Goal: Task Accomplishment & Management: Use online tool/utility

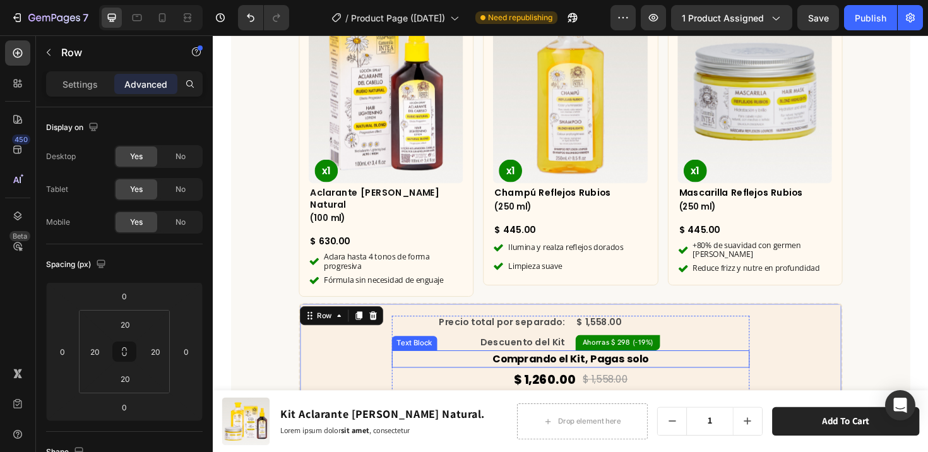
scroll to position [3918, 0]
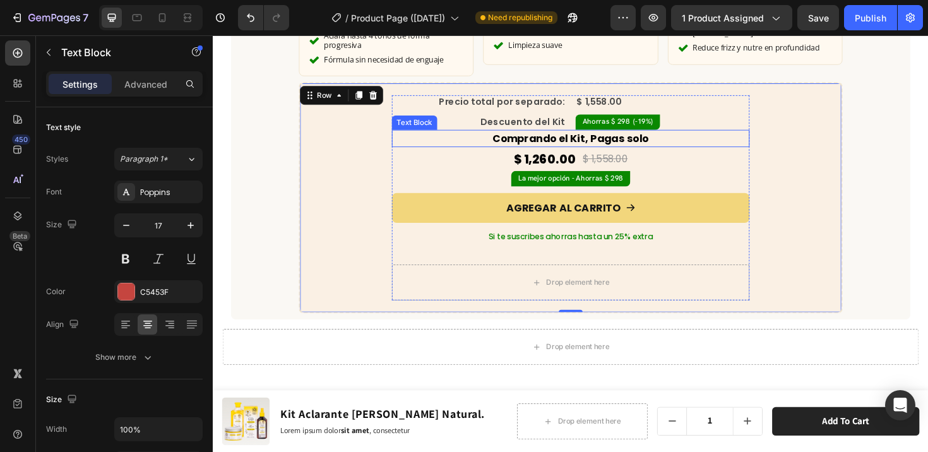
click at [554, 136] on strong "Comprando el Kit, Pagas solo" at bounding box center [591, 143] width 165 height 15
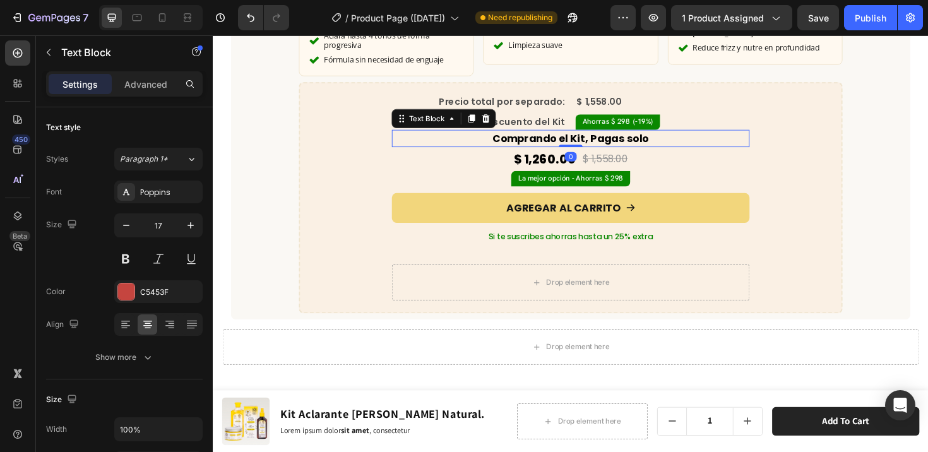
click at [554, 136] on strong "Comprando el Kit, Pagas solo" at bounding box center [591, 143] width 165 height 15
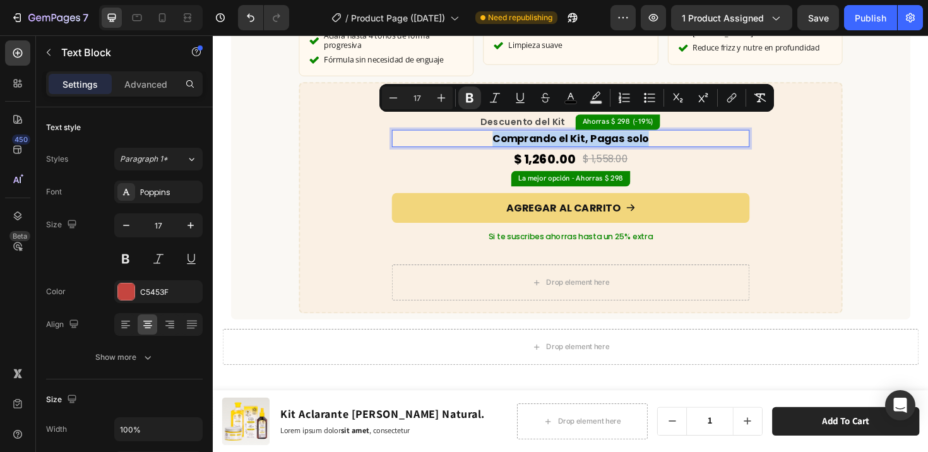
click at [597, 136] on strong "Comprando el Kit, Pagas solo" at bounding box center [591, 143] width 165 height 15
click at [606, 136] on strong "Comprando el Kit, Pagas solo" at bounding box center [591, 143] width 165 height 15
click at [609, 136] on strong "Comprando el Kit, Pagas solo" at bounding box center [591, 143] width 165 height 15
click at [604, 136] on strong "Comprando el Kit, Pagas solo" at bounding box center [591, 143] width 165 height 15
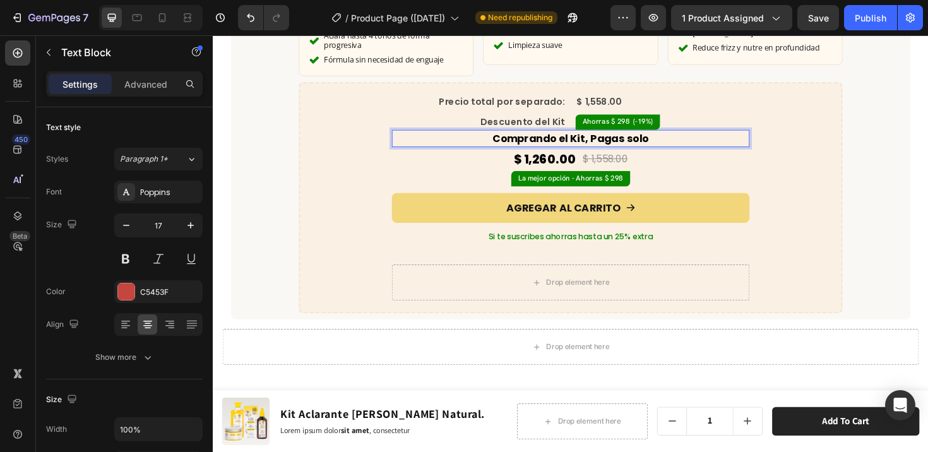
click at [609, 136] on strong "Comprando el Kit, Pagas solo" at bounding box center [591, 143] width 165 height 15
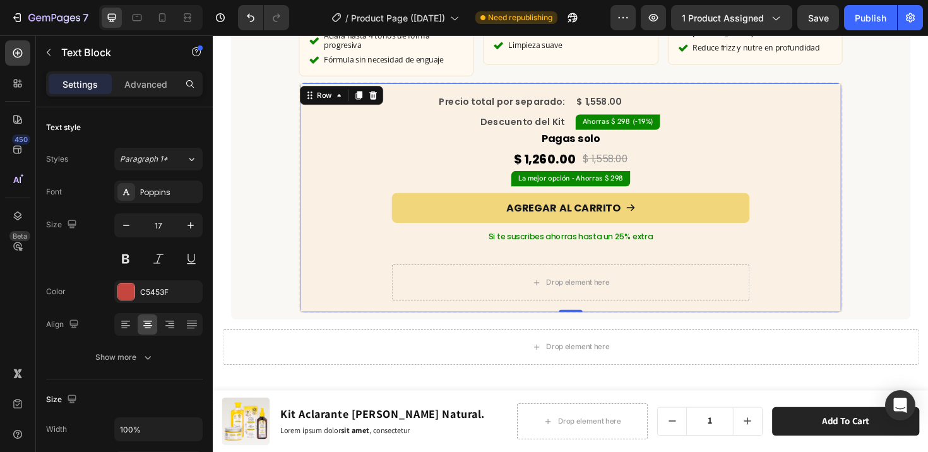
click at [789, 159] on div "Precio total por separado: Text Block $ 1,558.00 Compare Price Compare Price Ro…" at bounding box center [592, 207] width 548 height 217
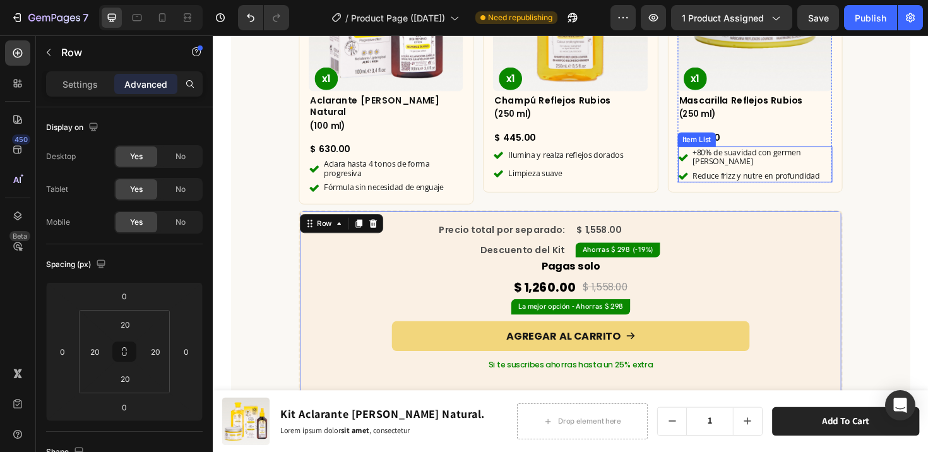
scroll to position [3896, 0]
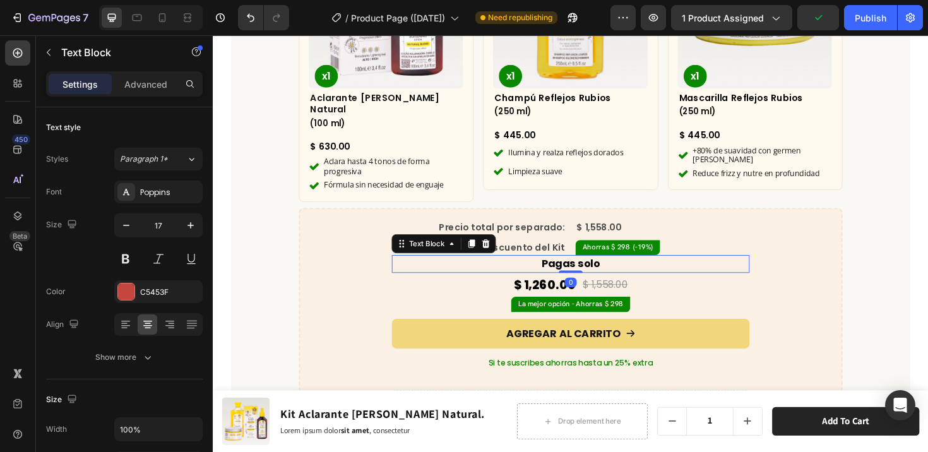
click at [597, 269] on strong "Pagas solo" at bounding box center [592, 276] width 62 height 15
click at [690, 252] on div "Ahorras $ 298 (-19%)" at bounding box center [689, 260] width 184 height 16
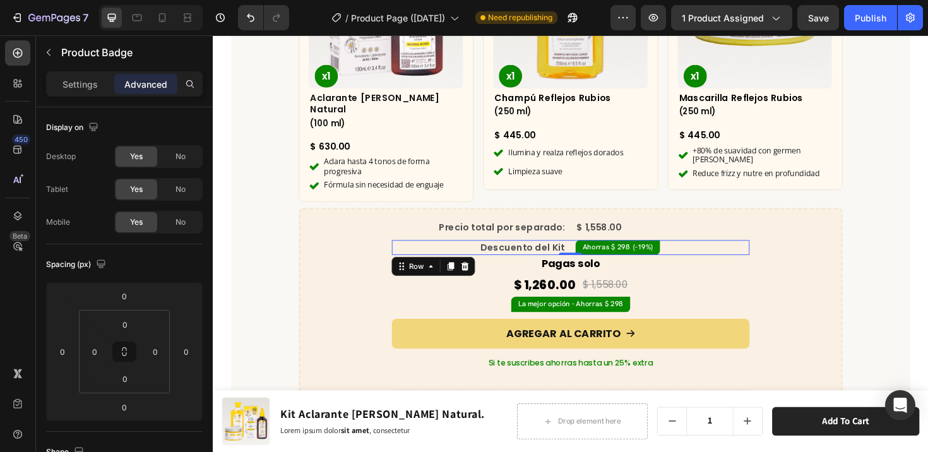
click at [584, 252] on div "Descuento del Kit Text Block Ahorras $ 298 (-19%) Product Badge Row 0" at bounding box center [591, 260] width 379 height 16
click at [462, 276] on icon at bounding box center [465, 280] width 7 height 9
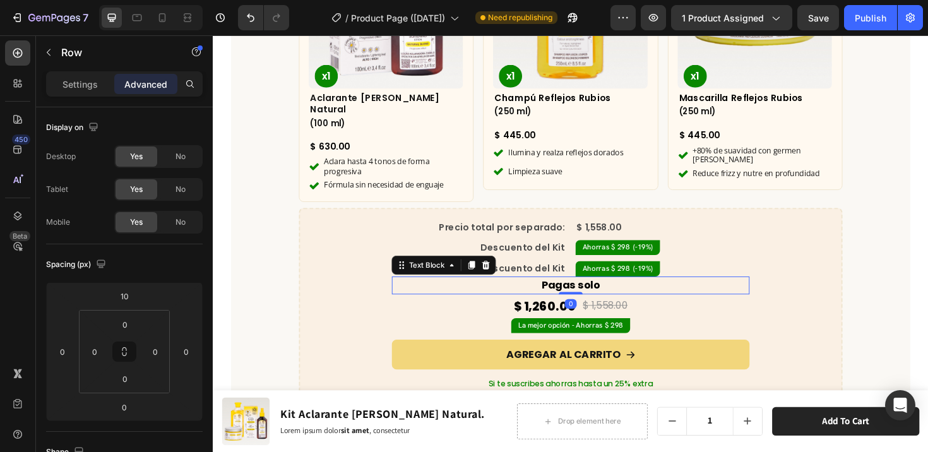
click at [579, 292] on strong "Pagas solo" at bounding box center [592, 299] width 62 height 15
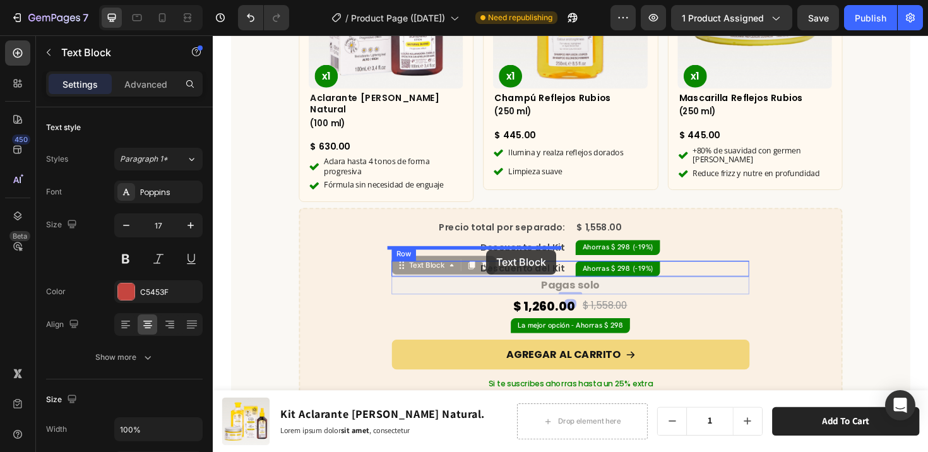
drag, startPoint x: 416, startPoint y: 263, endPoint x: 503, endPoint y: 263, distance: 87.2
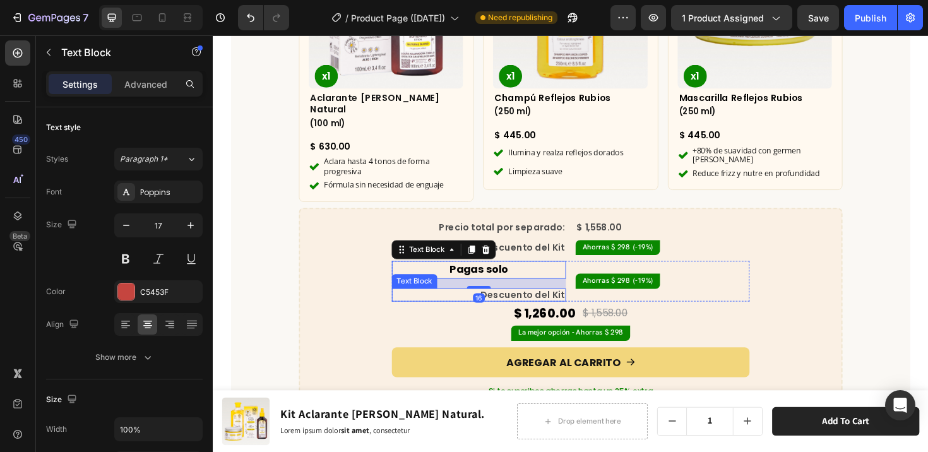
click at [536, 303] on span "Descuento del Kit" at bounding box center [540, 309] width 89 height 13
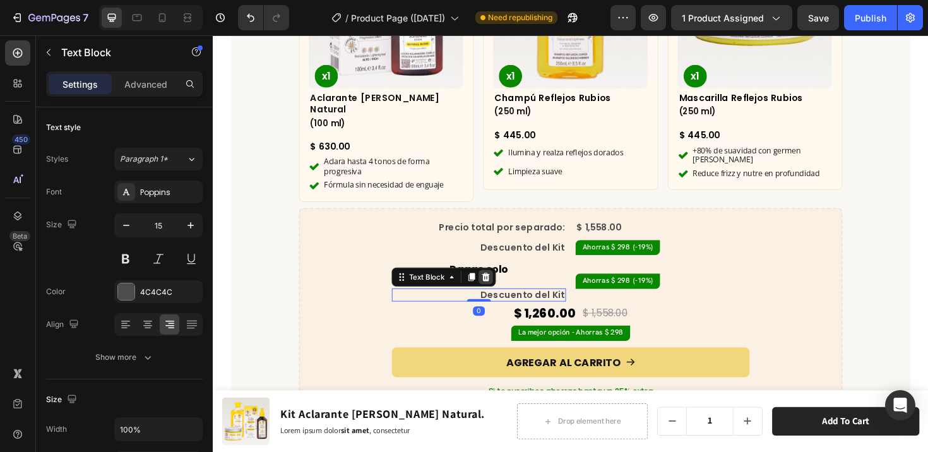
click at [498, 287] on icon at bounding box center [502, 291] width 8 height 9
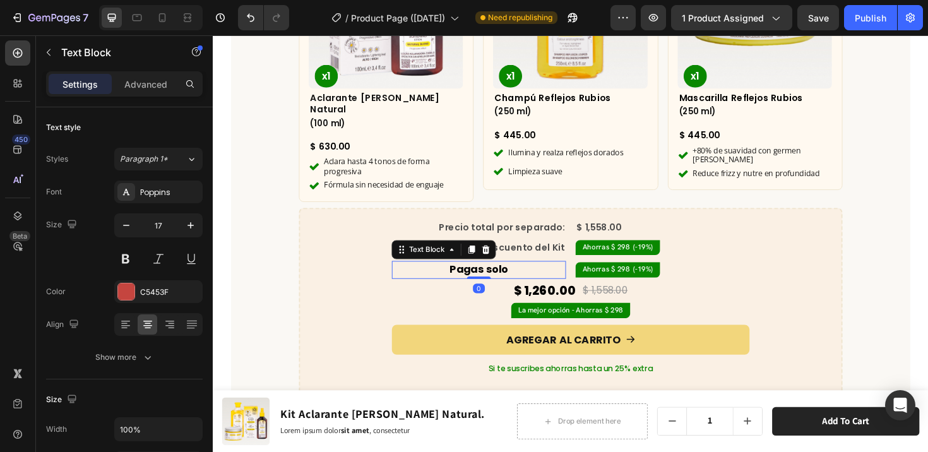
click at [516, 275] on strong "Pagas solo" at bounding box center [495, 282] width 62 height 15
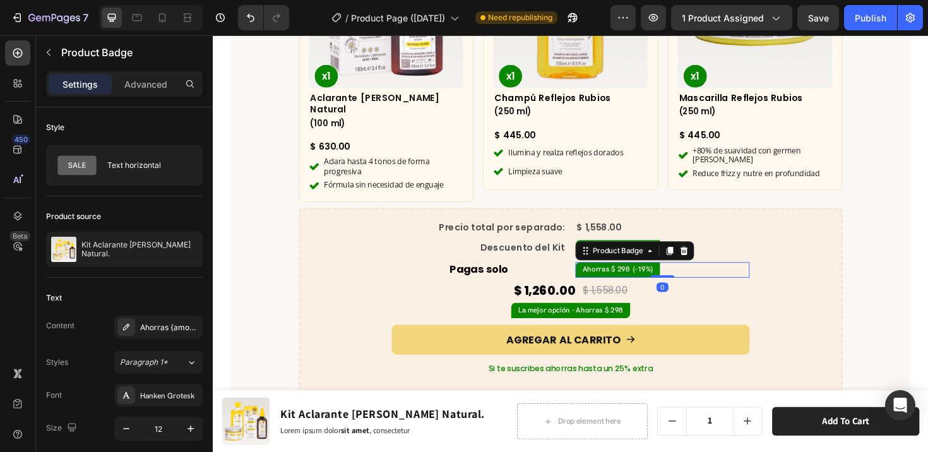
click at [623, 275] on pre "Ahorras $ 298 (-19%)" at bounding box center [642, 283] width 90 height 16
click at [708, 259] on icon at bounding box center [712, 263] width 8 height 9
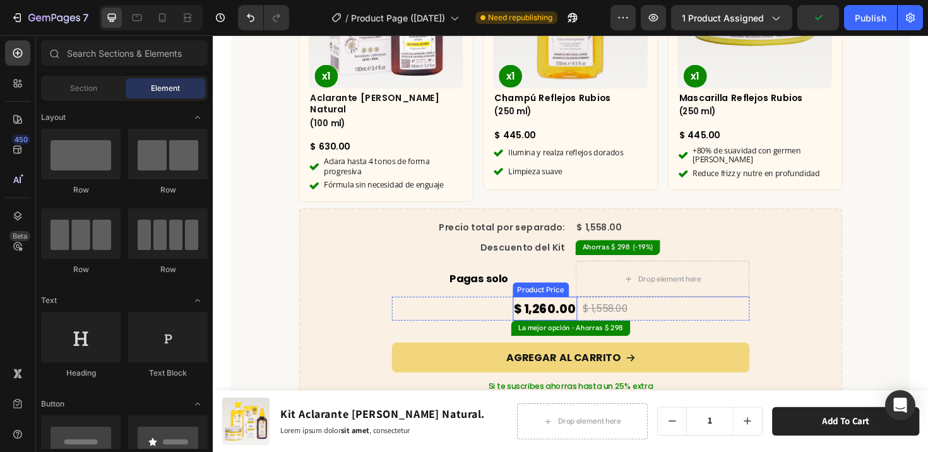
click at [572, 312] on div "$ 1,260.00" at bounding box center [564, 324] width 68 height 25
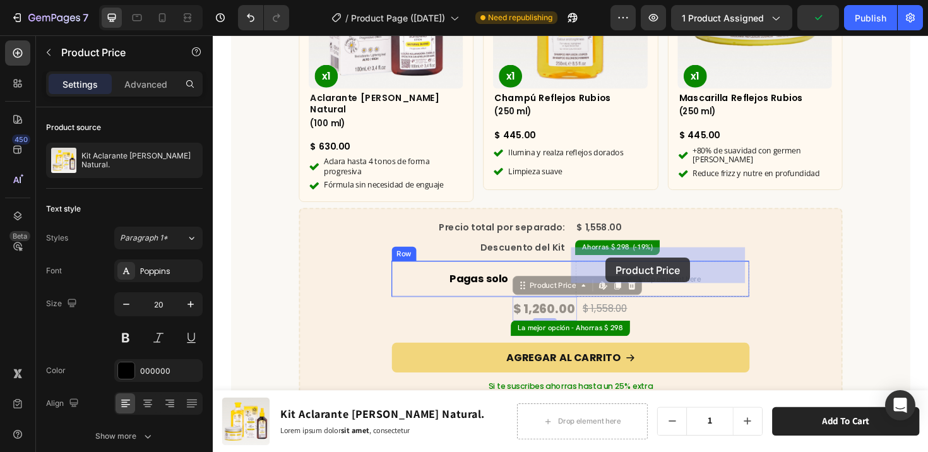
drag, startPoint x: 536, startPoint y: 287, endPoint x: 629, endPoint y: 271, distance: 94.2
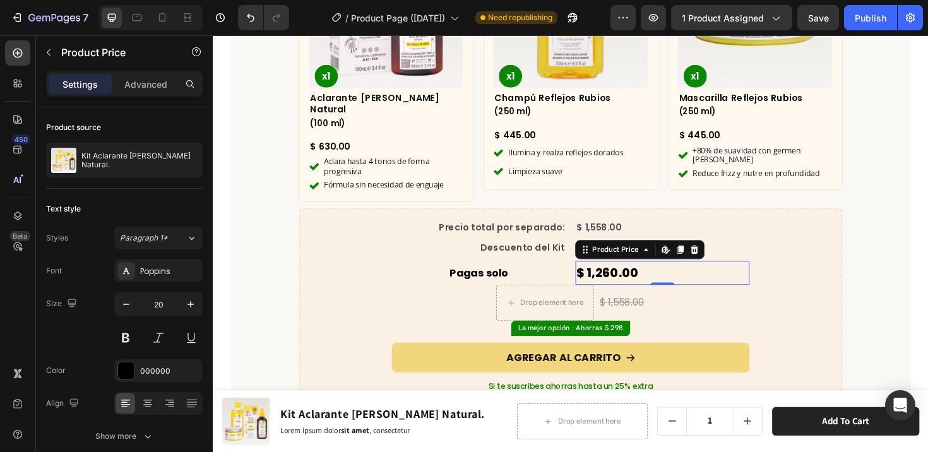
click at [700, 274] on div "$ 1,260.00" at bounding box center [689, 286] width 184 height 25
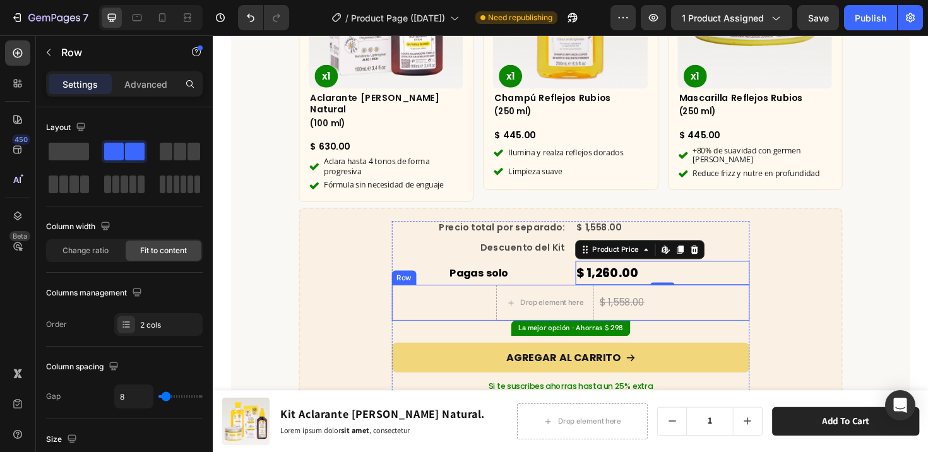
click at [667, 303] on div "Drop element here $ 1,558.00 Compare Price Compare Price Row" at bounding box center [591, 318] width 379 height 38
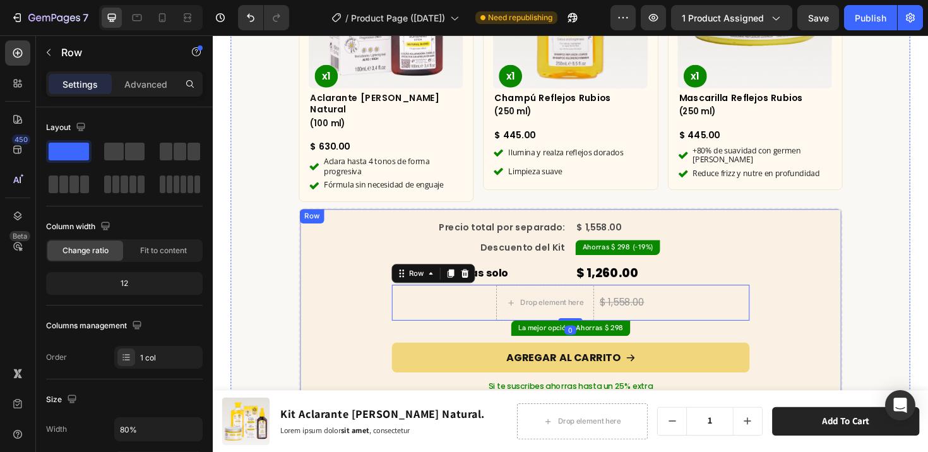
click at [788, 273] on div "Precio total por separado: Text Block $ 1,558.00 Compare Price Compare Price Ro…" at bounding box center [592, 353] width 548 height 243
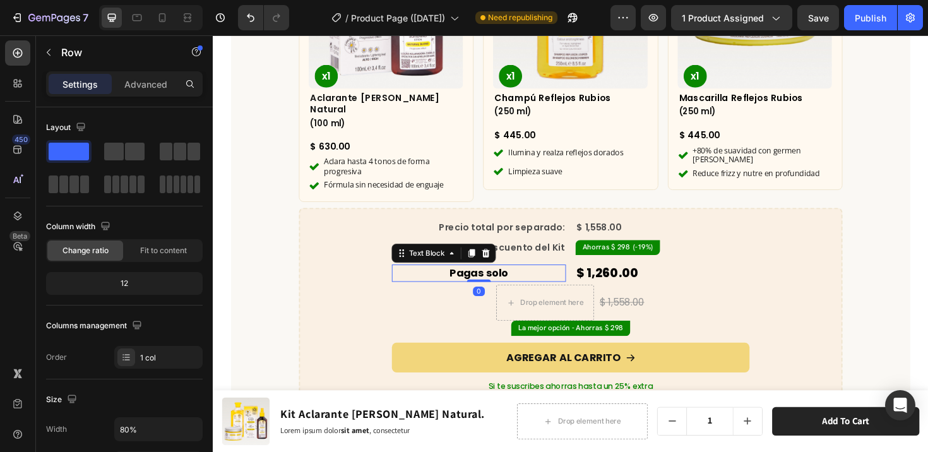
click at [558, 279] on p "Pagas solo" at bounding box center [495, 287] width 182 height 16
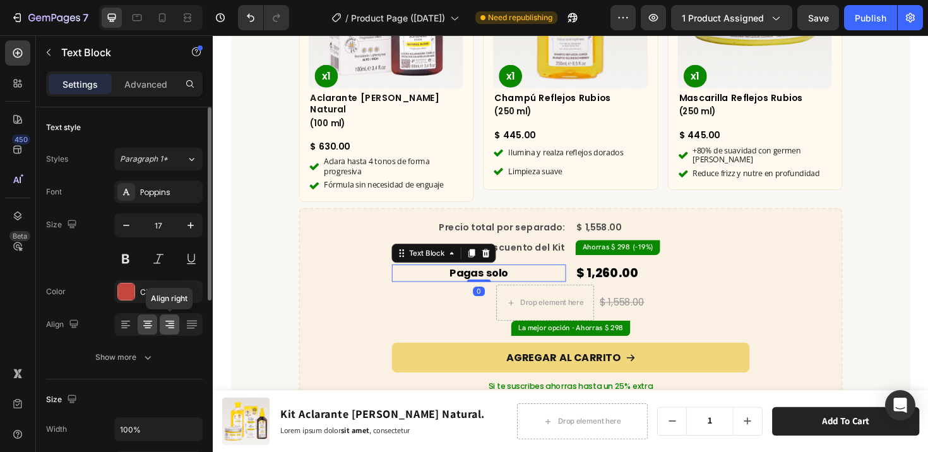
click at [173, 325] on icon at bounding box center [170, 324] width 13 height 13
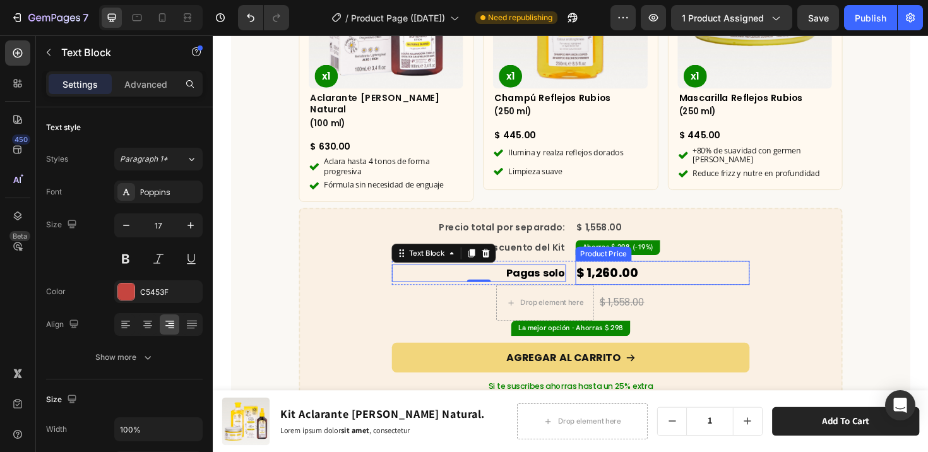
click at [722, 274] on div "$ 1,260.00" at bounding box center [689, 286] width 184 height 25
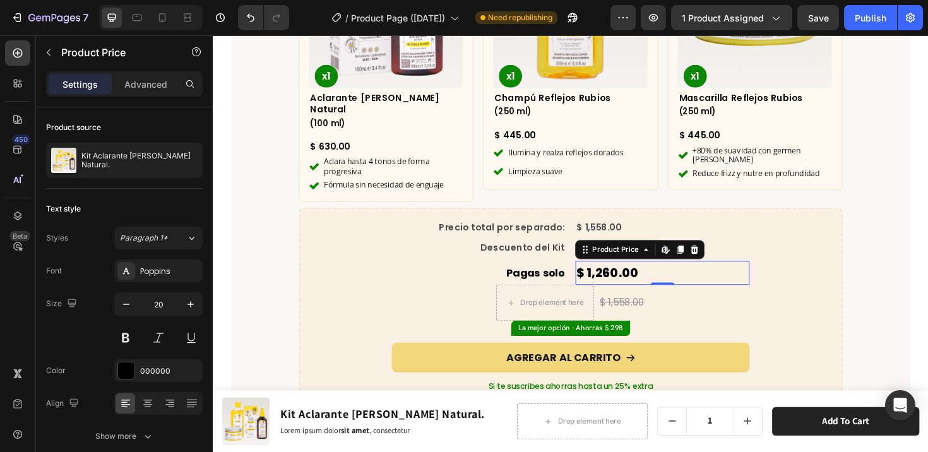
click at [646, 274] on div "$ 1,260.00" at bounding box center [689, 286] width 184 height 25
click at [688, 306] on div "Drop element here $ 1,558.00 Compare Price Compare Price Row" at bounding box center [591, 318] width 379 height 38
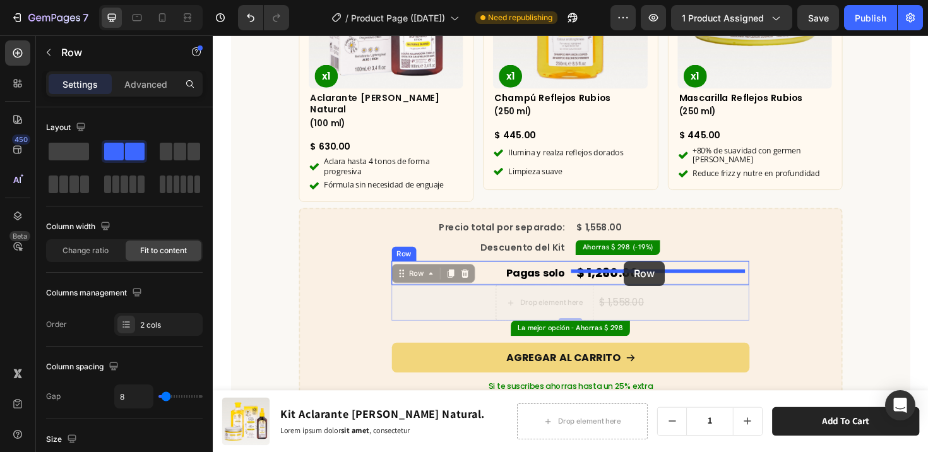
drag, startPoint x: 407, startPoint y: 275, endPoint x: 649, endPoint y: 275, distance: 241.9
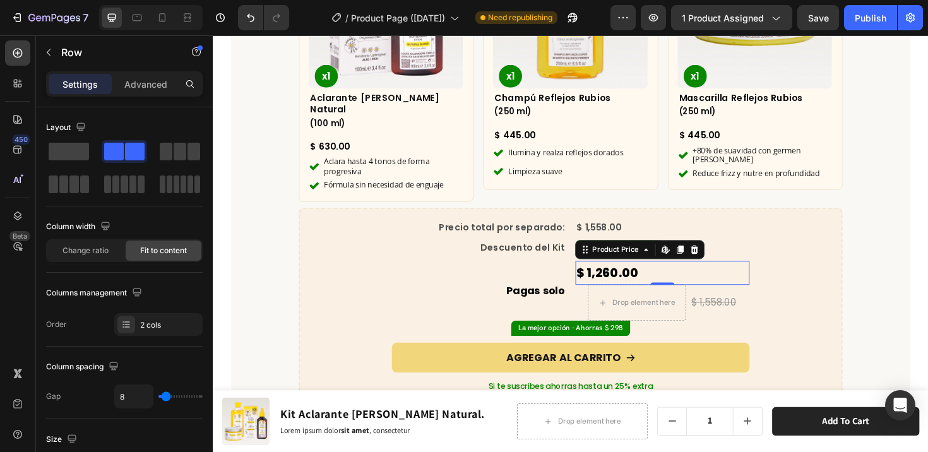
click at [710, 274] on div "$ 1,260.00" at bounding box center [689, 286] width 184 height 25
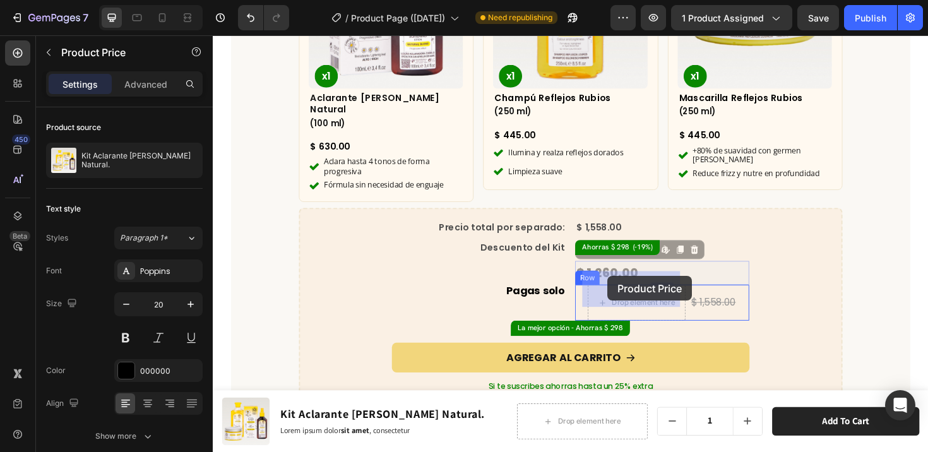
drag, startPoint x: 606, startPoint y: 249, endPoint x: 631, endPoint y: 290, distance: 47.9
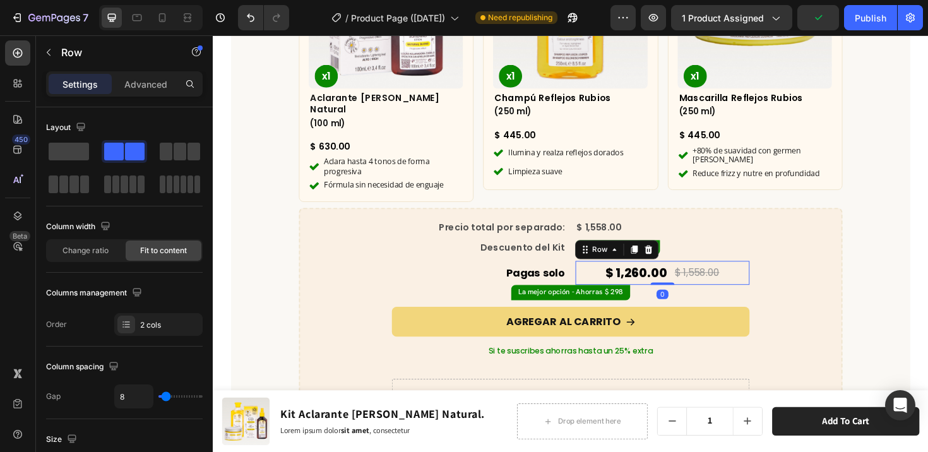
click at [606, 274] on div "$ 1,260.00 Product Price Product Price $ 1,558.00 Compare Price Compare Price R…" at bounding box center [689, 286] width 184 height 25
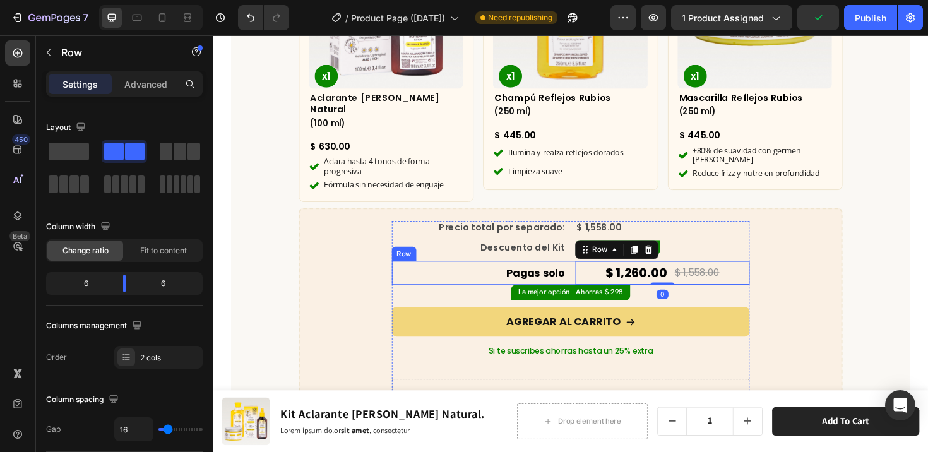
click at [588, 274] on div "Pagas solo Text Block $ 1,260.00 Product Price Product Price $ 1,558.00 Compare…" at bounding box center [591, 286] width 379 height 25
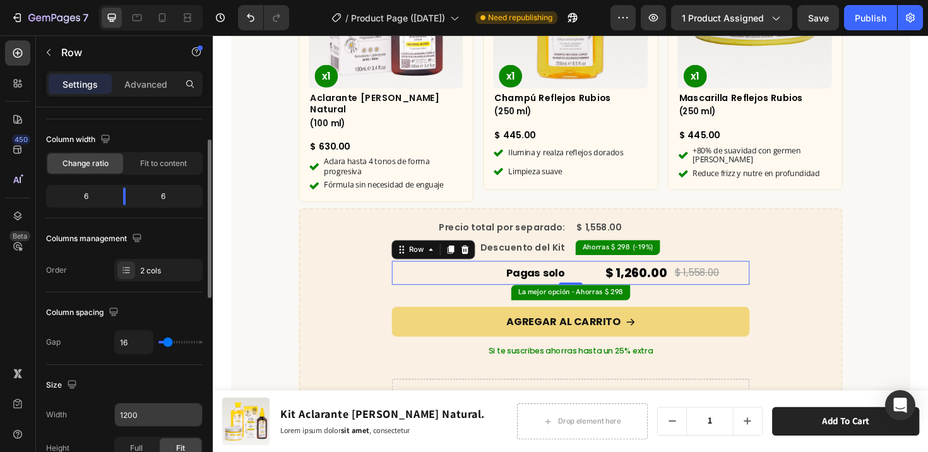
scroll to position [0, 0]
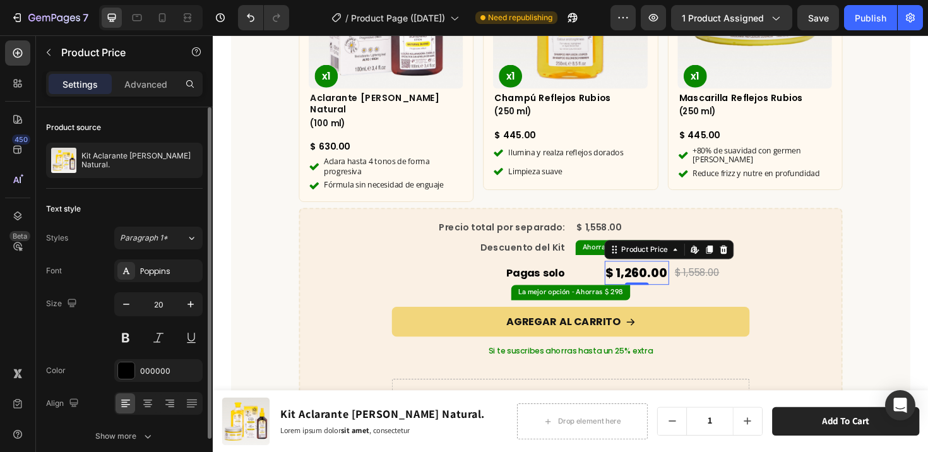
click at [635, 274] on div "$ 1,260.00" at bounding box center [662, 286] width 68 height 25
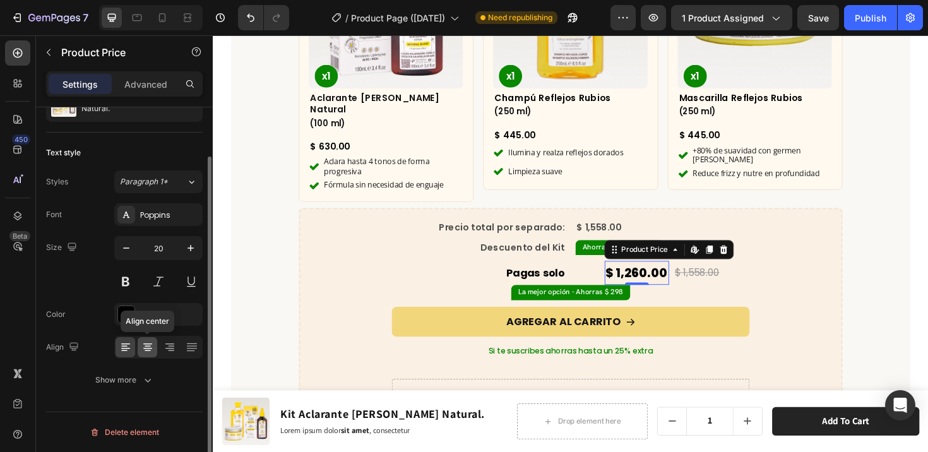
click at [149, 347] on icon at bounding box center [147, 347] width 13 height 13
click at [138, 345] on div at bounding box center [148, 347] width 20 height 20
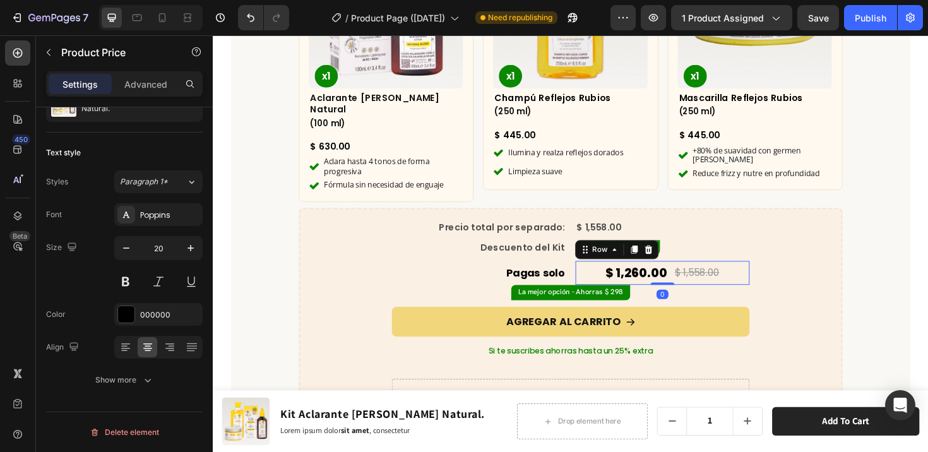
click at [597, 274] on div "$ 1,260.00 Product Price Product Price $ 1,558.00 Compare Price Compare Price R…" at bounding box center [689, 286] width 184 height 25
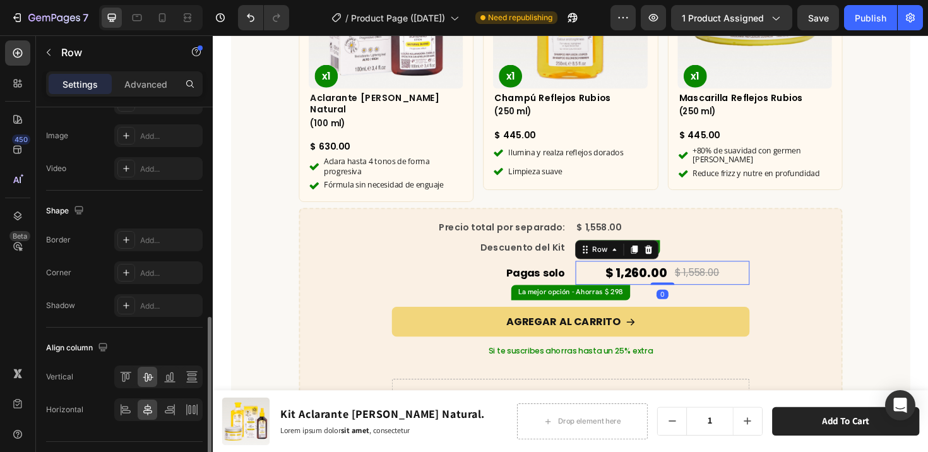
scroll to position [534, 0]
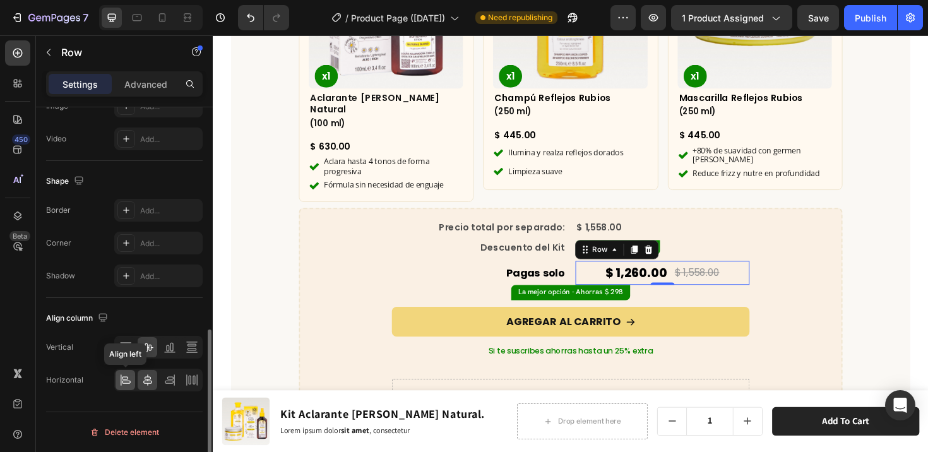
click at [129, 378] on icon at bounding box center [125, 380] width 13 height 13
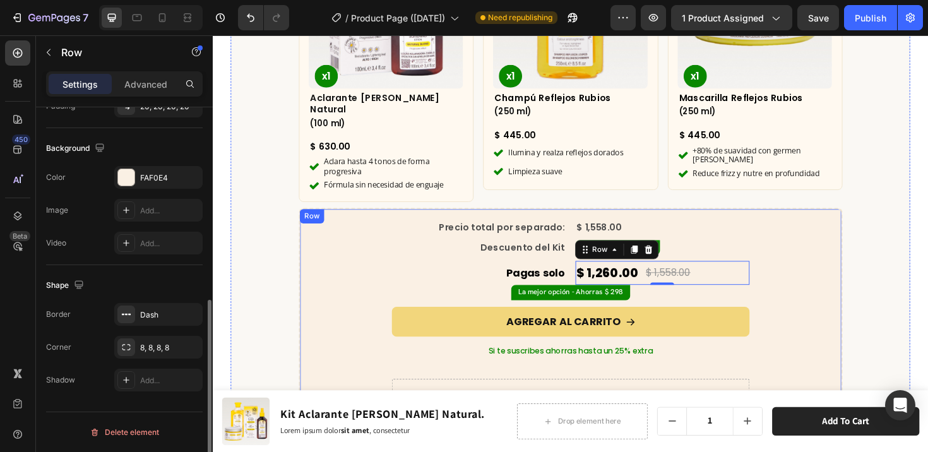
click at [832, 286] on div "Precio total por separado: Text Block $ 1,558.00 Compare Price Compare Price Ro…" at bounding box center [592, 334] width 548 height 205
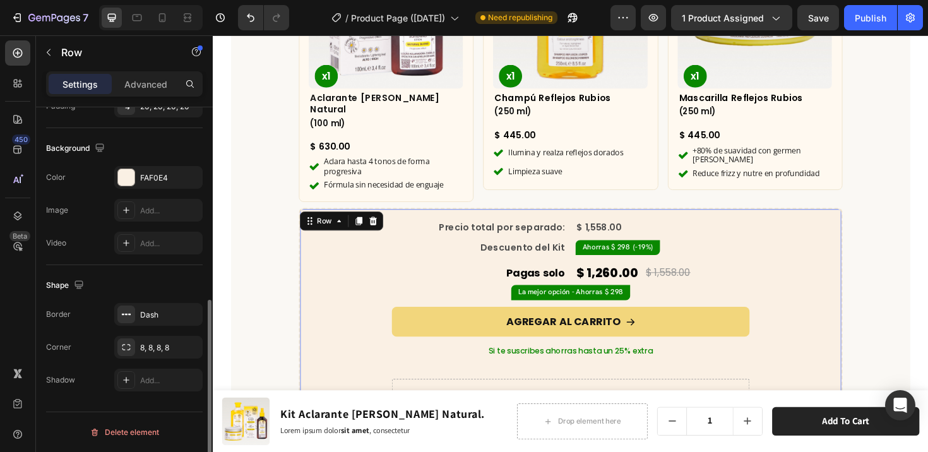
click at [801, 296] on div "Precio total por separado: Text Block $ 1,558.00 Compare Price Compare Price Ro…" at bounding box center [592, 334] width 548 height 205
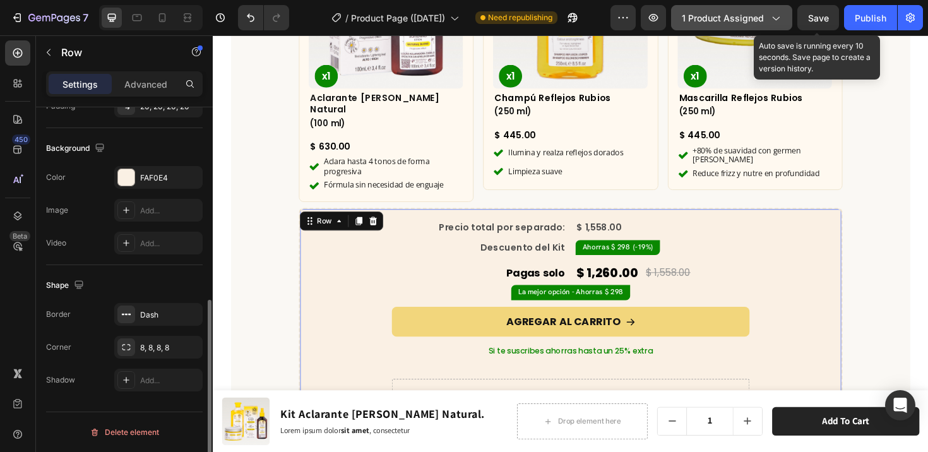
click at [822, 21] on span "Save" at bounding box center [818, 18] width 21 height 11
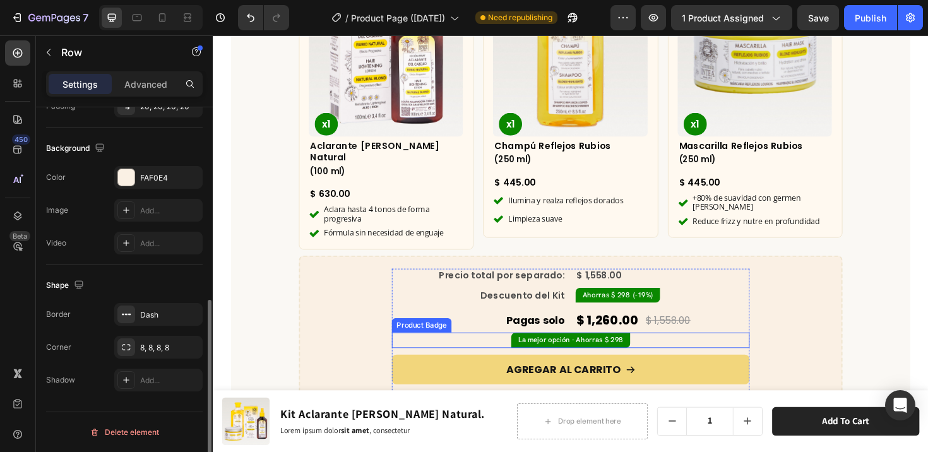
scroll to position [3838, 0]
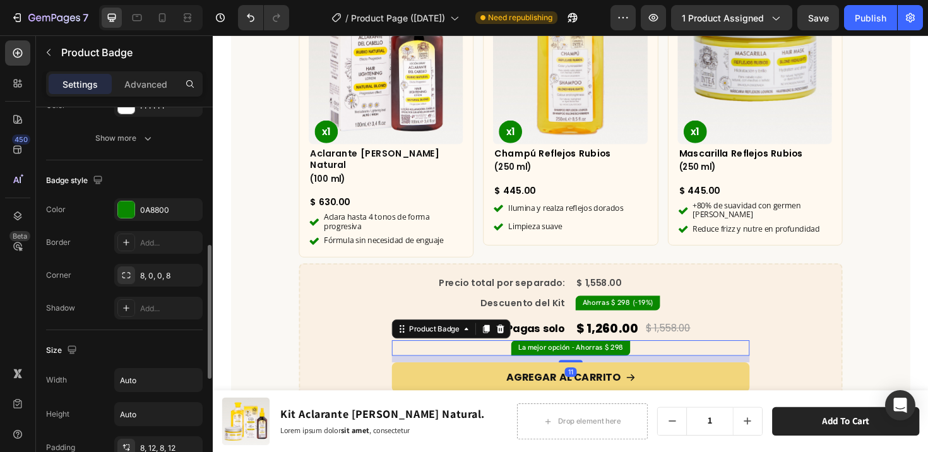
click at [583, 358] on pre "La mejor opción - Ahorras $ 298" at bounding box center [592, 366] width 126 height 16
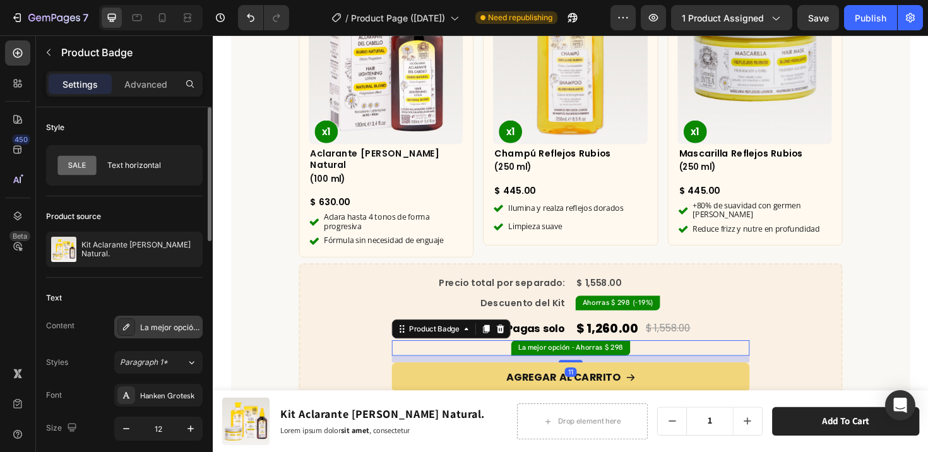
click at [121, 328] on icon at bounding box center [126, 327] width 10 height 10
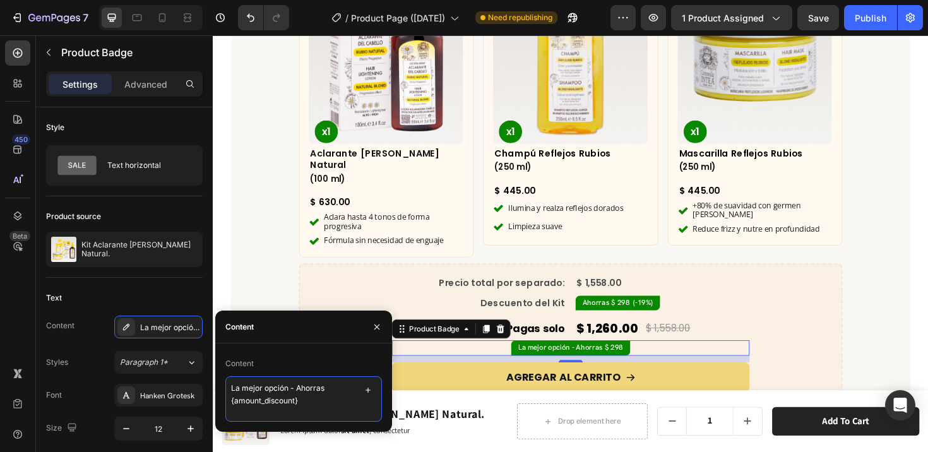
drag, startPoint x: 290, startPoint y: 389, endPoint x: 315, endPoint y: 407, distance: 31.2
click at [315, 407] on textarea "La mejor opción - Ahorras {amount_discount}" at bounding box center [303, 398] width 157 height 45
type textarea "La mejor opción"
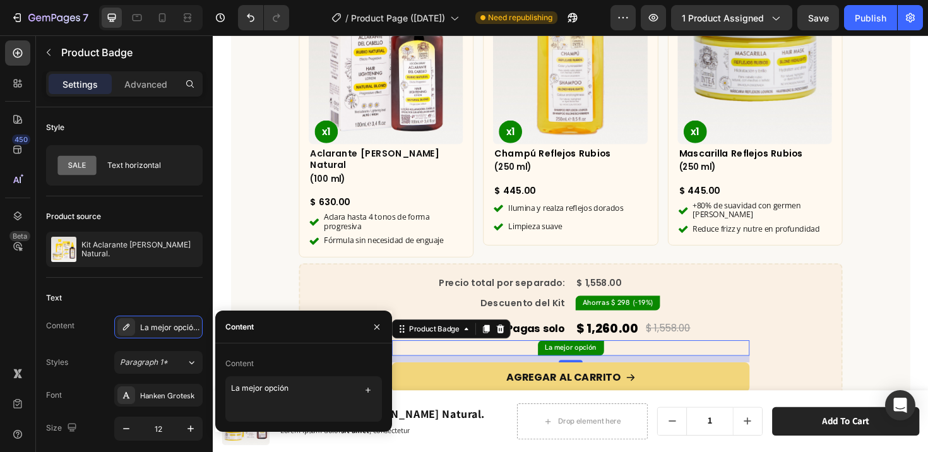
click at [592, 358] on pre "La mejor opción" at bounding box center [592, 366] width 70 height 16
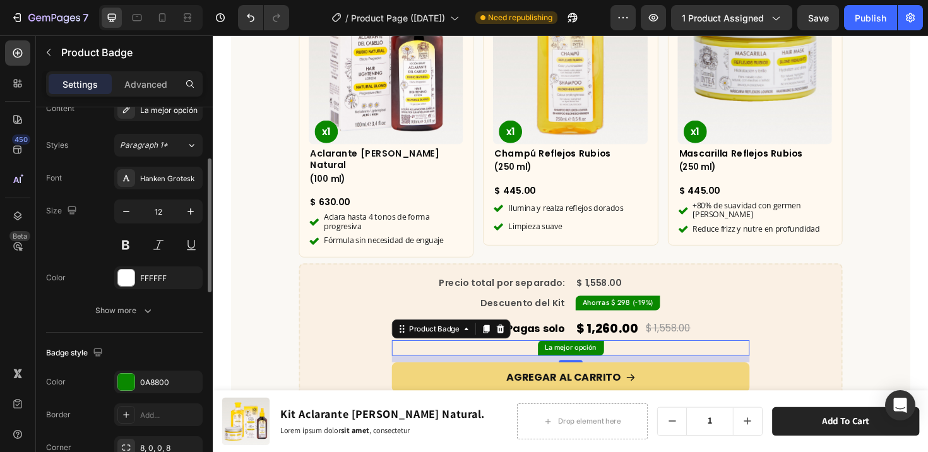
scroll to position [282, 0]
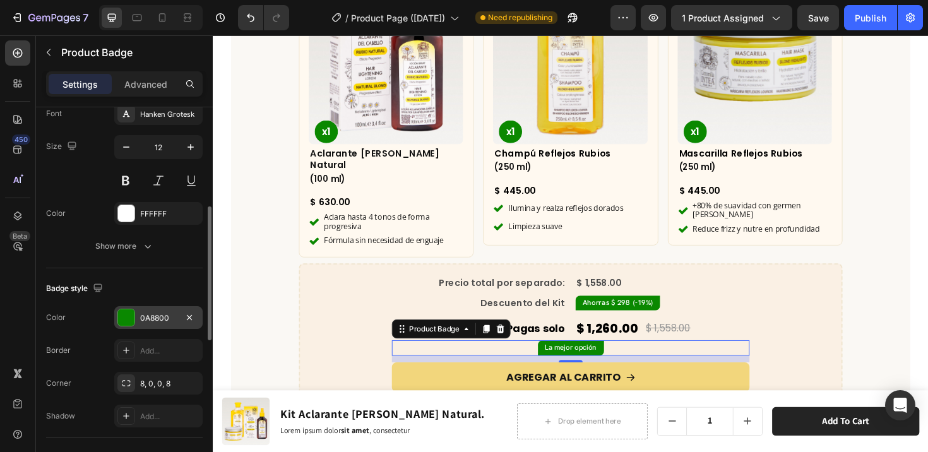
click at [120, 320] on div at bounding box center [126, 317] width 16 height 16
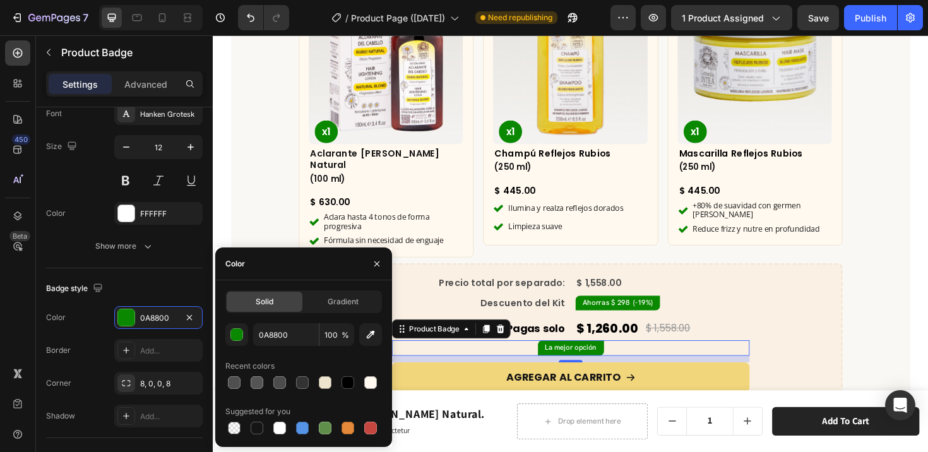
click at [342, 333] on span "%" at bounding box center [346, 335] width 8 height 11
click at [365, 334] on icon "button" at bounding box center [370, 334] width 13 height 13
type input "0E8700"
click at [239, 335] on div "button" at bounding box center [237, 335] width 13 height 13
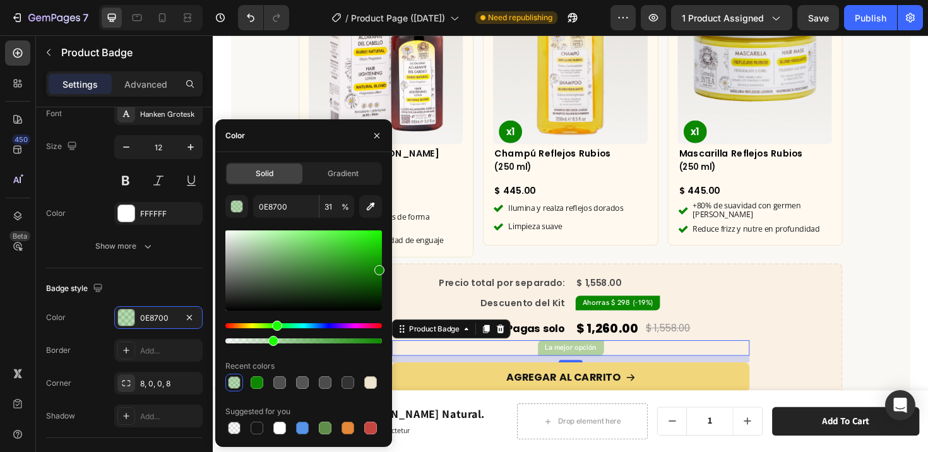
drag, startPoint x: 374, startPoint y: 340, endPoint x: 272, endPoint y: 338, distance: 102.3
click at [272, 338] on div at bounding box center [273, 341] width 10 height 10
type input "29"
click at [541, 358] on div "La mejor opción" at bounding box center [591, 366] width 379 height 16
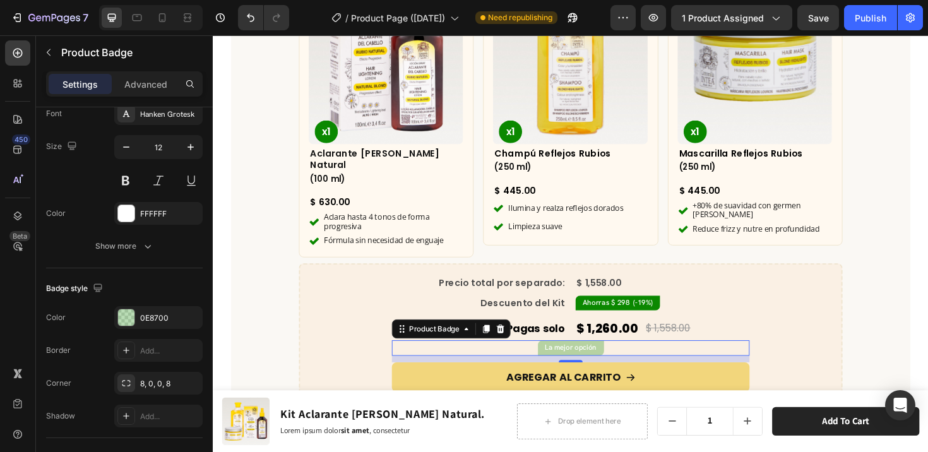
click at [581, 358] on pre "La mejor opción" at bounding box center [592, 366] width 70 height 16
click at [121, 217] on div at bounding box center [126, 213] width 16 height 16
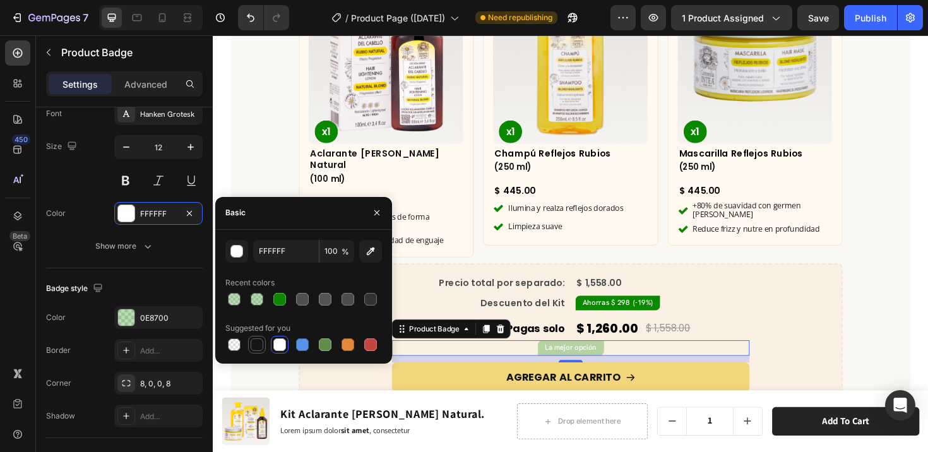
click at [258, 344] on div at bounding box center [257, 344] width 13 height 13
type input "151515"
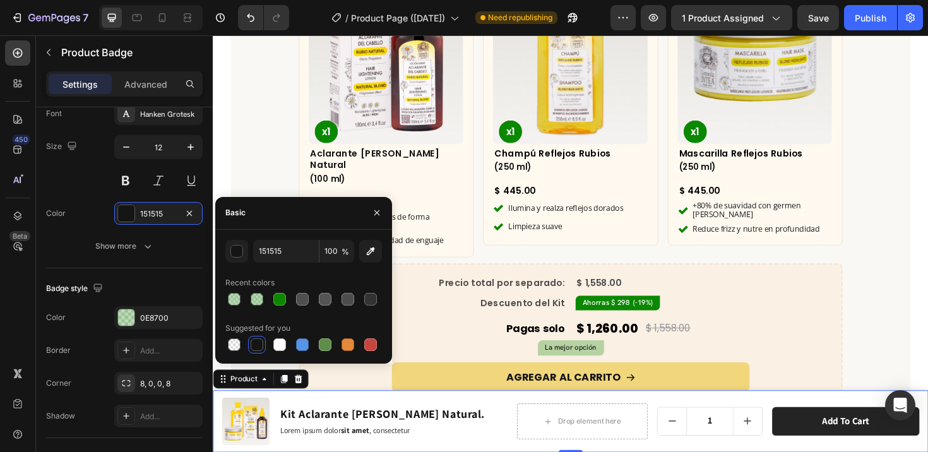
click at [304, 417] on div "Product Images Kit Aclarante [PERSON_NAME] Natural. Product Title Lorem ipsum d…" at bounding box center [592, 444] width 758 height 66
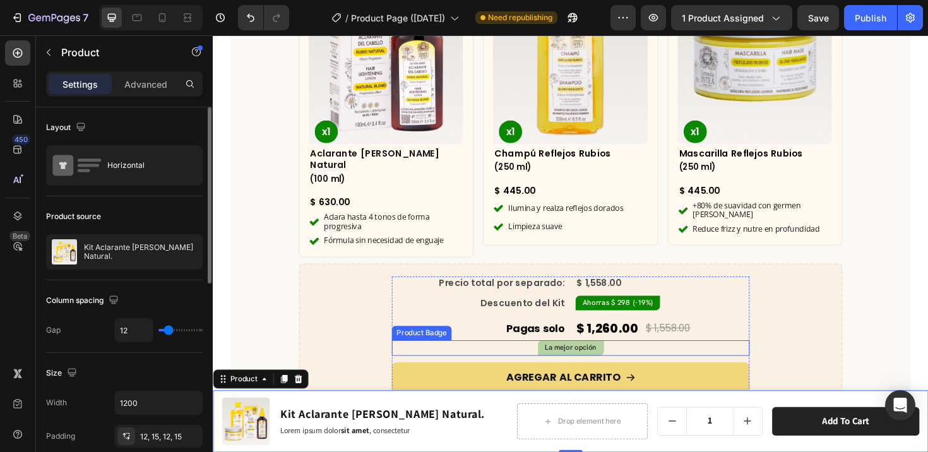
click at [590, 358] on pre "La mejor opción" at bounding box center [592, 366] width 70 height 16
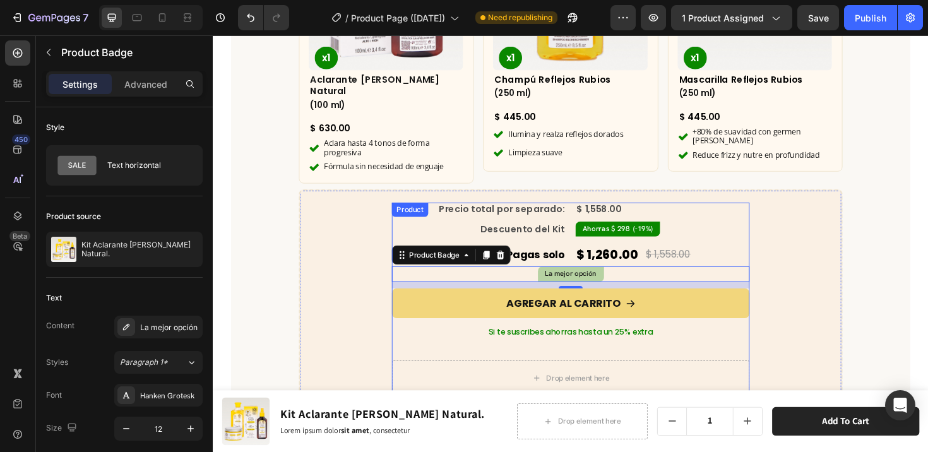
scroll to position [3955, 0]
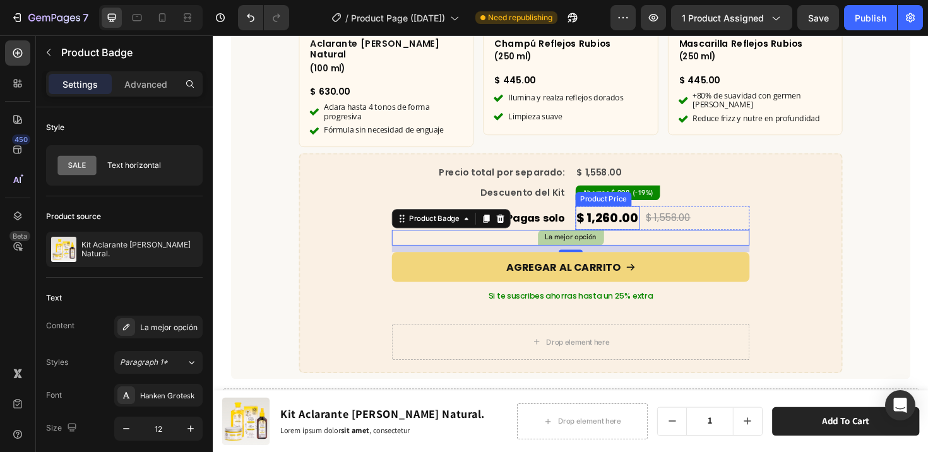
click at [618, 216] on div "$ 1,260.00" at bounding box center [631, 228] width 68 height 25
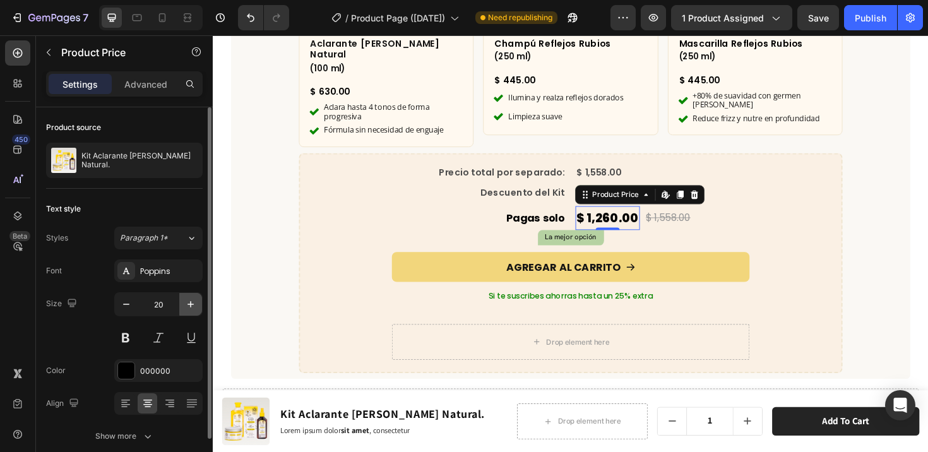
click at [193, 308] on icon "button" at bounding box center [190, 304] width 13 height 13
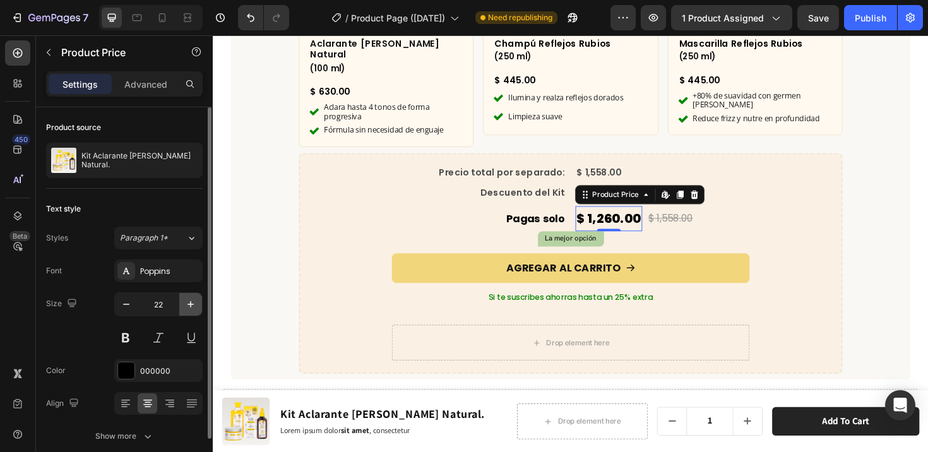
click at [193, 308] on icon "button" at bounding box center [190, 304] width 13 height 13
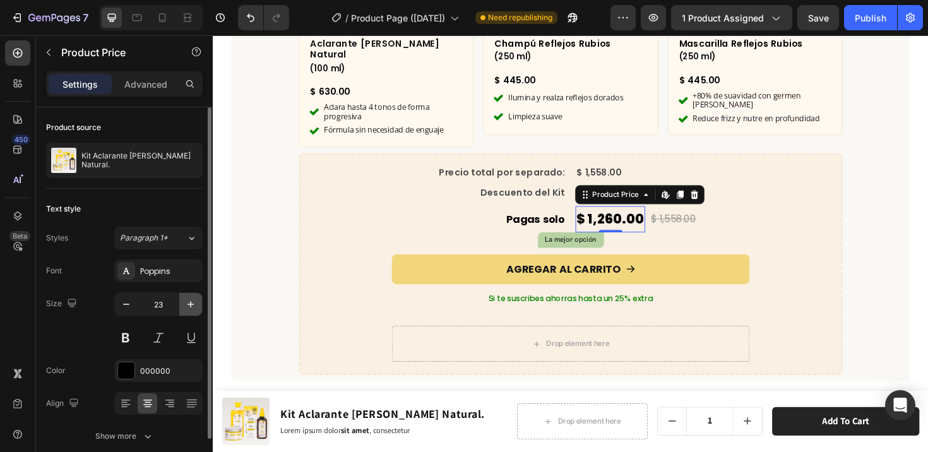
click at [193, 308] on icon "button" at bounding box center [190, 304] width 13 height 13
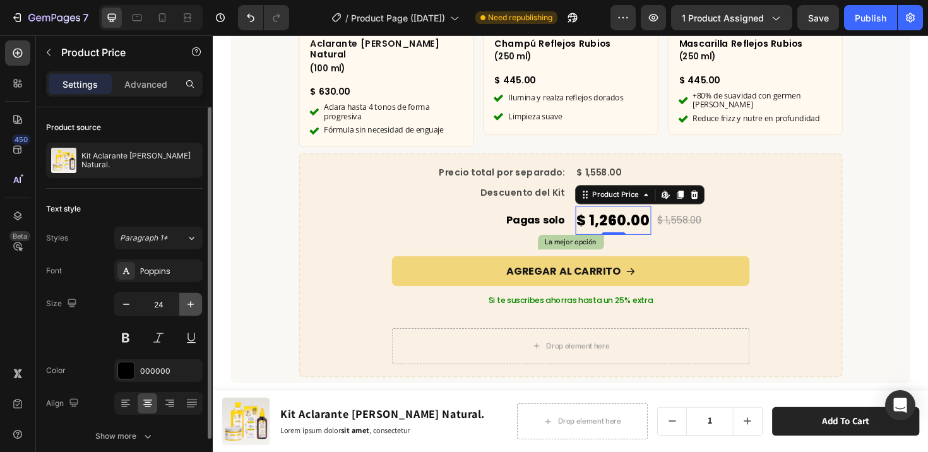
click at [193, 308] on icon "button" at bounding box center [190, 304] width 13 height 13
type input "25"
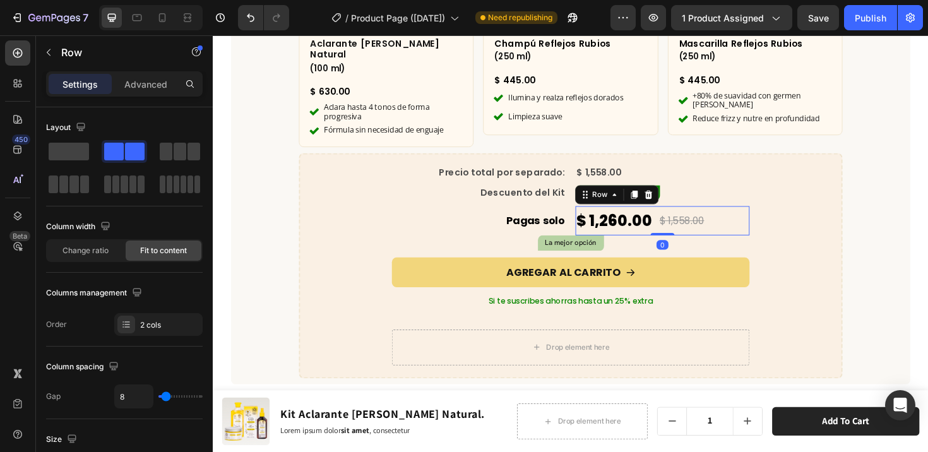
click at [731, 223] on div "$ 1,260.00 Product Price Product Price $ 1,558.00 Compare Price Compare Price R…" at bounding box center [689, 231] width 184 height 31
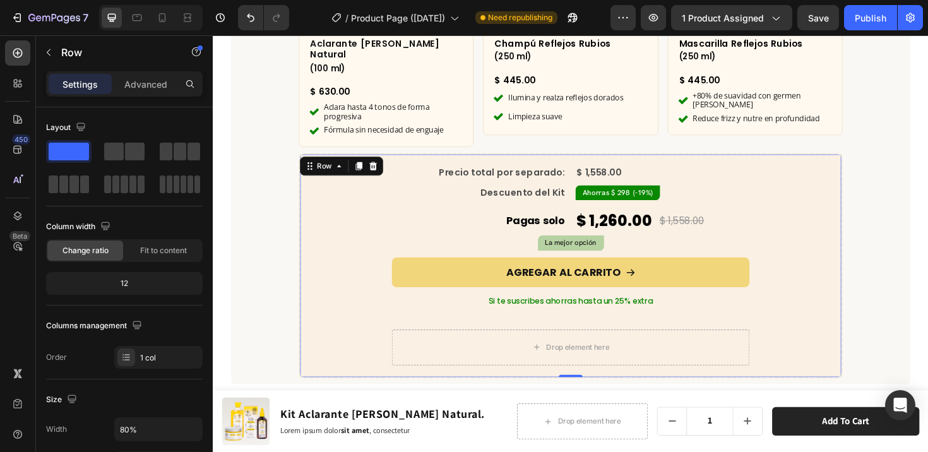
click at [813, 225] on div "Precio total por separado: Text Block $ 1,558.00 Compare Price Compare Price Ro…" at bounding box center [592, 279] width 548 height 211
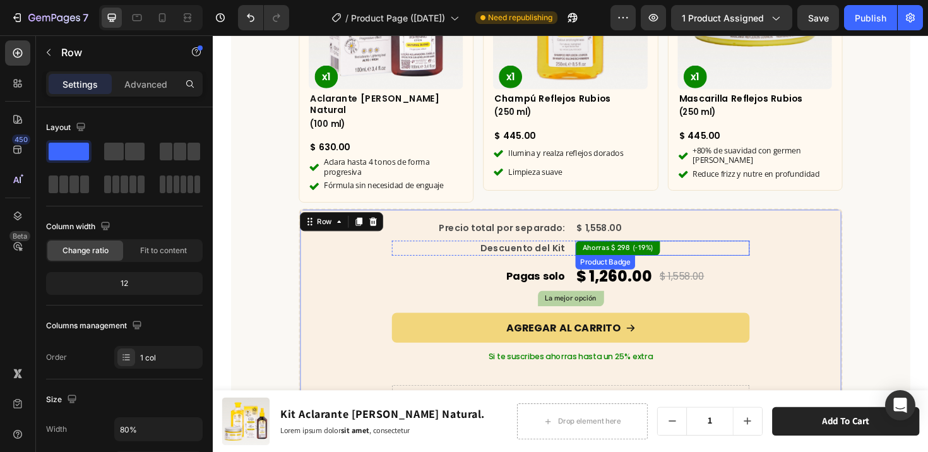
scroll to position [3886, 0]
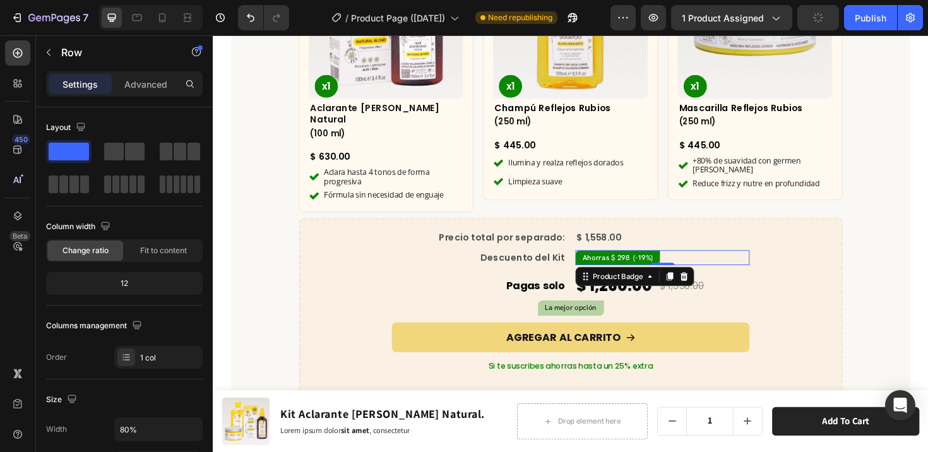
click at [769, 263] on div "Ahorras $ 298 (-19%)" at bounding box center [689, 271] width 184 height 16
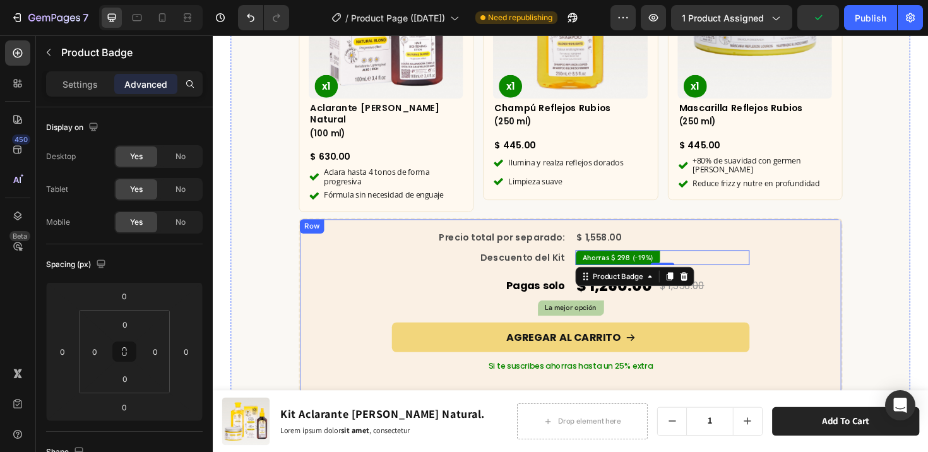
click at [825, 273] on div "Precio total por separado: Text Block $ 1,558.00 Compare Price Compare Price Ro…" at bounding box center [592, 348] width 548 height 211
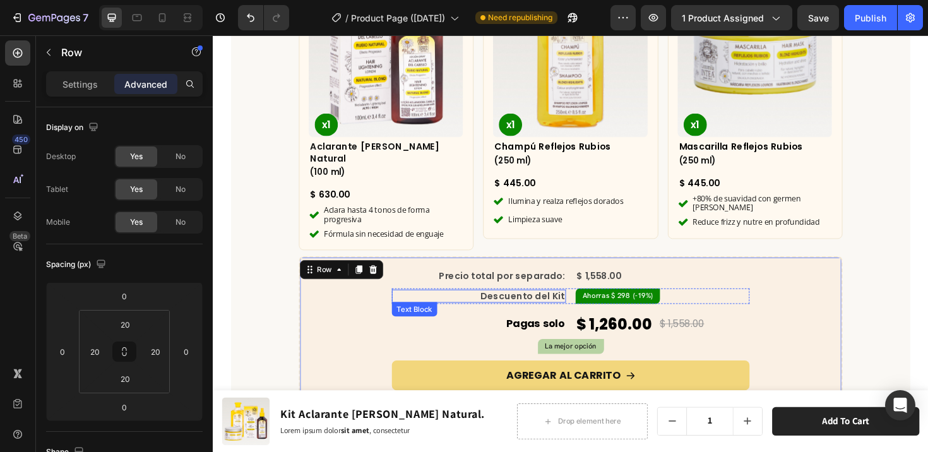
scroll to position [3734, 0]
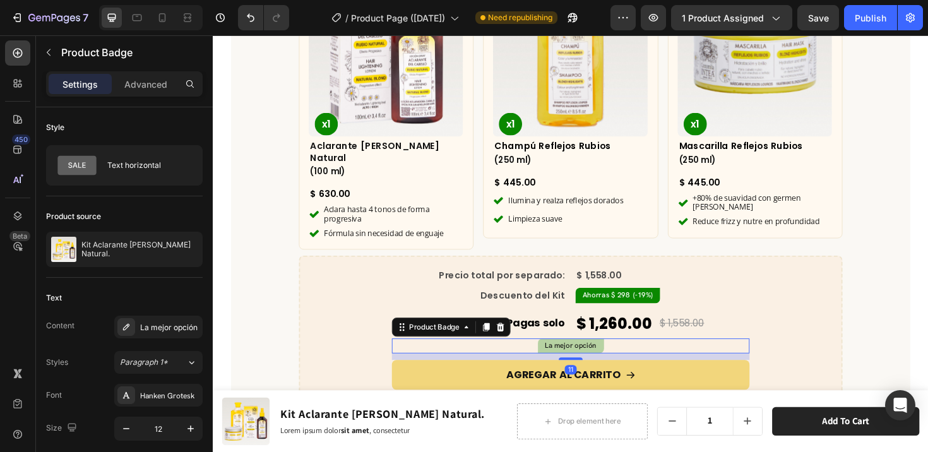
click at [573, 356] on pre "La mejor opción" at bounding box center [592, 364] width 70 height 16
click at [558, 335] on div "Pagas solo Text Block" at bounding box center [494, 340] width 184 height 31
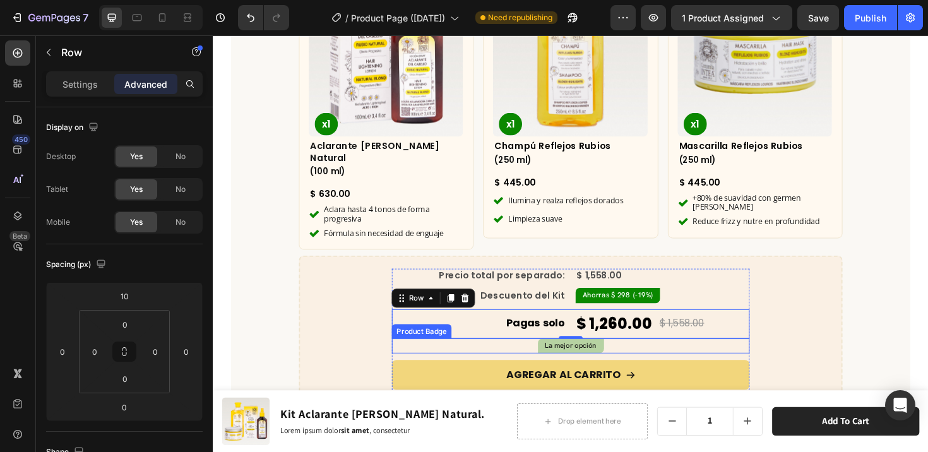
click at [566, 356] on pre "La mejor opción" at bounding box center [592, 364] width 70 height 16
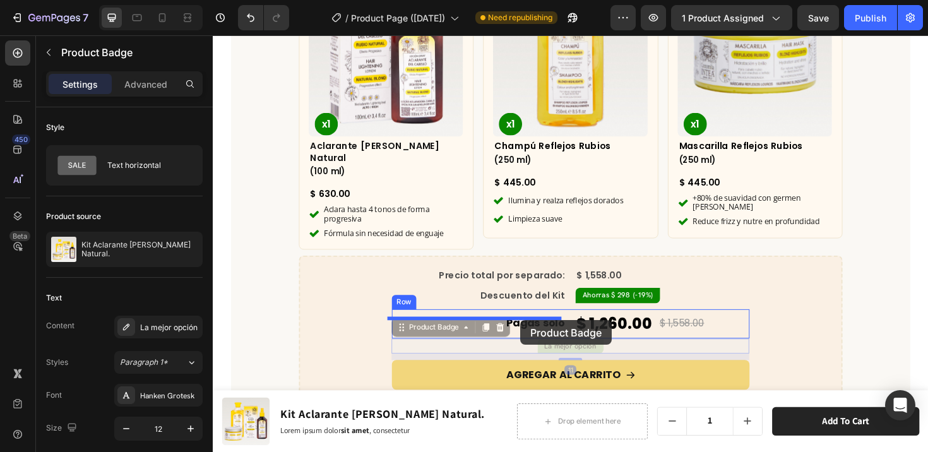
drag, startPoint x: 408, startPoint y: 330, endPoint x: 539, endPoint y: 337, distance: 130.9
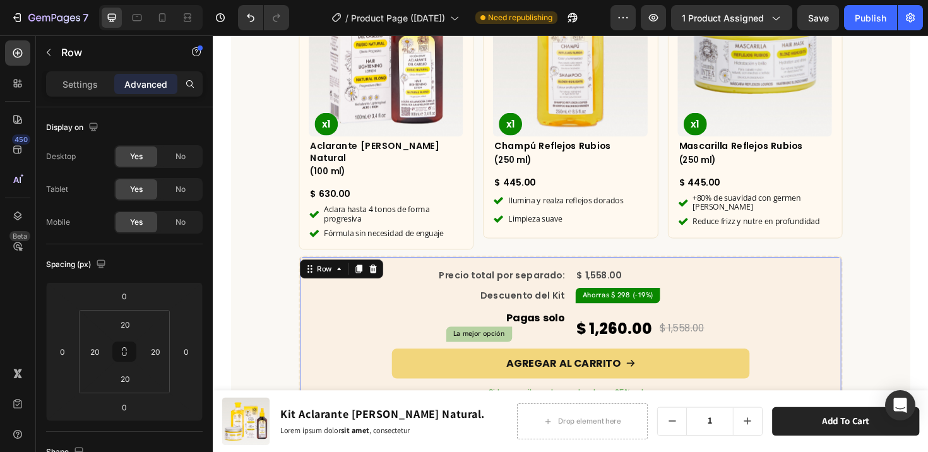
click at [776, 302] on div "Precio total por separado: Text Block $ 1,558.00 Compare Price Compare Price Ro…" at bounding box center [592, 381] width 548 height 198
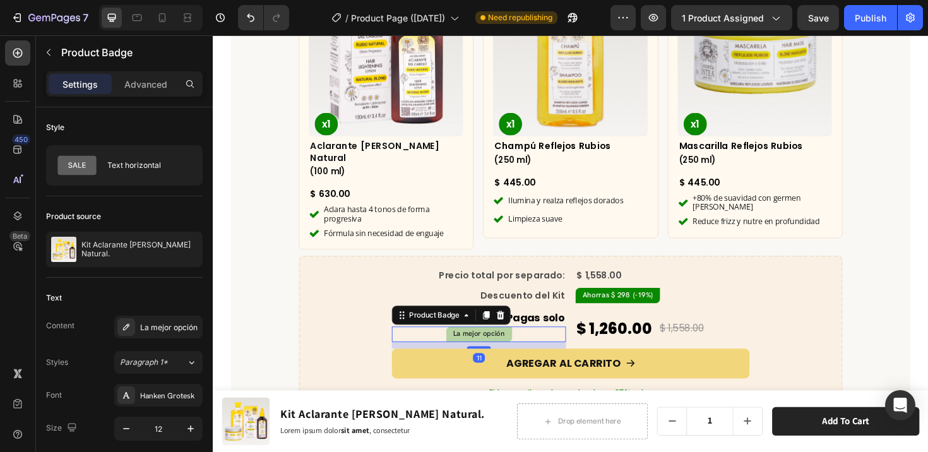
click at [498, 344] on pre "La mejor opción" at bounding box center [495, 352] width 70 height 16
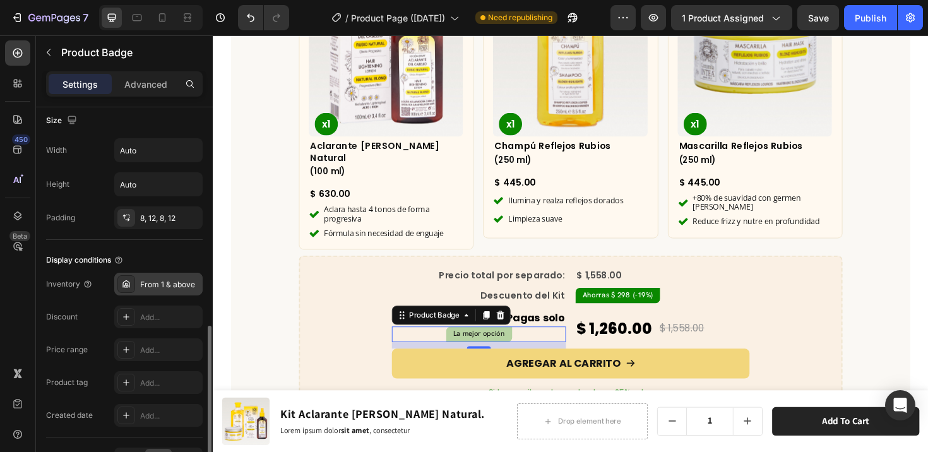
scroll to position [698, 0]
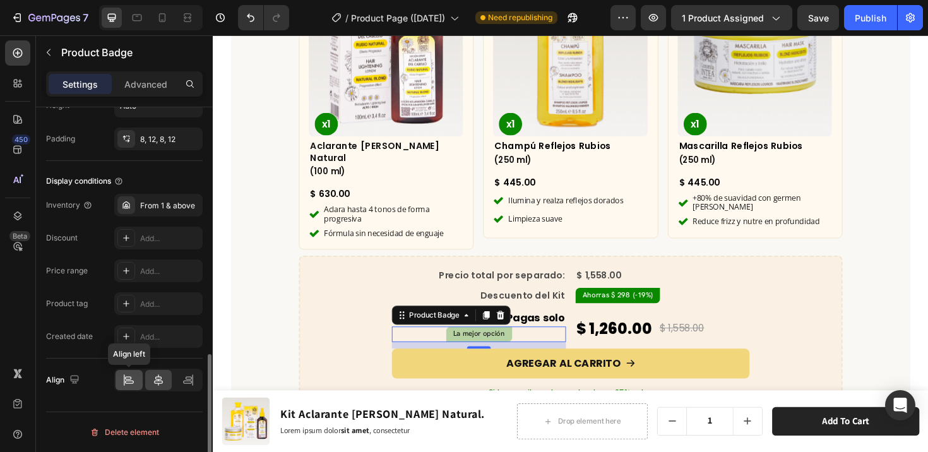
click at [129, 380] on icon at bounding box center [128, 377] width 6 height 3
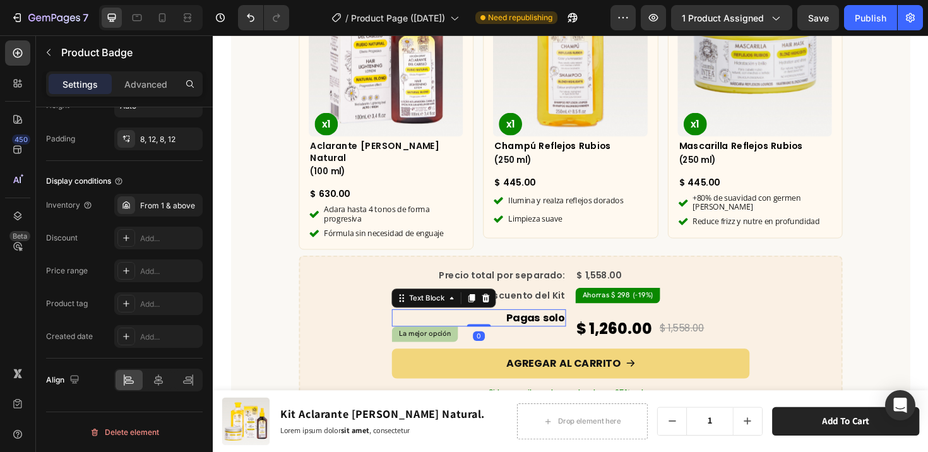
scroll to position [0, 0]
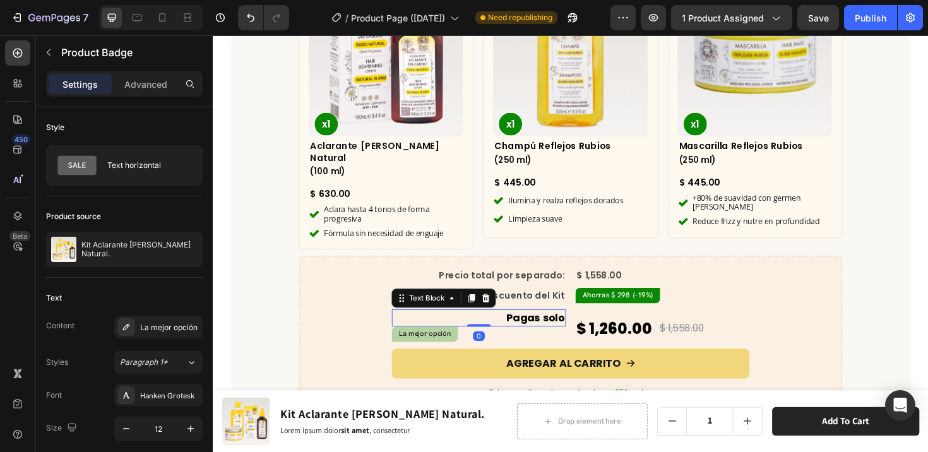
click at [548, 326] on strong "Pagas solo" at bounding box center [555, 333] width 62 height 15
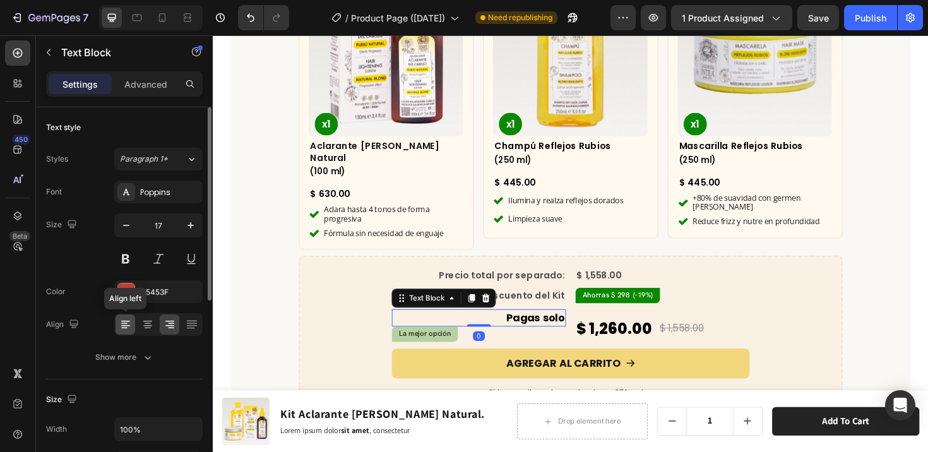
click at [130, 328] on icon at bounding box center [125, 324] width 13 height 13
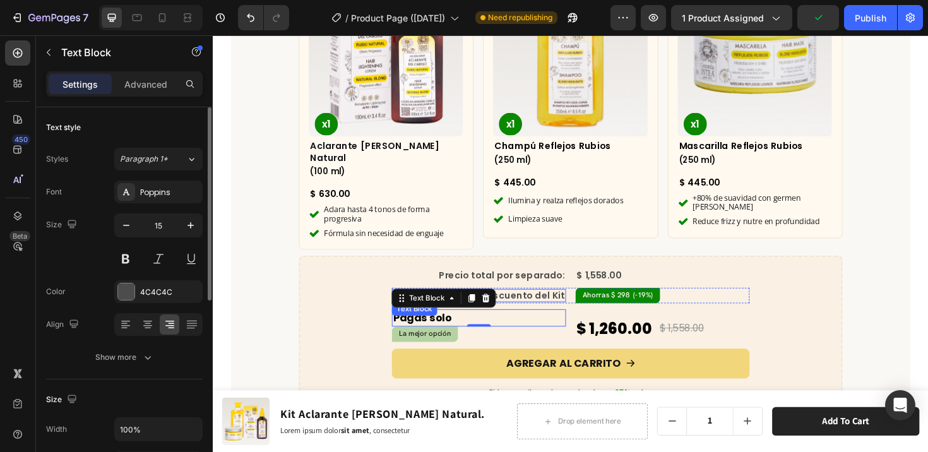
click at [534, 304] on span "Descuento del Kit" at bounding box center [540, 310] width 89 height 13
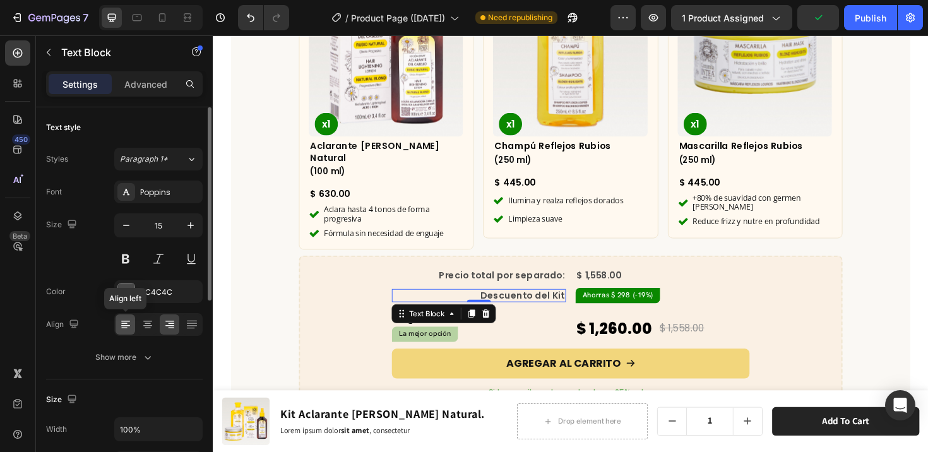
click at [128, 325] on icon at bounding box center [125, 325] width 9 height 1
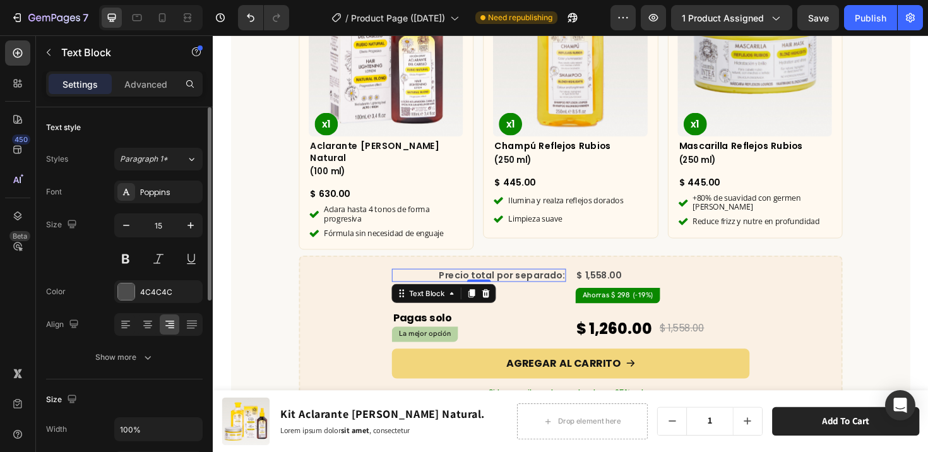
click at [531, 282] on span "Precio total por separado:" at bounding box center [518, 288] width 133 height 13
click at [126, 326] on icon at bounding box center [125, 324] width 13 height 13
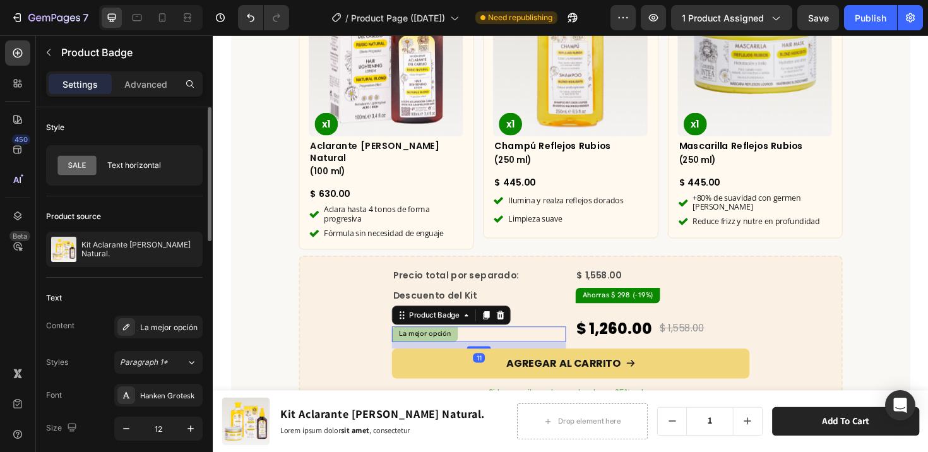
click at [404, 344] on pre "La mejor opción" at bounding box center [437, 352] width 70 height 16
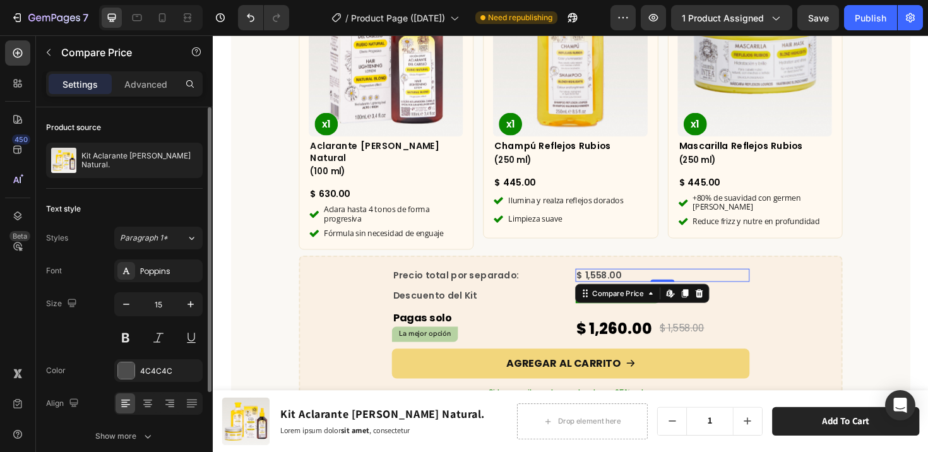
click at [671, 282] on div "$ 1,558.00" at bounding box center [689, 289] width 184 height 14
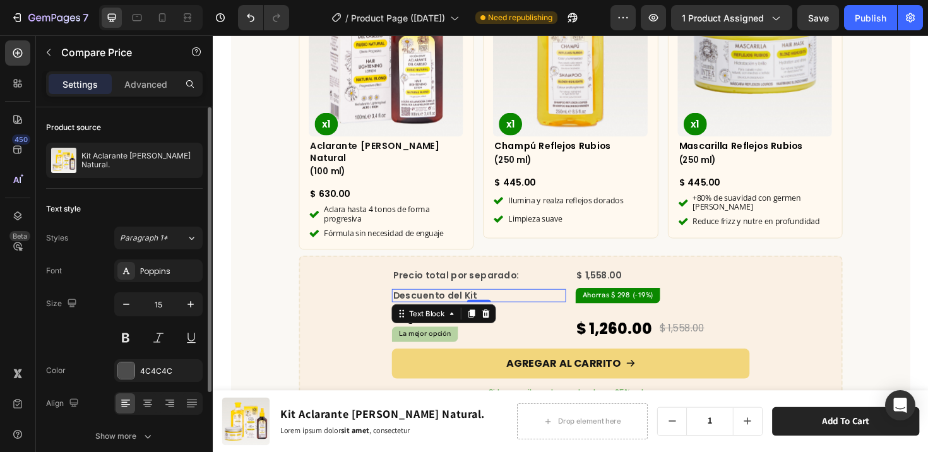
click at [544, 305] on p "Descuento del Kit" at bounding box center [495, 310] width 182 height 11
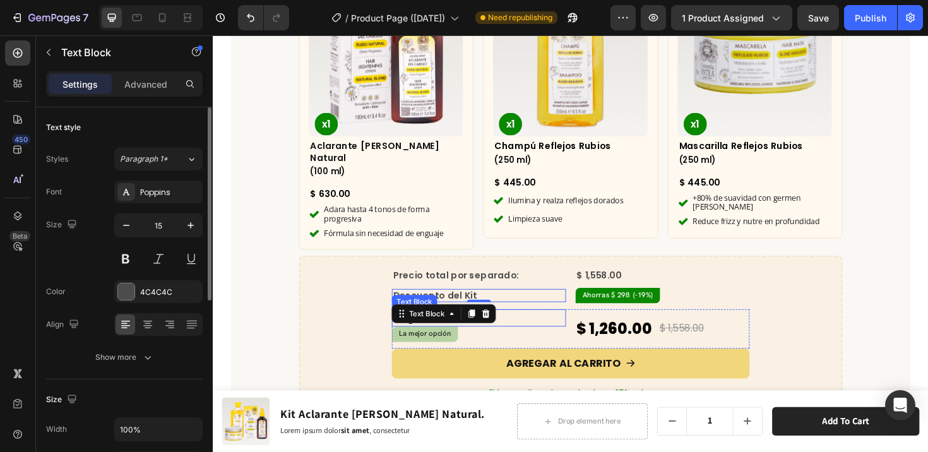
click at [536, 326] on p "Pagas solo" at bounding box center [495, 334] width 182 height 16
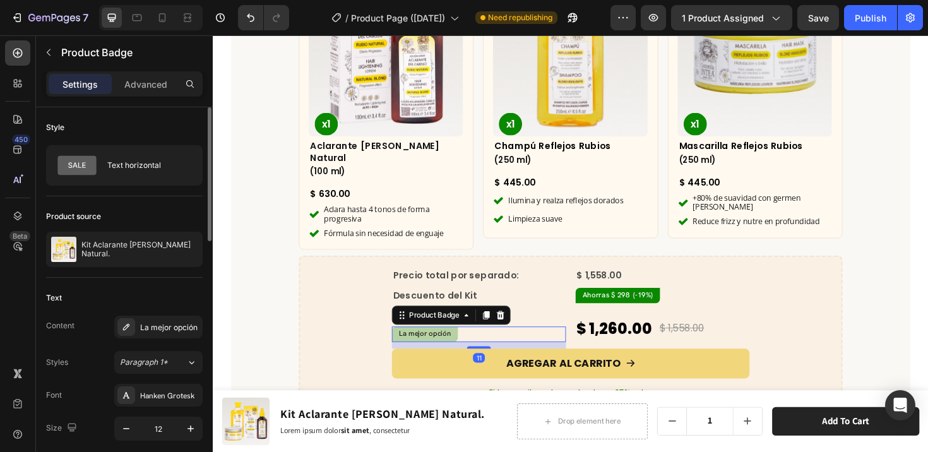
click at [540, 344] on div "La mejor opción" at bounding box center [494, 352] width 184 height 16
click at [752, 325] on div "$ 1,260.00 Product Price Product Price $ 1,558.00 Compare Price Compare Price R…" at bounding box center [689, 346] width 184 height 42
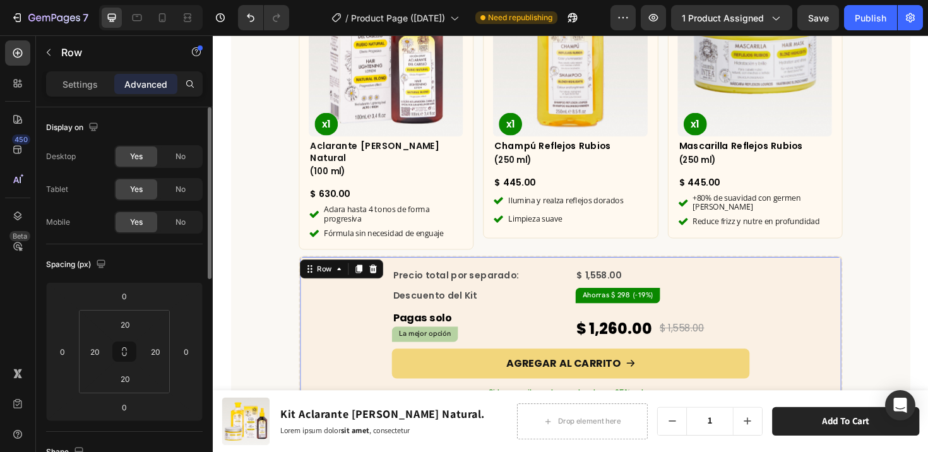
click at [834, 308] on div "Precio total por separado: Text Block $ 1,558.00 Compare Price Compare Price Ro…" at bounding box center [592, 381] width 548 height 198
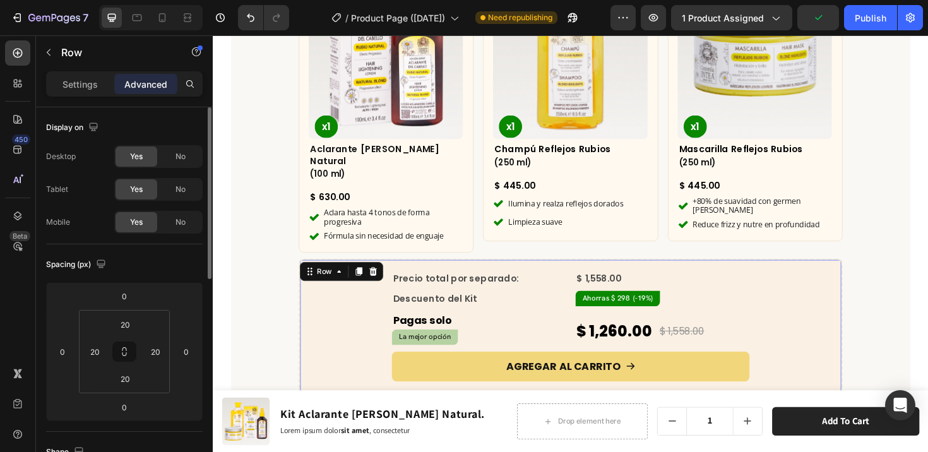
scroll to position [3752, 0]
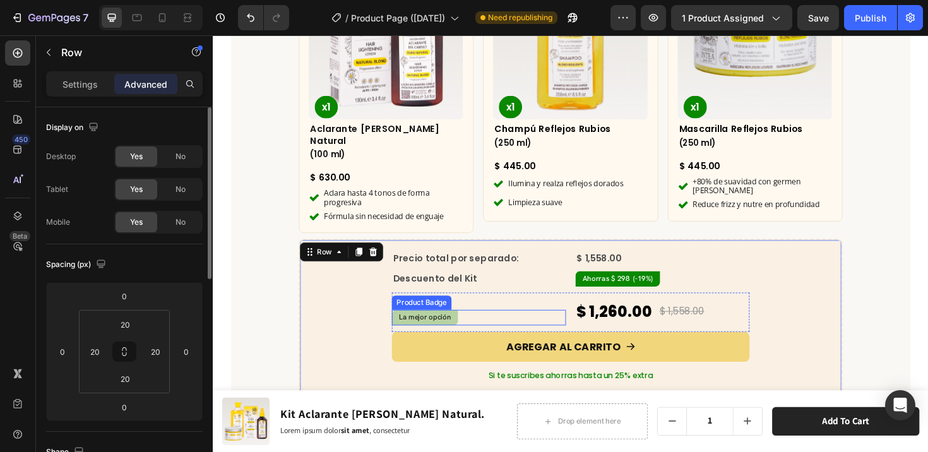
click at [428, 326] on pre "La mejor opción" at bounding box center [437, 334] width 70 height 16
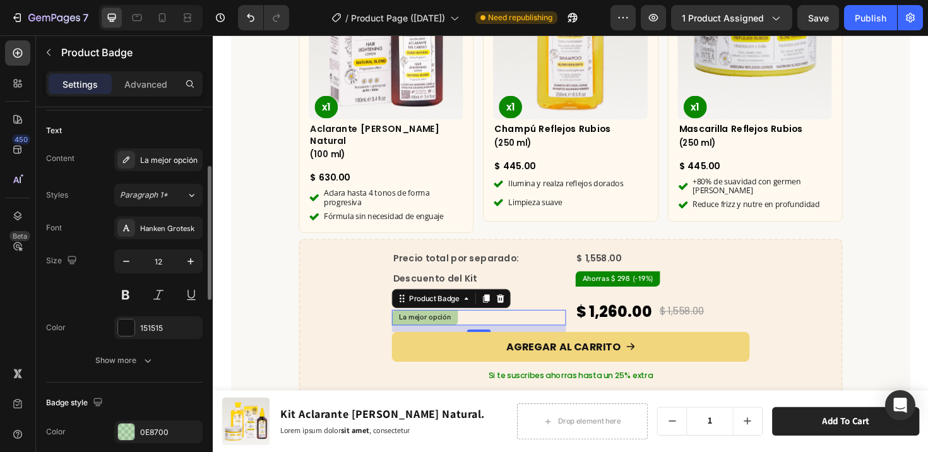
scroll to position [282, 0]
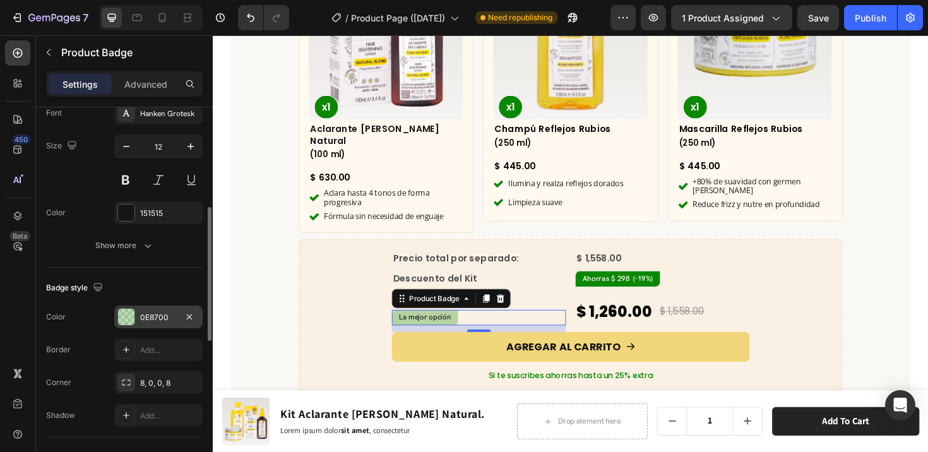
click at [128, 320] on div at bounding box center [126, 317] width 16 height 16
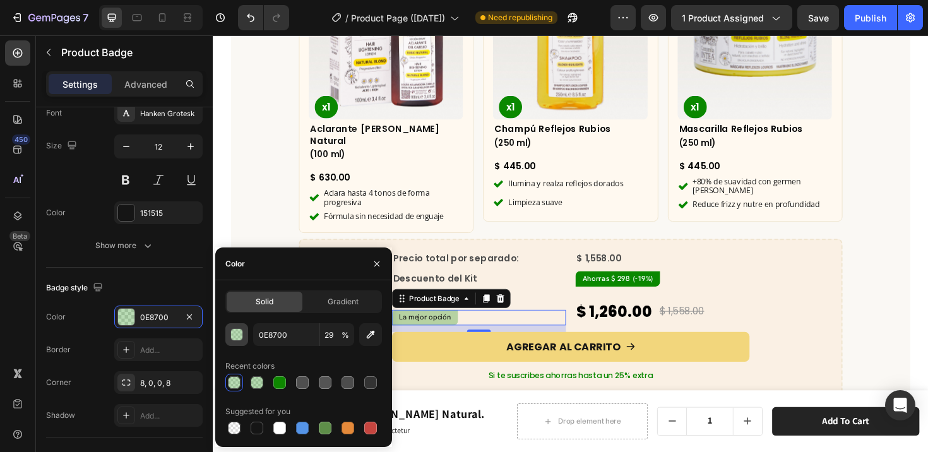
click at [239, 331] on div "button" at bounding box center [237, 335] width 13 height 13
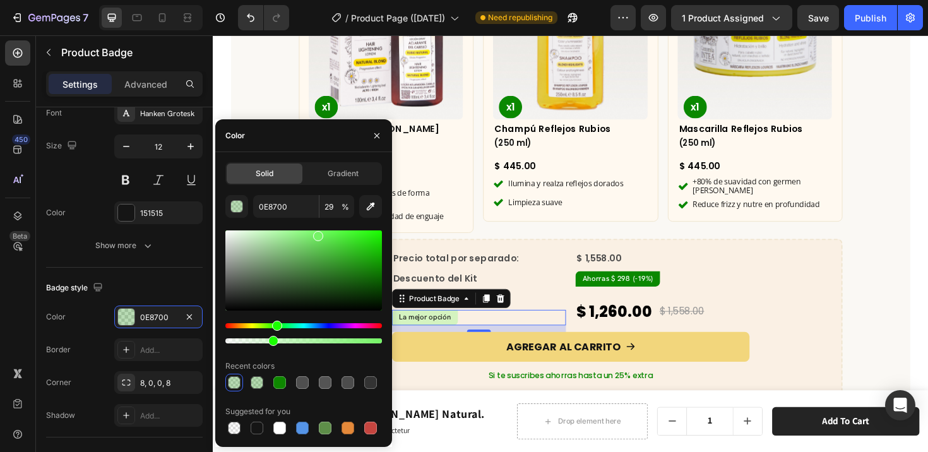
drag, startPoint x: 379, startPoint y: 273, endPoint x: 316, endPoint y: 230, distance: 76.4
click at [316, 231] on div at bounding box center [318, 236] width 10 height 10
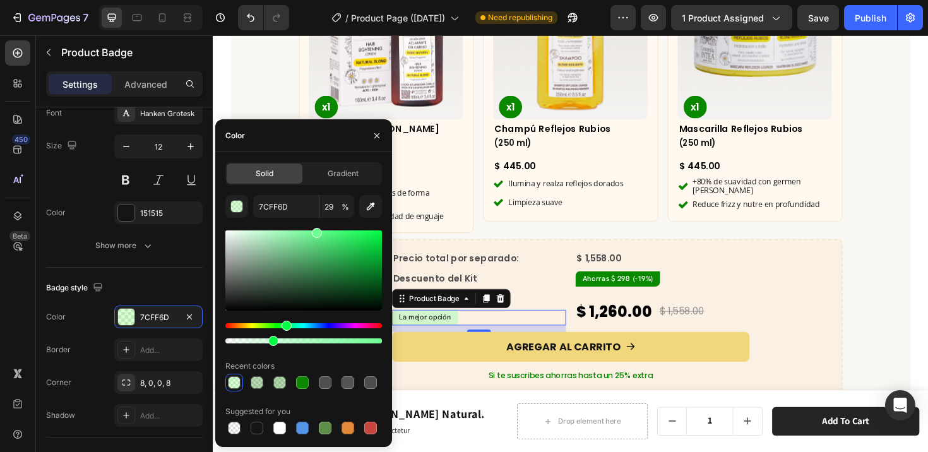
drag, startPoint x: 278, startPoint y: 328, endPoint x: 285, endPoint y: 326, distance: 7.2
click at [285, 326] on div "Hue" at bounding box center [287, 326] width 10 height 10
type input "6DFF94"
click at [535, 309] on p "Pagas solo" at bounding box center [495, 317] width 182 height 16
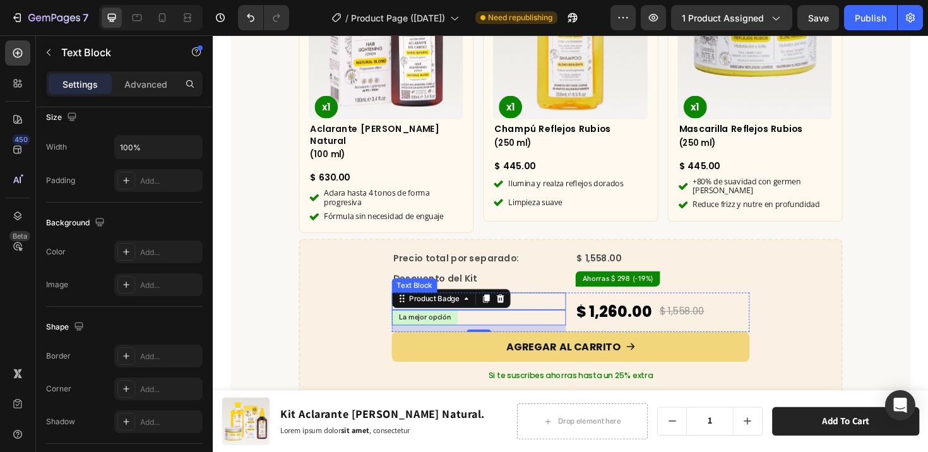
scroll to position [0, 0]
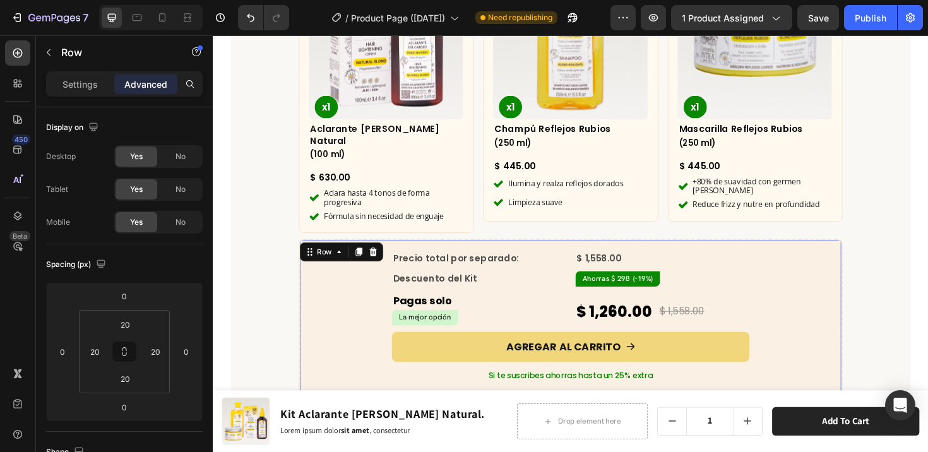
click at [825, 297] on div "Precio total por separado: Text Block $ 1,558.00 Compare Price Compare Price Ro…" at bounding box center [592, 364] width 548 height 198
click at [796, 295] on div "Precio total por separado: Text Block $ 1,558.00 Compare Price Compare Price Ro…" at bounding box center [592, 364] width 548 height 198
click at [604, 313] on div "$ 1,260.00" at bounding box center [638, 328] width 83 height 31
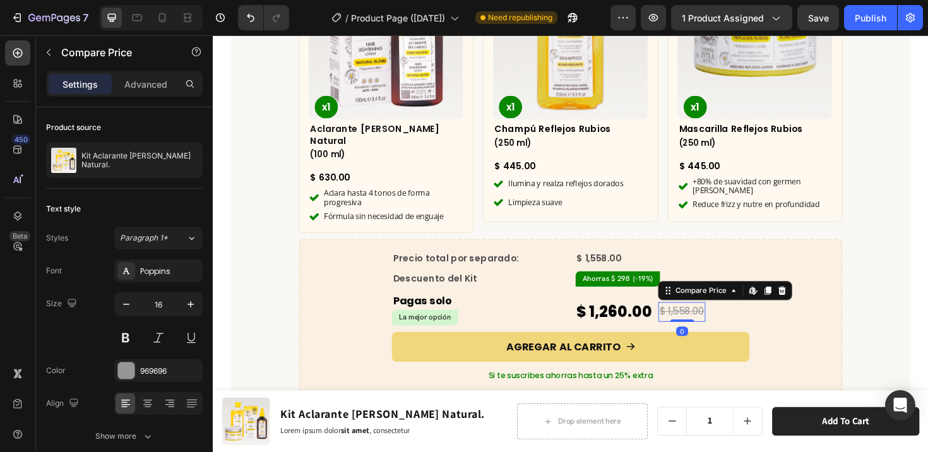
click at [714, 318] on div "$ 1,558.00" at bounding box center [710, 328] width 50 height 21
click at [719, 265] on div "$ 1,558.00" at bounding box center [689, 272] width 184 height 14
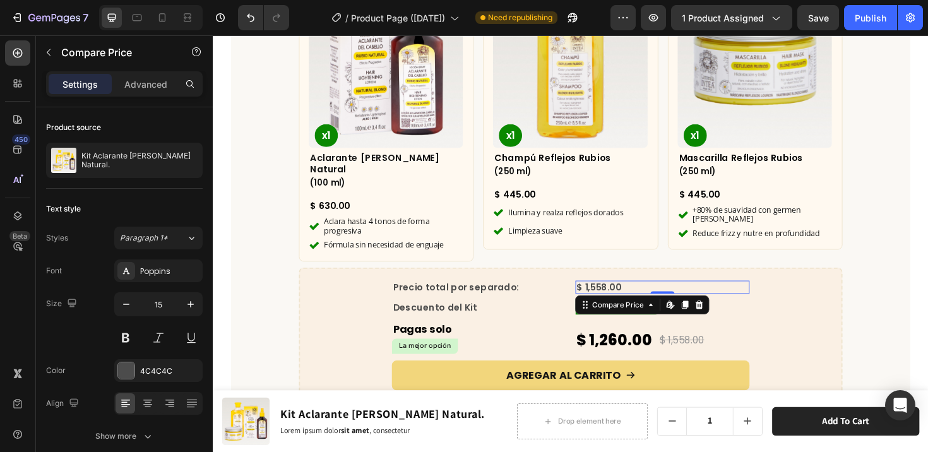
scroll to position [3939, 0]
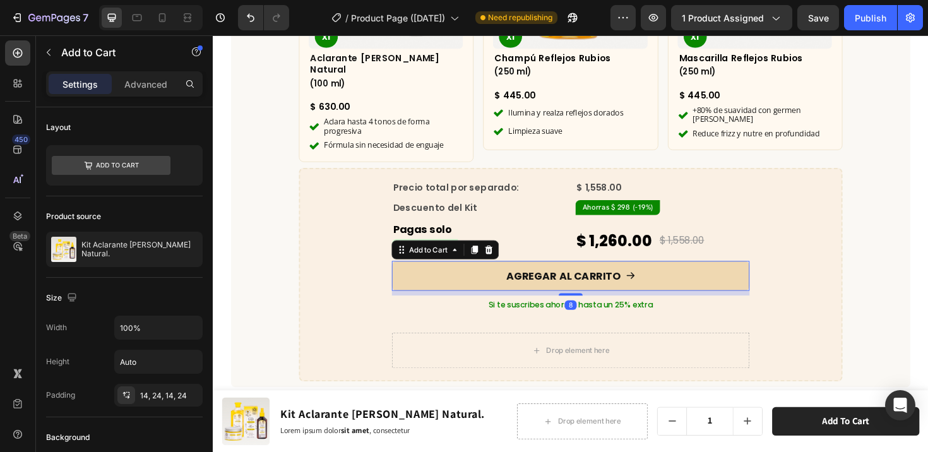
click at [474, 276] on button "AGREGAR AL CARRITO" at bounding box center [591, 290] width 379 height 32
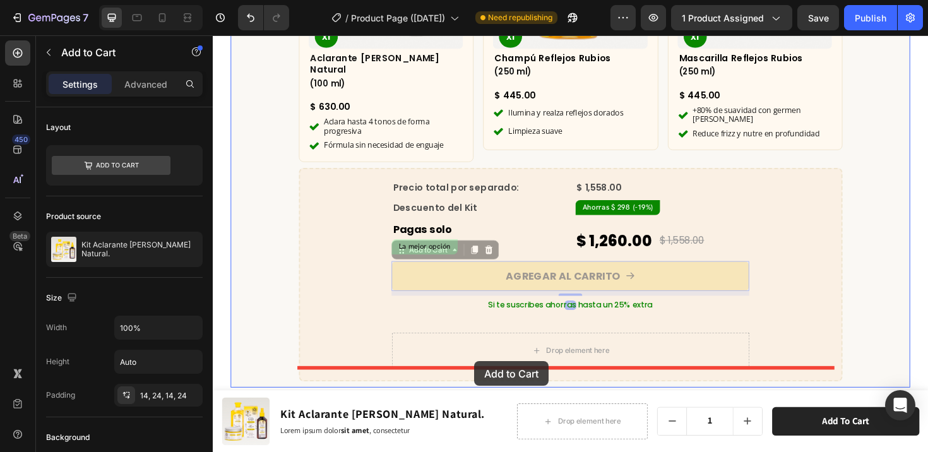
drag, startPoint x: 405, startPoint y: 244, endPoint x: 489, endPoint y: 381, distance: 160.7
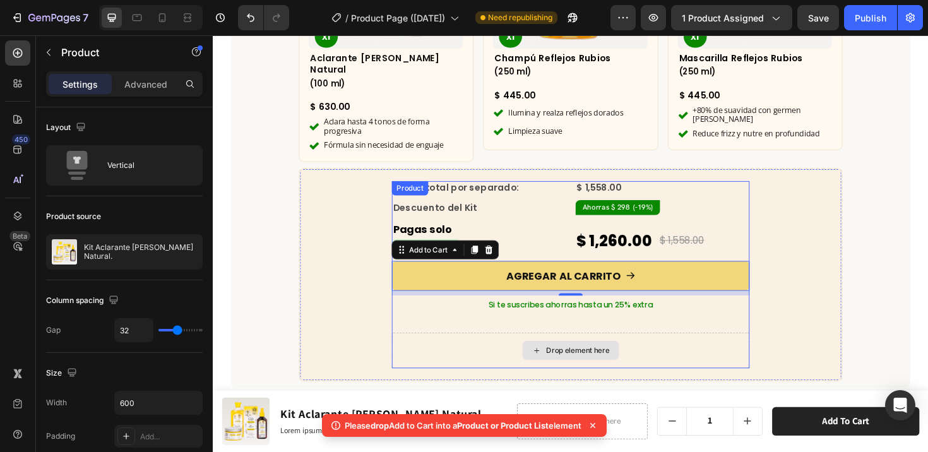
click at [462, 350] on div "Drop element here" at bounding box center [591, 369] width 379 height 38
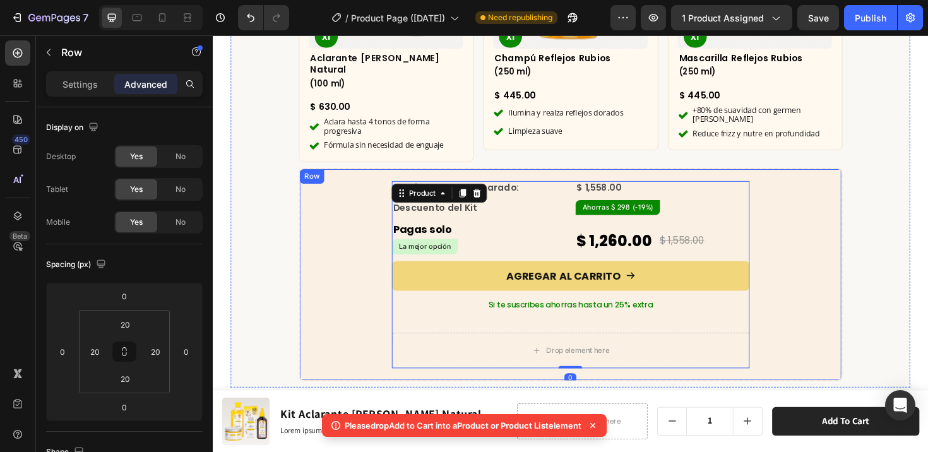
click at [383, 339] on div "Precio total por separado: Text Block $ 1,558.00 Compare Price Compare Price Ro…" at bounding box center [592, 288] width 548 height 198
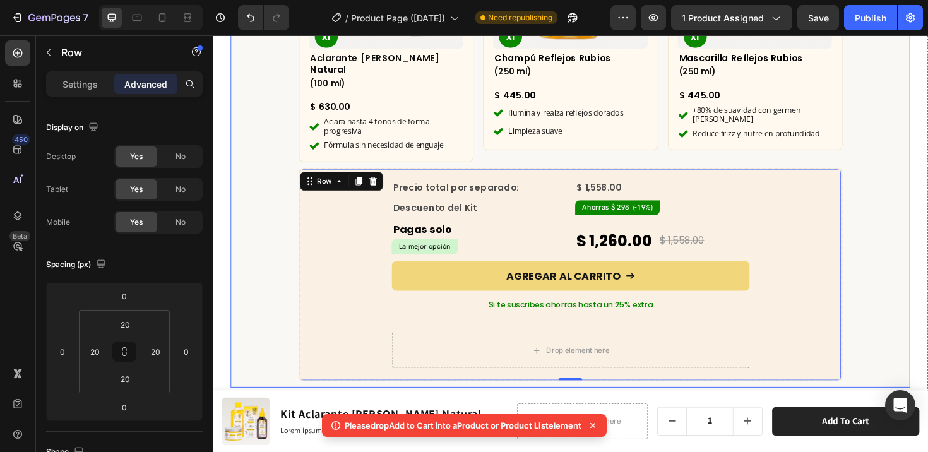
click at [269, 253] on div "¿Qué incluye este kit? Heading Row Product Images x1 Product Badge Aclarante [P…" at bounding box center [592, 96] width 720 height 609
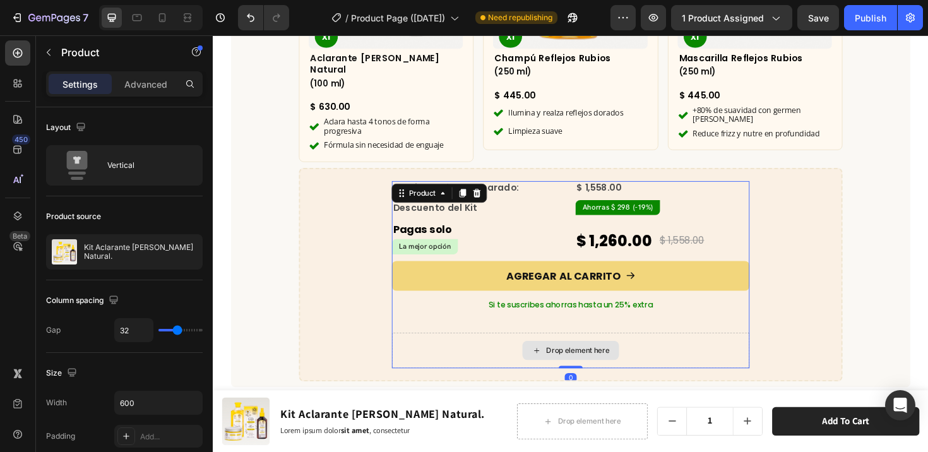
click at [499, 350] on div "Drop element here" at bounding box center [591, 369] width 379 height 38
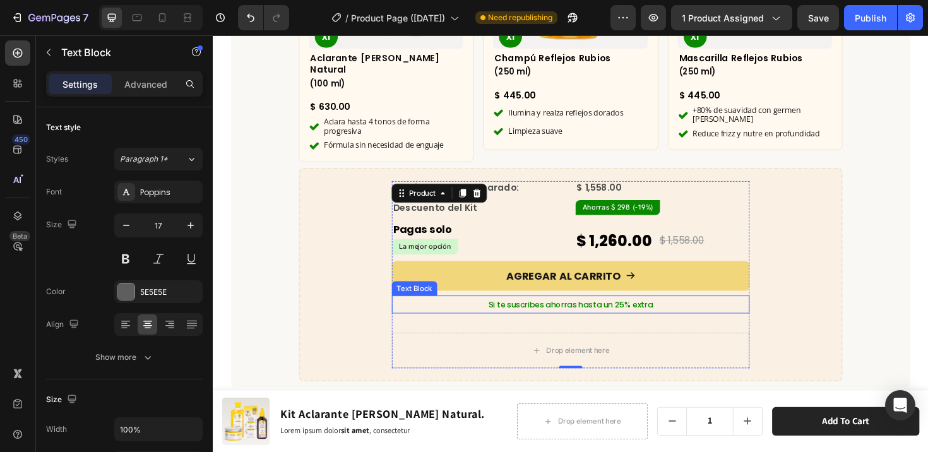
click at [513, 314] on span "Si te suscribes ahorras hasta un 25% extra" at bounding box center [592, 320] width 174 height 12
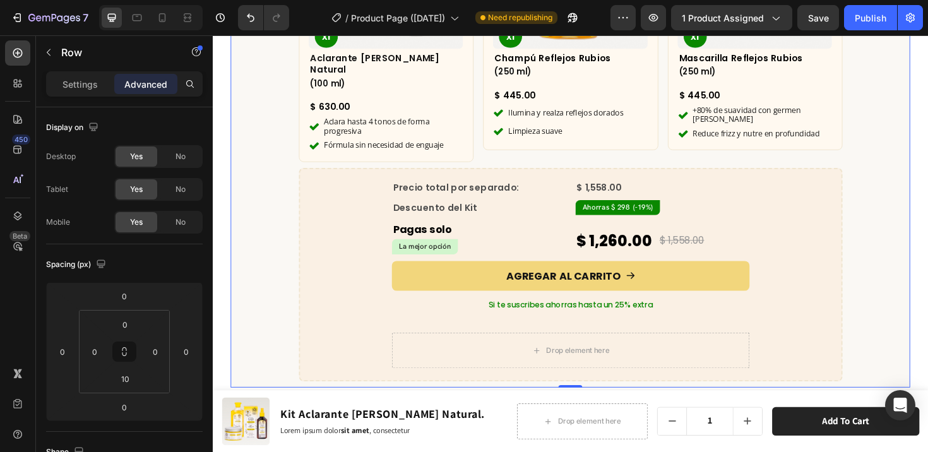
click at [263, 277] on div "¿Qué incluye este kit? Heading Row Product Images x1 Product Badge Aclarante [P…" at bounding box center [592, 96] width 720 height 609
click at [376, 232] on div "Precio total por separado: Text Block $ 1,558.00 Compare Price Compare Price Ro…" at bounding box center [592, 288] width 548 height 198
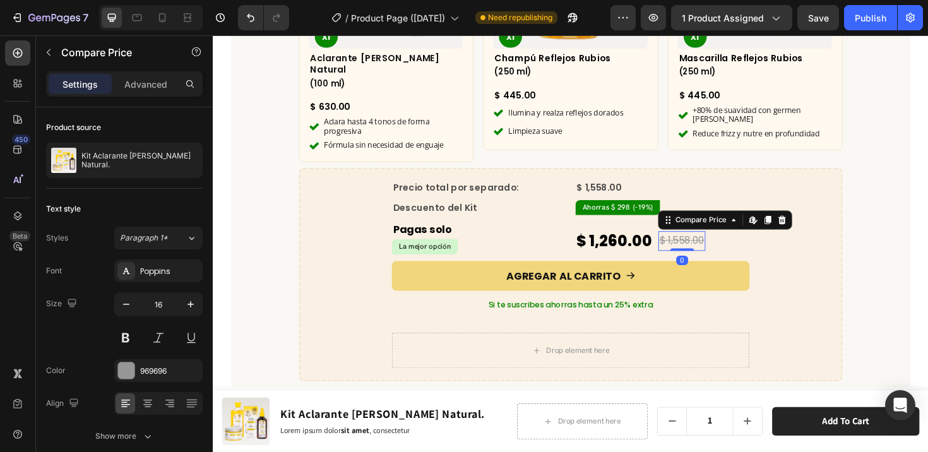
click at [704, 243] on div "$ 1,558.00" at bounding box center [710, 253] width 50 height 21
click at [131, 301] on icon "button" at bounding box center [126, 304] width 13 height 13
type input "14"
click at [278, 269] on div "¿Qué incluye este kit? Heading Row Product Images x1 Product Badge Aclarante [P…" at bounding box center [592, 96] width 720 height 609
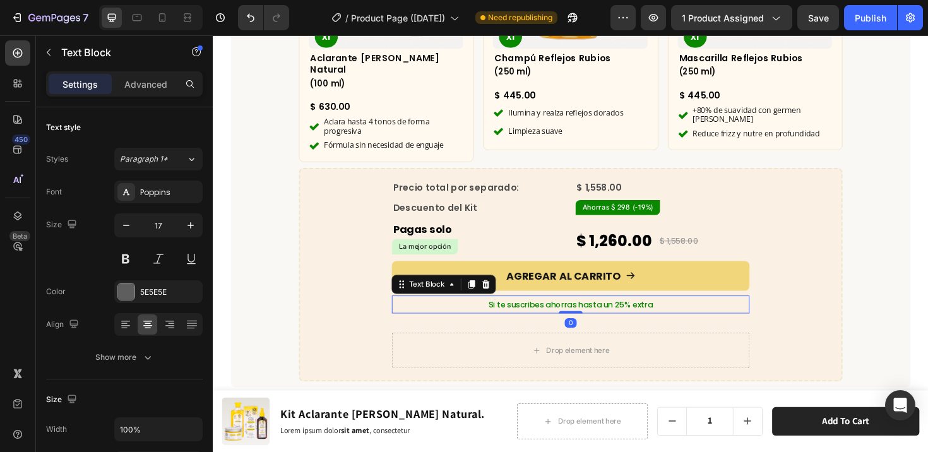
click at [437, 312] on p "Si te suscribes ahorras hasta un 25% extra" at bounding box center [592, 320] width 376 height 17
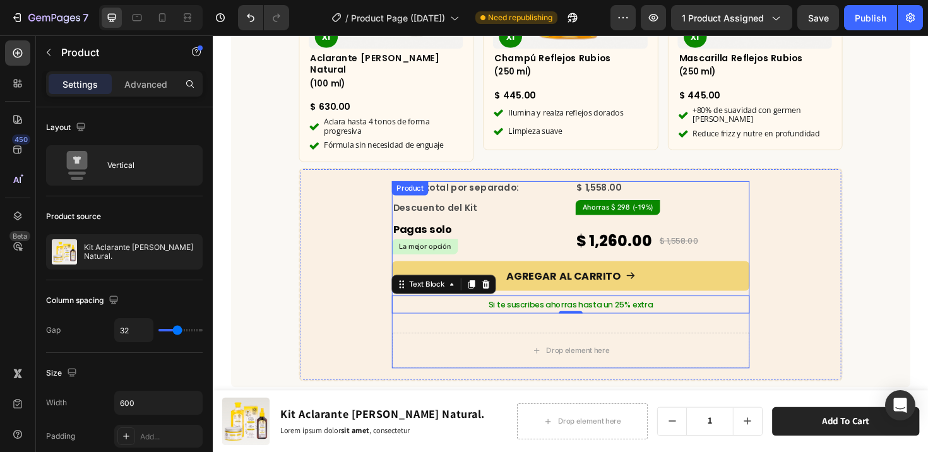
click at [755, 214] on div "Precio total por separado: Text Block $ 1,558.00 Compare Price Compare Price Ro…" at bounding box center [591, 259] width 379 height 140
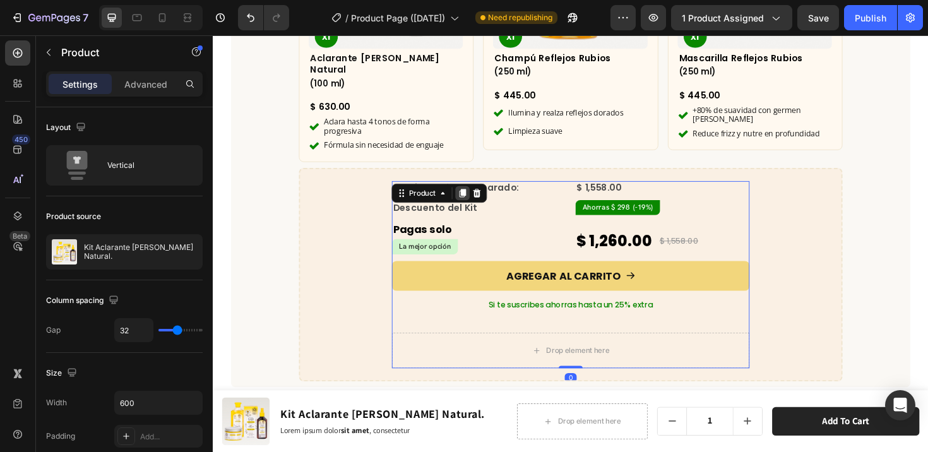
click at [474, 198] on icon at bounding box center [477, 202] width 7 height 9
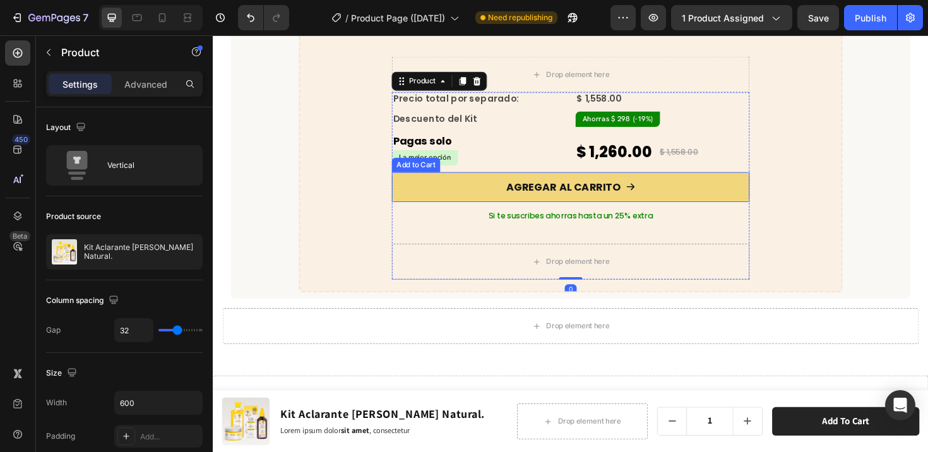
scroll to position [4232, 0]
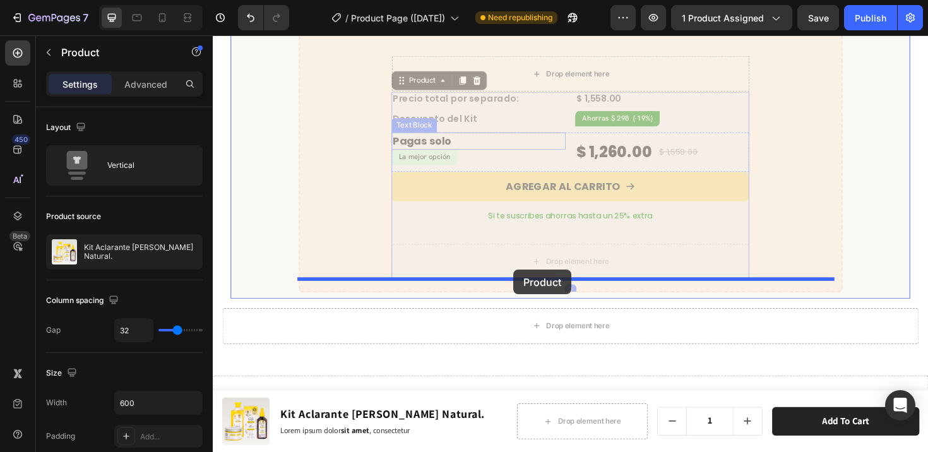
drag, startPoint x: 407, startPoint y: 71, endPoint x: 531, endPoint y: 284, distance: 245.7
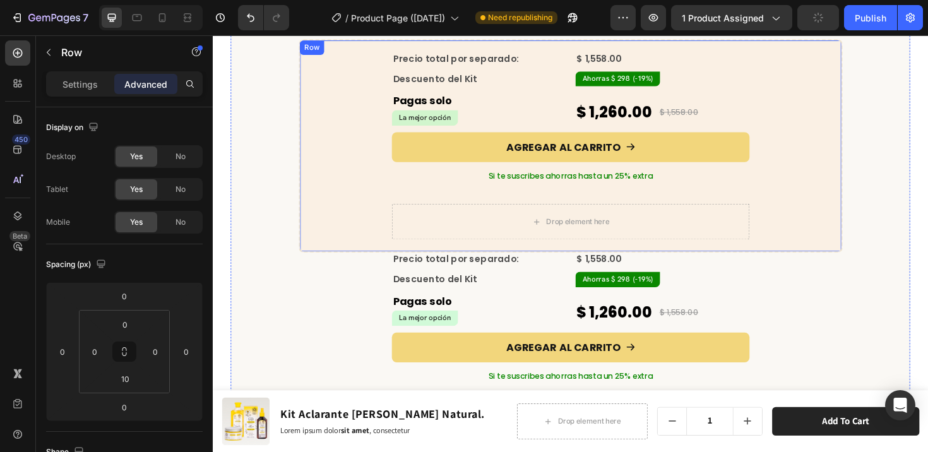
scroll to position [3982, 0]
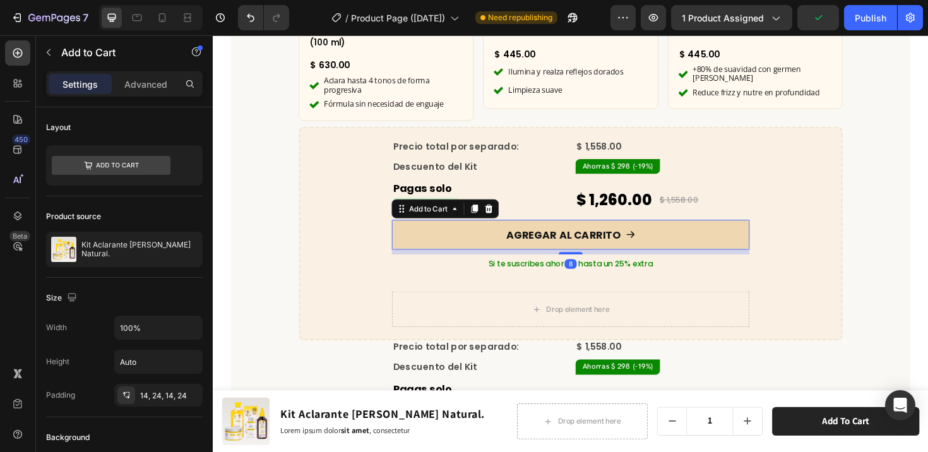
click at [497, 232] on button "AGREGAR AL CARRITO" at bounding box center [591, 247] width 379 height 32
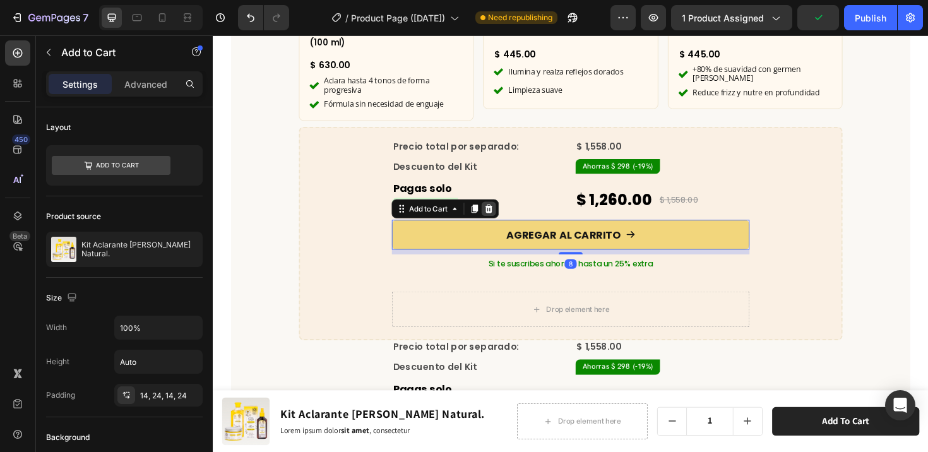
click at [501, 213] on icon at bounding box center [505, 218] width 10 height 10
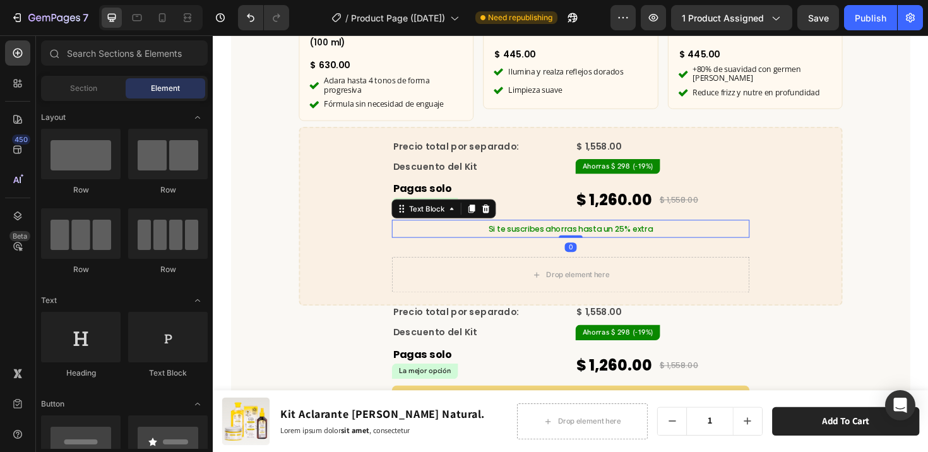
click at [494, 232] on p "Si te suscribes ahorras hasta un 25% extra" at bounding box center [592, 240] width 376 height 17
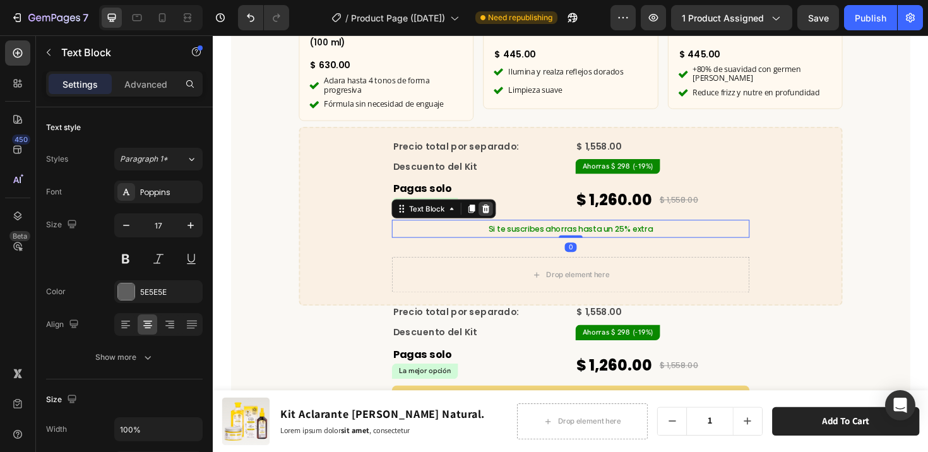
click at [498, 213] on icon at bounding box center [502, 217] width 8 height 9
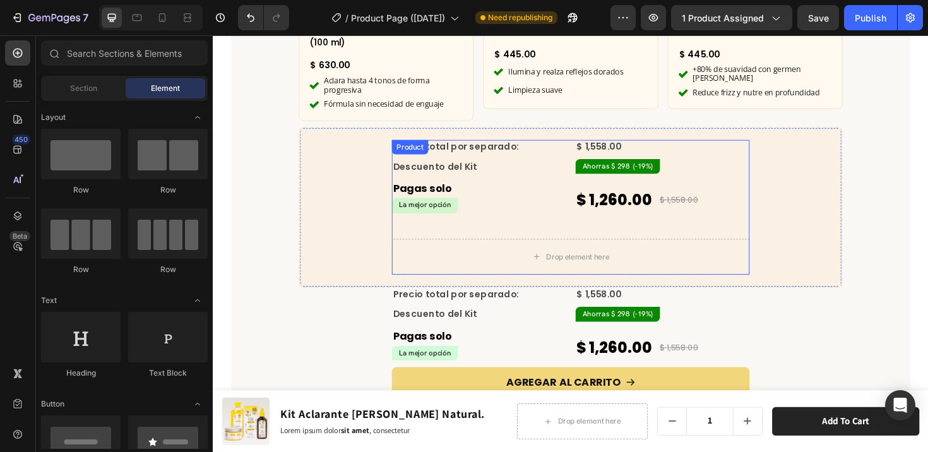
click at [494, 232] on div "Precio total por separado: Text Block $ 1,558.00 Compare Price Compare Price Ro…" at bounding box center [591, 217] width 379 height 143
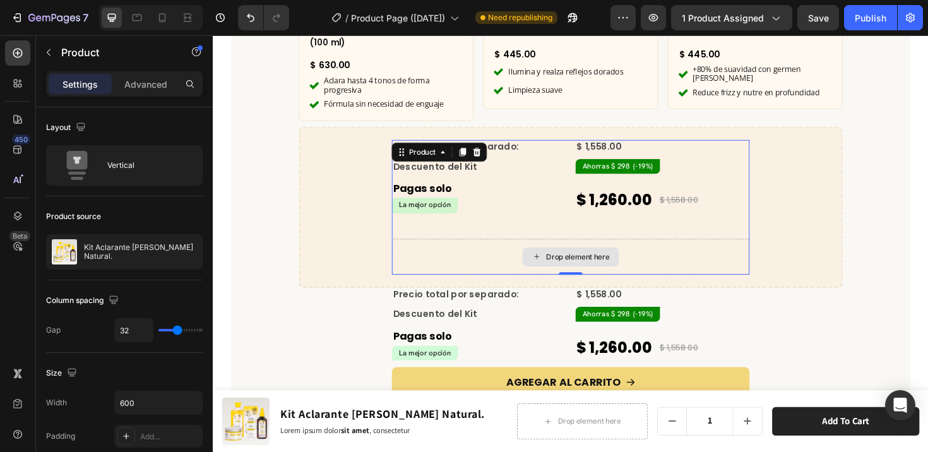
click at [443, 251] on div "Drop element here" at bounding box center [591, 270] width 379 height 38
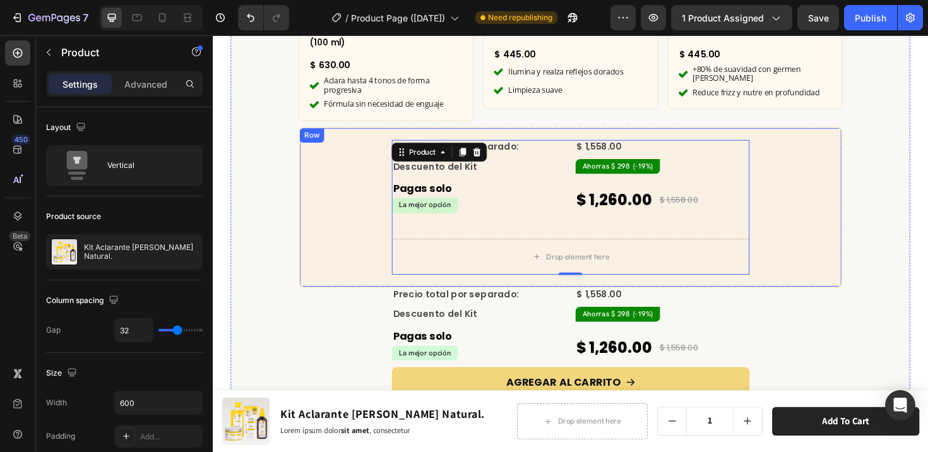
click at [337, 219] on div "Precio total por separado: Text Block $ 1,558.00 Compare Price Compare Price Ro…" at bounding box center [592, 217] width 548 height 143
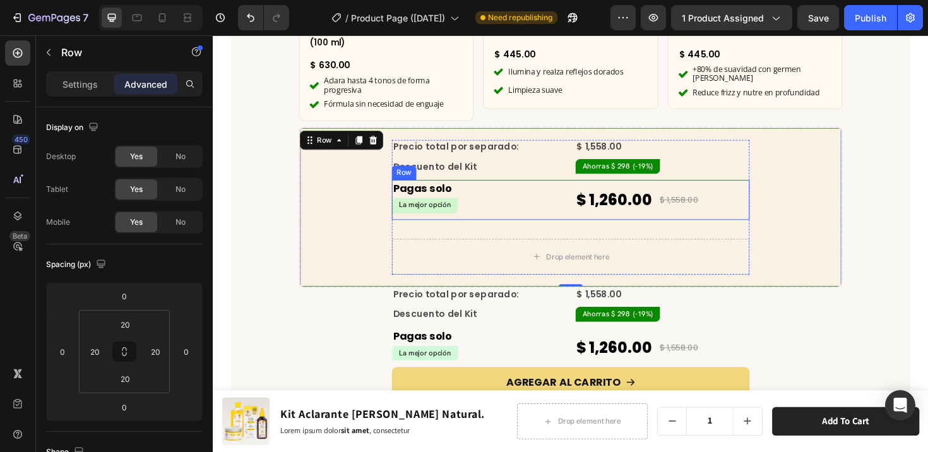
click at [472, 210] on div "Pagas solo Text Block La mejor opción Product Badge" at bounding box center [494, 209] width 184 height 42
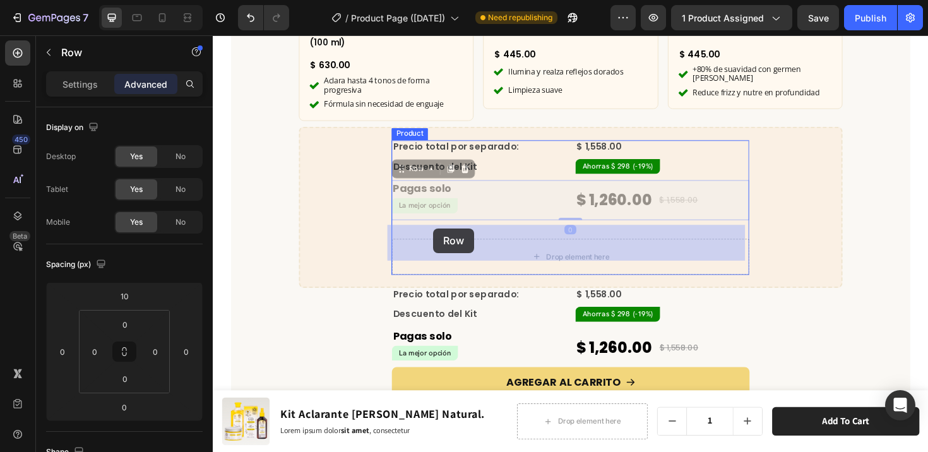
drag, startPoint x: 412, startPoint y: 162, endPoint x: 446, endPoint y: 240, distance: 85.1
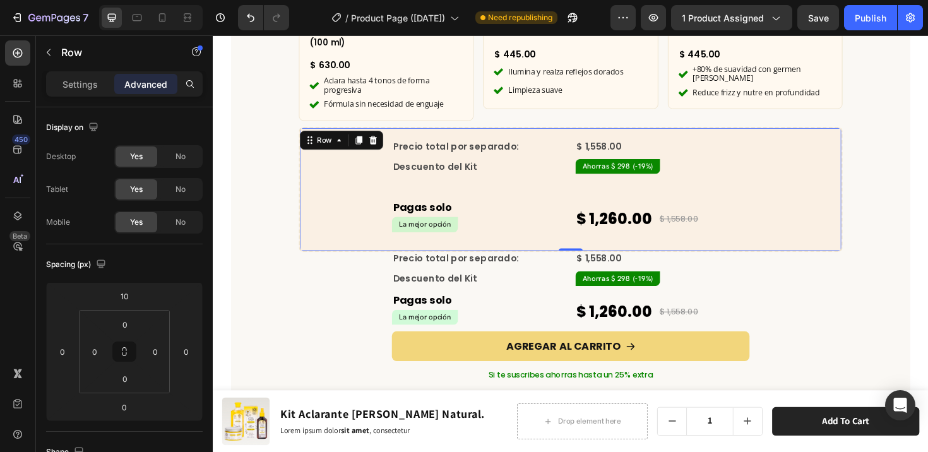
click at [351, 189] on div "Precio total por separado: Text Block $ 1,558.00 Compare Price Compare Price Ro…" at bounding box center [592, 198] width 548 height 105
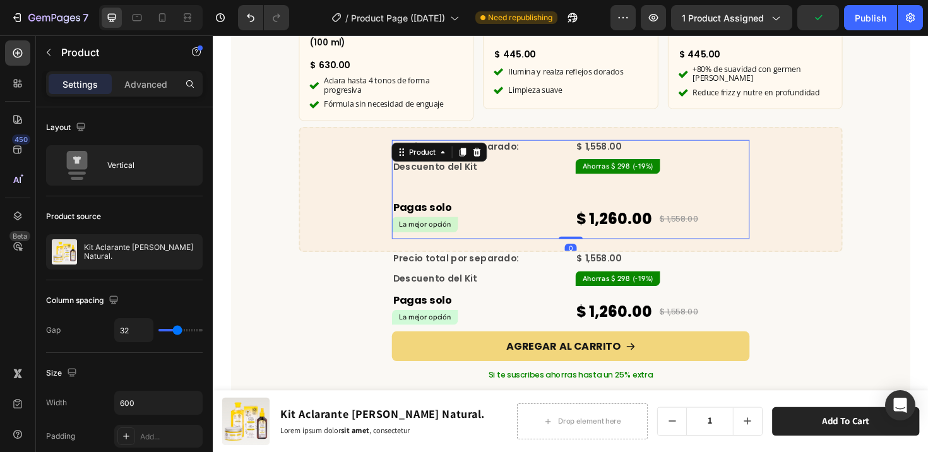
click at [513, 177] on div "Precio total por separado: Text Block $ 1,558.00 Compare Price Compare Price Ro…" at bounding box center [591, 198] width 379 height 105
click at [460, 172] on div "Precio total por separado: Text Block $ 1,558.00 Compare Price Compare Price Ro…" at bounding box center [591, 198] width 379 height 105
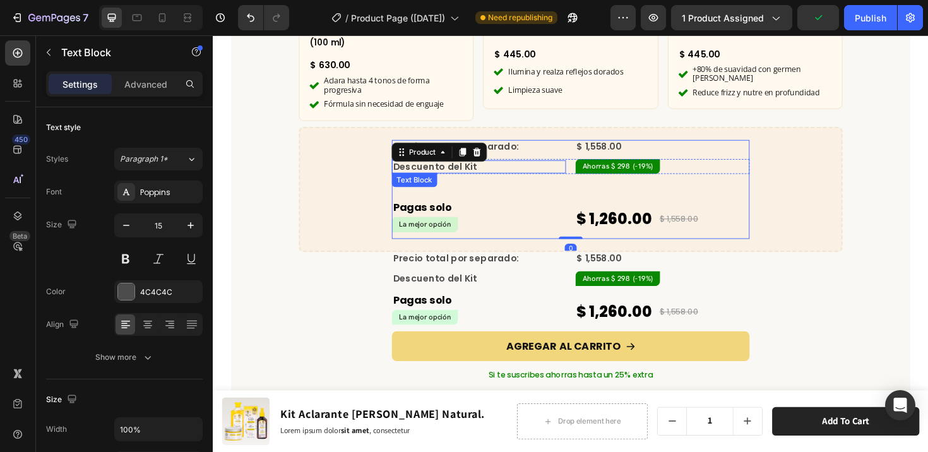
click at [572, 169] on p "Descuento del Kit" at bounding box center [495, 174] width 182 height 11
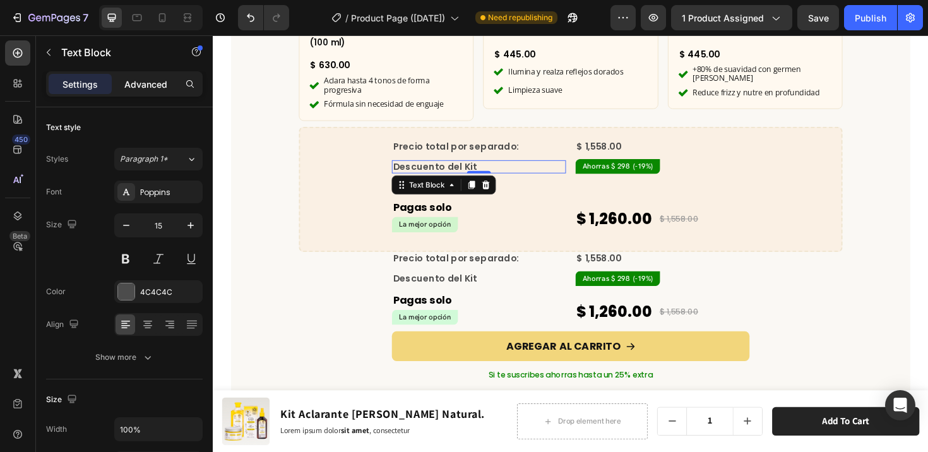
click at [167, 78] on p "Advanced" at bounding box center [145, 84] width 43 height 13
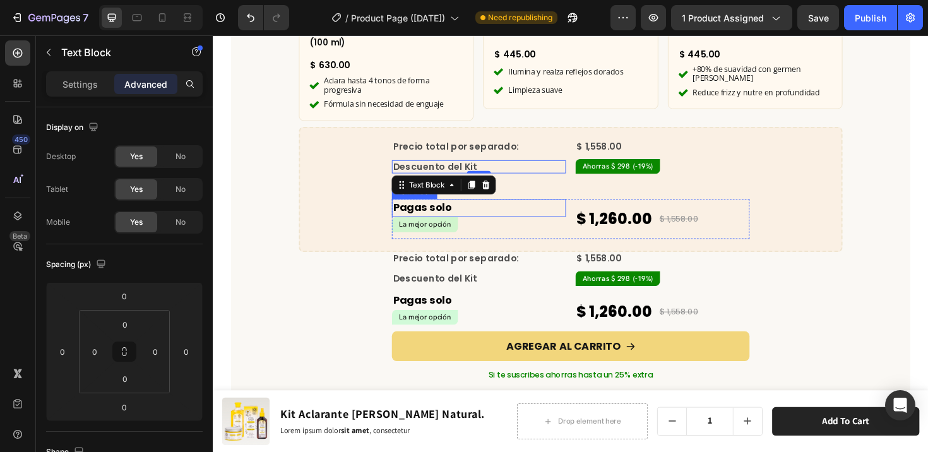
click at [474, 210] on p "Pagas solo" at bounding box center [495, 218] width 182 height 16
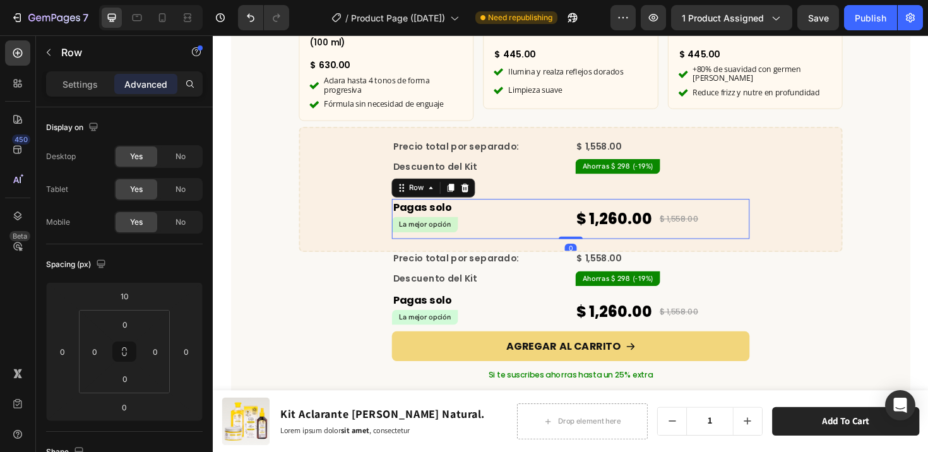
click at [584, 228] on div "Pagas solo Text Block La mejor opción Product Badge $ 1,260.00 Product Price Pr…" at bounding box center [591, 229] width 379 height 42
click at [133, 294] on input "10" at bounding box center [124, 296] width 25 height 19
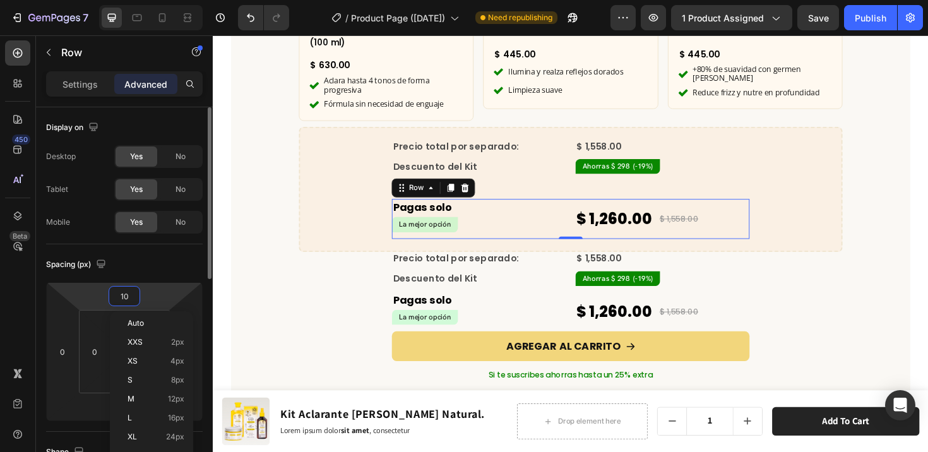
type input "0"
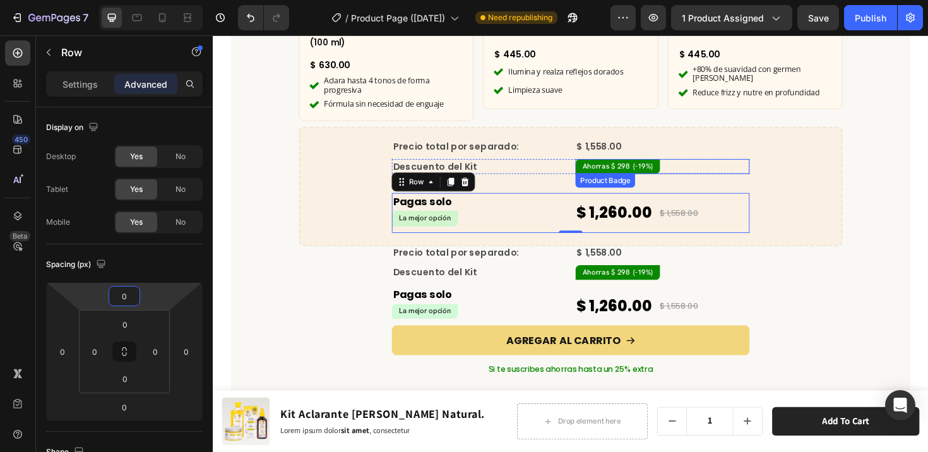
click at [712, 166] on div "Ahorras $ 298 (-19%)" at bounding box center [689, 174] width 184 height 16
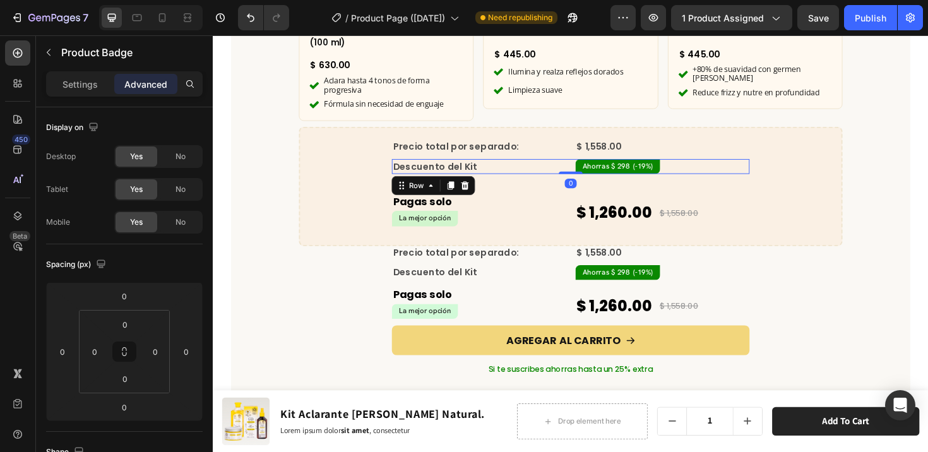
click at [584, 166] on div "Descuento del Kit Text Block Ahorras $ 298 (-19%) Product Badge Row 0" at bounding box center [591, 174] width 379 height 16
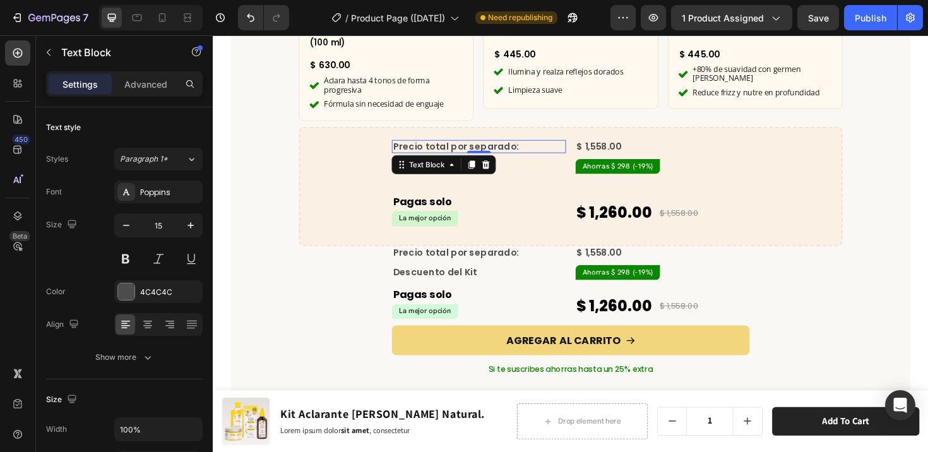
click at [577, 147] on p "Precio total por separado:" at bounding box center [495, 152] width 182 height 11
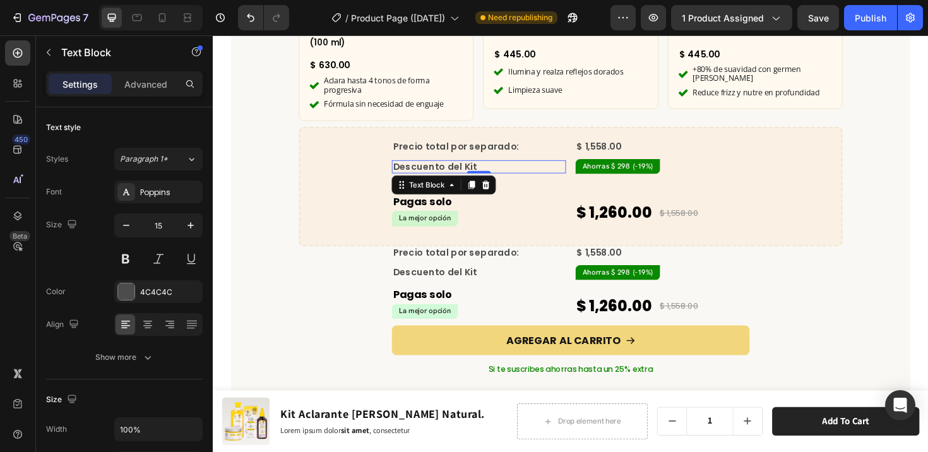
click at [576, 169] on p "Descuento del Kit" at bounding box center [495, 174] width 182 height 11
click at [741, 180] on div "Precio total por separado: Text Block $ 1,558.00 Compare Price Compare Price Ro…" at bounding box center [591, 195] width 379 height 99
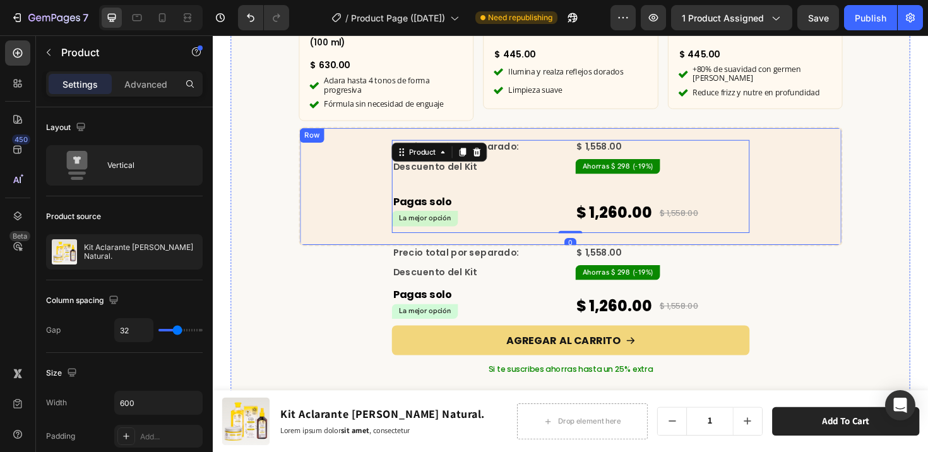
click at [815, 150] on div "Precio total por separado: Text Block $ 1,558.00 Compare Price Compare Price Ro…" at bounding box center [592, 195] width 548 height 99
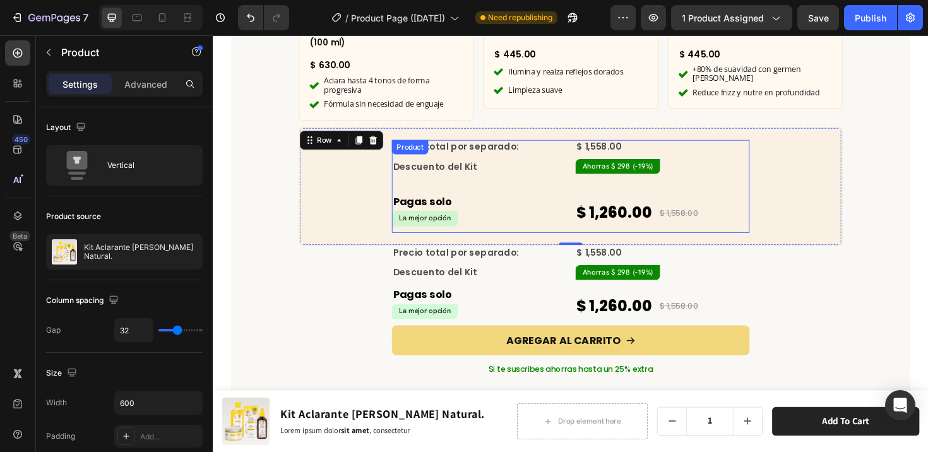
click at [679, 179] on div "Precio total por separado: Text Block $ 1,558.00 Compare Price Compare Price Ro…" at bounding box center [591, 195] width 379 height 99
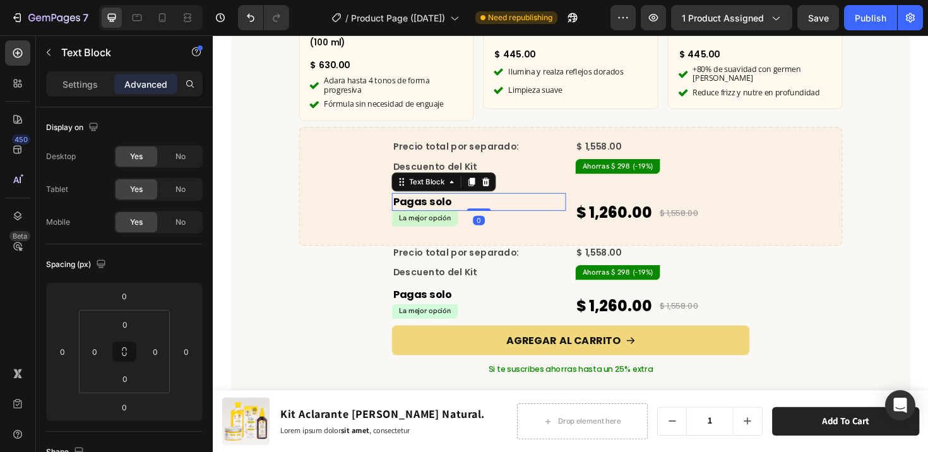
click at [484, 203] on p "Pagas solo" at bounding box center [495, 211] width 182 height 16
click at [552, 177] on div "Precio total por separado: Text Block $ 1,558.00 Compare Price Compare Price Ro…" at bounding box center [591, 195] width 379 height 99
click at [269, 193] on div "¿Qué incluye este kit? Heading Row Product Images x1 Product Badge Aclarante [P…" at bounding box center [592, 103] width 720 height 708
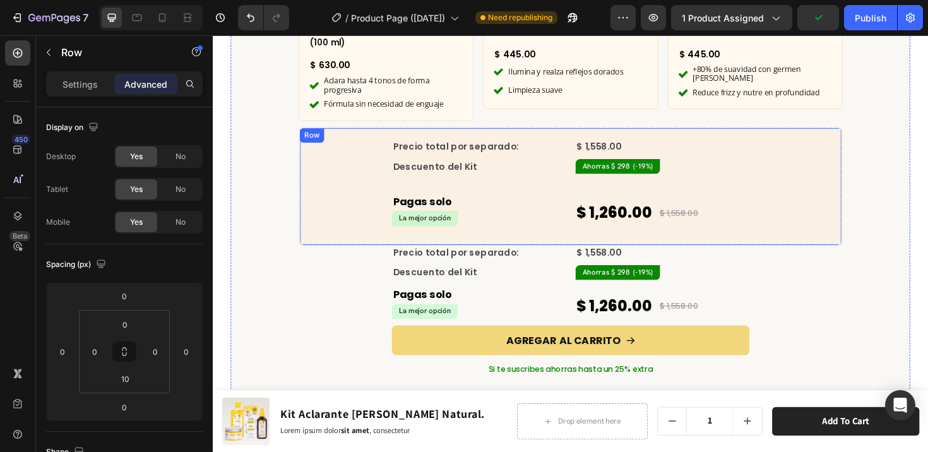
click at [326, 195] on div "Precio total por separado: Text Block $ 1,558.00 Compare Price Compare Price Ro…" at bounding box center [592, 195] width 548 height 99
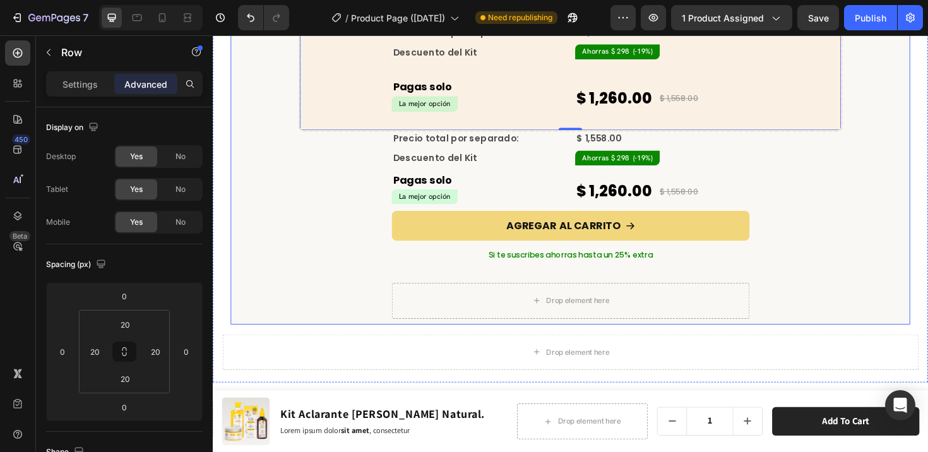
scroll to position [4090, 0]
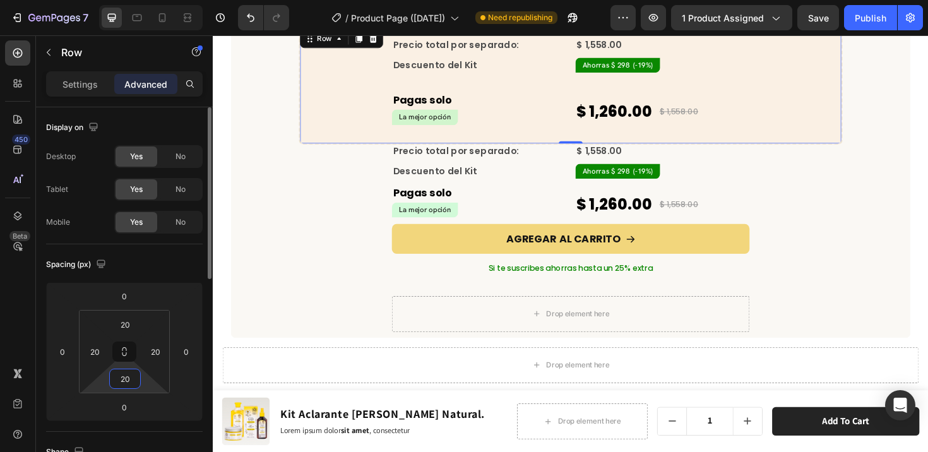
click at [126, 380] on input "20" at bounding box center [124, 378] width 25 height 19
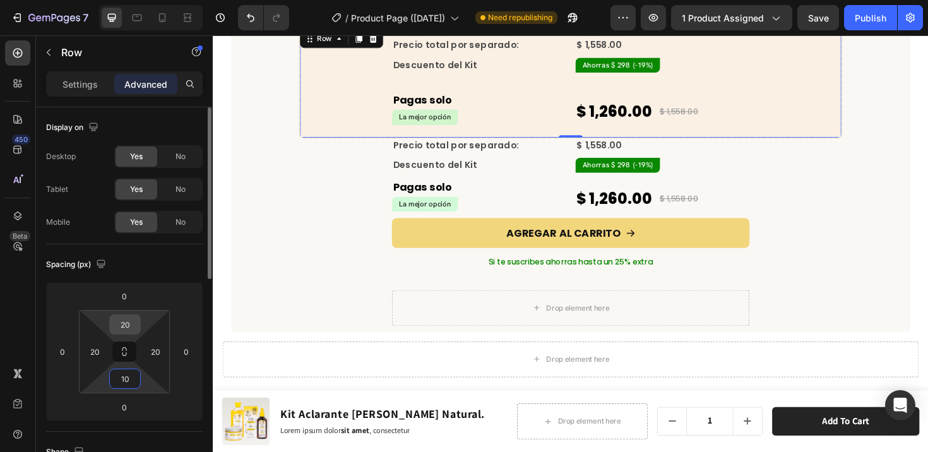
type input "10"
click at [129, 321] on input "20" at bounding box center [124, 324] width 25 height 19
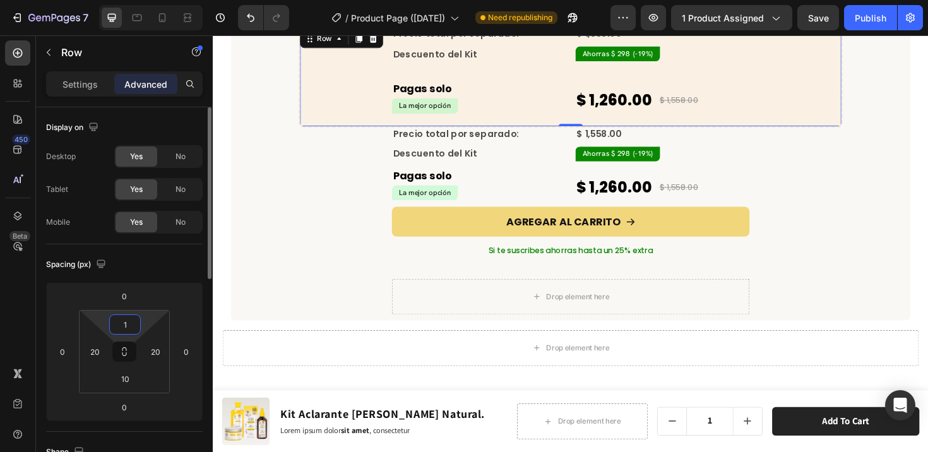
type input "10"
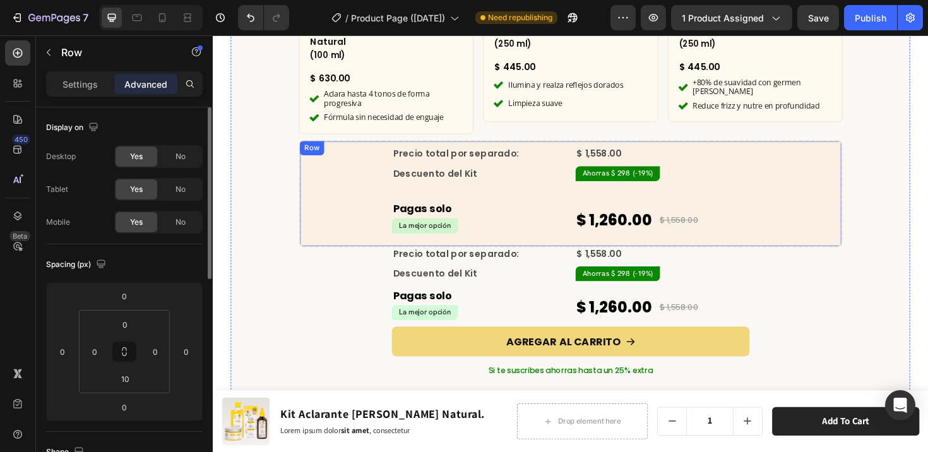
scroll to position [3965, 0]
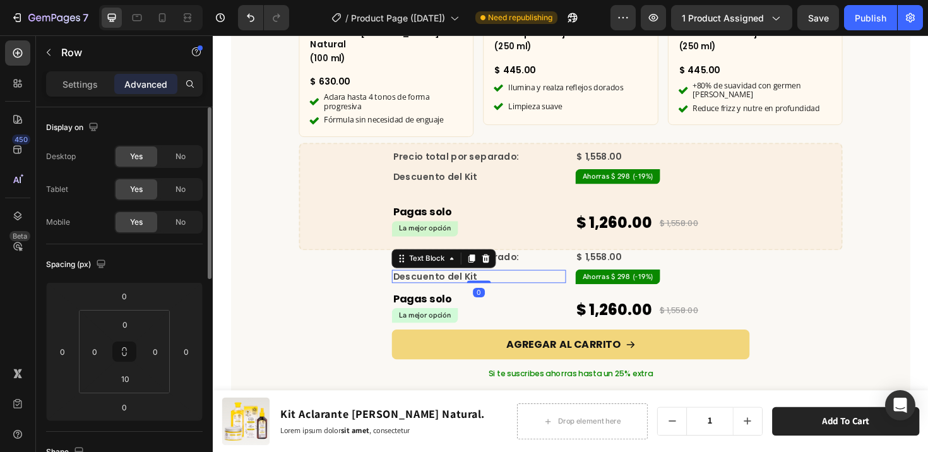
click at [497, 285] on p "Descuento del Kit" at bounding box center [495, 290] width 182 height 11
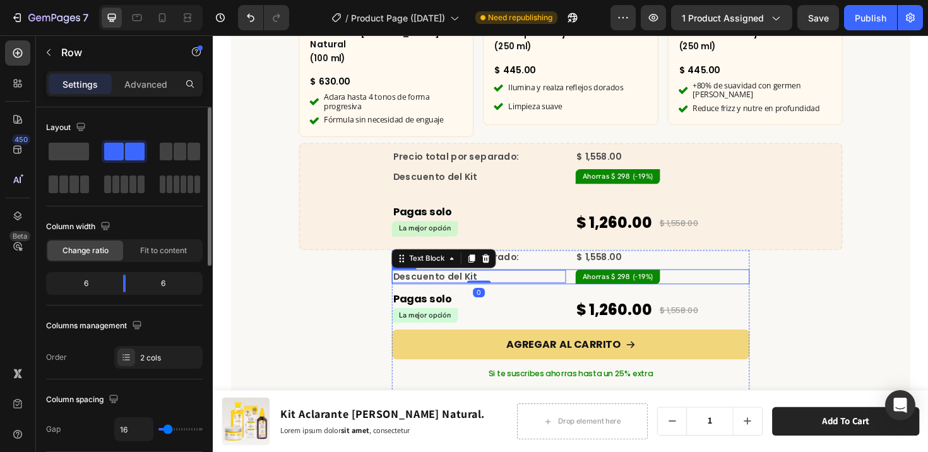
click at [587, 283] on div "Descuento del Kit Text Block 0 Ahorras $ 298 (-19%) Product Badge Row" at bounding box center [591, 291] width 379 height 16
click at [477, 266] on icon at bounding box center [480, 270] width 8 height 9
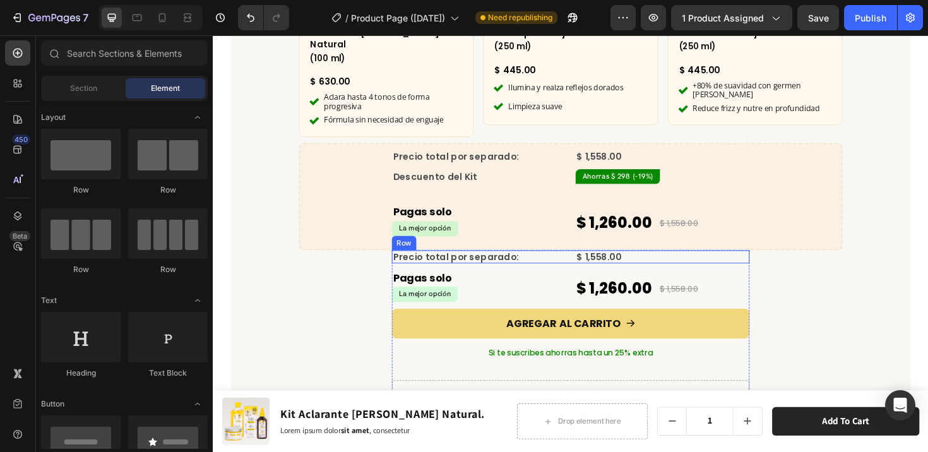
click at [583, 263] on div "Precio total por separado: Text Block $ 1,558.00 Compare Price Compare Price Row" at bounding box center [591, 270] width 379 height 14
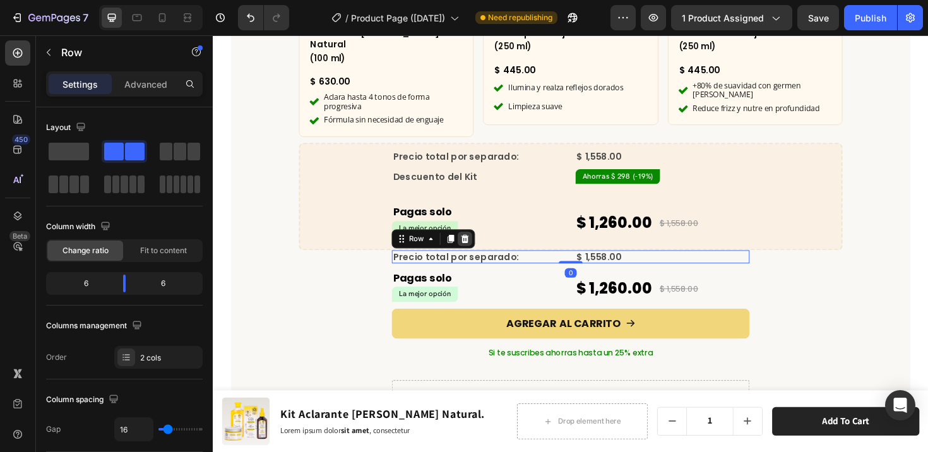
click at [472, 243] on div at bounding box center [479, 250] width 15 height 15
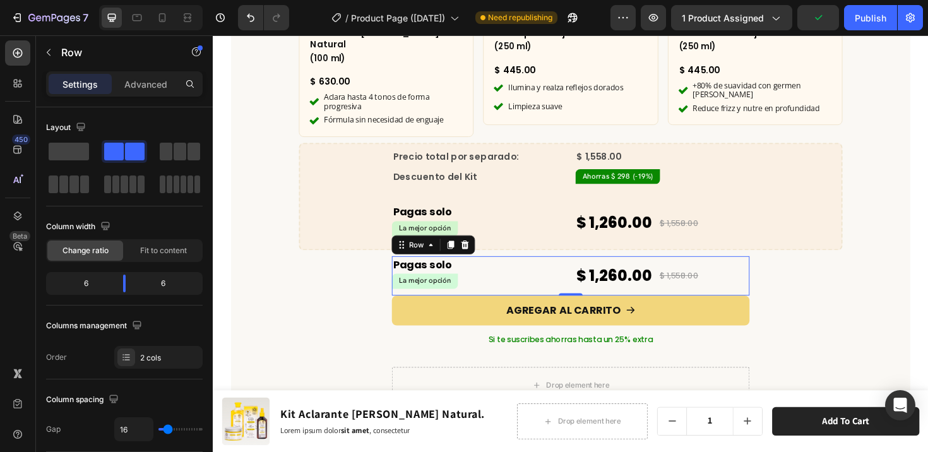
click at [582, 269] on div "Pagas solo Text Block La mejor opción Product Badge $ 1,260.00 Product Price Pr…" at bounding box center [591, 290] width 379 height 42
click at [477, 252] on icon at bounding box center [480, 256] width 8 height 9
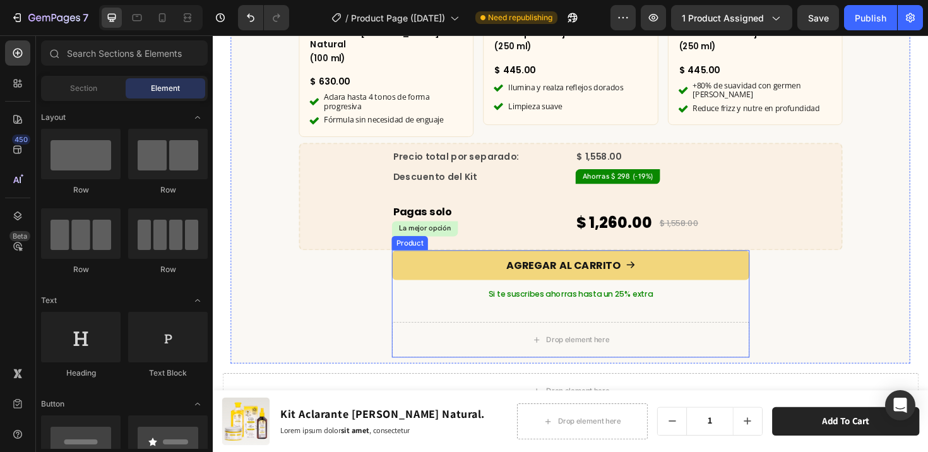
click at [450, 281] on div "AGREGAR AL CARRITO Add to Cart" at bounding box center [591, 281] width 379 height 37
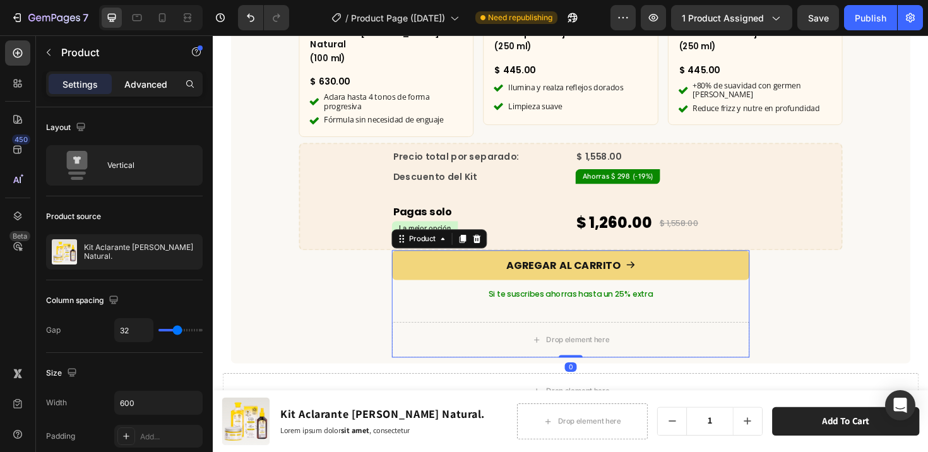
click at [145, 93] on div "Advanced" at bounding box center [145, 84] width 63 height 20
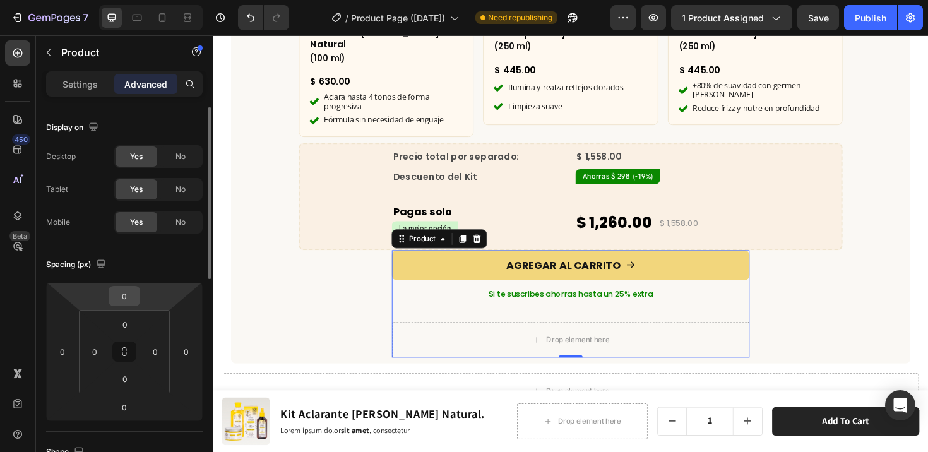
click at [126, 296] on input "0" at bounding box center [124, 296] width 25 height 19
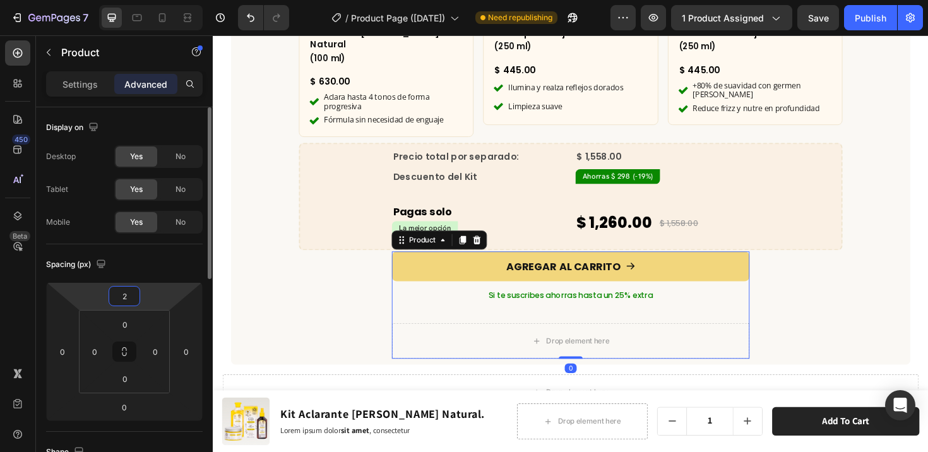
type input "20"
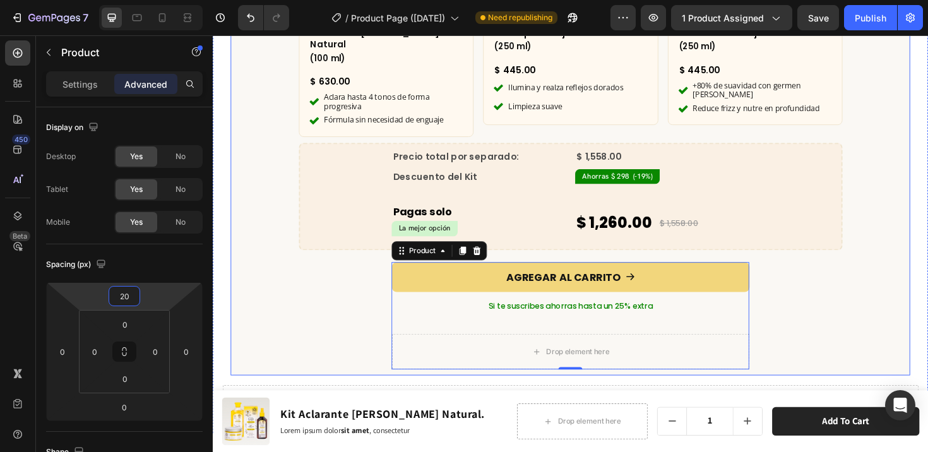
click at [282, 311] on div "¿Qué incluye este kit? Heading Row Product Images x1 Product Badge Aclarante [P…" at bounding box center [592, 77] width 720 height 623
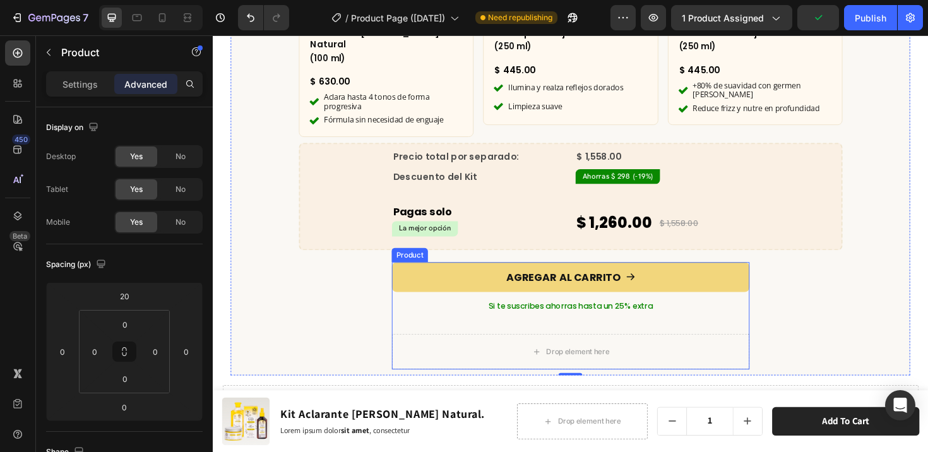
click at [745, 325] on div "AGREGAR AL CARRITO Add to Cart Si te suscribes ahorras hasta un 25% extra Text …" at bounding box center [591, 332] width 379 height 114
click at [801, 310] on div "¿Qué incluye este kit? Heading Row Product Images x1 Product Badge Aclarante [P…" at bounding box center [592, 77] width 720 height 623
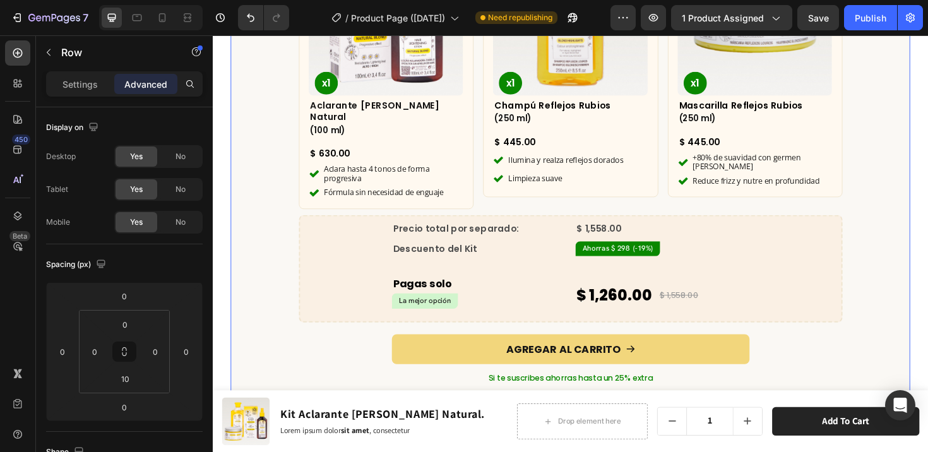
scroll to position [3884, 0]
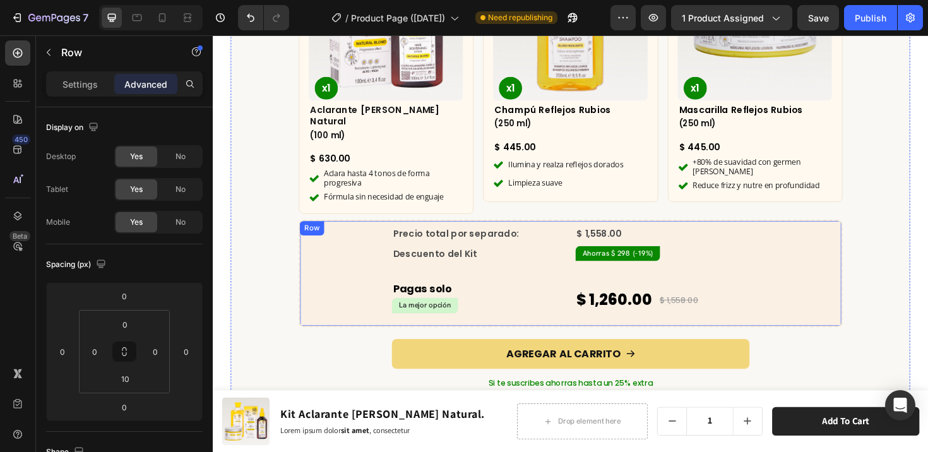
click at [784, 290] on div "Precio total por separado: Text Block $ 1,558.00 Compare Price Compare Price Ro…" at bounding box center [592, 287] width 548 height 99
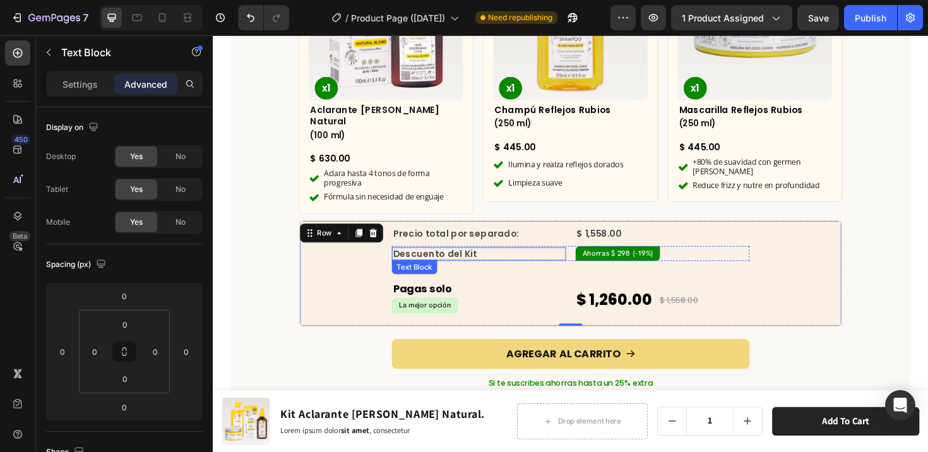
click at [476, 260] on span "Descuento del Kit" at bounding box center [448, 266] width 89 height 13
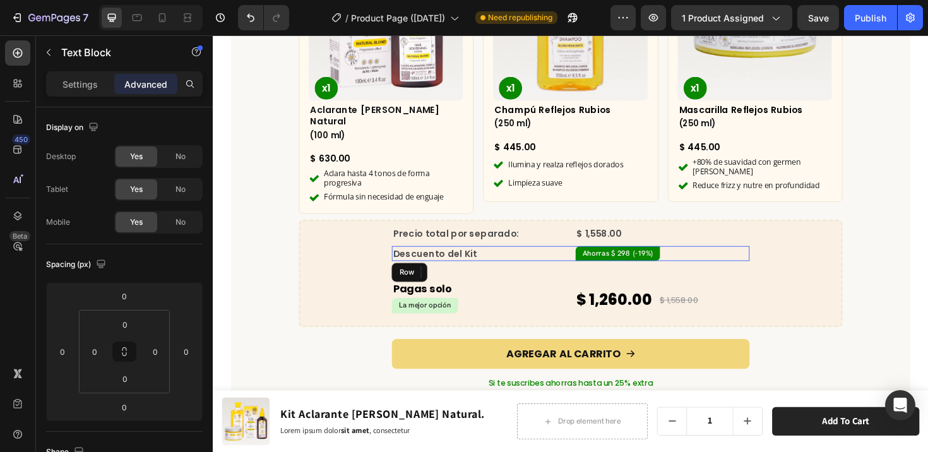
click at [589, 258] on div "Descuento del Kit Text Block 0 Ahorras $ 298 (-19%) Product Badge Row" at bounding box center [591, 266] width 379 height 16
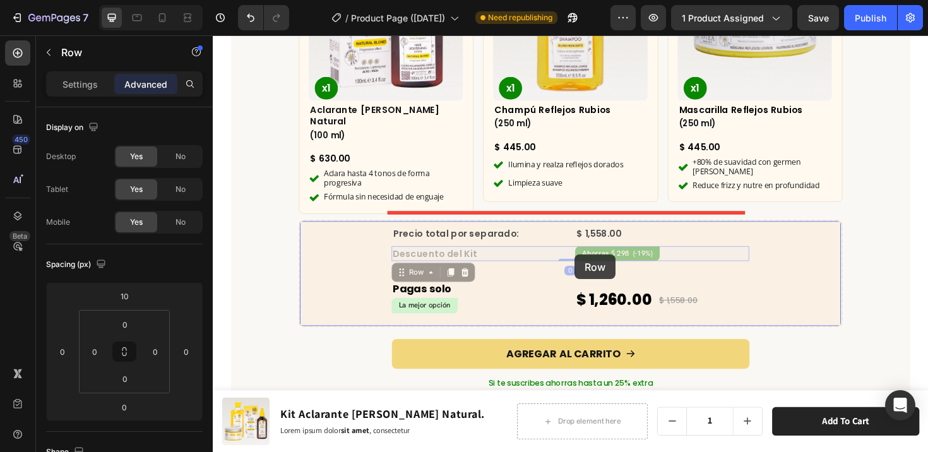
drag, startPoint x: 406, startPoint y: 268, endPoint x: 596, endPoint y: 268, distance: 190.1
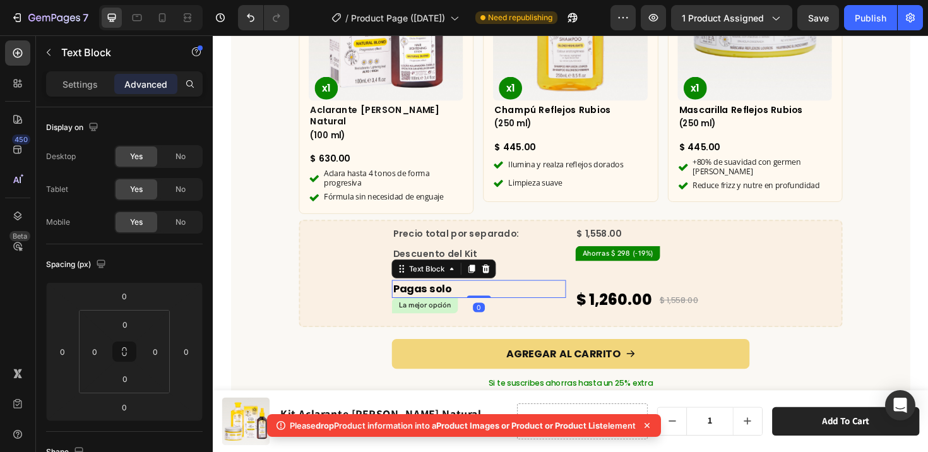
click at [534, 296] on p "Pagas solo" at bounding box center [495, 304] width 182 height 16
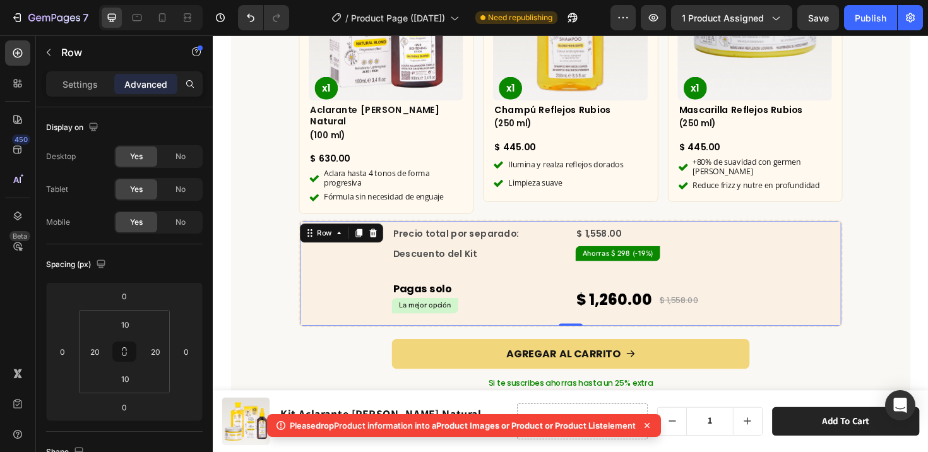
click at [784, 273] on div "Precio total por separado: Text Block $ 1,558.00 Compare Price Compare Price Ro…" at bounding box center [592, 287] width 548 height 99
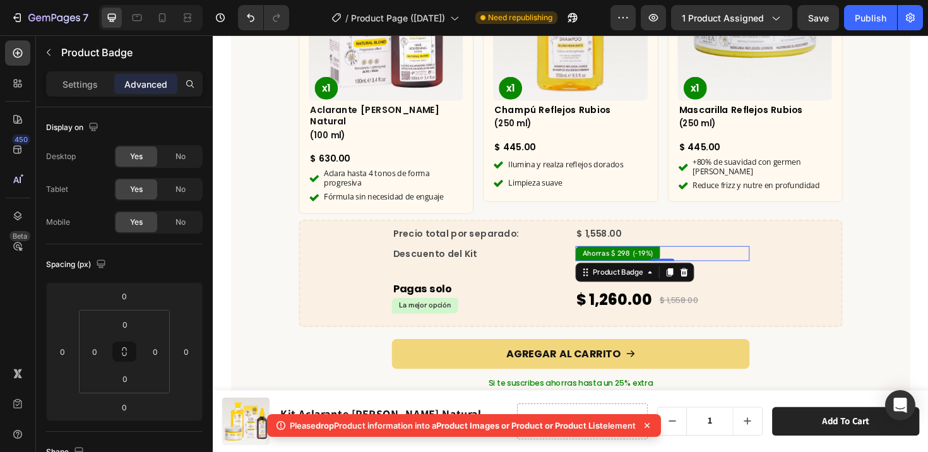
click at [708, 258] on div "Ahorras $ 298 (-19%)" at bounding box center [689, 266] width 184 height 16
click at [808, 280] on div "Precio total por separado: Text Block $ 1,558.00 Compare Price Compare Price Ro…" at bounding box center [592, 287] width 548 height 99
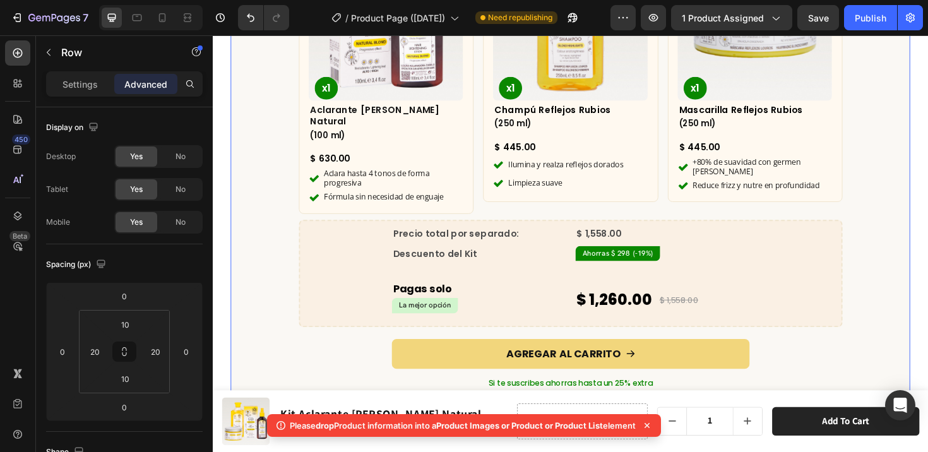
click at [914, 300] on div "¿Qué incluye este kit? Heading Row Product Images x1 Product Badge Aclarante [P…" at bounding box center [592, 158] width 720 height 623
click at [797, 270] on div "Precio total por separado: Text Block $ 1,558.00 Compare Price Compare Price Ro…" at bounding box center [592, 287] width 548 height 99
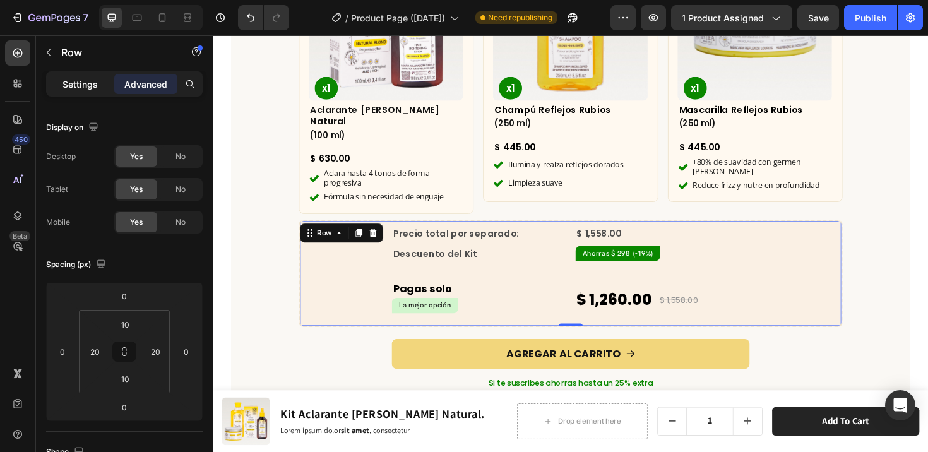
click at [84, 80] on p "Settings" at bounding box center [80, 84] width 35 height 13
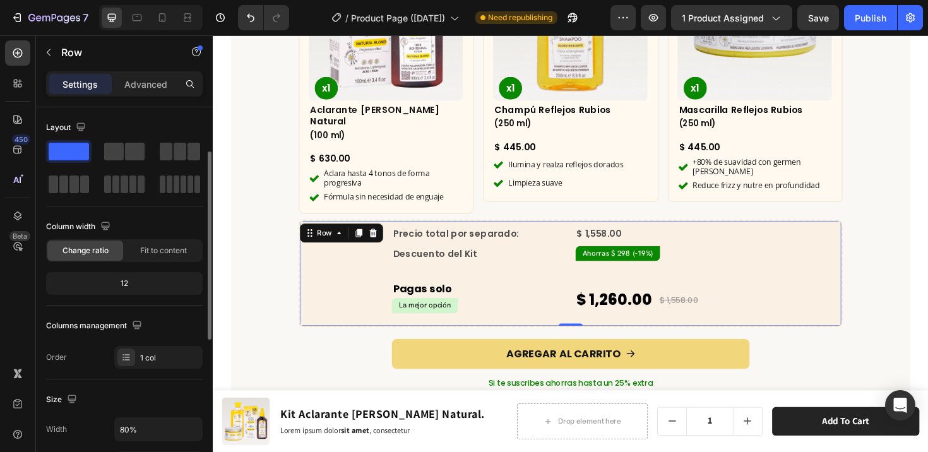
scroll to position [95, 0]
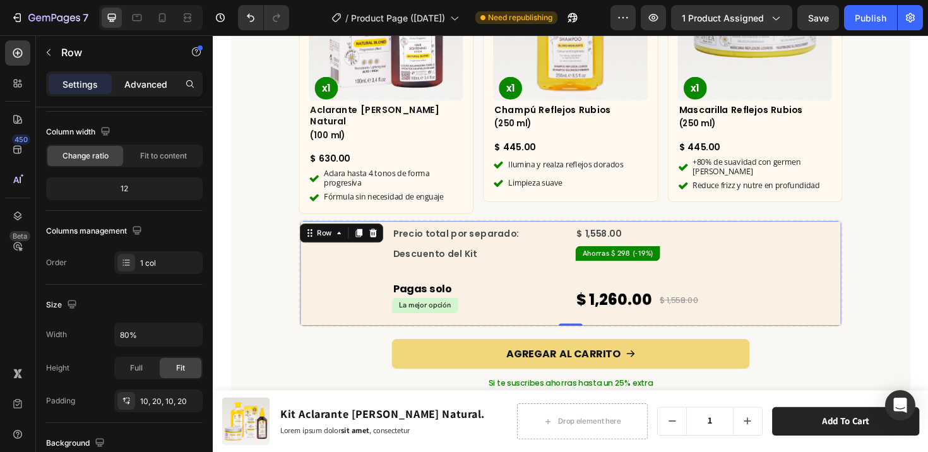
click at [135, 85] on p "Advanced" at bounding box center [145, 84] width 43 height 13
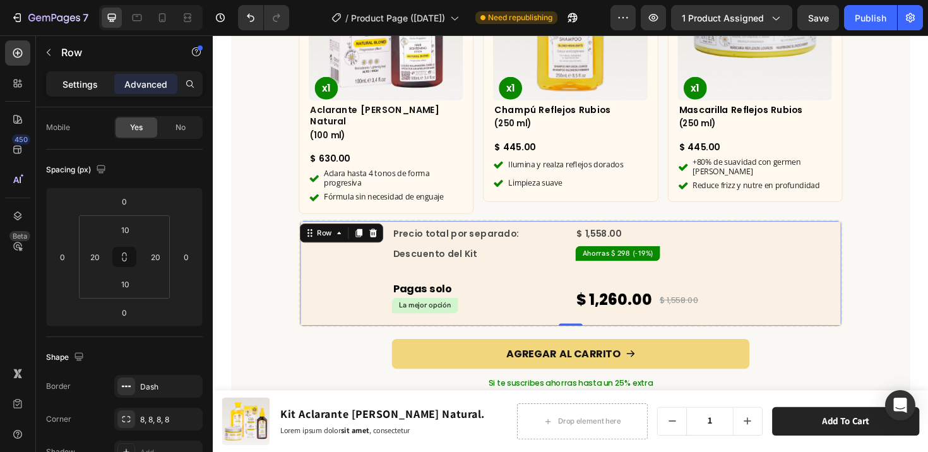
click at [87, 83] on p "Settings" at bounding box center [80, 84] width 35 height 13
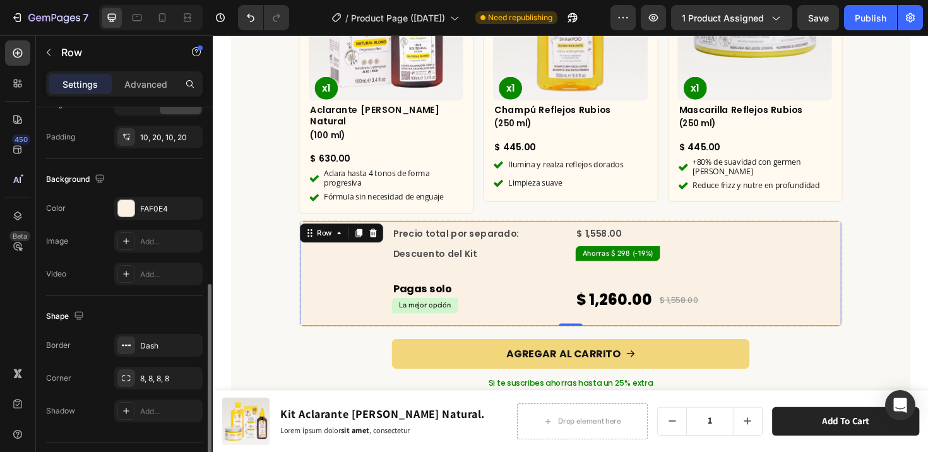
scroll to position [390, 0]
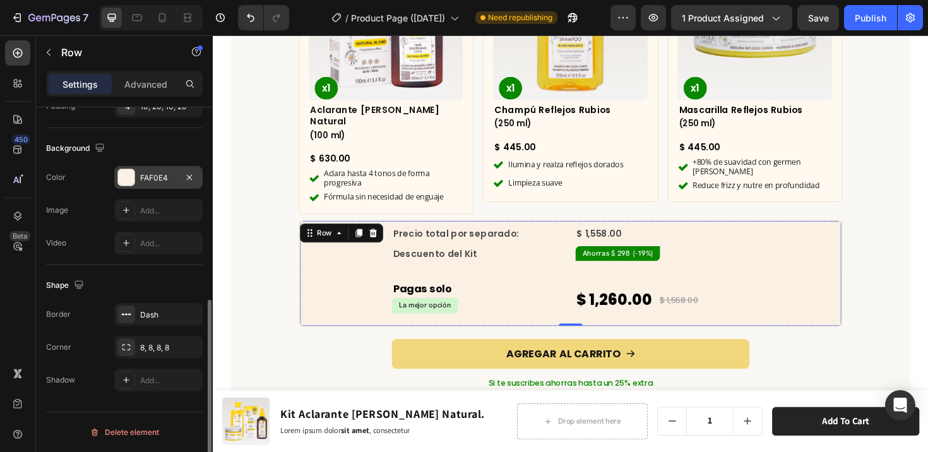
click at [129, 168] on div "FAF0E4" at bounding box center [158, 177] width 88 height 23
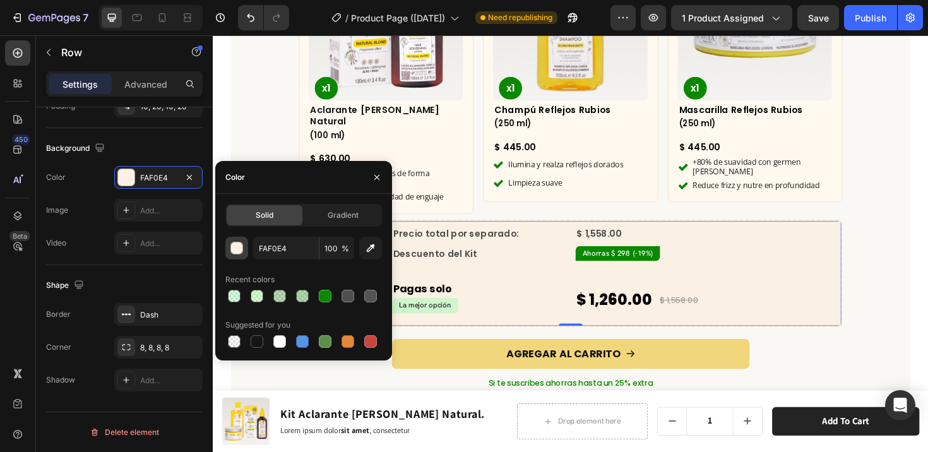
click at [243, 253] on button "button" at bounding box center [236, 248] width 23 height 23
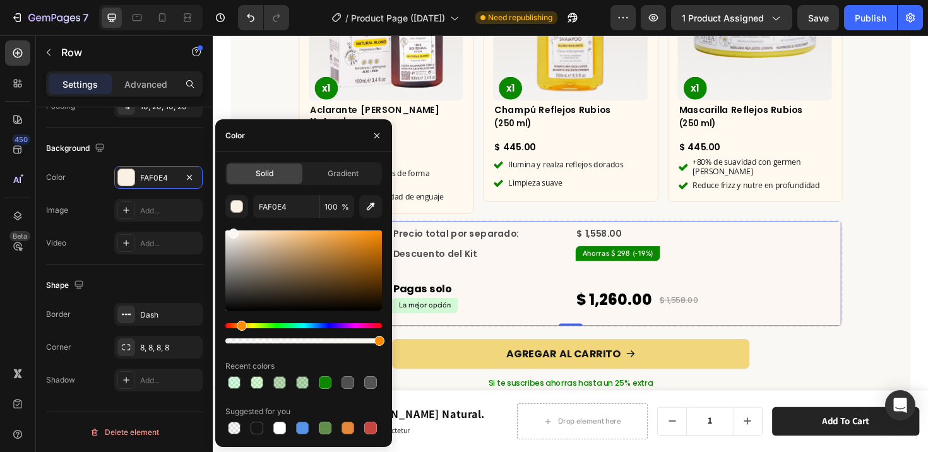
click at [232, 231] on div at bounding box center [234, 234] width 10 height 10
type input "FCF7F2"
click at [928, 341] on div "¿Qué incluye este kit? Heading Row Product Images x1 Product Badge Aclarante [P…" at bounding box center [592, 158] width 720 height 623
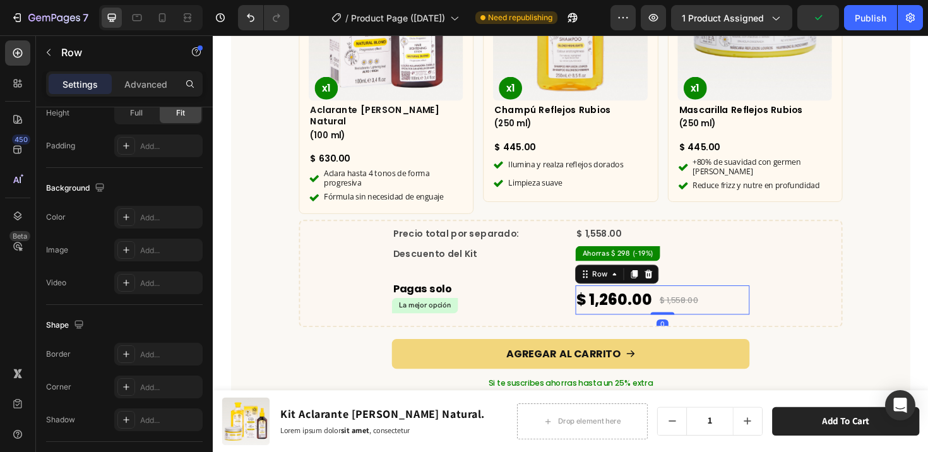
click at [704, 300] on div "$ 1,558.00 Compare Price Compare Price" at bounding box center [707, 315] width 44 height 31
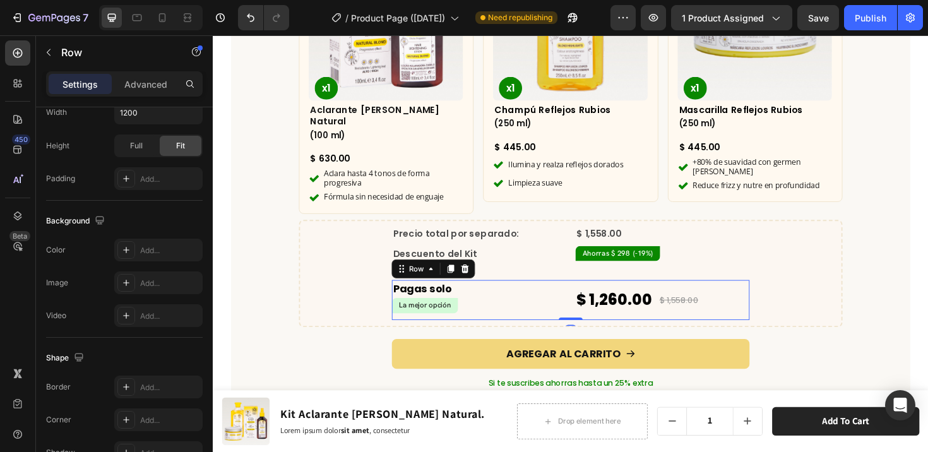
click at [713, 294] on div "$ 1,260.00 Product Price Product Price $ 1,558.00 Compare Price Compare Price R…" at bounding box center [689, 315] width 184 height 42
click at [464, 296] on p "Pagas solo" at bounding box center [495, 304] width 182 height 16
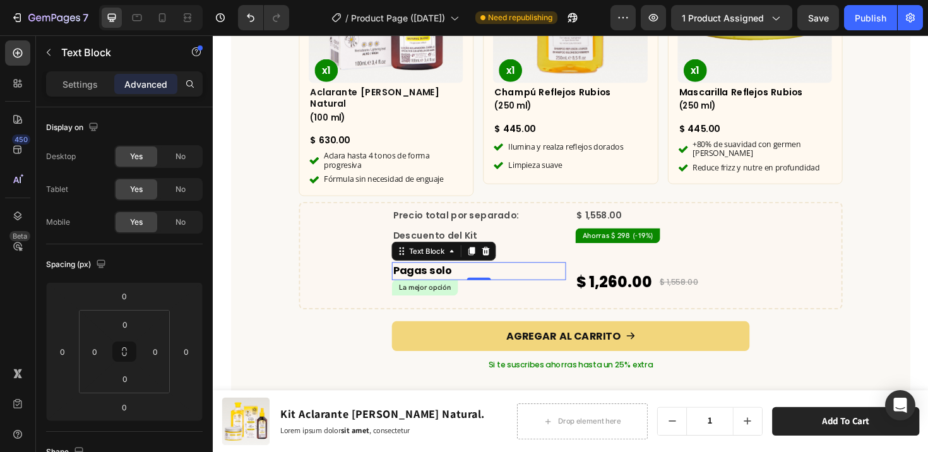
scroll to position [4007, 0]
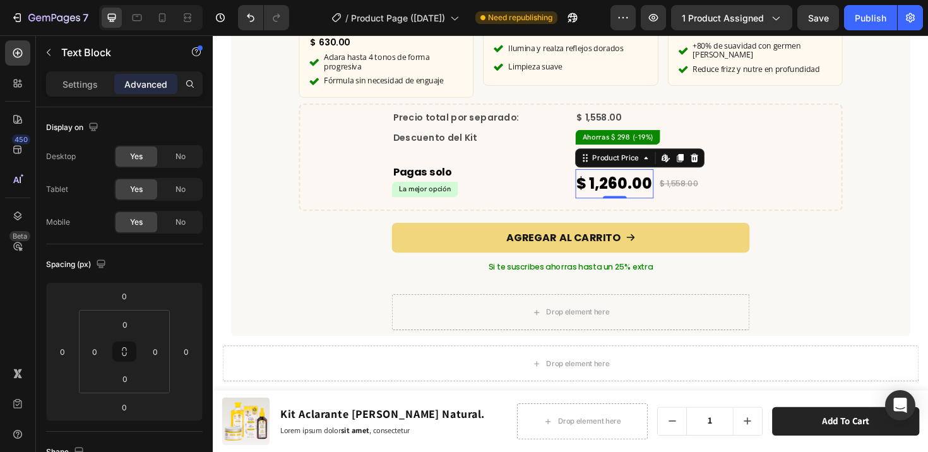
click at [627, 177] on div "$ 1,260.00" at bounding box center [638, 192] width 83 height 31
click at [491, 172] on p "Pagas solo" at bounding box center [495, 180] width 182 height 16
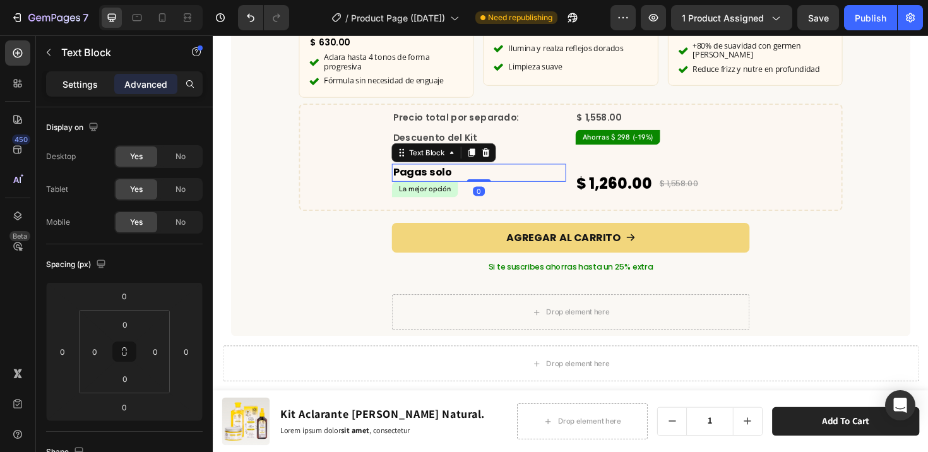
click at [79, 82] on p "Settings" at bounding box center [80, 84] width 35 height 13
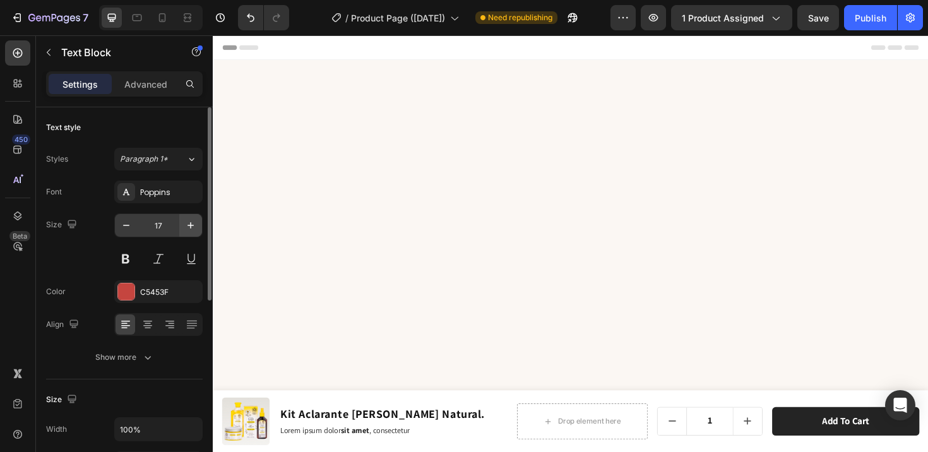
scroll to position [4007, 0]
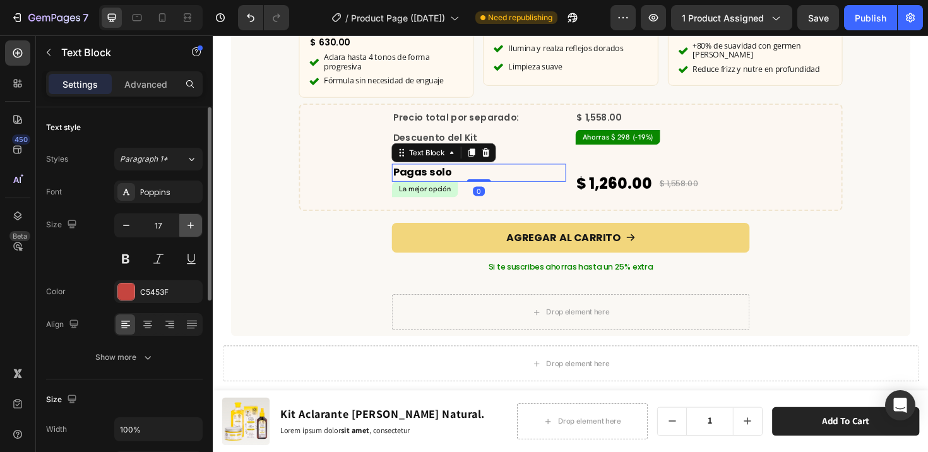
click at [185, 222] on icon "button" at bounding box center [190, 225] width 13 height 13
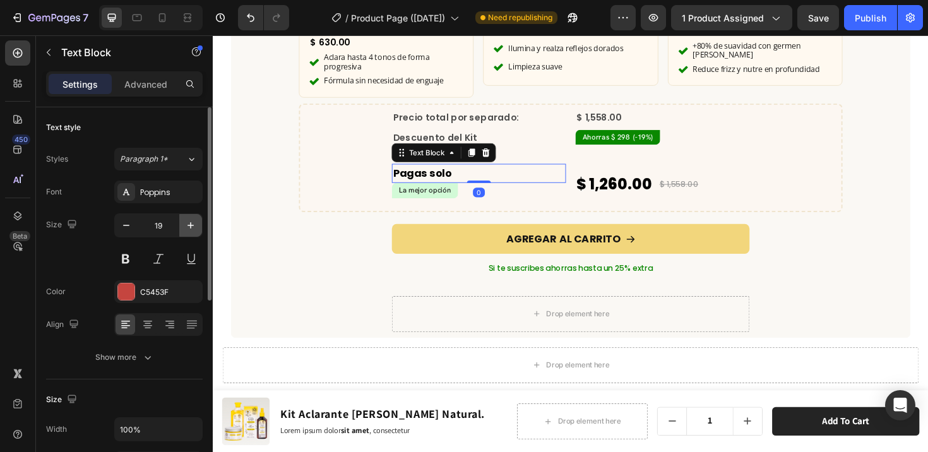
click at [185, 222] on icon "button" at bounding box center [190, 225] width 13 height 13
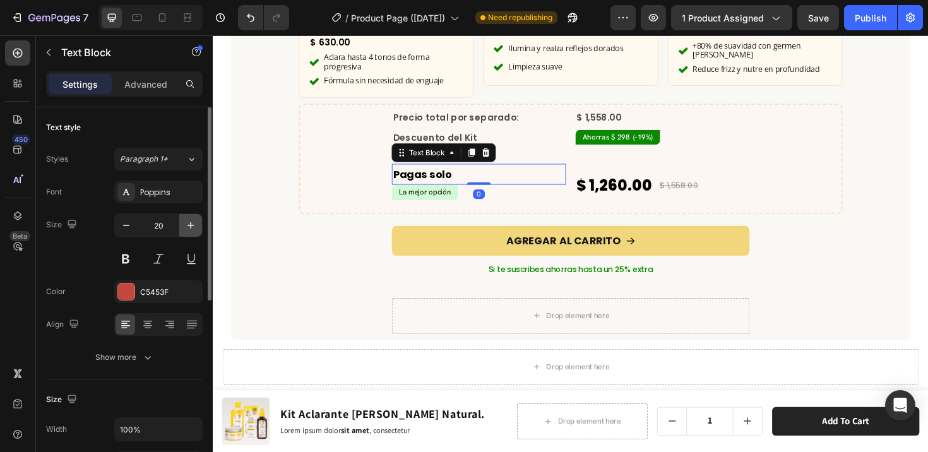
click at [185, 222] on icon "button" at bounding box center [190, 225] width 13 height 13
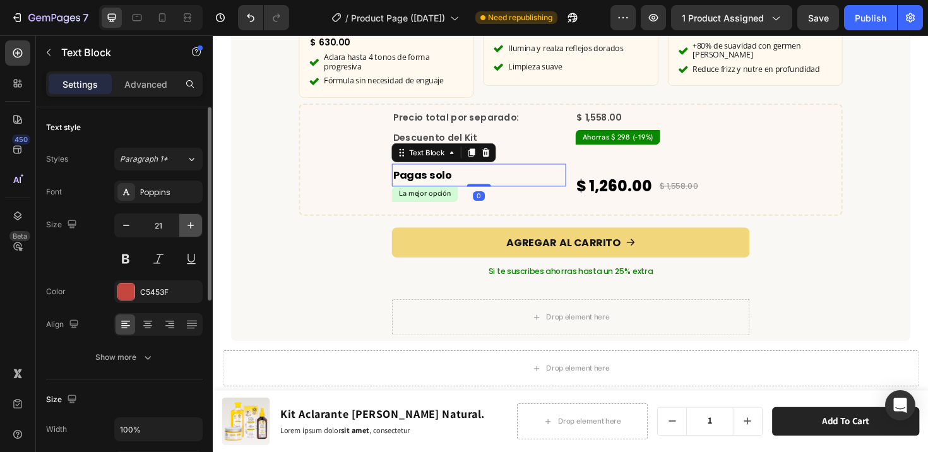
click at [185, 222] on icon "button" at bounding box center [190, 225] width 13 height 13
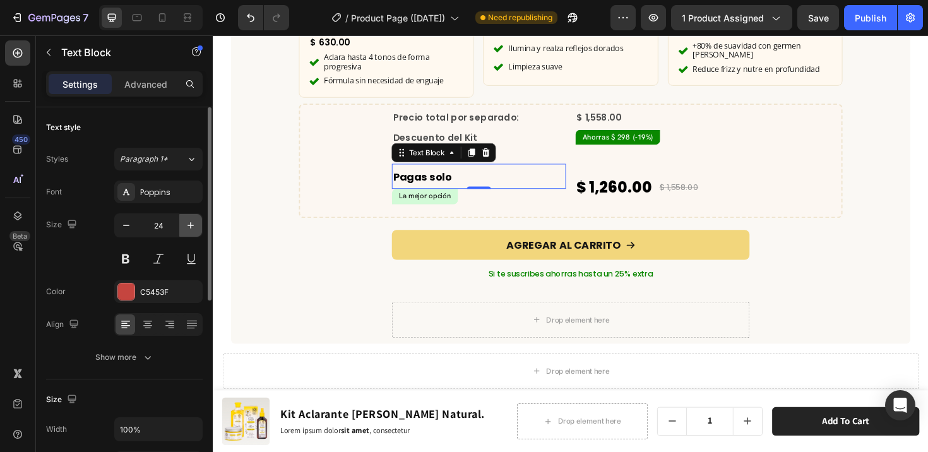
click at [185, 222] on icon "button" at bounding box center [190, 225] width 13 height 13
type input "25"
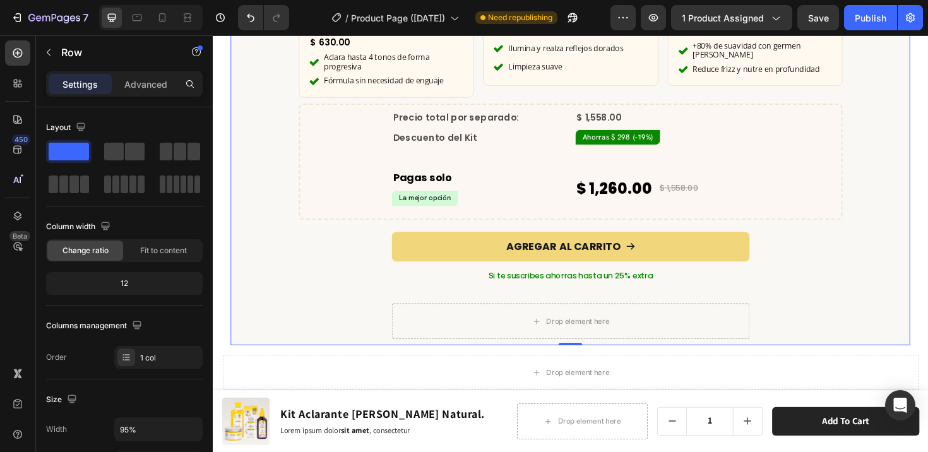
click at [365, 220] on div "¿Qué incluye este kit? Heading Row Product Images x1 Product Badge Aclarante [P…" at bounding box center [592, 40] width 720 height 633
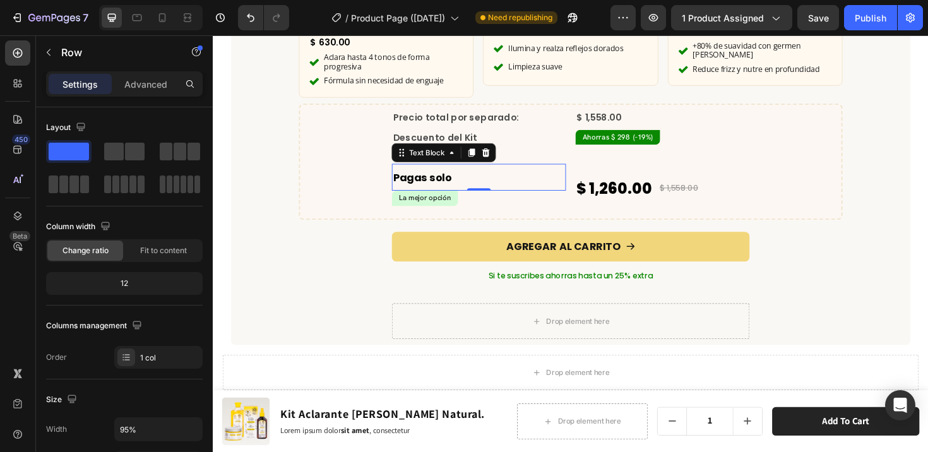
click at [469, 172] on p "Pagas solo" at bounding box center [495, 185] width 182 height 26
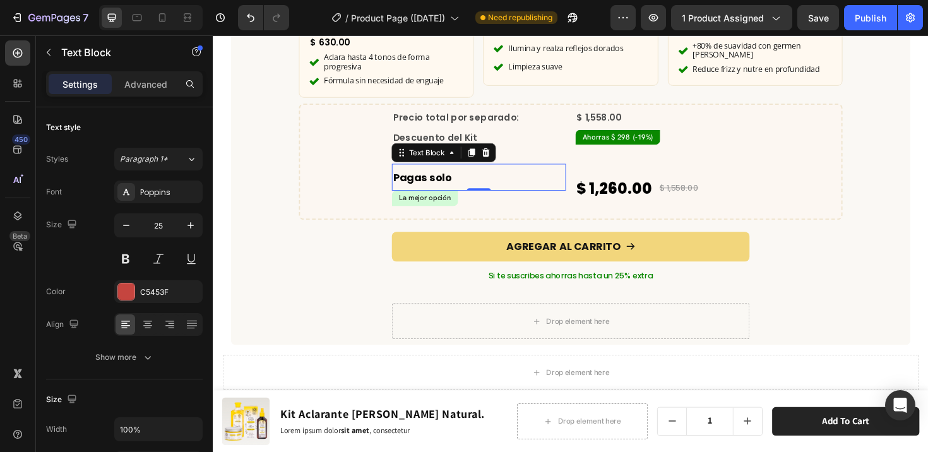
click at [469, 172] on p "Pagas solo" at bounding box center [495, 185] width 182 height 26
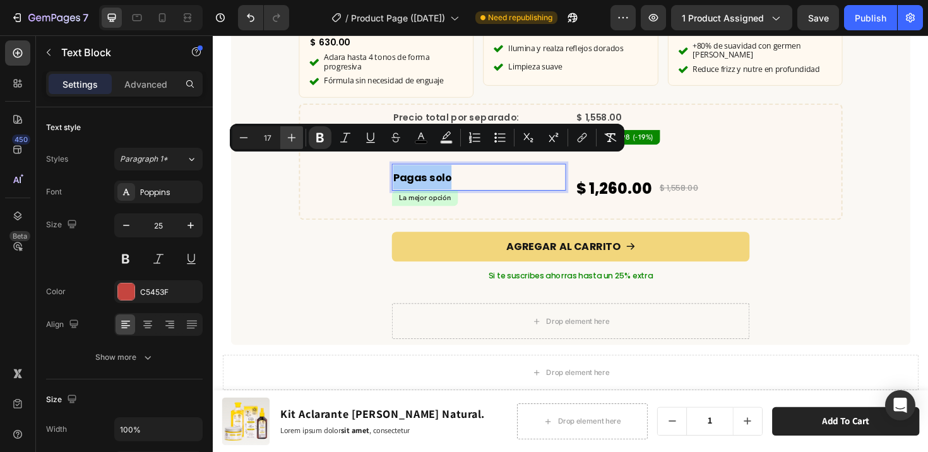
click at [295, 135] on icon "Editor contextual toolbar" at bounding box center [291, 137] width 13 height 13
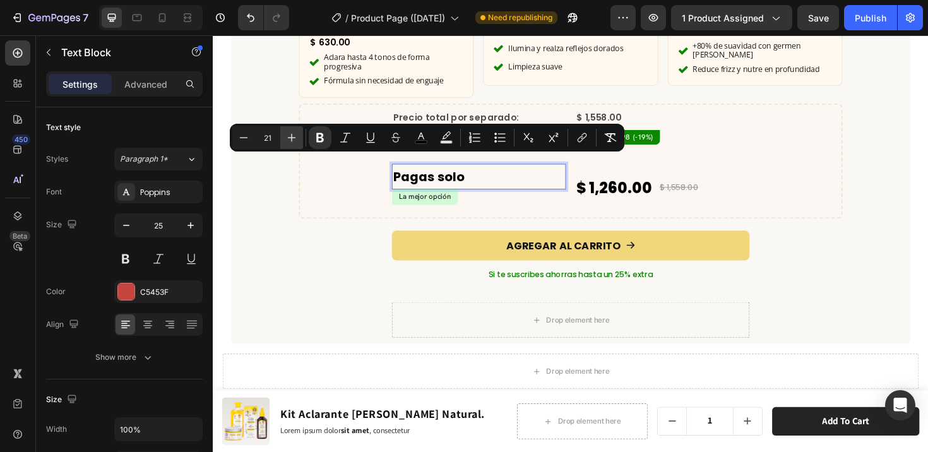
click at [295, 135] on icon "Editor contextual toolbar" at bounding box center [291, 137] width 13 height 13
click at [294, 135] on icon "Editor contextual toolbar" at bounding box center [291, 137] width 13 height 13
type input "25"
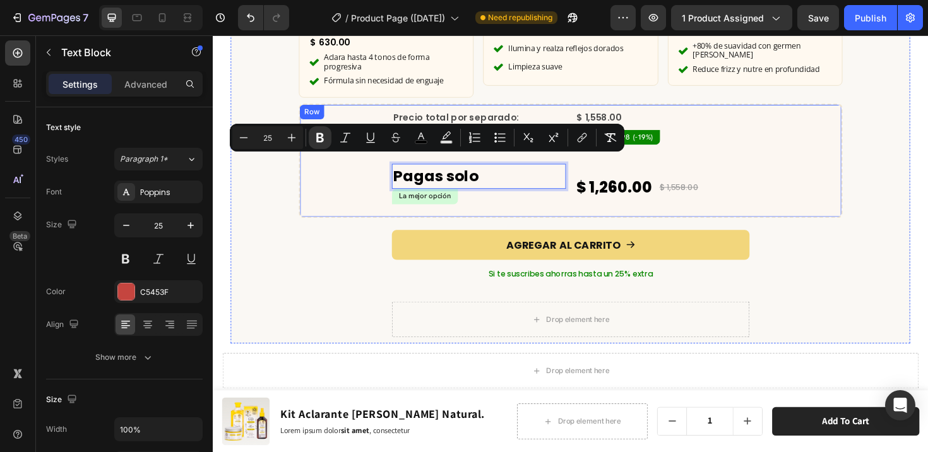
click at [355, 192] on div "Precio total por separado: Text Block $ 1,558.00 Compare Price Compare Price Ro…" at bounding box center [592, 168] width 548 height 106
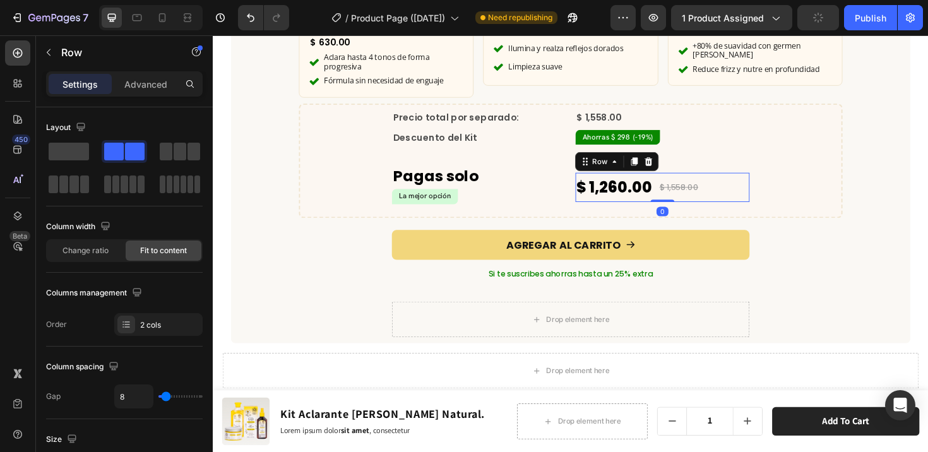
click at [761, 181] on div "$ 1,260.00 Product Price Product Price $ 1,558.00 Compare Price Compare Price R…" at bounding box center [689, 196] width 184 height 31
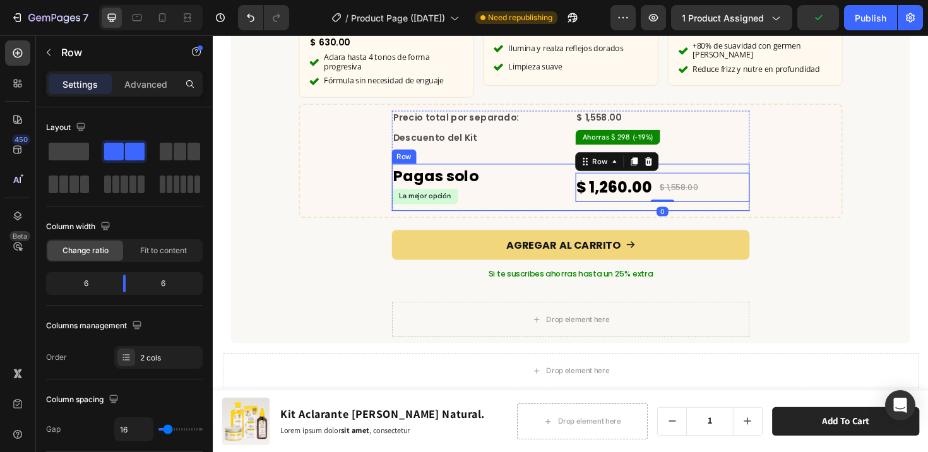
click at [760, 171] on div "$ 1,260.00 Product Price Product Price $ 1,558.00 Compare Price Compare Price R…" at bounding box center [689, 195] width 184 height 49
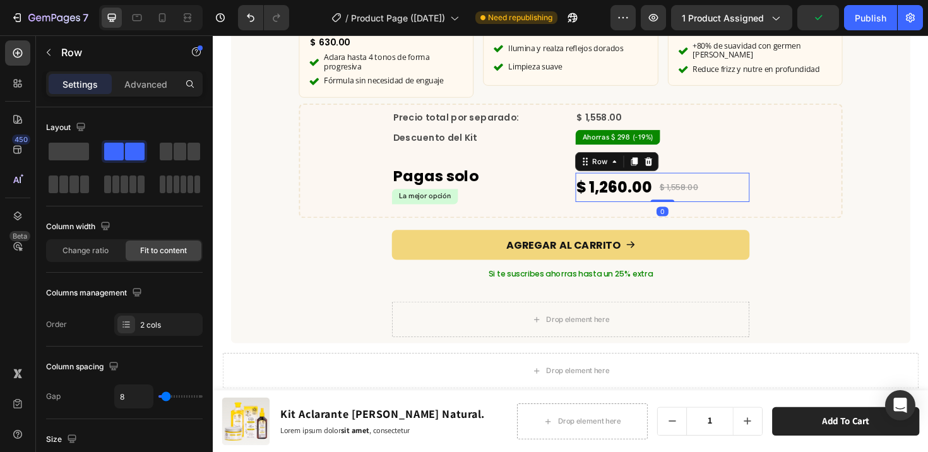
click at [754, 181] on div "$ 1,260.00 Product Price Product Price $ 1,558.00 Compare Price Compare Price R…" at bounding box center [689, 196] width 184 height 31
click at [146, 84] on p "Advanced" at bounding box center [145, 84] width 43 height 13
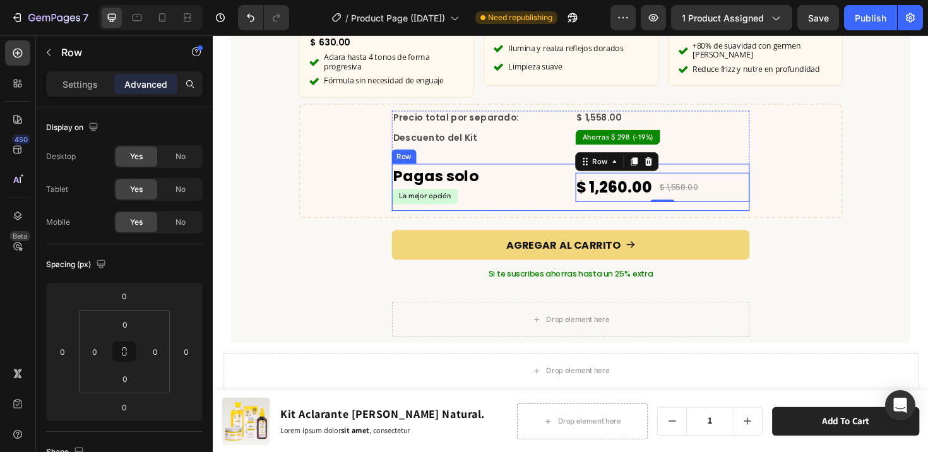
click at [759, 171] on div "$ 1,260.00 Product Price Product Price $ 1,558.00 Compare Price Compare Price R…" at bounding box center [689, 195] width 184 height 49
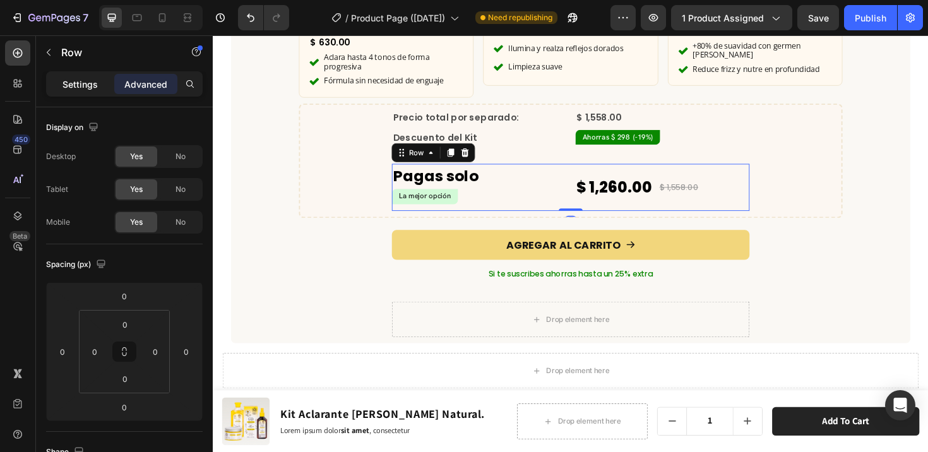
click at [67, 84] on p "Settings" at bounding box center [80, 84] width 35 height 13
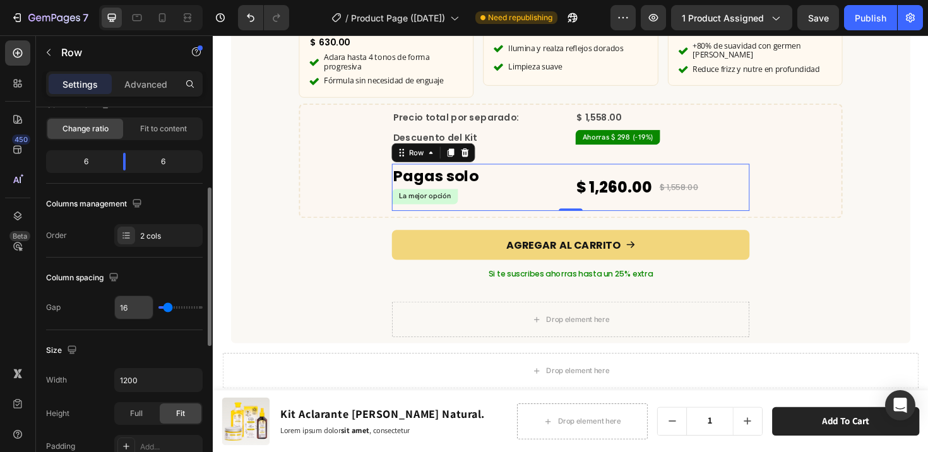
scroll to position [199, 0]
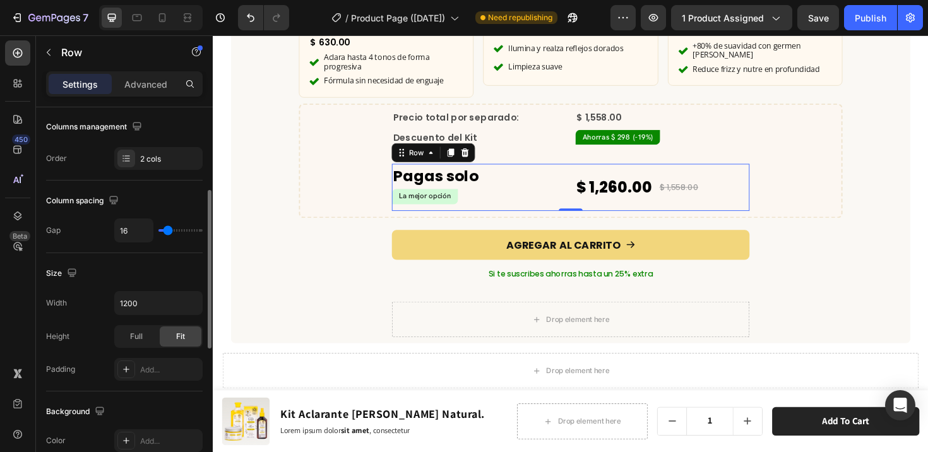
type input "5"
type input "4"
type input "0"
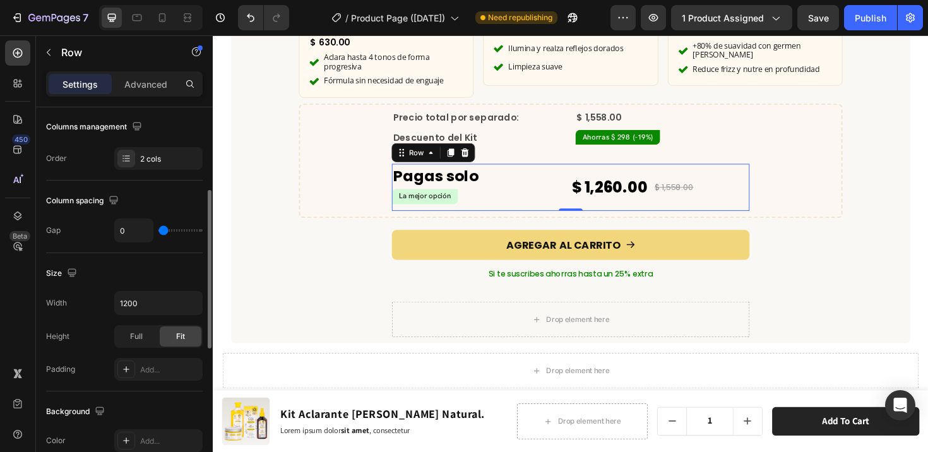
drag, startPoint x: 166, startPoint y: 231, endPoint x: 153, endPoint y: 229, distance: 12.8
type input "0"
click at [159, 229] on input "range" at bounding box center [181, 230] width 44 height 3
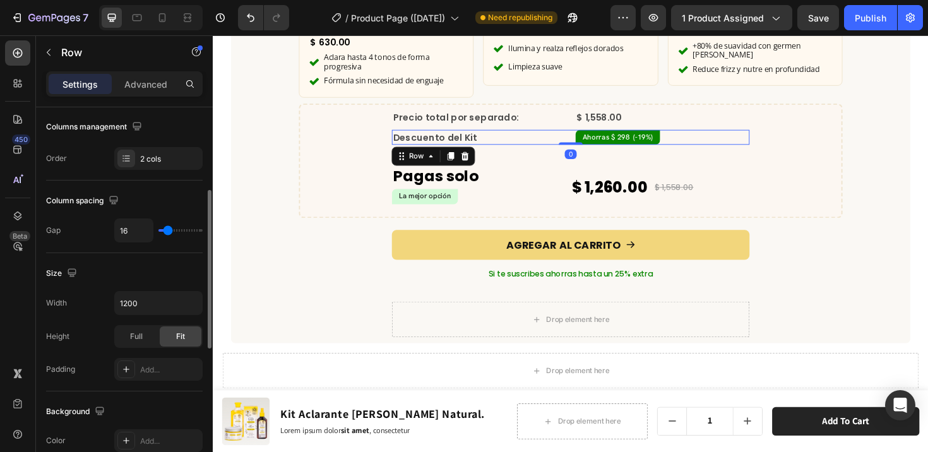
click at [587, 135] on div "Descuento del Kit Text Block Ahorras $ 298 (-19%) Product Badge Row 0" at bounding box center [591, 143] width 379 height 16
type input "12"
type input "11"
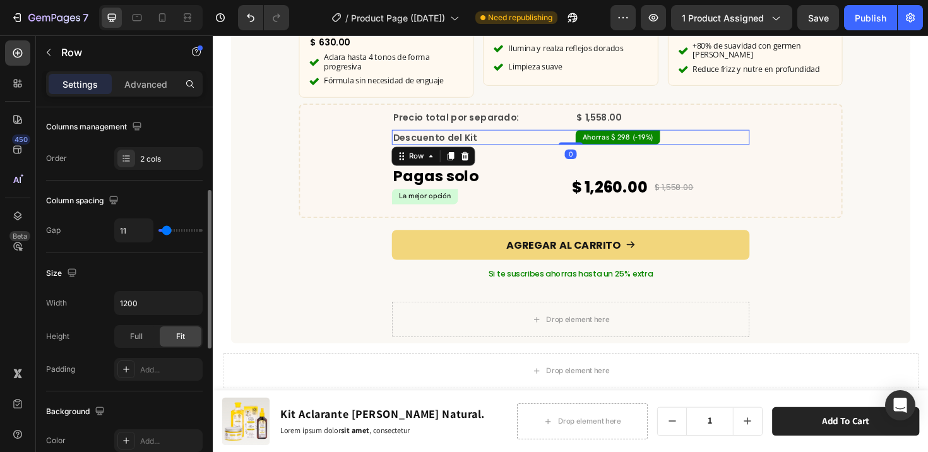
type input "10"
type input "7"
type input "1"
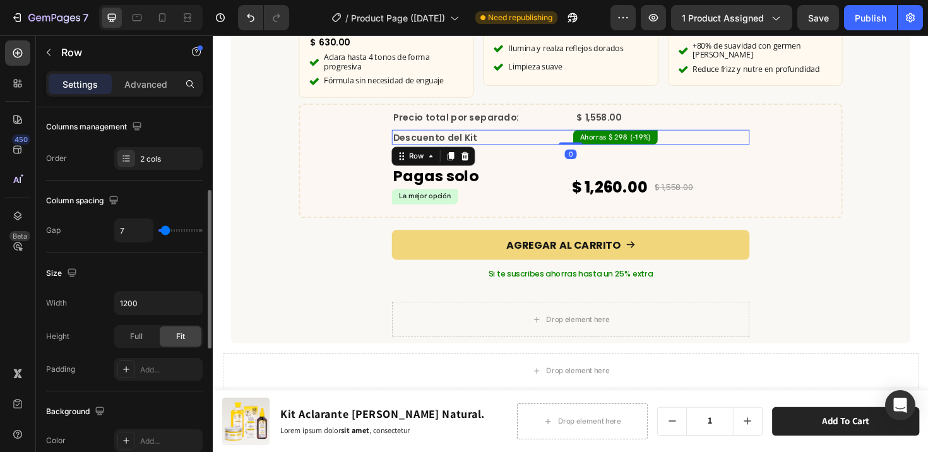
type input "1"
type input "0"
drag, startPoint x: 167, startPoint y: 232, endPoint x: 147, endPoint y: 229, distance: 20.5
type input "0"
click at [159, 229] on input "range" at bounding box center [181, 230] width 44 height 3
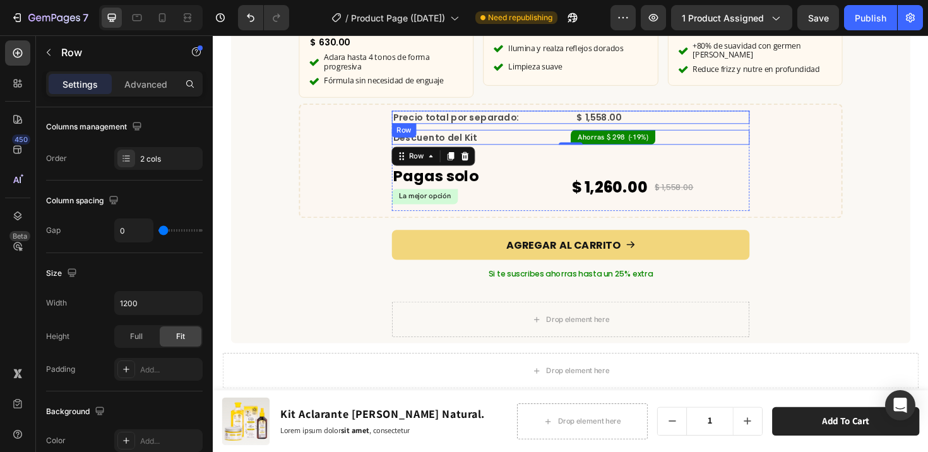
click at [587, 115] on div "Precio total por separado: Text Block $ 1,558.00 Compare Price Compare Price Row" at bounding box center [591, 122] width 379 height 14
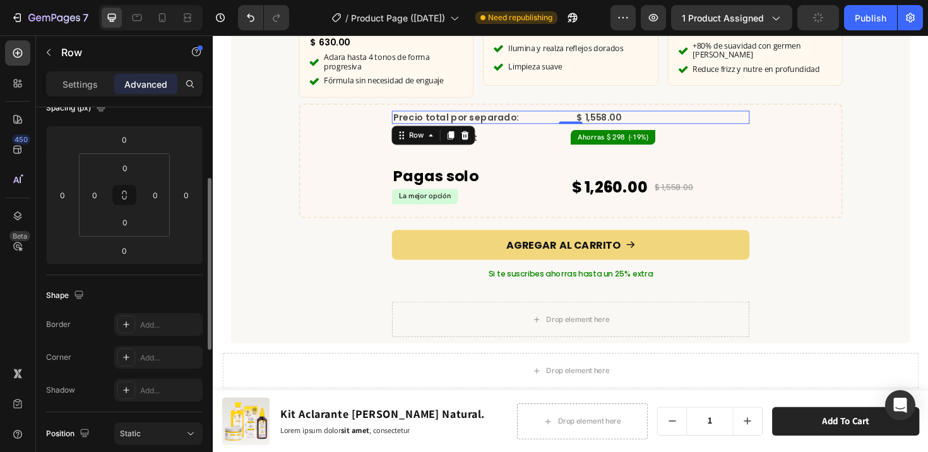
scroll to position [0, 0]
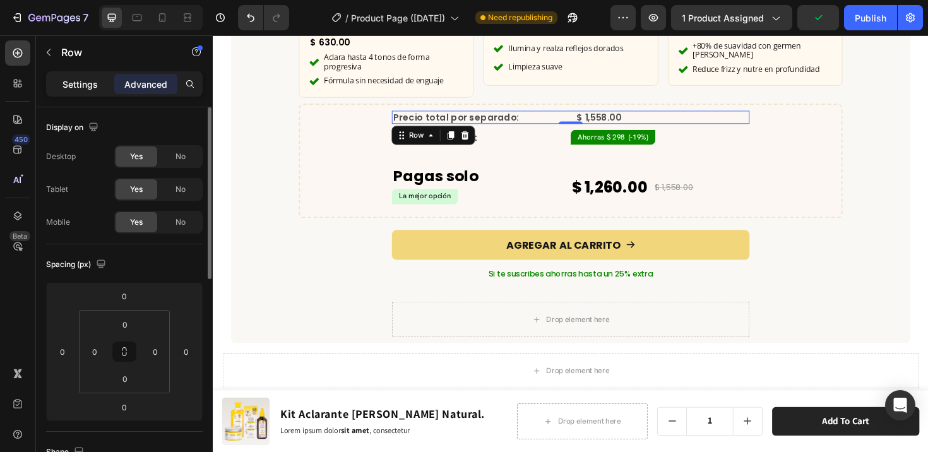
click at [82, 85] on p "Settings" at bounding box center [80, 84] width 35 height 13
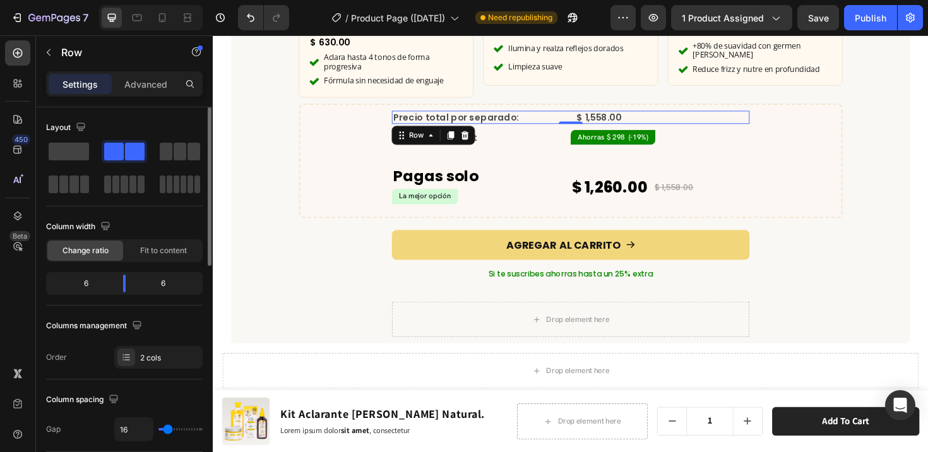
type input "15"
type input "2"
type input "0"
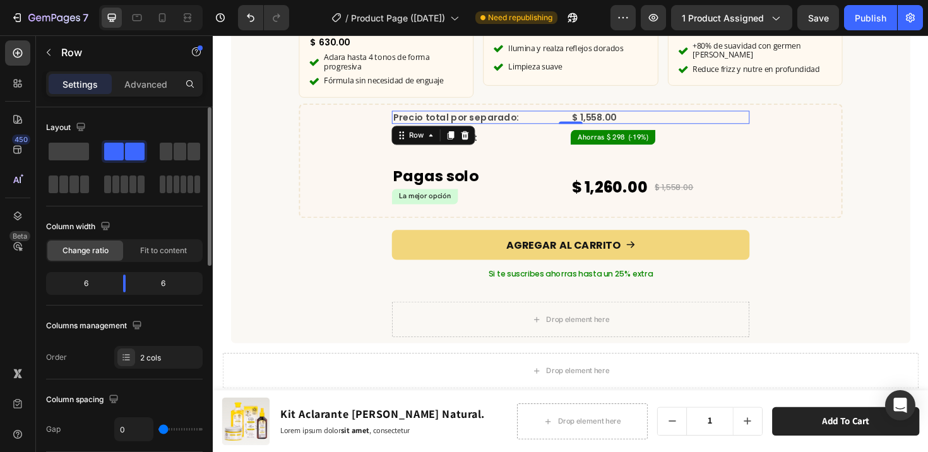
drag, startPoint x: 168, startPoint y: 429, endPoint x: 150, endPoint y: 425, distance: 18.2
type input "0"
click at [159, 428] on input "range" at bounding box center [181, 429] width 44 height 3
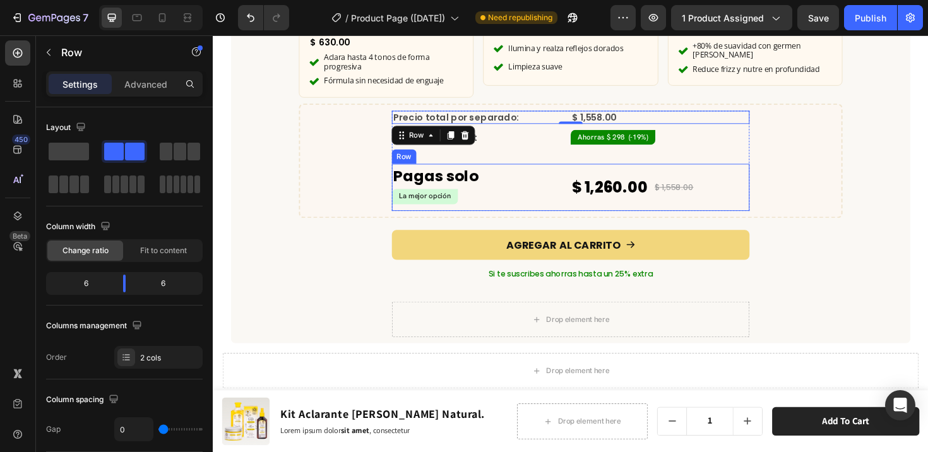
click at [746, 171] on div "$ 1,260.00 Product Price Product Price $ 1,558.00 Compare Price Compare Price R…" at bounding box center [686, 195] width 189 height 49
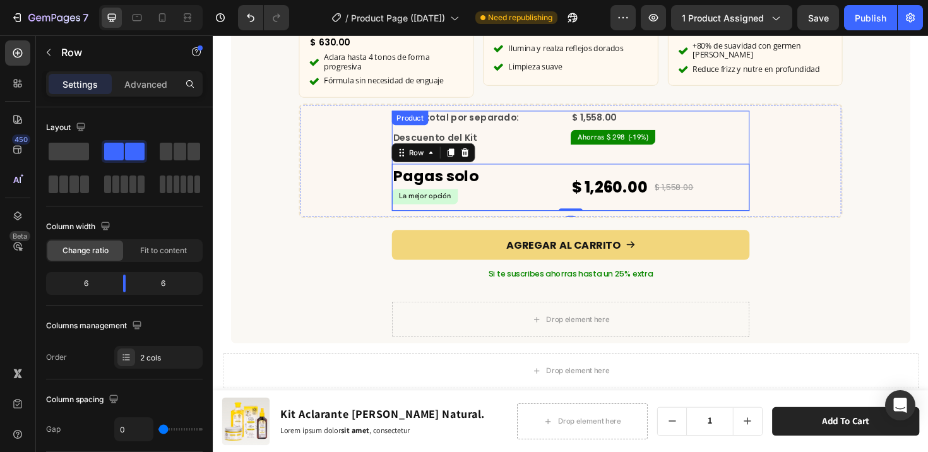
click at [719, 148] on div "Precio total por separado: Text Block $ 1,558.00 Compare Price Compare Price Ro…" at bounding box center [591, 168] width 379 height 106
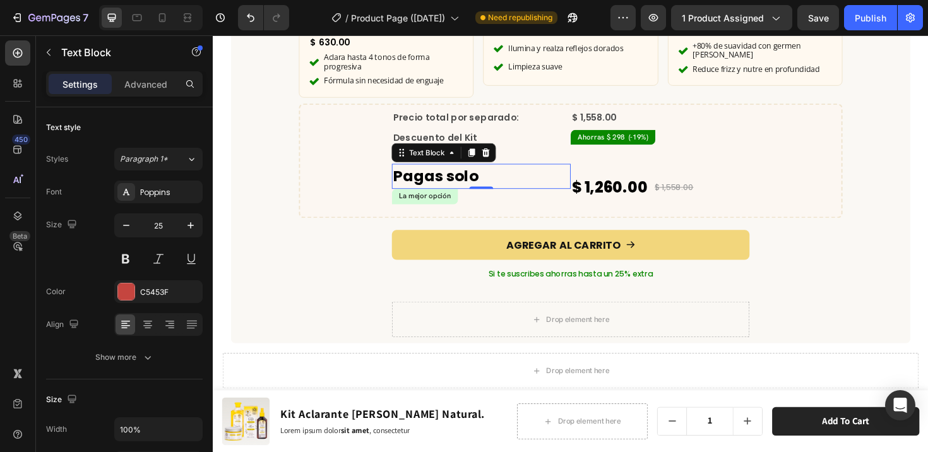
click at [491, 172] on p "Pagas solo" at bounding box center [497, 184] width 187 height 24
click at [592, 196] on div "$ 1,260.00" at bounding box center [633, 196] width 83 height 31
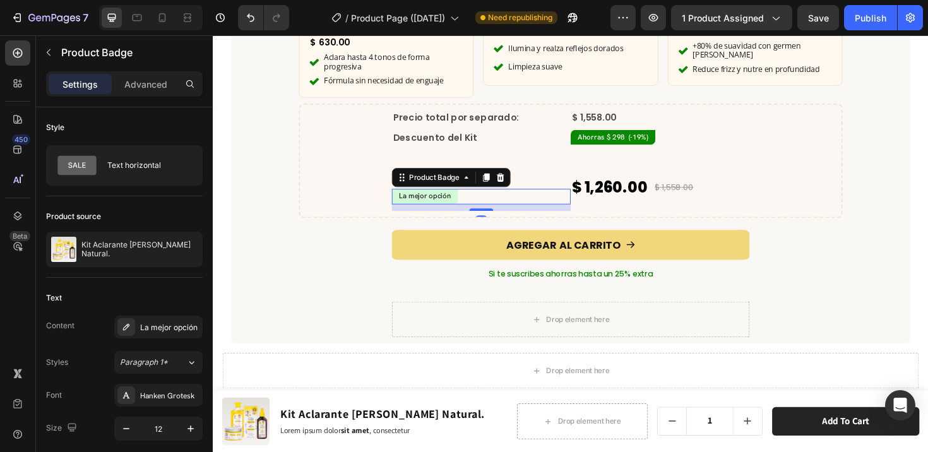
click at [579, 198] on div "La mejor opción" at bounding box center [496, 206] width 189 height 16
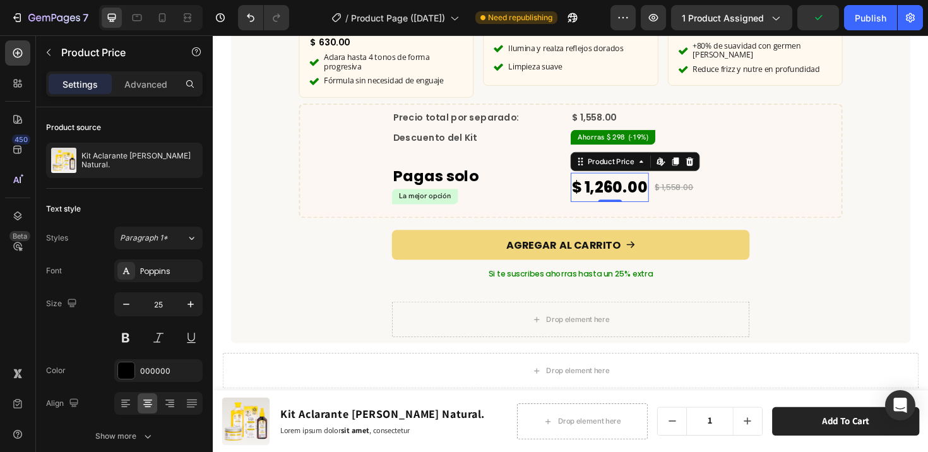
click at [592, 193] on div "$ 1,260.00" at bounding box center [633, 196] width 83 height 31
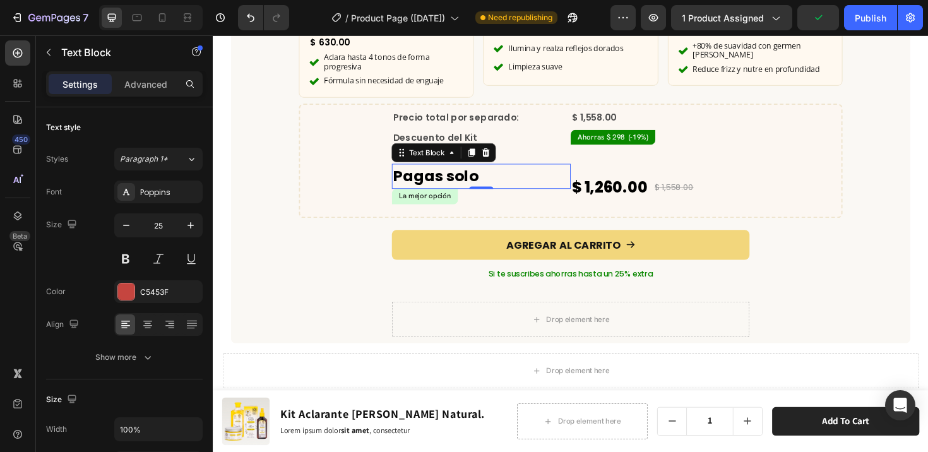
click at [577, 174] on p "Pagas solo" at bounding box center [497, 184] width 187 height 24
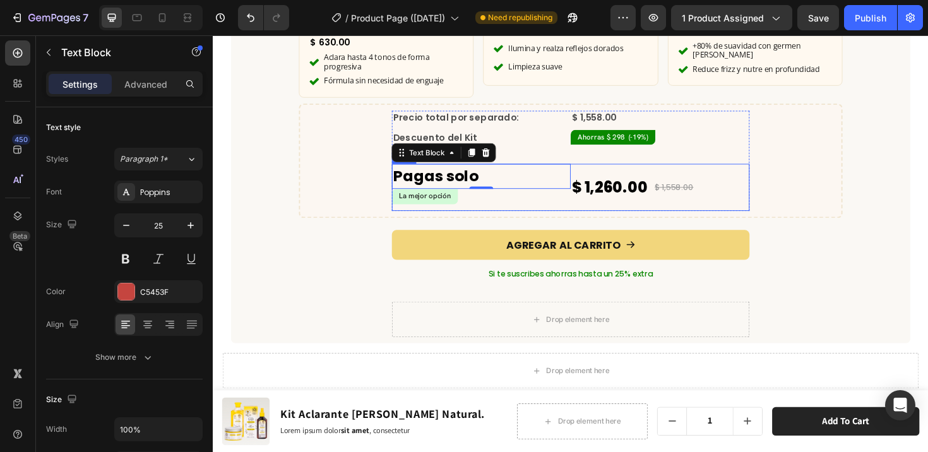
click at [692, 171] on div "$ 1,260.00 Product Price Product Price $ 1,558.00 Compare Price Compare Price R…" at bounding box center [686, 195] width 189 height 49
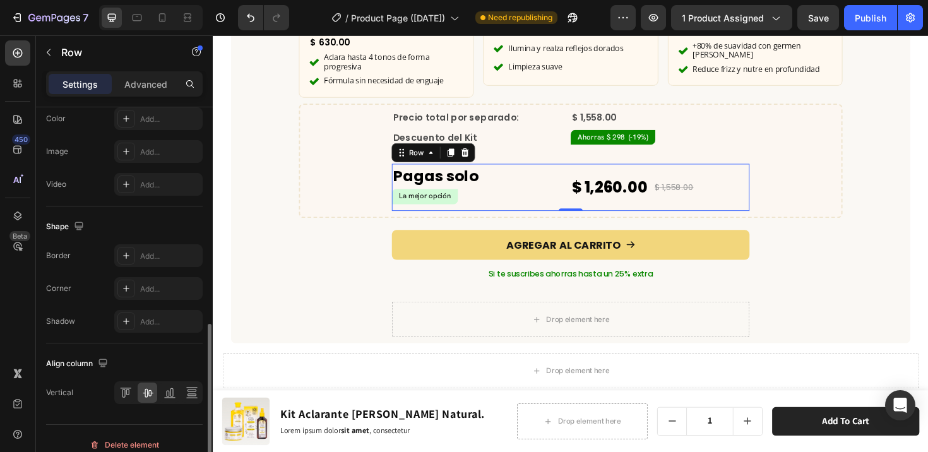
scroll to position [534, 0]
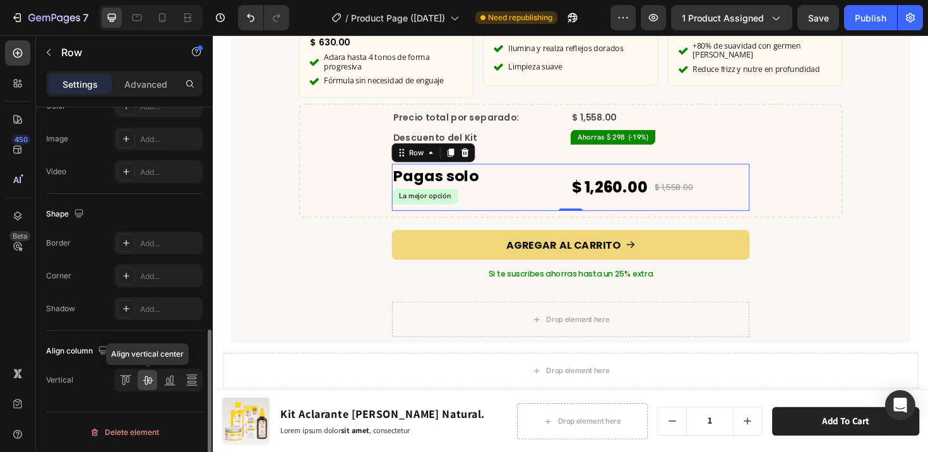
click at [146, 381] on icon at bounding box center [147, 380] width 13 height 13
click at [132, 378] on div at bounding box center [126, 380] width 20 height 20
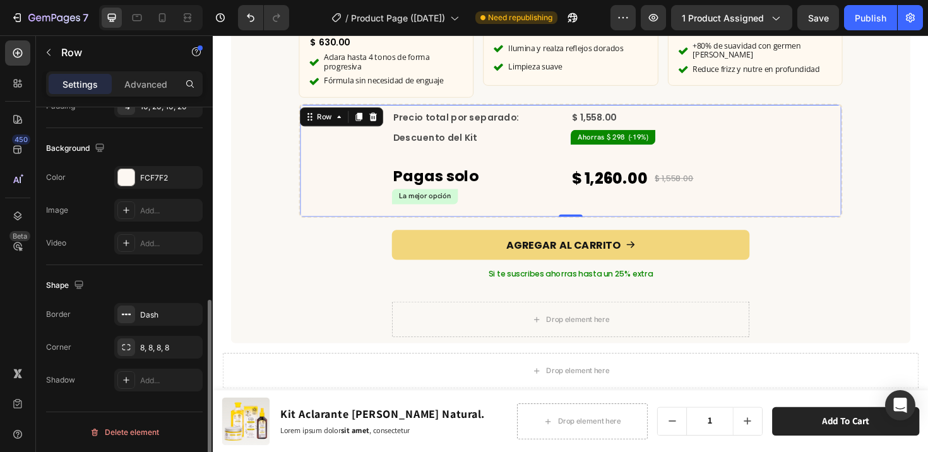
click at [338, 181] on div "Precio total por separado: Text Block $ 1,558.00 Compare Price Compare Price Ro…" at bounding box center [592, 168] width 548 height 106
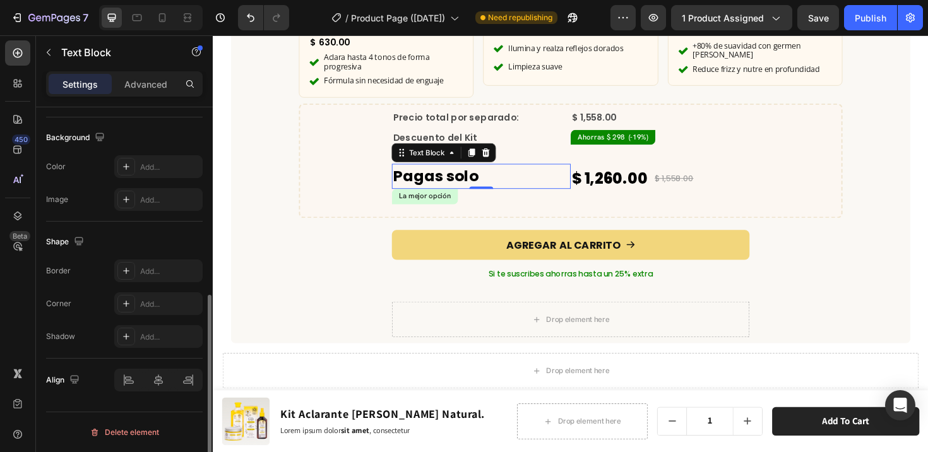
click at [571, 172] on p "Pagas solo" at bounding box center [497, 184] width 187 height 24
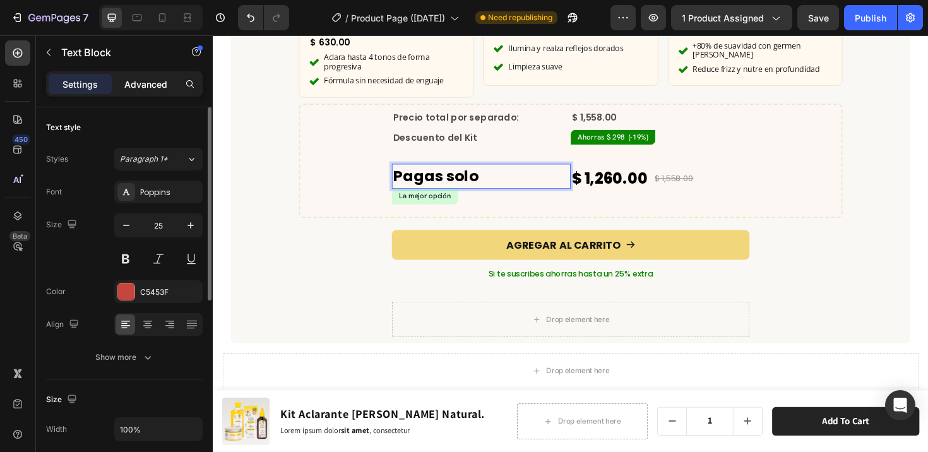
click at [129, 82] on p "Advanced" at bounding box center [145, 84] width 43 height 13
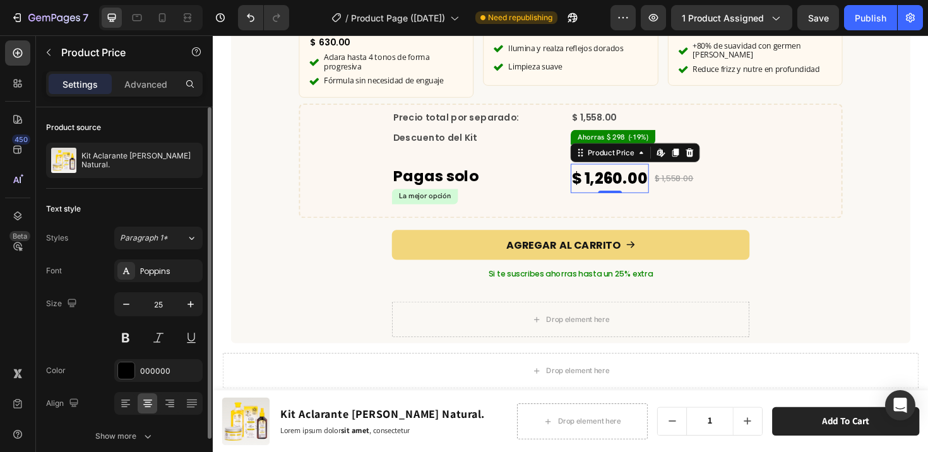
click at [613, 171] on div "$ 1,260.00" at bounding box center [633, 186] width 83 height 31
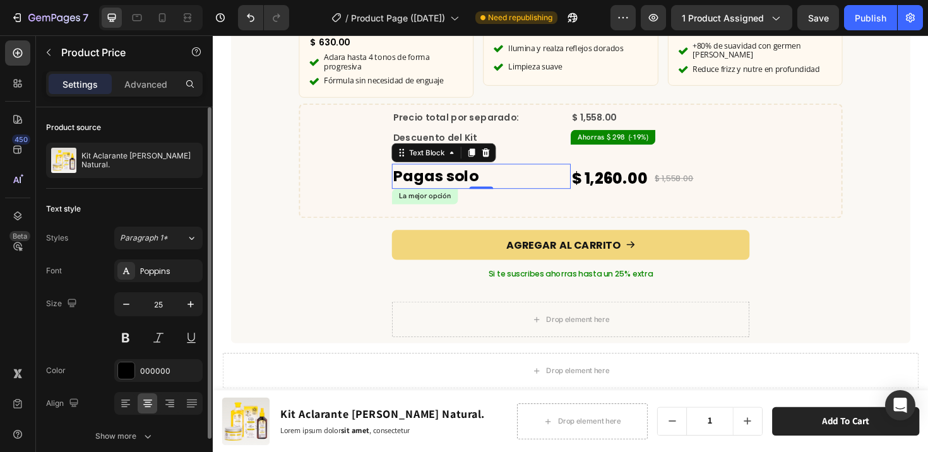
click at [481, 173] on strong "Pagas solo" at bounding box center [449, 184] width 90 height 22
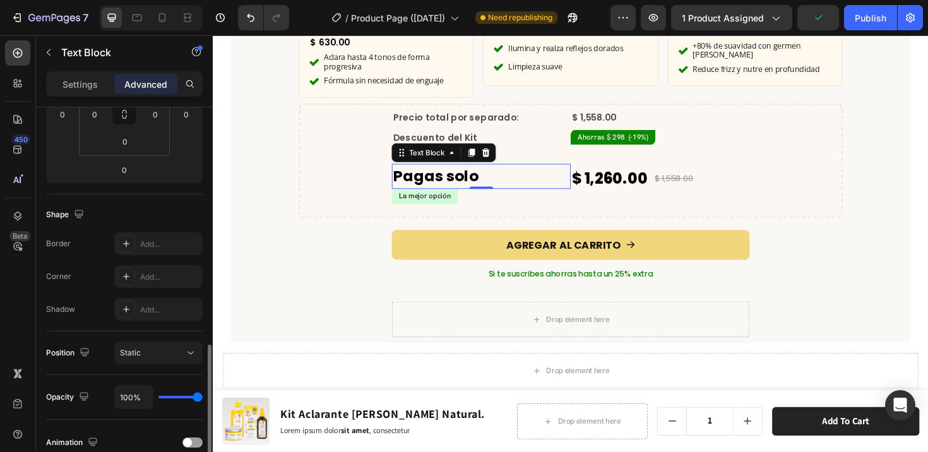
scroll to position [327, 0]
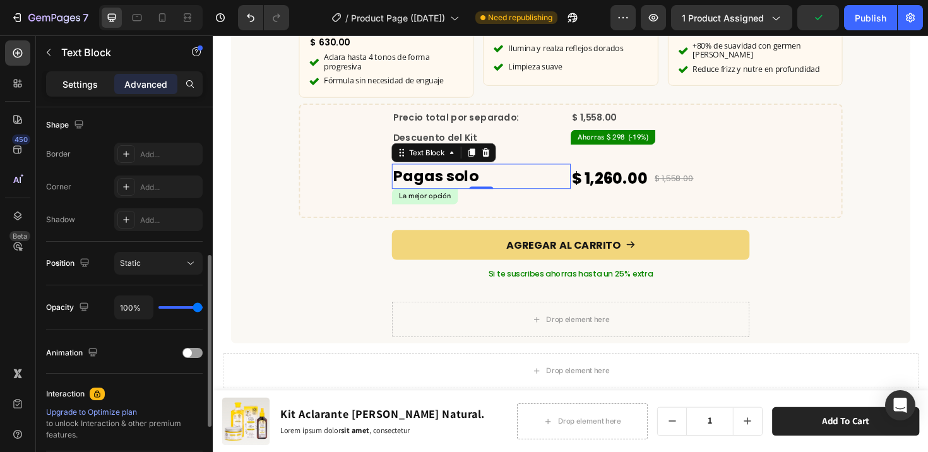
click at [77, 91] on div "Settings" at bounding box center [80, 84] width 63 height 20
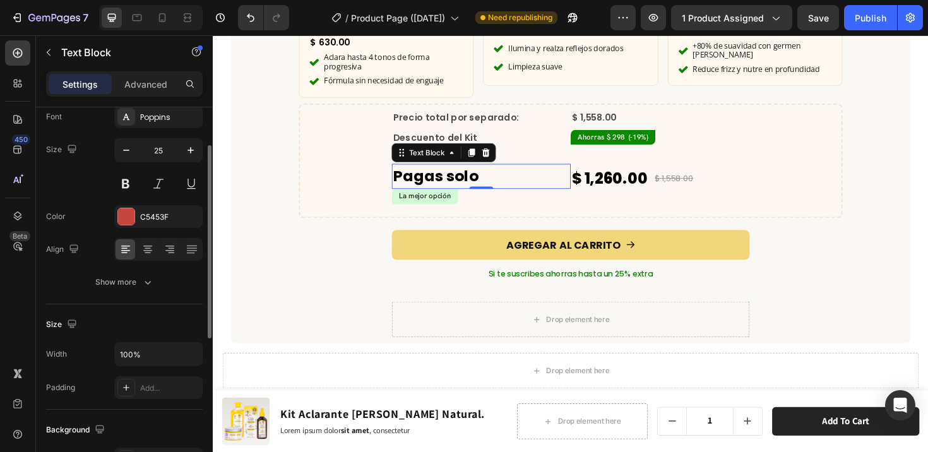
scroll to position [73, 0]
click at [126, 213] on div at bounding box center [126, 219] width 16 height 16
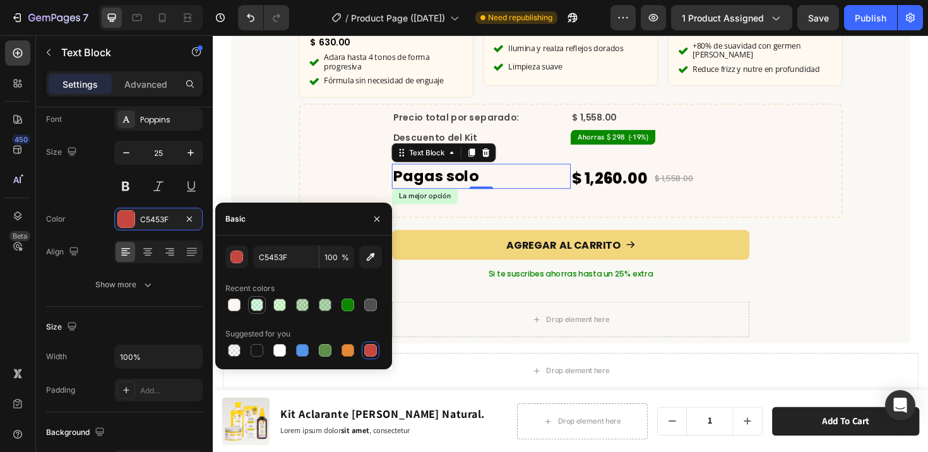
click at [257, 349] on div at bounding box center [257, 350] width 13 height 13
type input "151515"
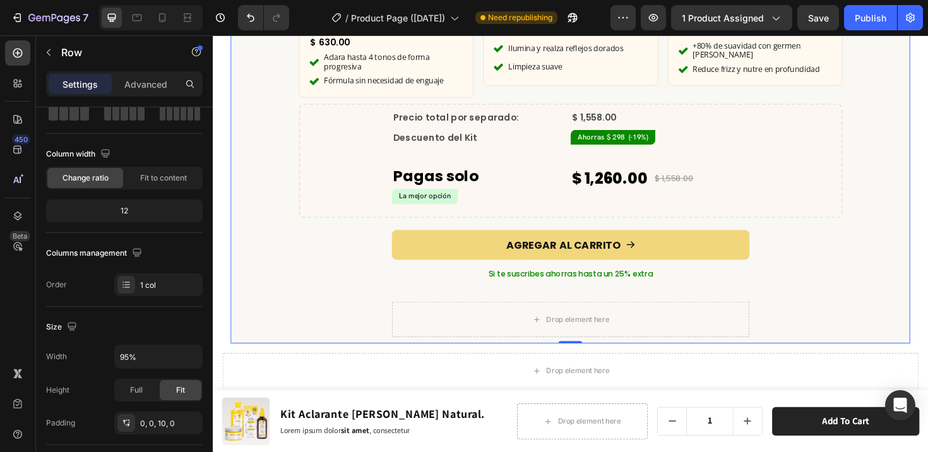
click at [261, 167] on div "¿Qué incluye este kit? Heading Row Product Images x1 Product Badge Aclarante [P…" at bounding box center [592, 39] width 720 height 631
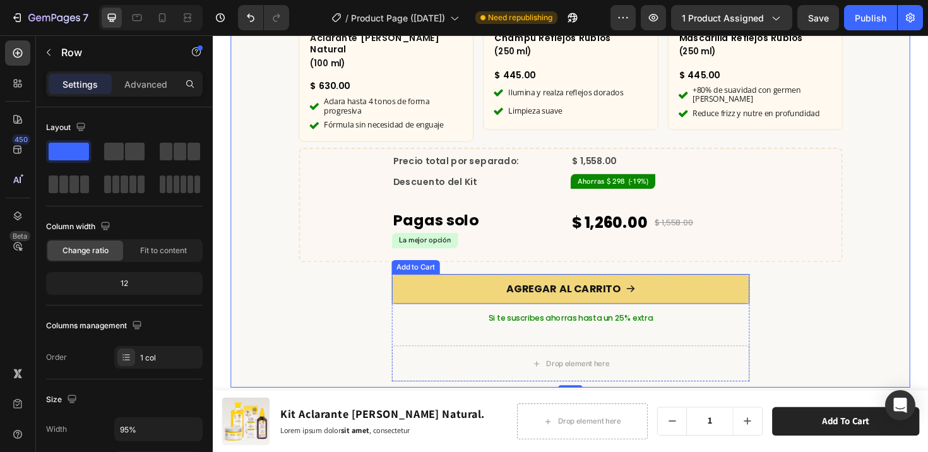
scroll to position [3884, 0]
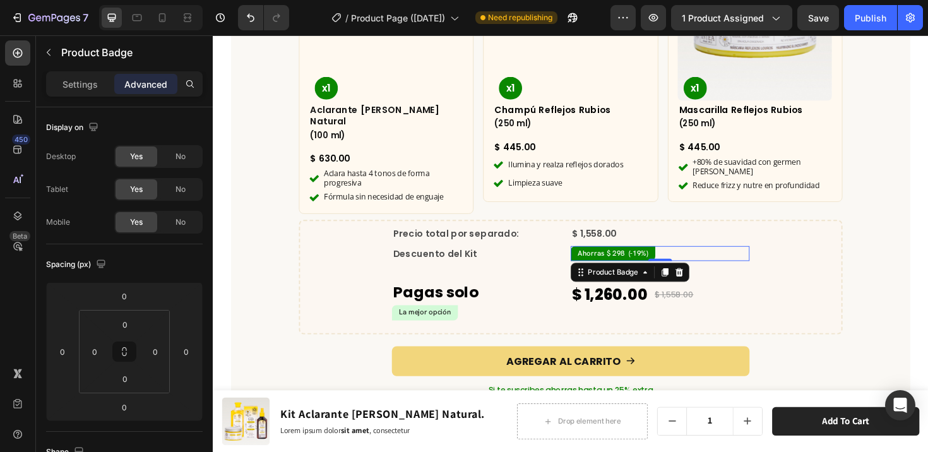
click at [647, 258] on pre "Ahorras $ 298 (-19%)" at bounding box center [637, 266] width 90 height 16
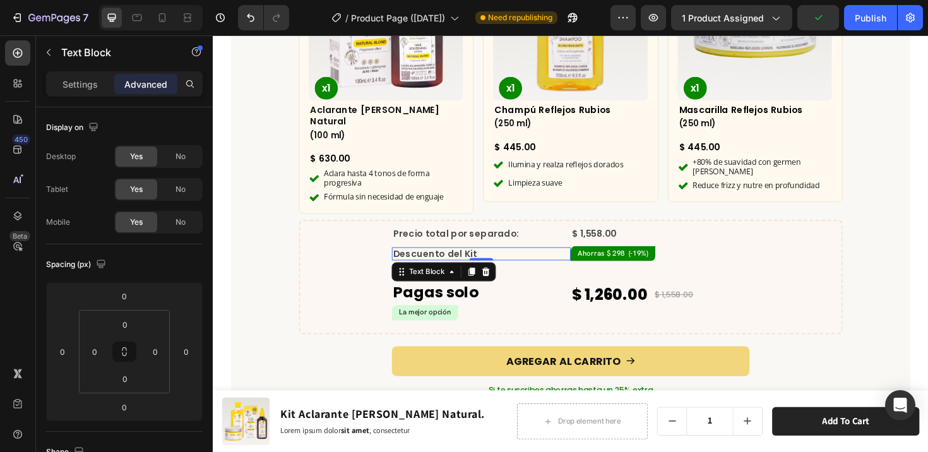
click at [514, 261] on p "Descuento del Kit" at bounding box center [497, 266] width 187 height 11
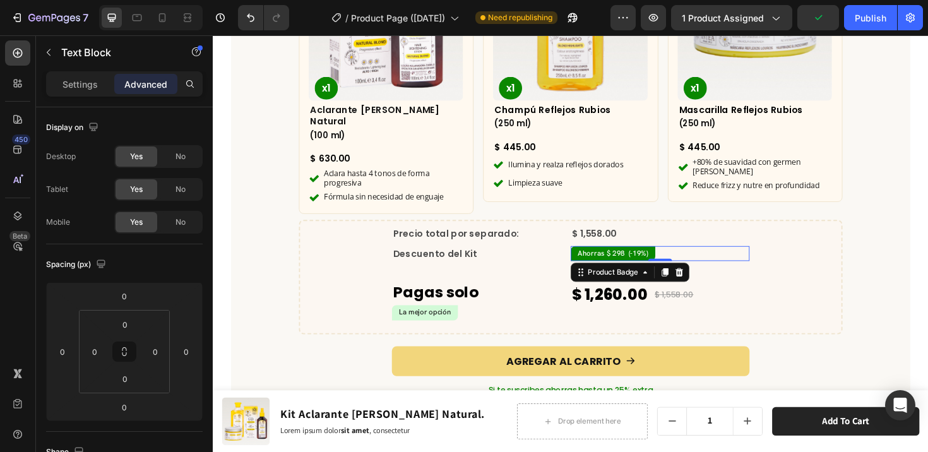
click at [696, 258] on div "Ahorras $ 298 (-19%)" at bounding box center [686, 266] width 189 height 16
click at [542, 296] on p "Pagas solo" at bounding box center [497, 308] width 187 height 24
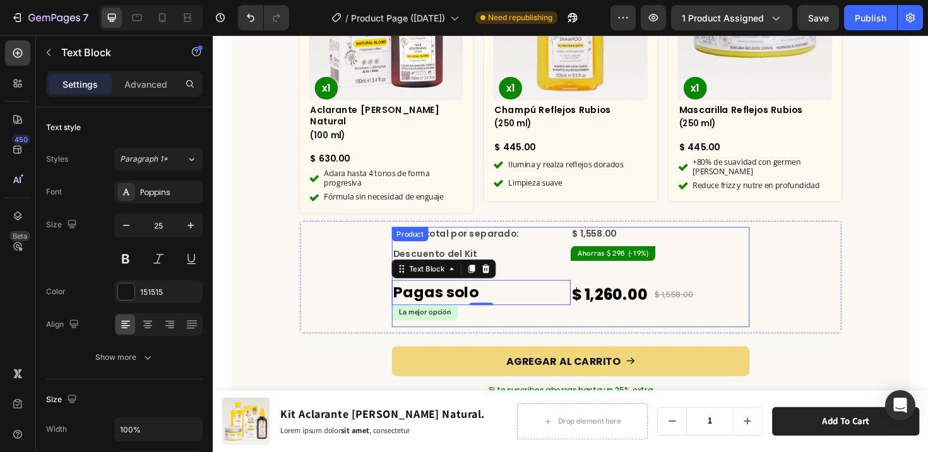
click at [543, 267] on div "Precio total por separado: Text Block $ 1,558.00 Compare Price Compare Price Ro…" at bounding box center [591, 291] width 379 height 106
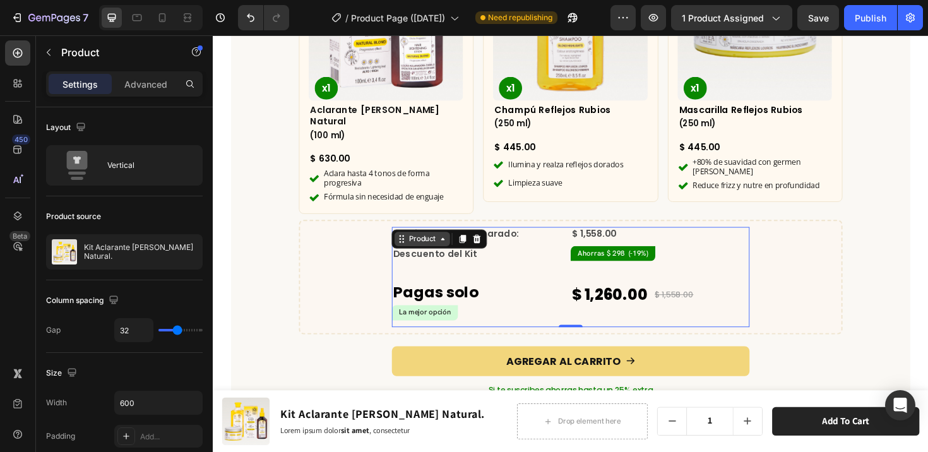
click at [435, 245] on div "Product" at bounding box center [434, 250] width 33 height 11
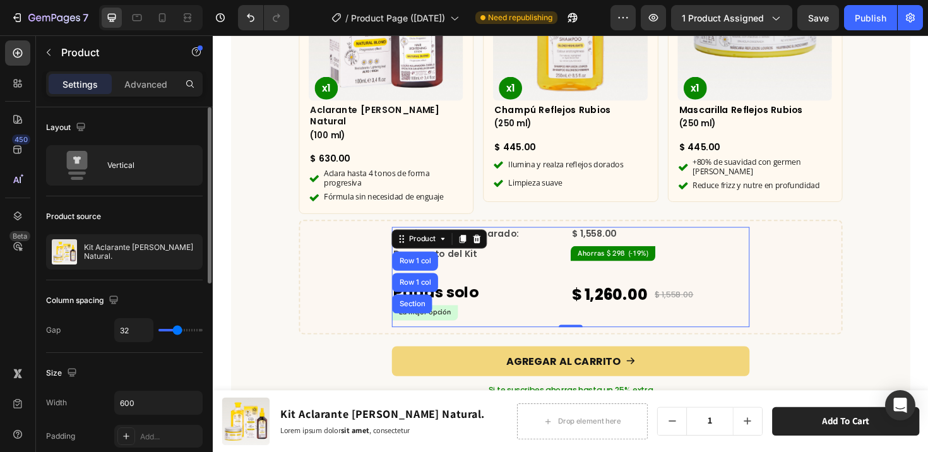
type input "33"
type input "31"
type input "29"
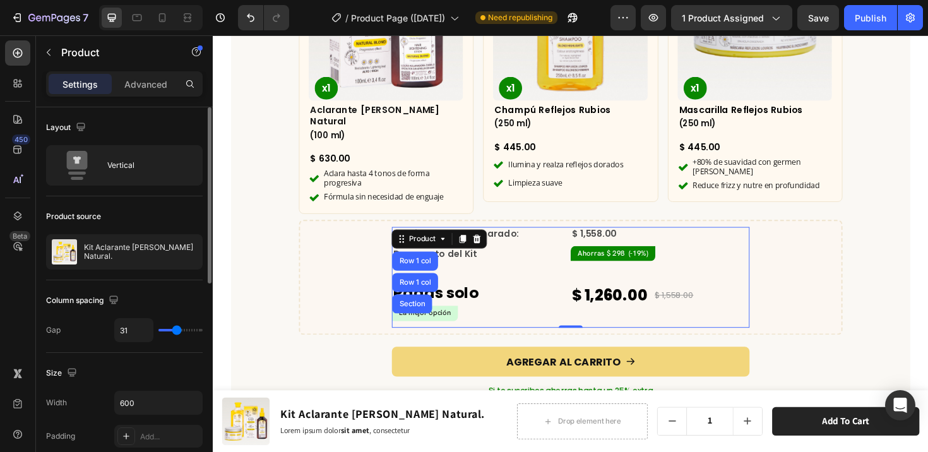
type input "29"
type input "21"
type input "16"
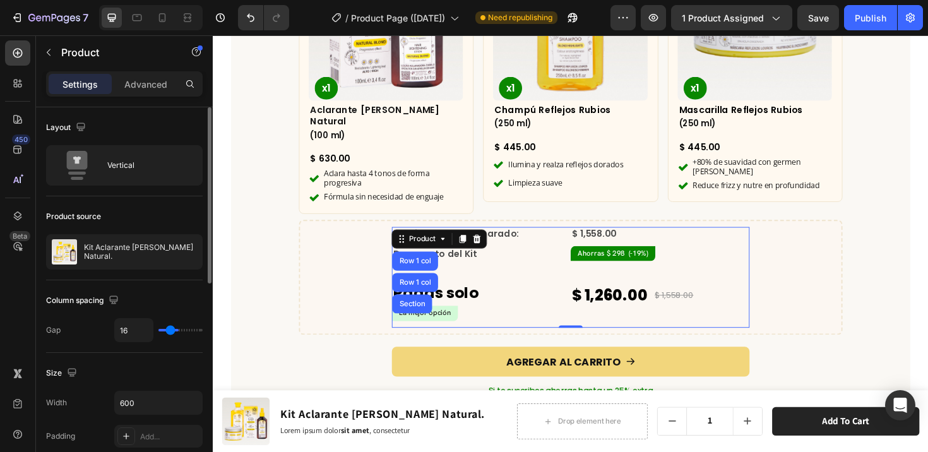
type input "9"
type input "4"
type input "2"
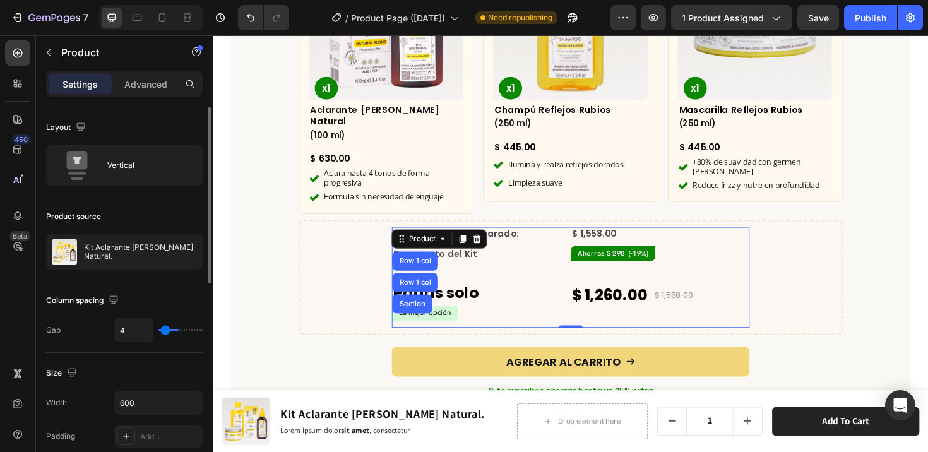
type input "2"
type input "0"
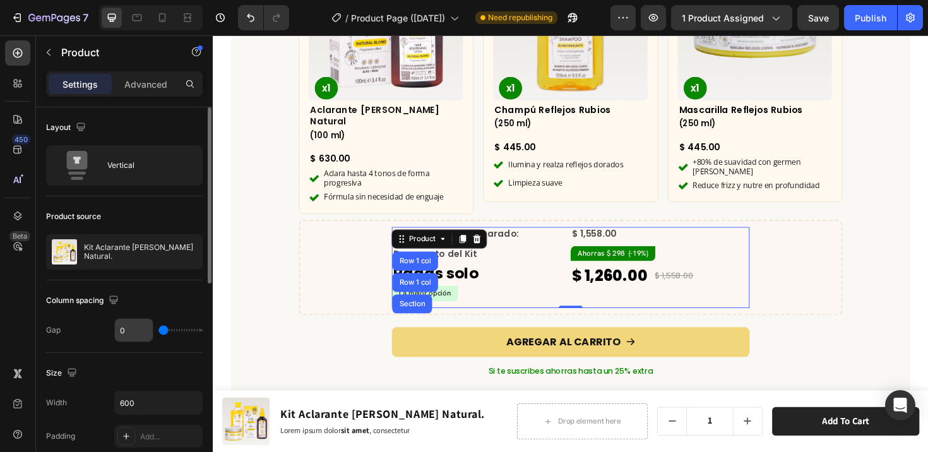
drag, startPoint x: 177, startPoint y: 330, endPoint x: 152, endPoint y: 326, distance: 26.1
type input "0"
click at [159, 329] on input "range" at bounding box center [181, 330] width 44 height 3
click at [263, 332] on div "¿Qué incluye este kit? Heading Row Product Images x1 Product Badge Aclarante [P…" at bounding box center [592, 152] width 720 height 611
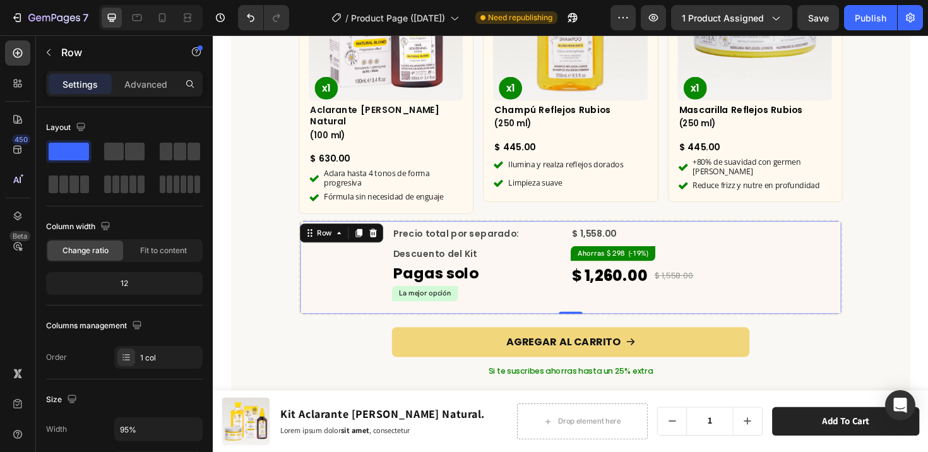
click at [753, 308] on div "Precio total por separado: Text Block $ 1,558.00 Compare Price Compare Price Ro…" at bounding box center [592, 281] width 576 height 101
click at [290, 321] on div "¿Qué incluye este kit? Heading Row Product Images x1 Product Badge Aclarante [P…" at bounding box center [592, 152] width 720 height 611
click at [325, 293] on div "Precio total por separado: Text Block $ 1,558.00 Compare Price Compare Price Ro…" at bounding box center [592, 281] width 548 height 86
click at [147, 82] on p "Advanced" at bounding box center [145, 84] width 43 height 13
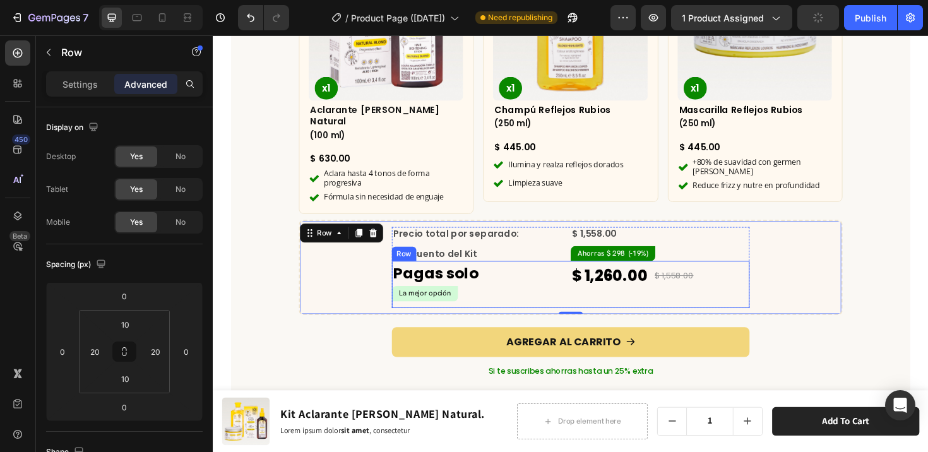
click at [685, 299] on div "$ 1,260.00 Product Price Product Price $ 1,558.00 Compare Price Compare Price R…" at bounding box center [686, 298] width 189 height 49
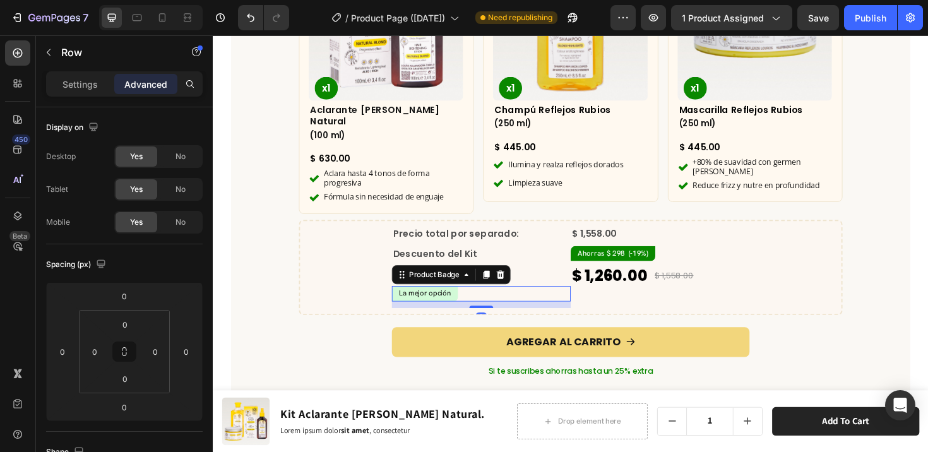
click at [476, 301] on div "La mejor opción" at bounding box center [496, 309] width 189 height 16
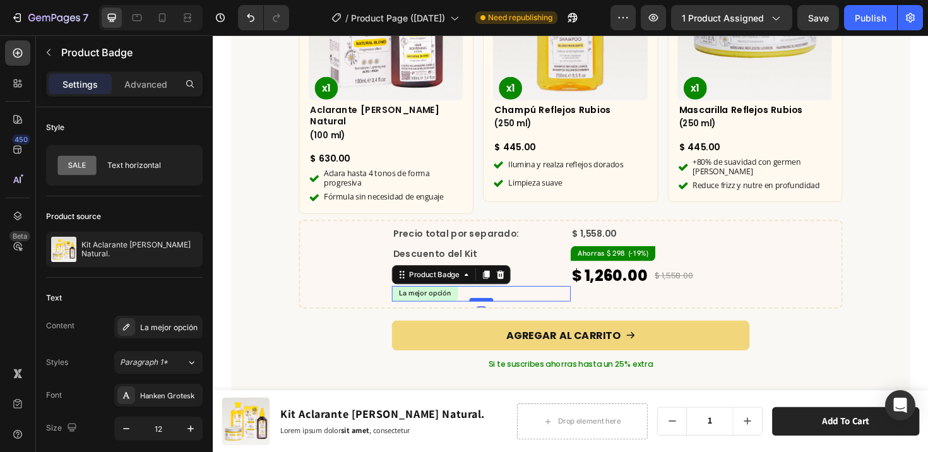
drag, startPoint x: 494, startPoint y: 304, endPoint x: 493, endPoint y: 297, distance: 7.6
click at [493, 313] on div at bounding box center [496, 315] width 25 height 4
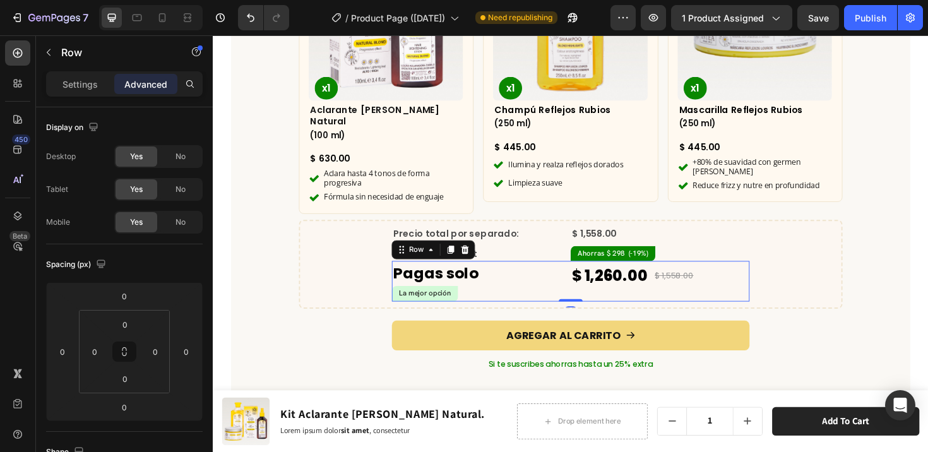
click at [649, 301] on div "$ 1,260.00 Product Price Product Price $ 1,558.00 Compare Price Compare Price R…" at bounding box center [686, 295] width 189 height 42
click at [853, 293] on div "Precio total por separado: Text Block $ 1,558.00 Compare Price Compare Price Ro…" at bounding box center [592, 277] width 548 height 79
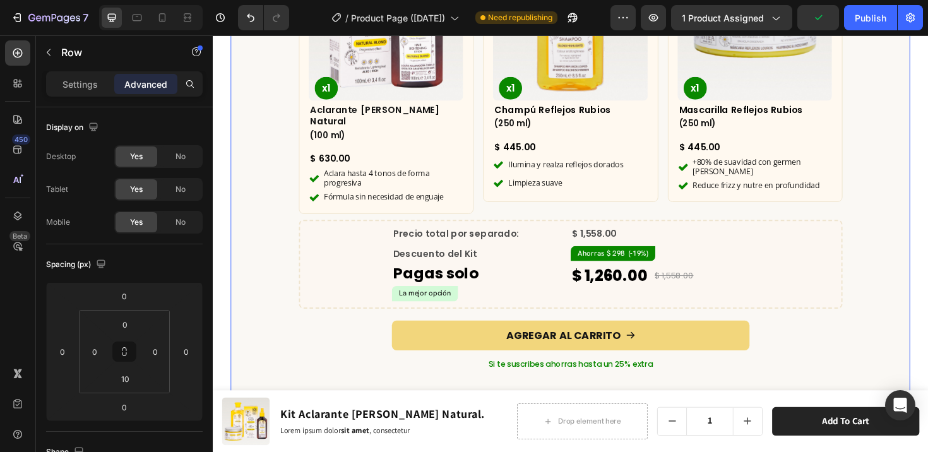
click at [878, 339] on div "¿Qué incluye este kit? Heading Row Product Images x1 Product Badge Aclarante [P…" at bounding box center [592, 149] width 720 height 604
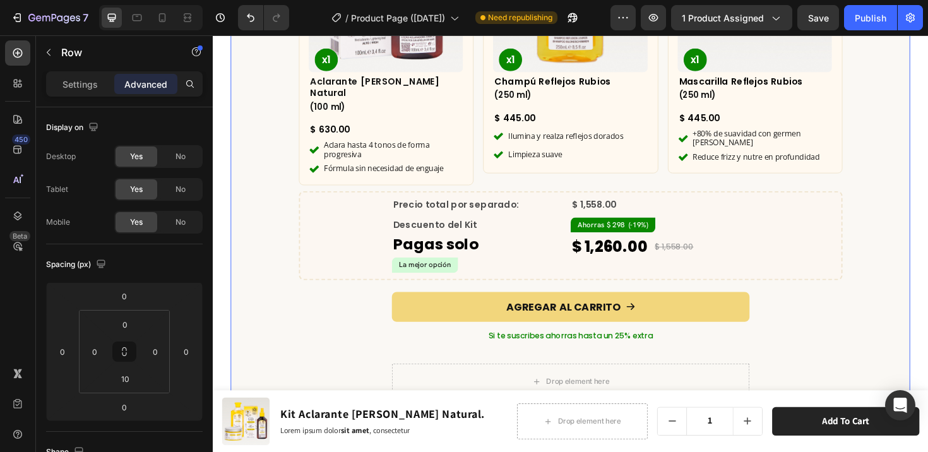
scroll to position [3914, 0]
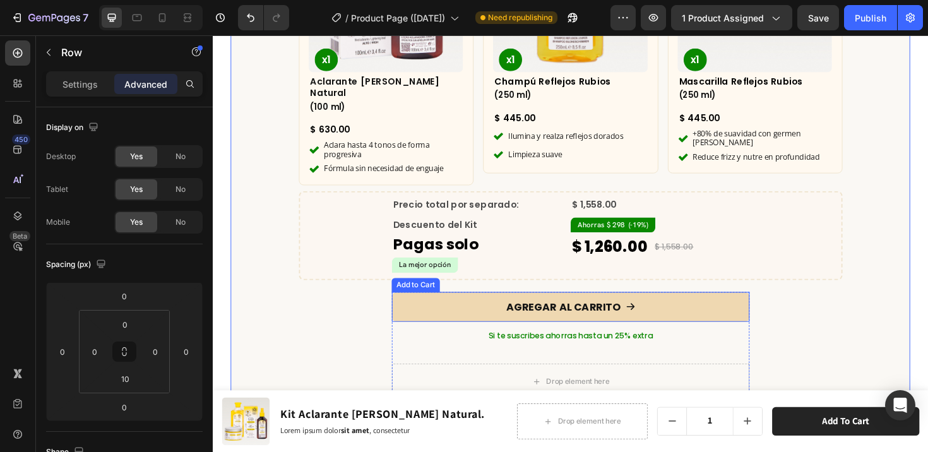
click at [770, 307] on button "AGREGAR AL CARRITO" at bounding box center [591, 323] width 379 height 32
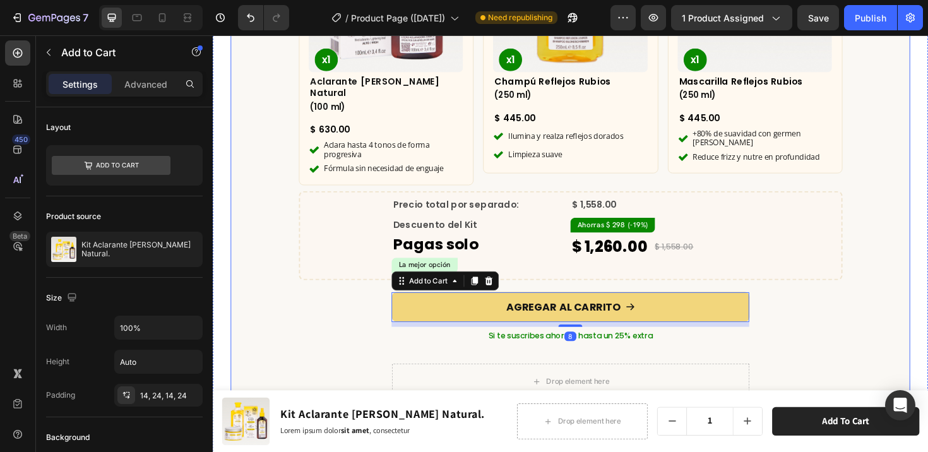
click at [788, 304] on div "¿Qué incluye este kit? Heading Row Product Images x1 Product Badge Aclarante [P…" at bounding box center [592, 119] width 720 height 604
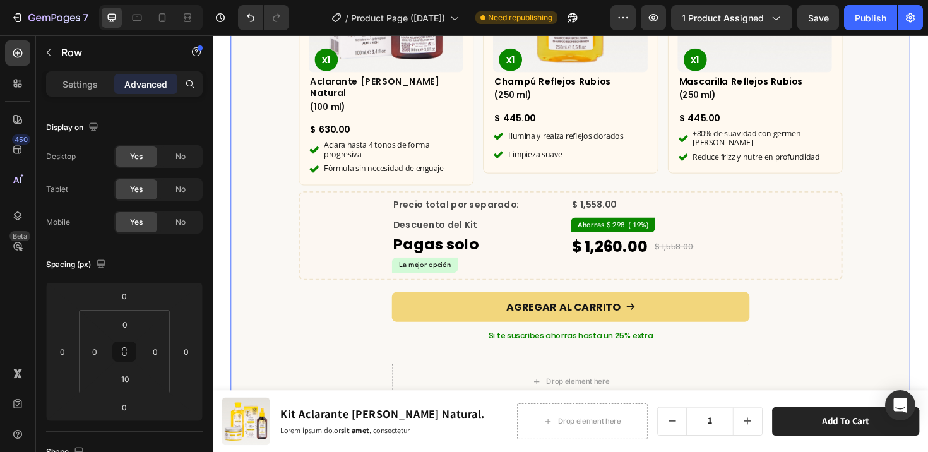
click at [806, 327] on div "¿Qué incluye este kit? Heading Row Product Images x1 Product Badge Aclarante [P…" at bounding box center [592, 119] width 720 height 604
click at [722, 345] on p "Si te suscribes ahorras hasta un 25% extra" at bounding box center [592, 353] width 376 height 17
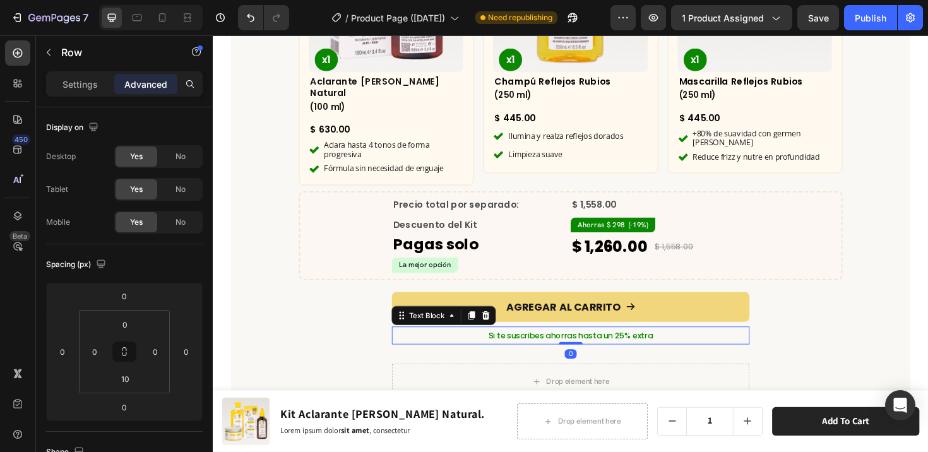
click at [777, 326] on div "¿Qué incluye este kit? Heading Row Product Images x1 Product Badge Aclarante [P…" at bounding box center [592, 119] width 720 height 604
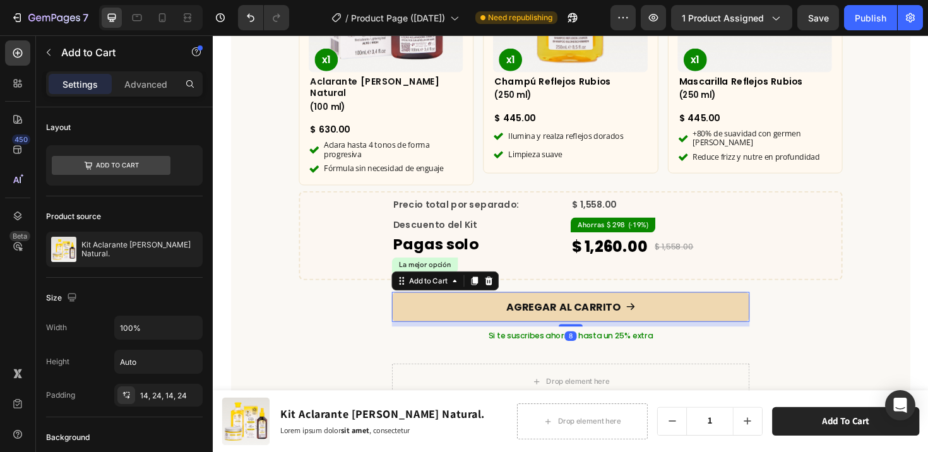
click at [719, 318] on button "AGREGAR AL CARRITO" at bounding box center [591, 323] width 379 height 32
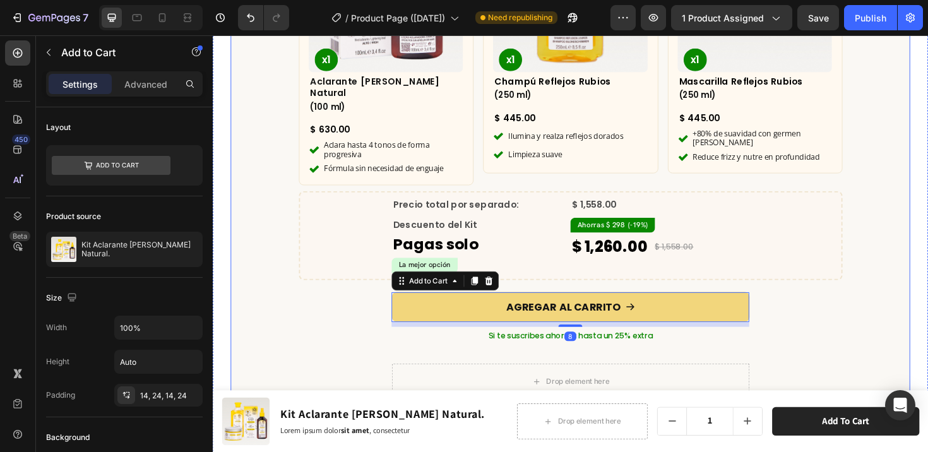
click at [856, 317] on div "¿Qué incluye este kit? Heading Row Product Images x1 Product Badge Aclarante [P…" at bounding box center [592, 119] width 720 height 604
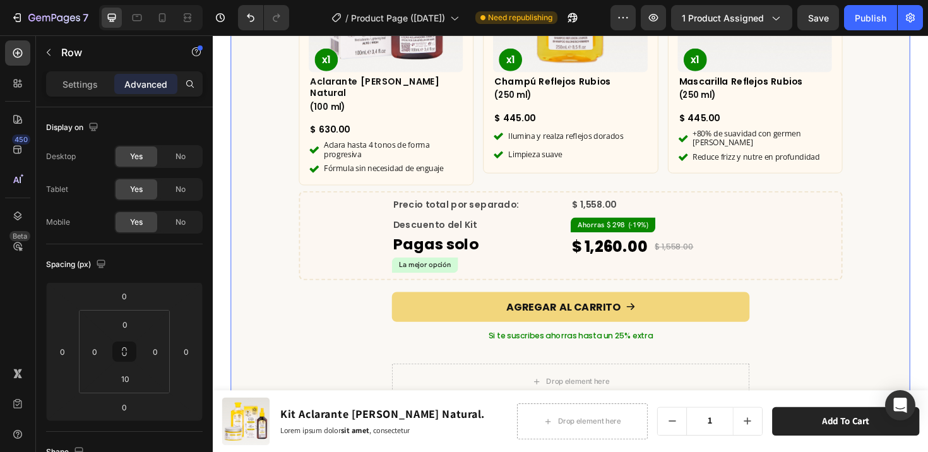
click at [828, 320] on div "¿Qué incluye este kit? Heading Row Product Images x1 Product Badge Aclarante [P…" at bounding box center [592, 119] width 720 height 604
click at [815, 344] on div "¿Qué incluye este kit? Heading Row Product Images x1 Product Badge Aclarante [P…" at bounding box center [592, 119] width 720 height 604
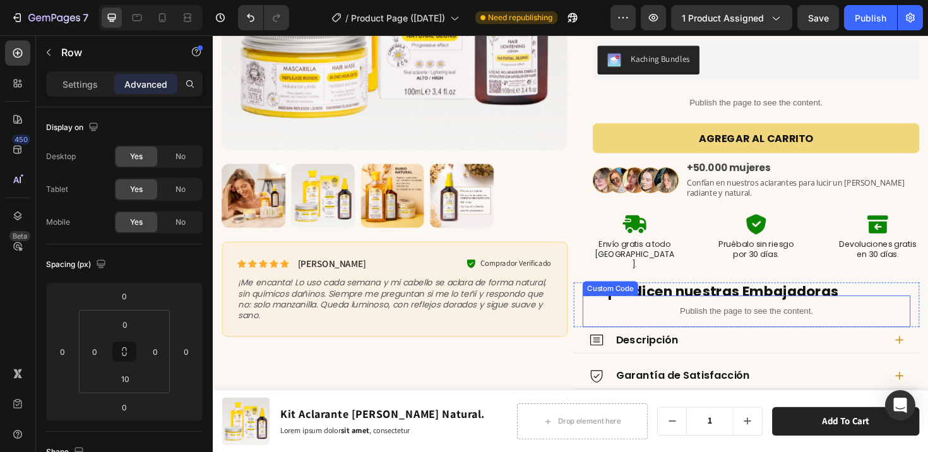
scroll to position [164, 0]
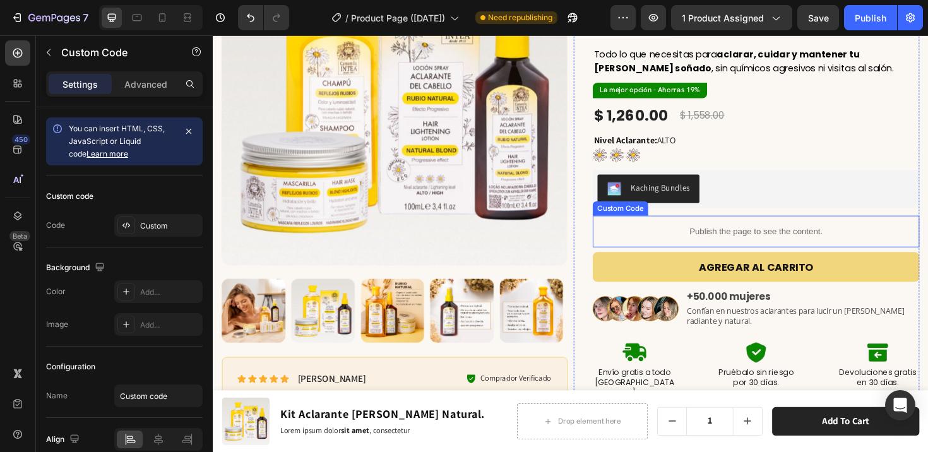
click at [746, 236] on p "Publish the page to see the content." at bounding box center [788, 242] width 346 height 13
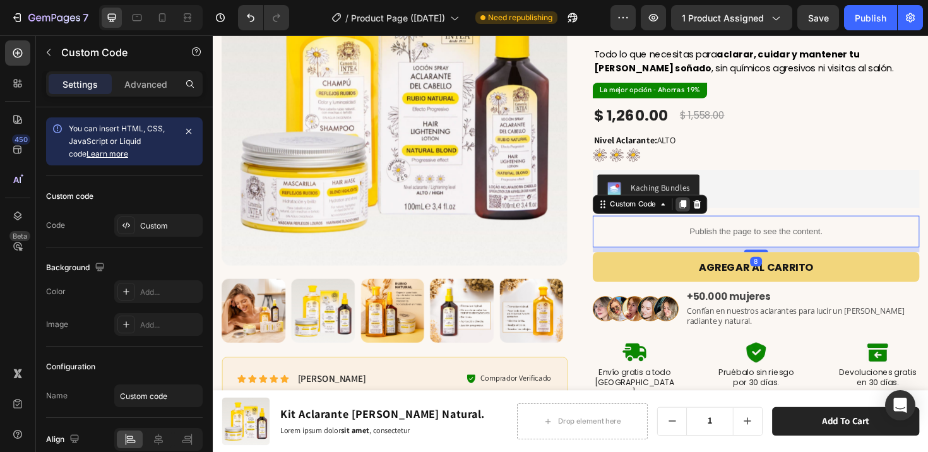
click at [707, 210] on icon at bounding box center [710, 214] width 7 height 9
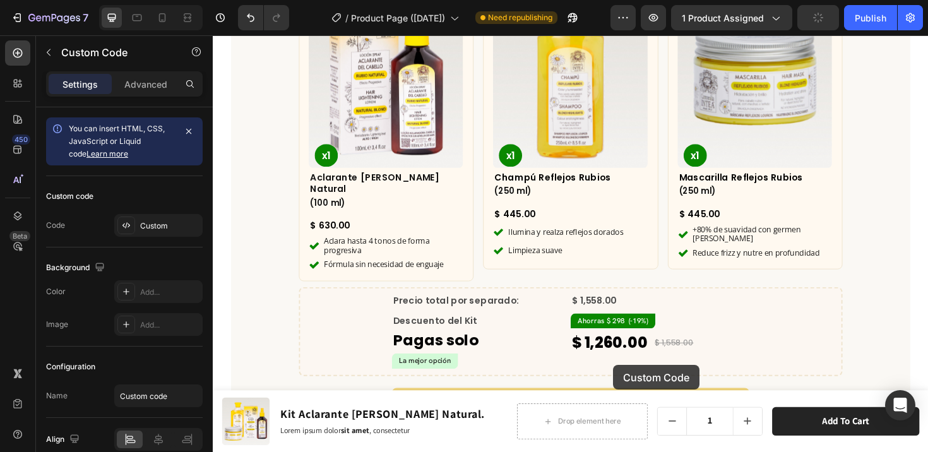
scroll to position [3937, 0]
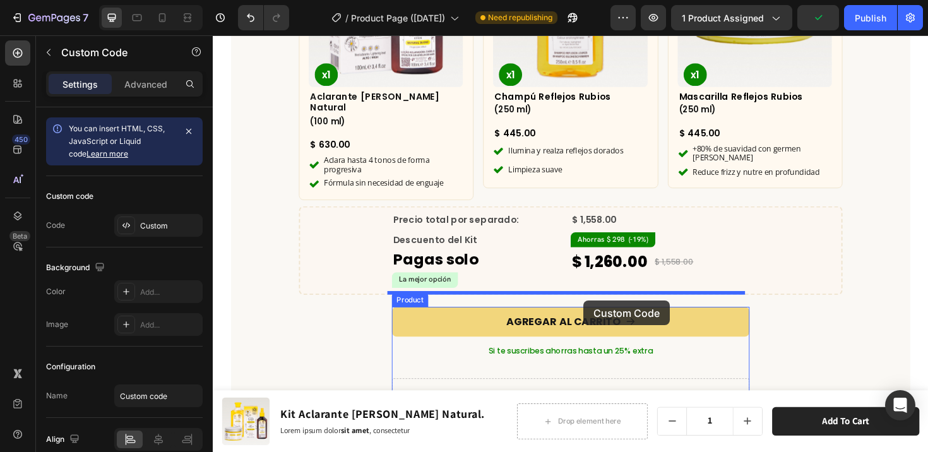
drag, startPoint x: 626, startPoint y: 227, endPoint x: 606, endPoint y: 316, distance: 91.3
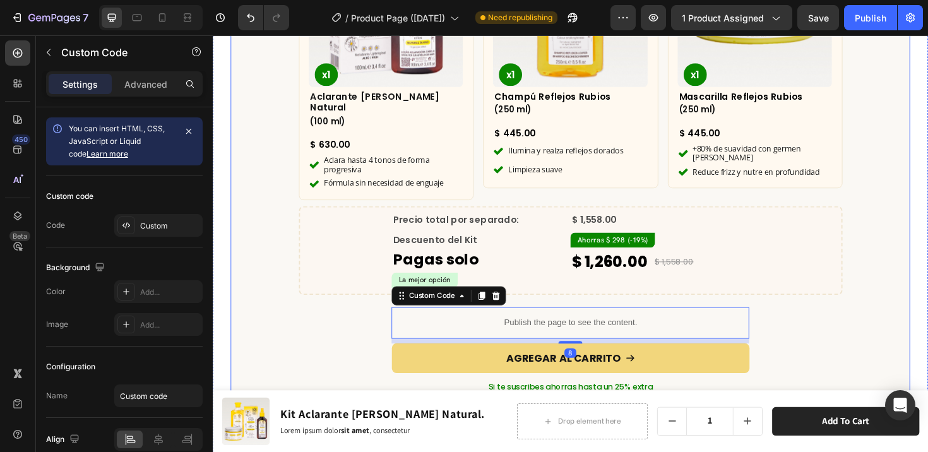
click at [836, 335] on div "¿Qué incluye este kit? Heading Row Product Images x1 Product Badge Aclarante [P…" at bounding box center [592, 154] width 720 height 642
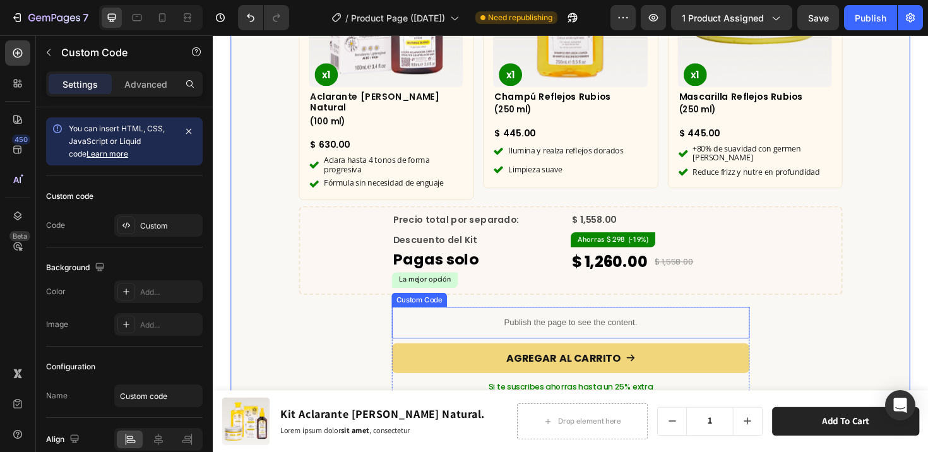
click at [654, 333] on p "Publish the page to see the content." at bounding box center [591, 339] width 379 height 13
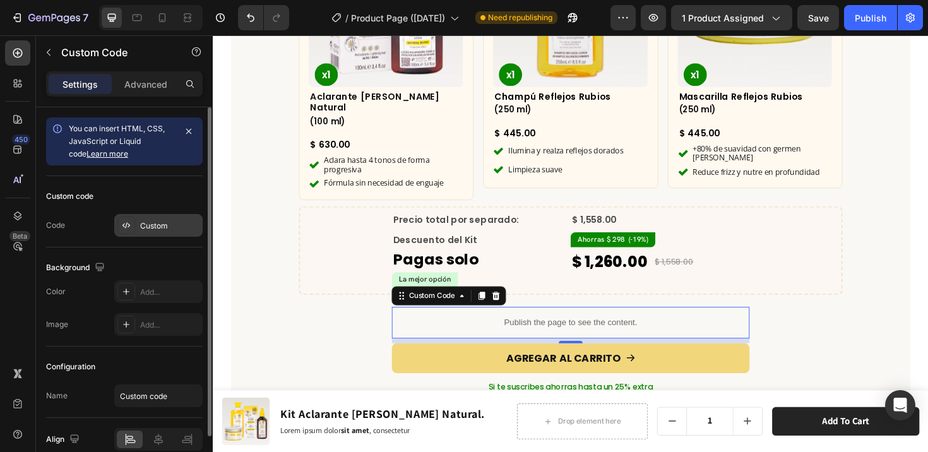
click at [155, 224] on div "Custom" at bounding box center [169, 225] width 59 height 11
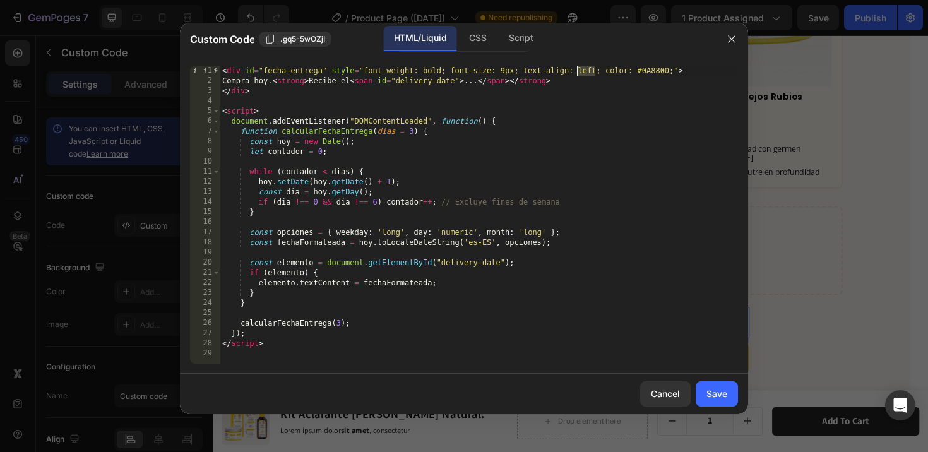
drag, startPoint x: 596, startPoint y: 71, endPoint x: 578, endPoint y: 71, distance: 17.7
click at [578, 71] on div "< div id = "fecha-entrega" style = "font-weight: bold; font-size: 9px; text-ali…" at bounding box center [479, 225] width 518 height 318
click at [626, 141] on div "< div id = "fecha-entrega" style = "font-weight: bold; font-size: 9px; text-ali…" at bounding box center [479, 225] width 518 height 318
click at [441, 70] on div "< div id = "fecha-entrega" style = "font-weight: bold; font-size: 9px; text-ali…" at bounding box center [479, 225] width 518 height 318
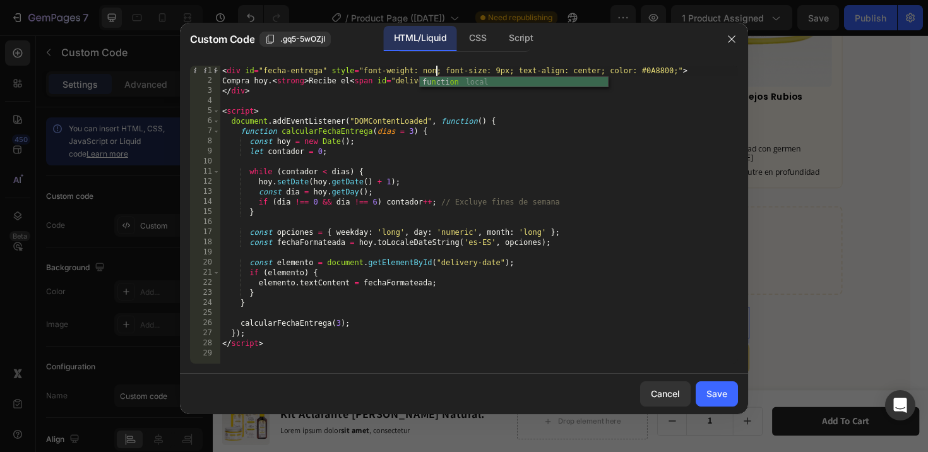
scroll to position [0, 18]
type textarea "<div id="fecha-entrega" style="font-weight: none; font-size: 9px; text-align: c…"
click at [736, 388] on button "Save" at bounding box center [717, 393] width 42 height 25
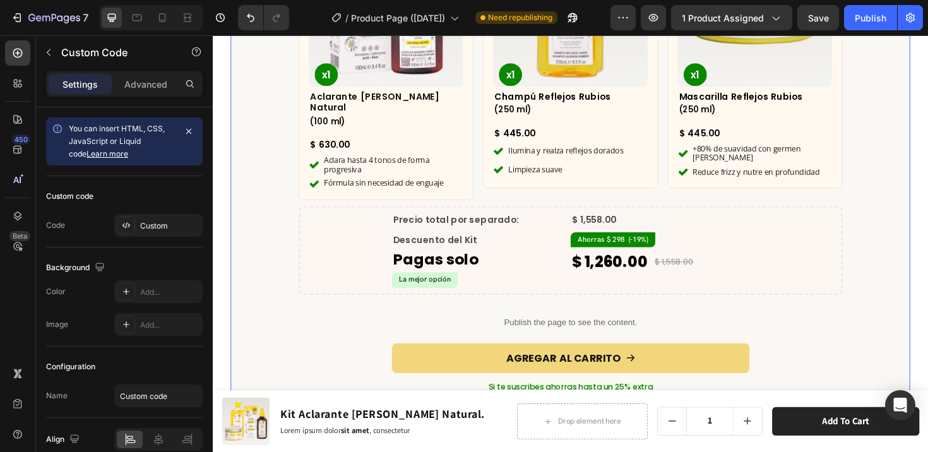
click at [811, 346] on div "¿Qué incluye este kit? Heading Row Product Images x1 Product Badge Aclarante [P…" at bounding box center [592, 154] width 720 height 642
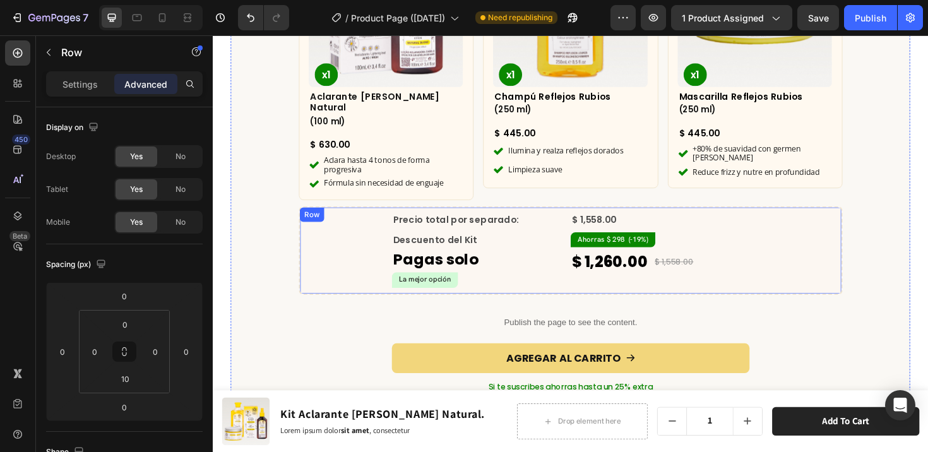
click at [668, 294] on div "Precio total por separado: Text Block $ 1,558.00 Compare Price Compare Price Ro…" at bounding box center [592, 263] width 576 height 94
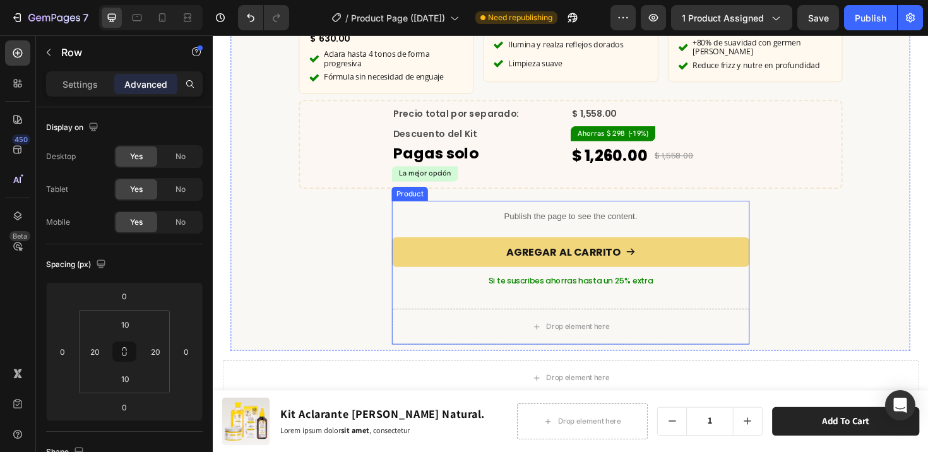
scroll to position [4050, 0]
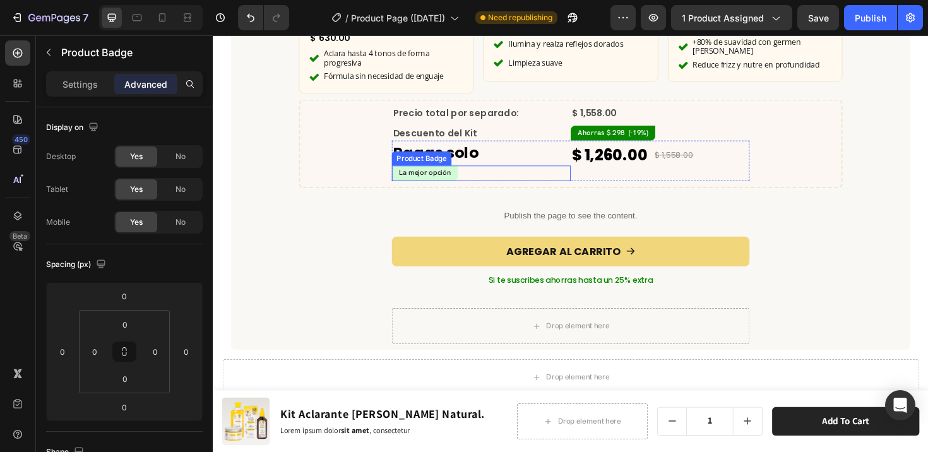
click at [461, 173] on pre "La mejor opción" at bounding box center [437, 181] width 70 height 16
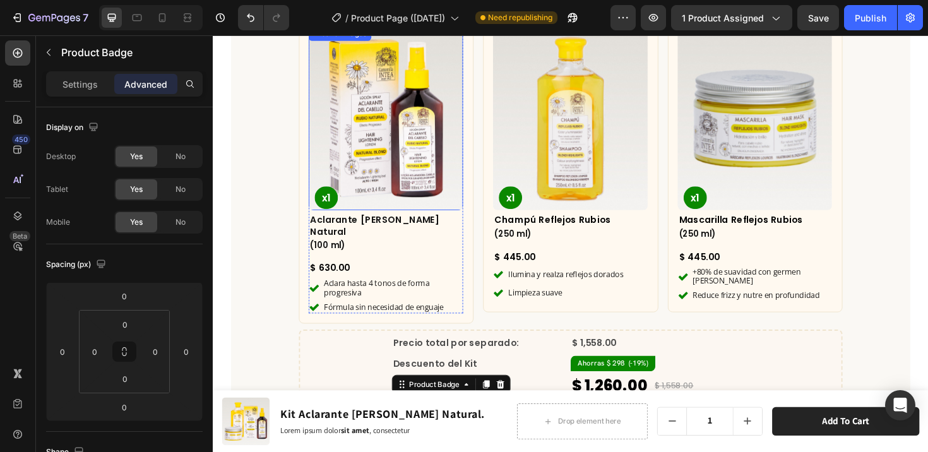
scroll to position [3764, 0]
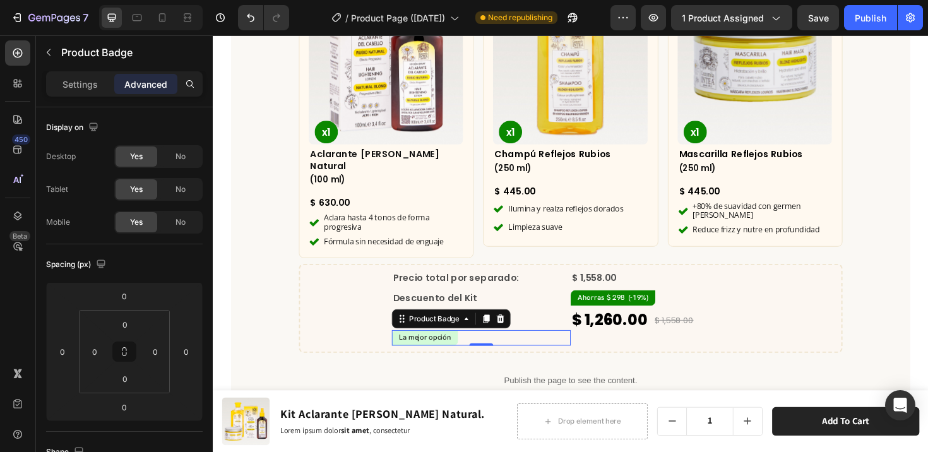
click at [451, 347] on pre "La mejor opción" at bounding box center [437, 355] width 70 height 16
click at [91, 78] on p "Settings" at bounding box center [80, 84] width 35 height 13
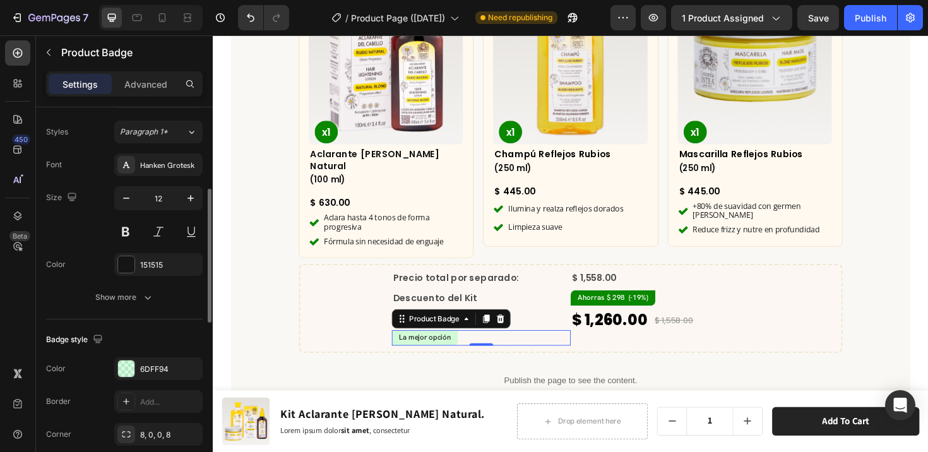
scroll to position [252, 0]
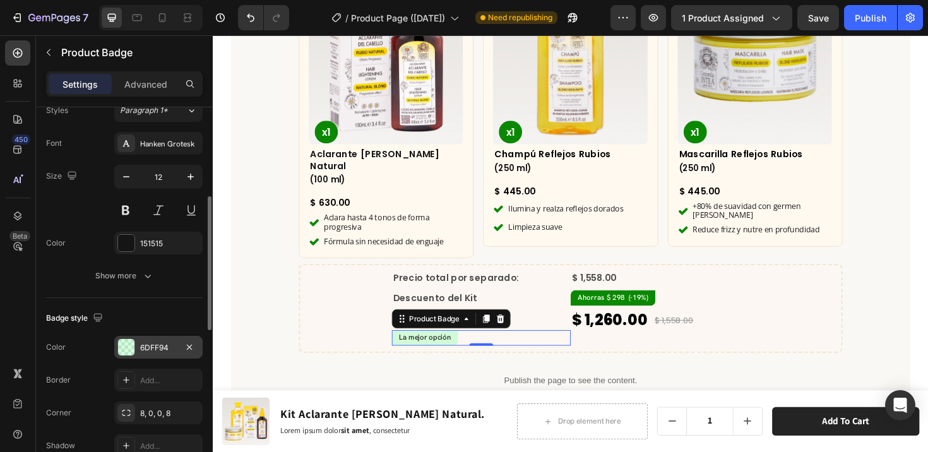
click at [141, 344] on div "6DFF94" at bounding box center [158, 347] width 37 height 11
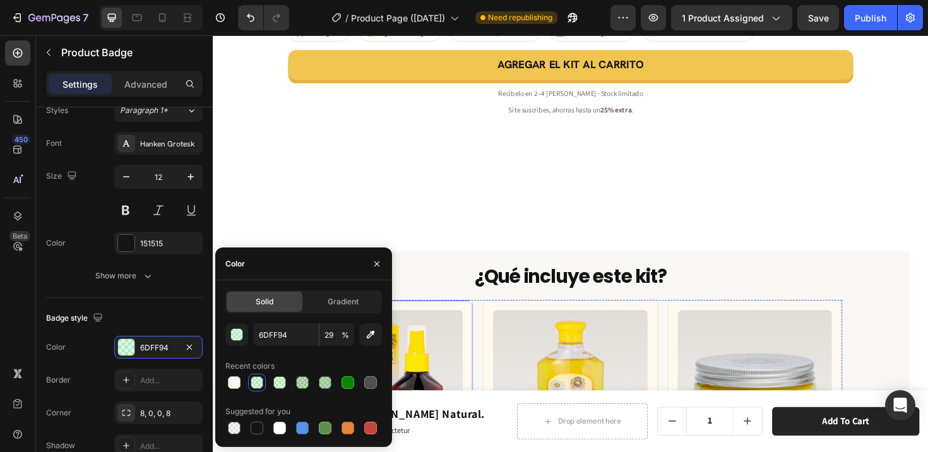
scroll to position [3392, 0]
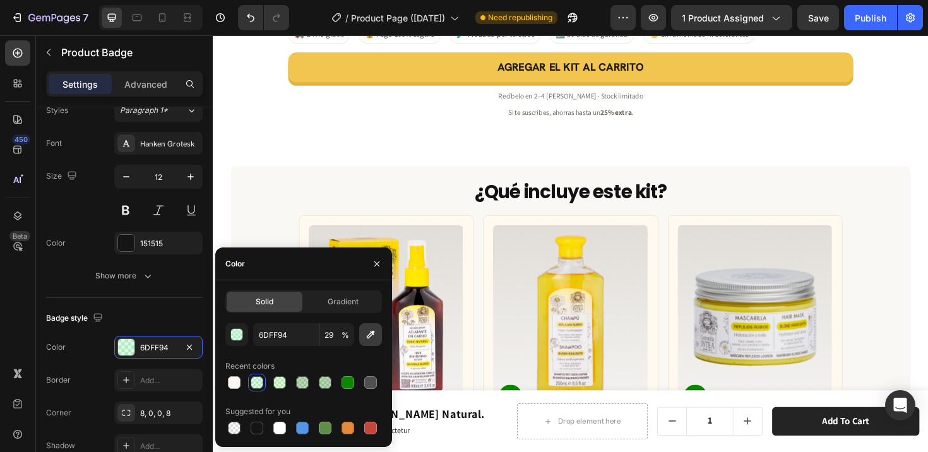
click at [369, 339] on icon "button" at bounding box center [370, 334] width 13 height 13
type input "E5FBEF"
type input "100"
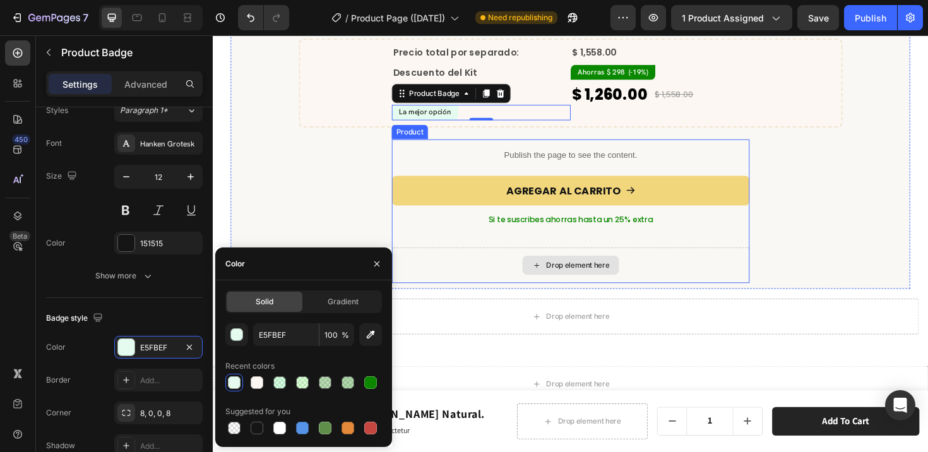
scroll to position [4114, 0]
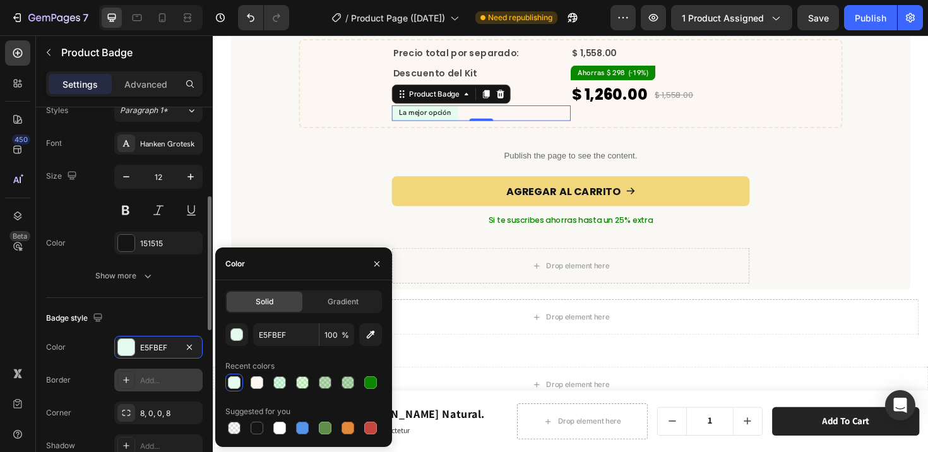
click at [127, 383] on icon at bounding box center [126, 380] width 10 height 10
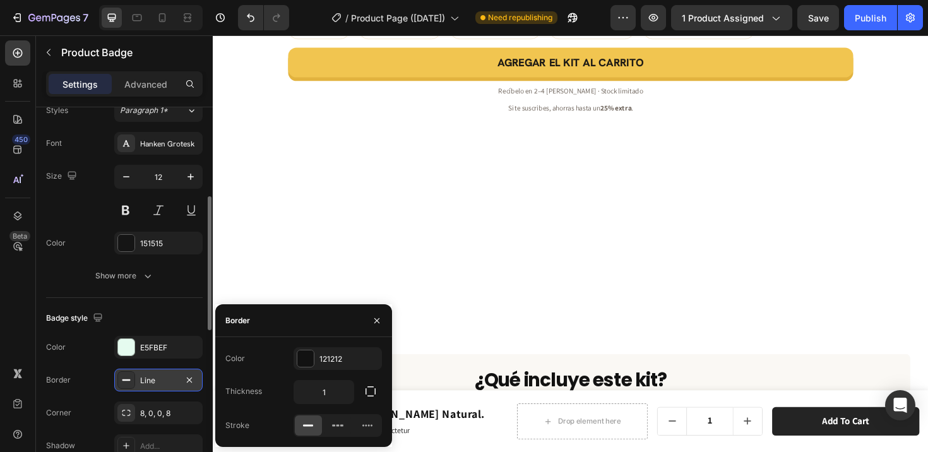
scroll to position [3327, 0]
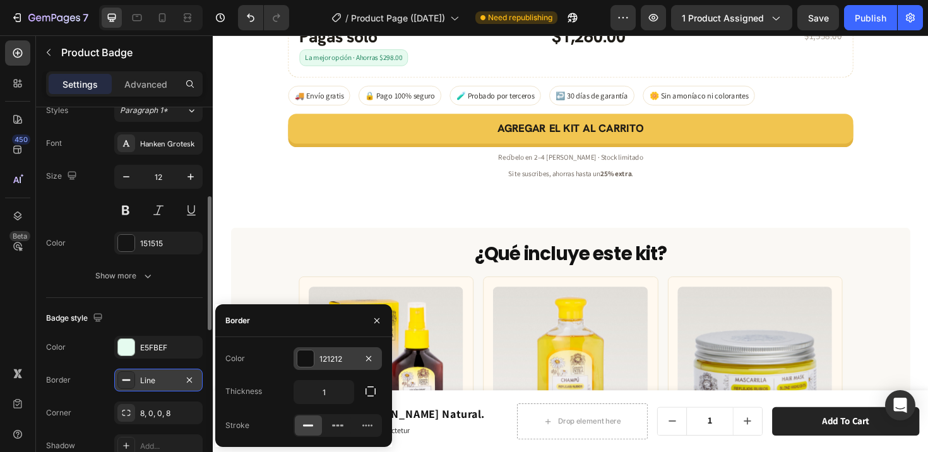
click at [310, 356] on div at bounding box center [305, 358] width 16 height 16
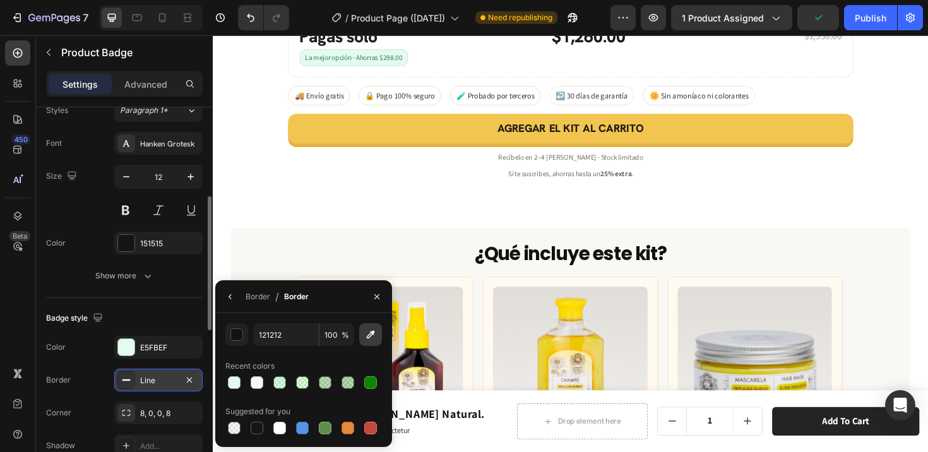
click at [364, 338] on icon "button" at bounding box center [370, 334] width 13 height 13
type input "BFE9D4"
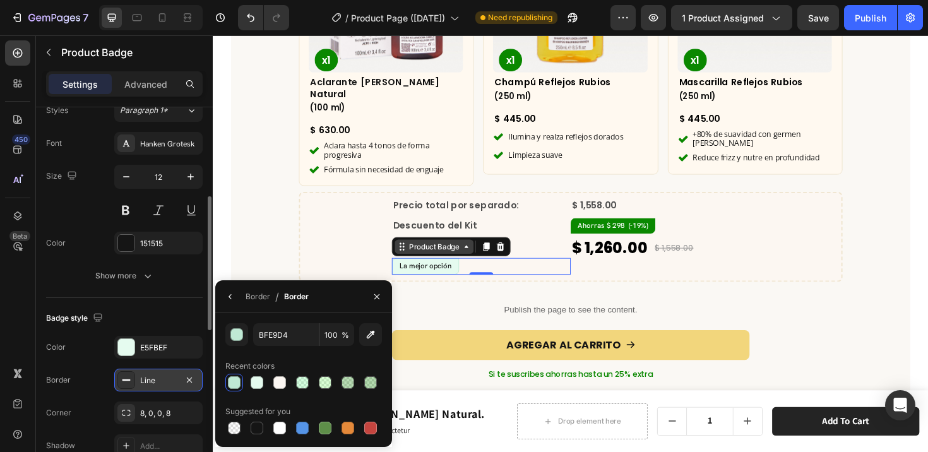
scroll to position [4038, 0]
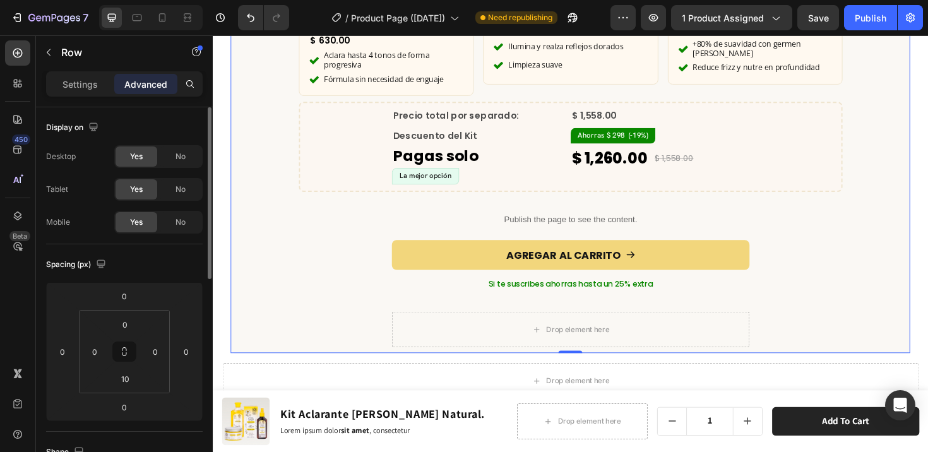
scroll to position [3839, 0]
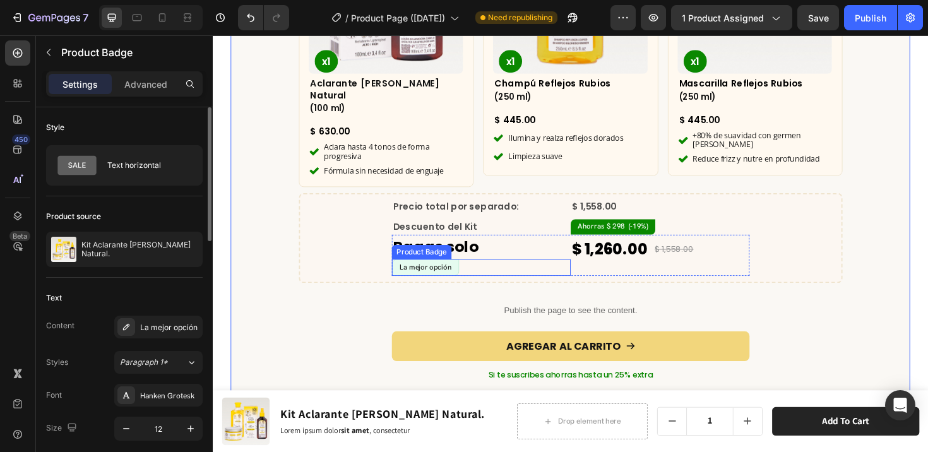
click at [431, 273] on pre "La mejor opción" at bounding box center [438, 281] width 70 height 16
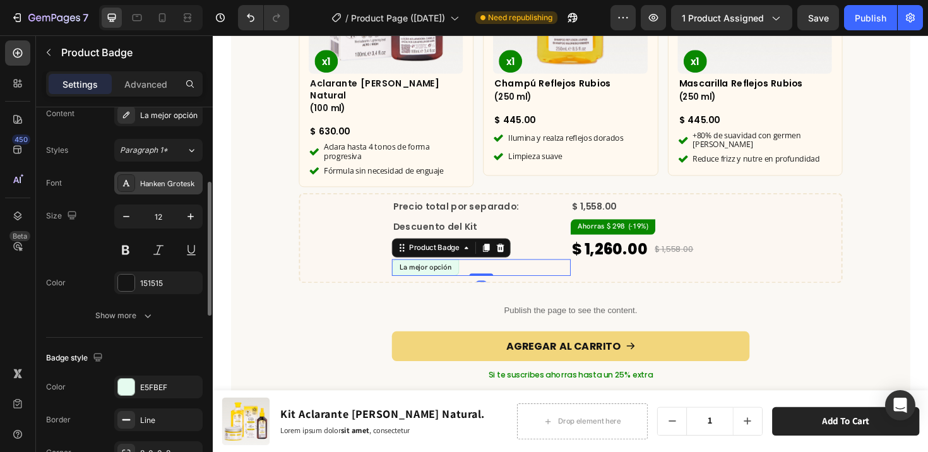
scroll to position [313, 0]
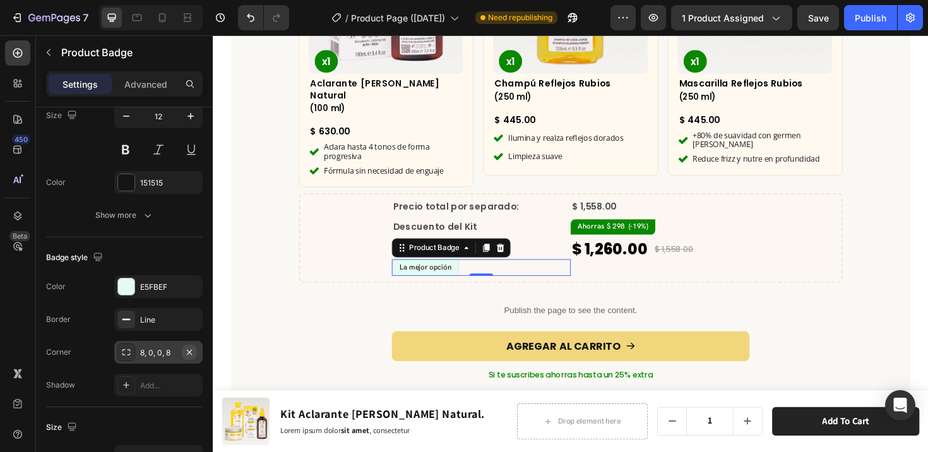
click at [191, 350] on icon "button" at bounding box center [189, 352] width 10 height 10
click at [166, 352] on div "Add..." at bounding box center [169, 352] width 59 height 11
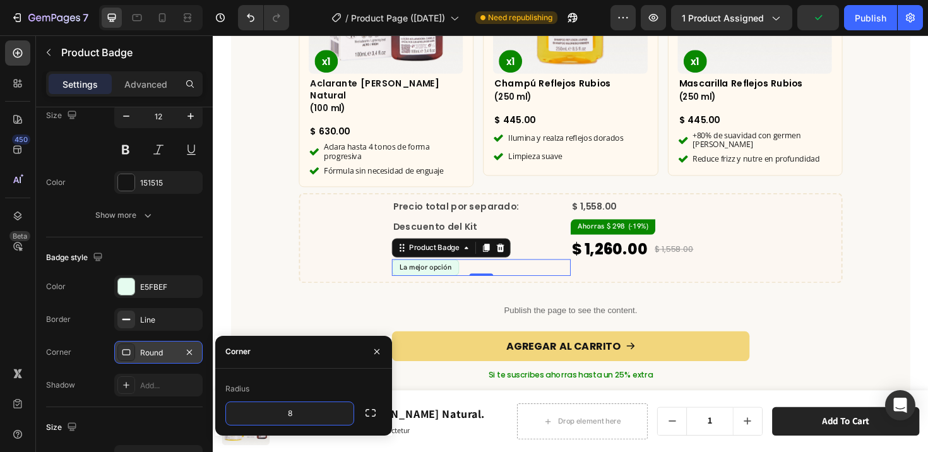
click at [197, 334] on div "Color E5FBEF Border Line Corner Round Shadow Add..." at bounding box center [124, 335] width 157 height 121
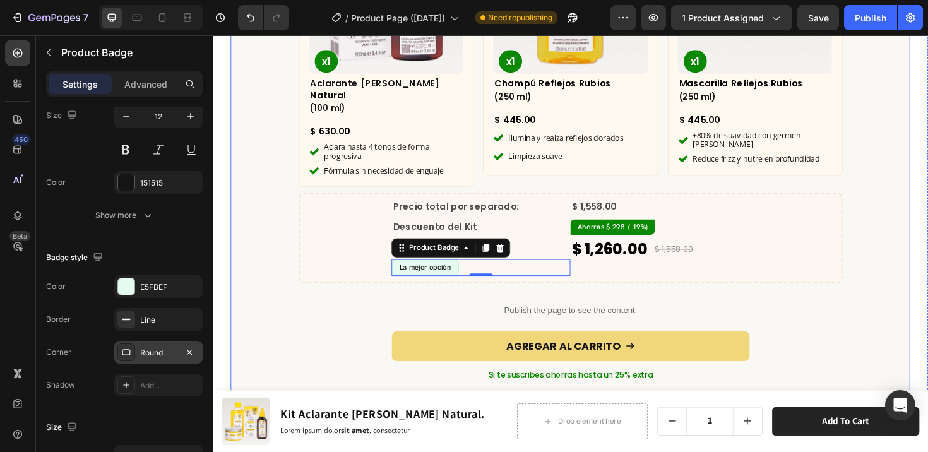
click at [332, 353] on div "¿Qué incluye este kit? Heading Row Product Images x1 Product Badge Aclarante Ru…" at bounding box center [592, 141] width 720 height 644
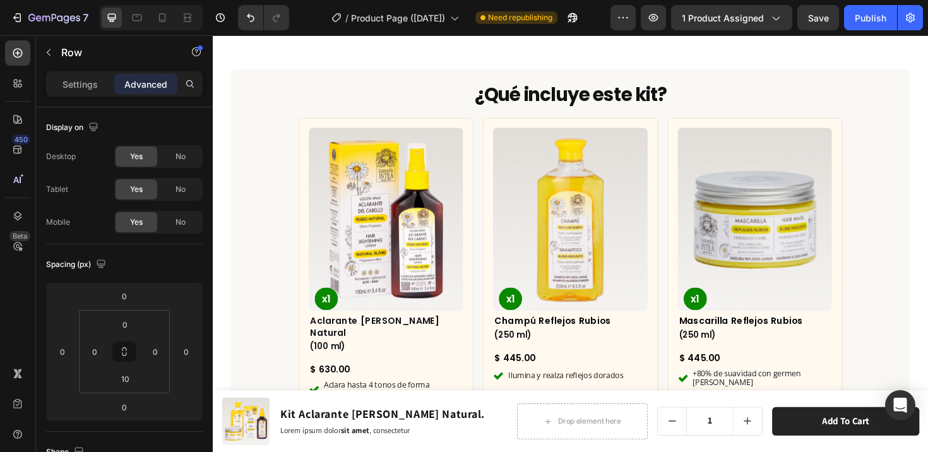
scroll to position [3736, 0]
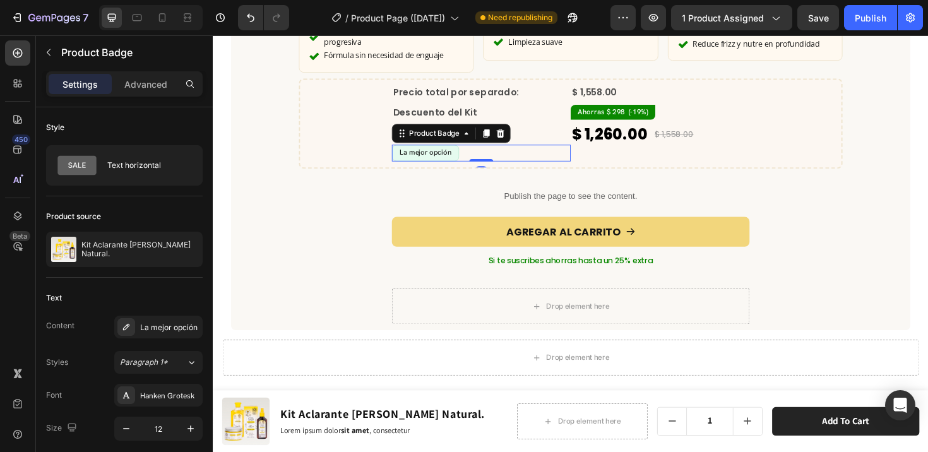
click at [429, 152] on pre "La mejor opción" at bounding box center [438, 160] width 70 height 16
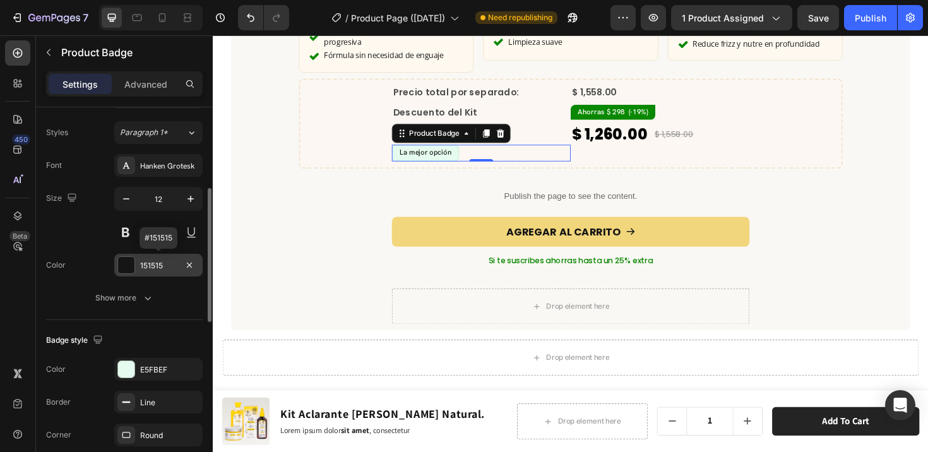
click at [123, 266] on div at bounding box center [126, 265] width 16 height 16
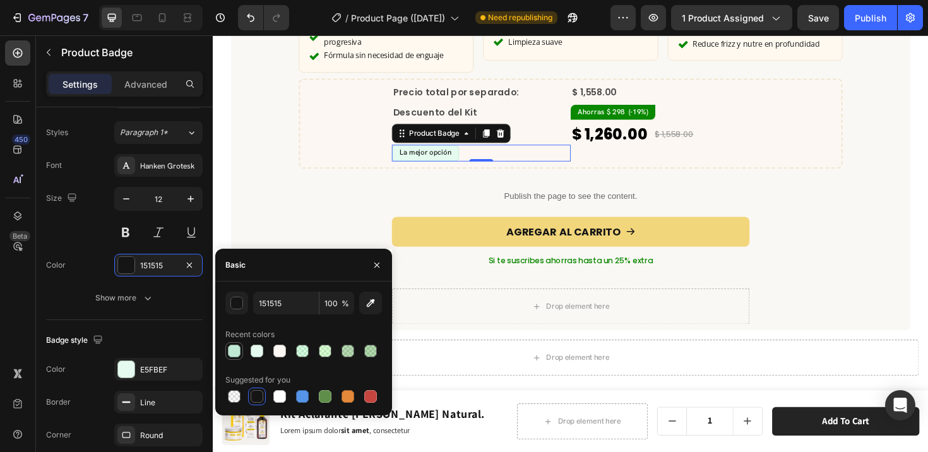
click at [236, 354] on div at bounding box center [234, 351] width 13 height 13
click at [322, 397] on div at bounding box center [325, 396] width 13 height 13
type input "5E8E49"
click at [307, 213] on div "¿Qué incluye este kit? Heading Row Product Images x1 Product Badge Aclarante Ru…" at bounding box center [592, 20] width 720 height 644
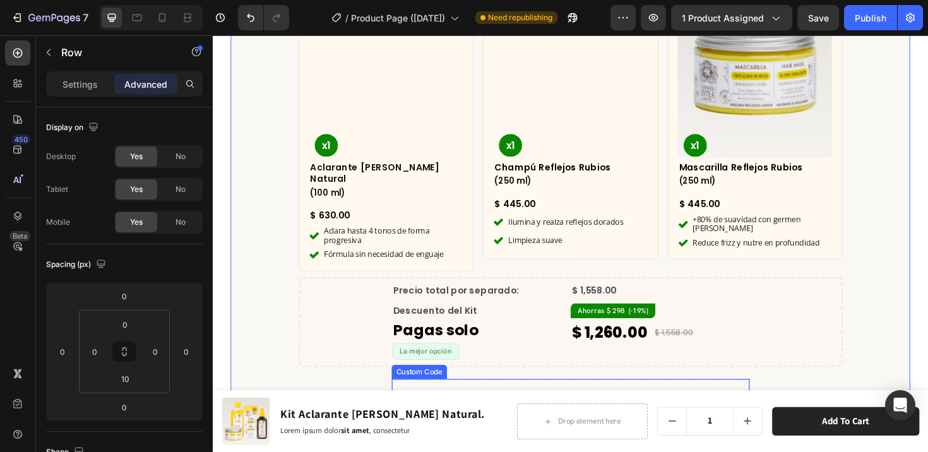
scroll to position [3856, 0]
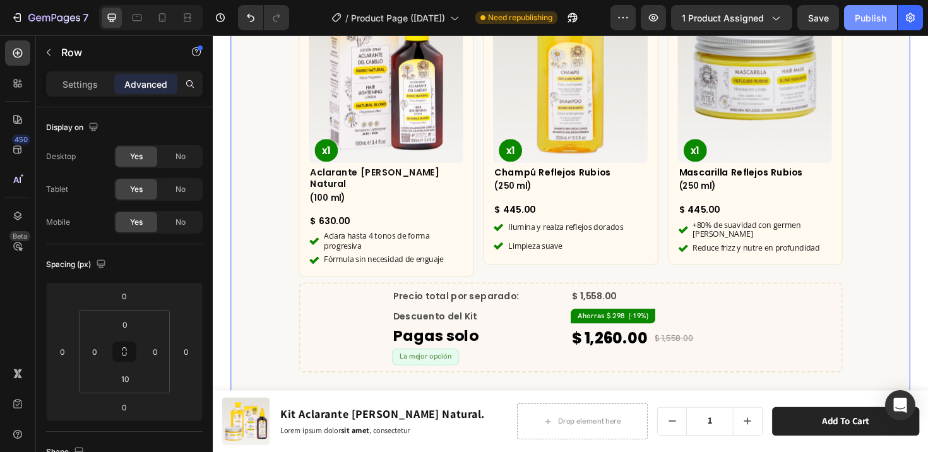
click at [854, 18] on button "Publish" at bounding box center [870, 17] width 53 height 25
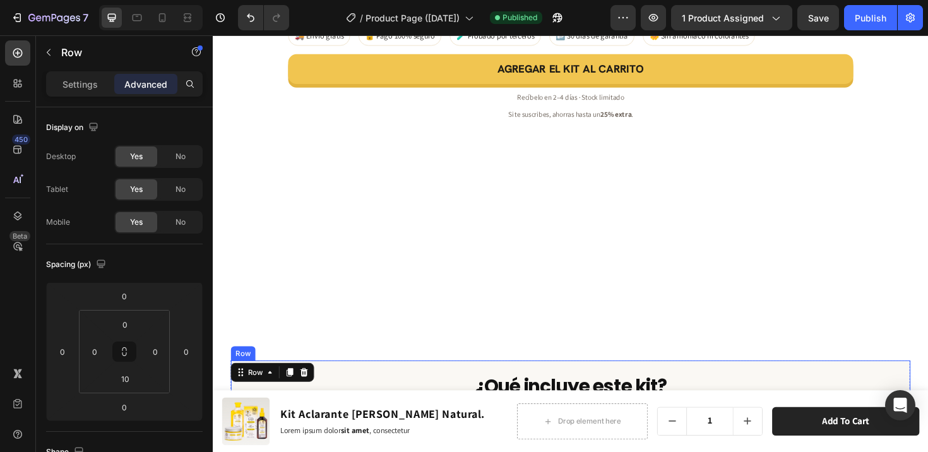
scroll to position [3387, 0]
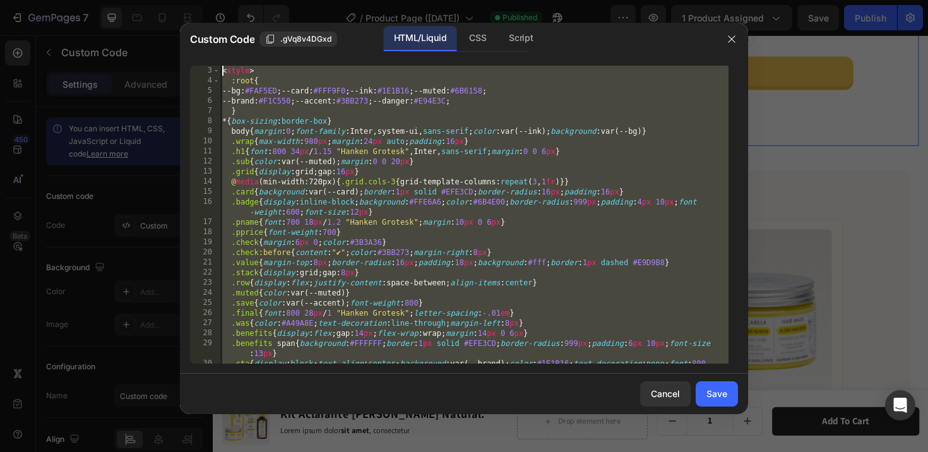
scroll to position [0, 0]
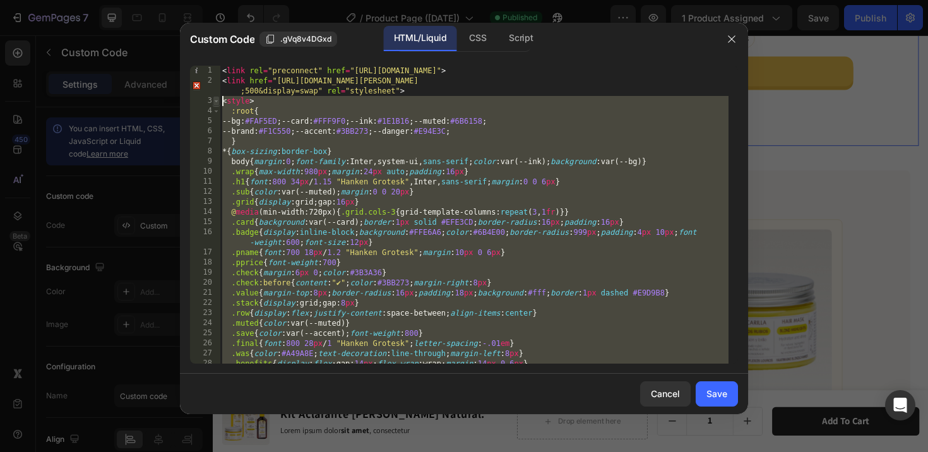
drag, startPoint x: 288, startPoint y: 215, endPoint x: 215, endPoint y: 103, distance: 133.6
click at [215, 103] on div "</div> 1 2 3 4 5 6 7 8 9 10 11 12 13 14 15 16 17 18 19 20 21 22 23 24 25 26 27 …" at bounding box center [464, 215] width 548 height 298
type textarea "<style> :root{"
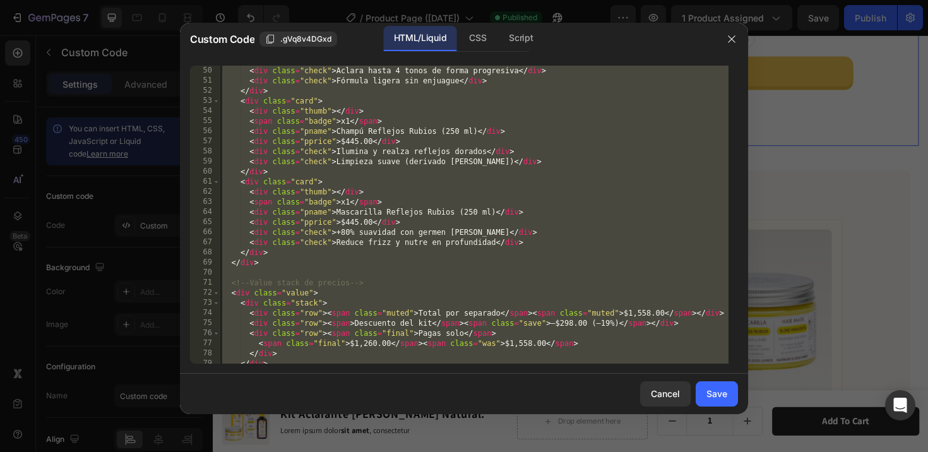
scroll to position [763, 0]
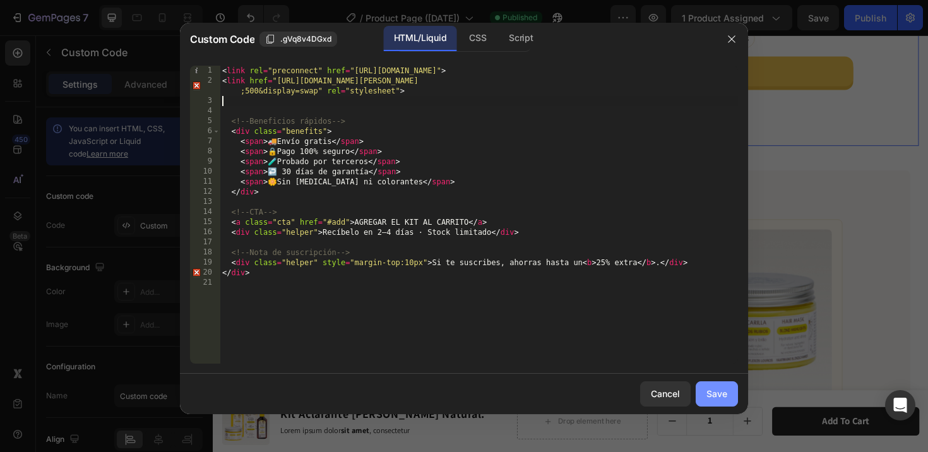
click at [715, 394] on div "Save" at bounding box center [717, 393] width 21 height 13
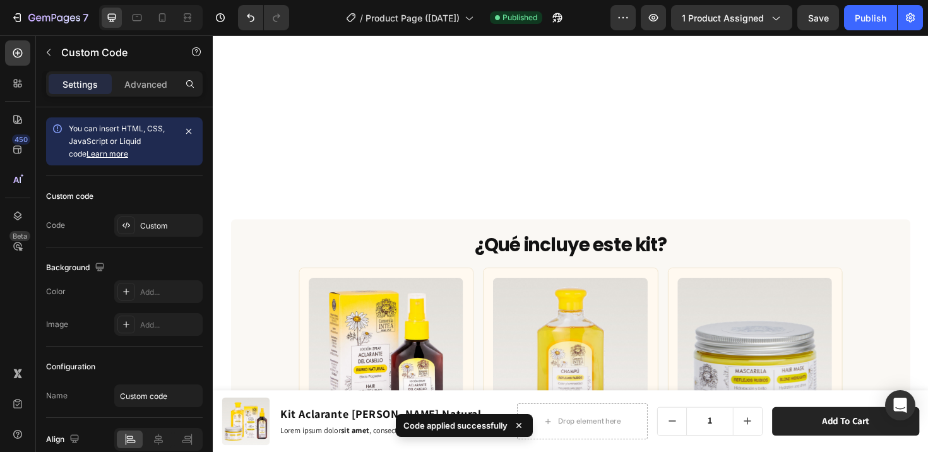
scroll to position [3091, 0]
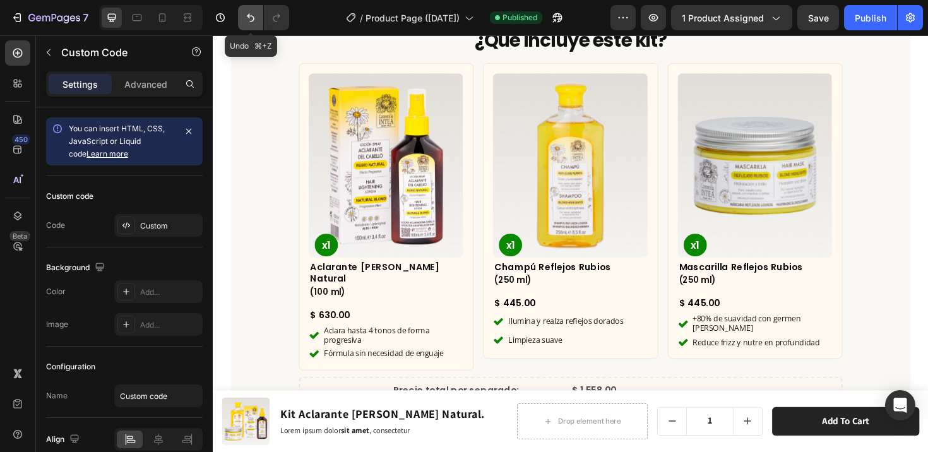
click at [249, 15] on icon "Undo/Redo" at bounding box center [251, 18] width 8 height 8
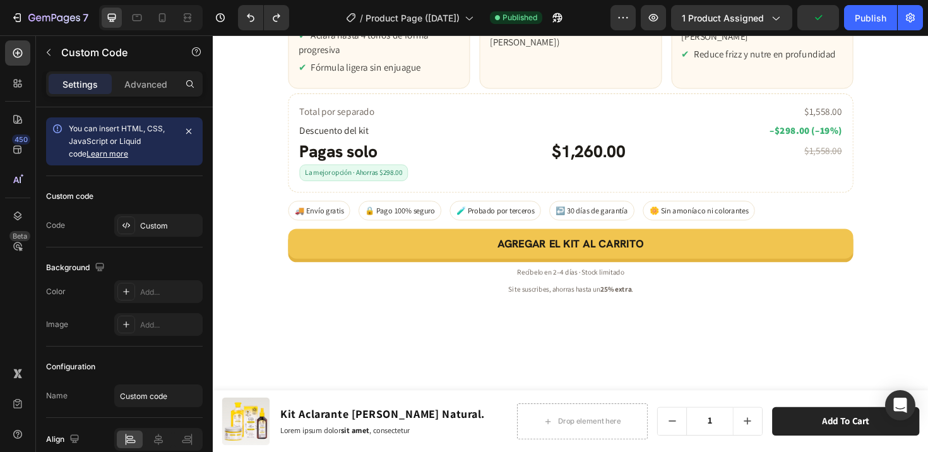
scroll to position [3369, 0]
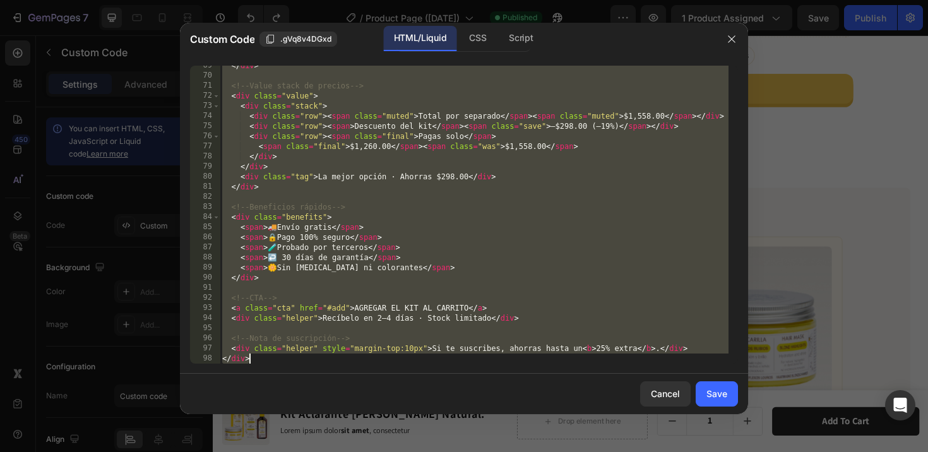
scroll to position [763, 0]
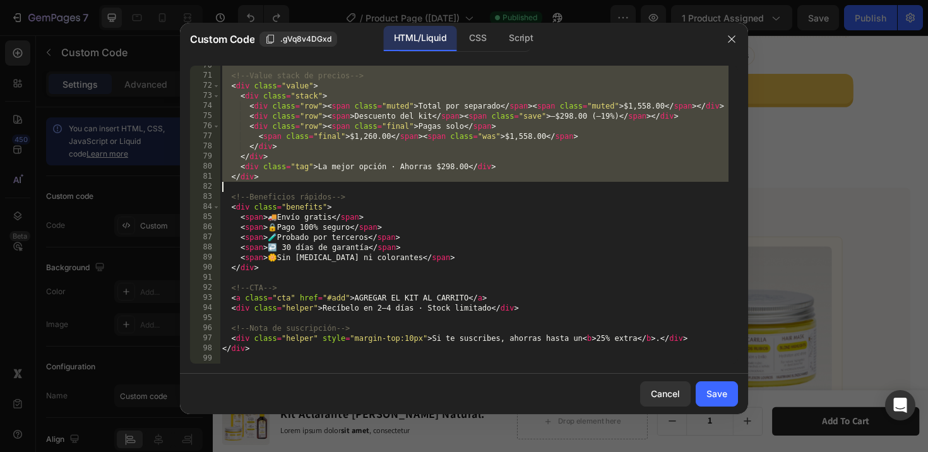
drag, startPoint x: 224, startPoint y: 189, endPoint x: 349, endPoint y: 186, distance: 125.7
click at [349, 186] on div "<!-- Value stack de precios --> < div class = "value" > < div class = "stack" >…" at bounding box center [474, 220] width 509 height 318
type textarea "</div>"
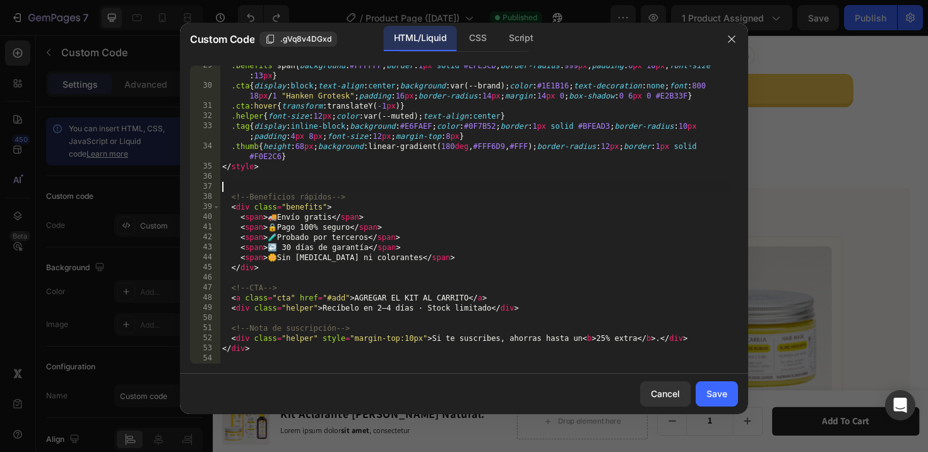
scroll to position [308, 0]
click at [716, 392] on div "Save" at bounding box center [717, 393] width 21 height 13
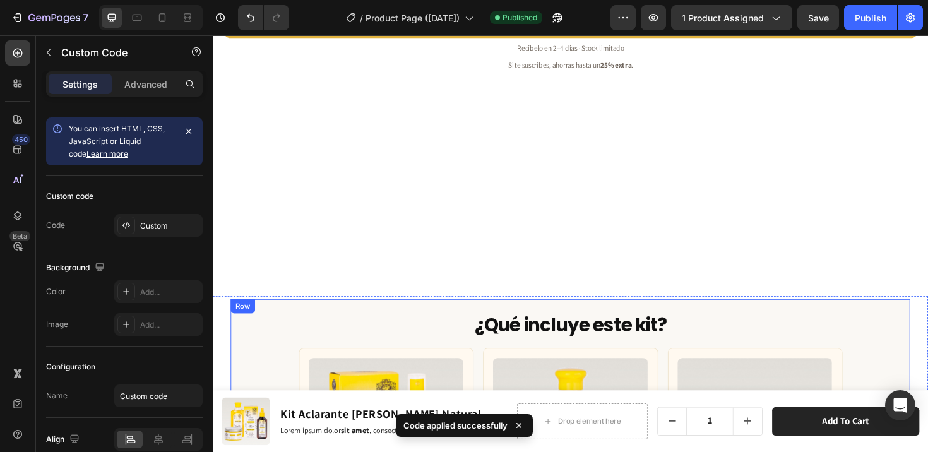
scroll to position [3046, 0]
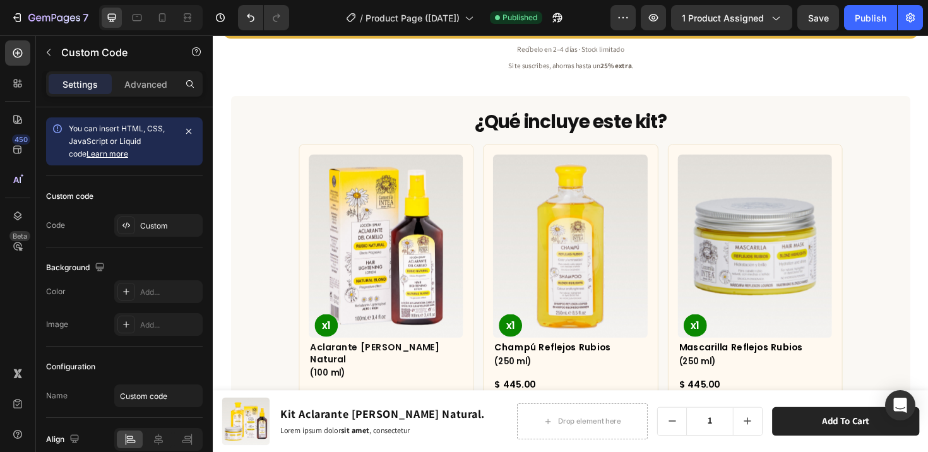
click at [700, 35] on link "AGREGAR EL KIT AL CARRITO" at bounding box center [592, 19] width 738 height 32
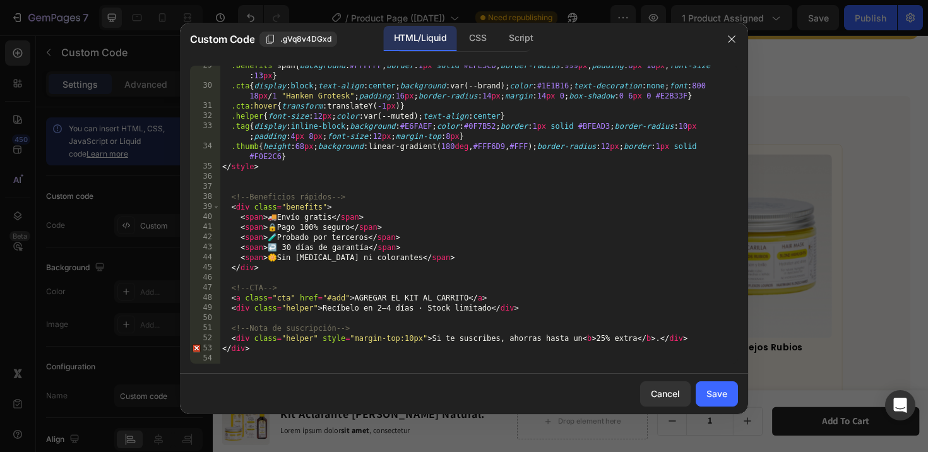
scroll to position [308, 0]
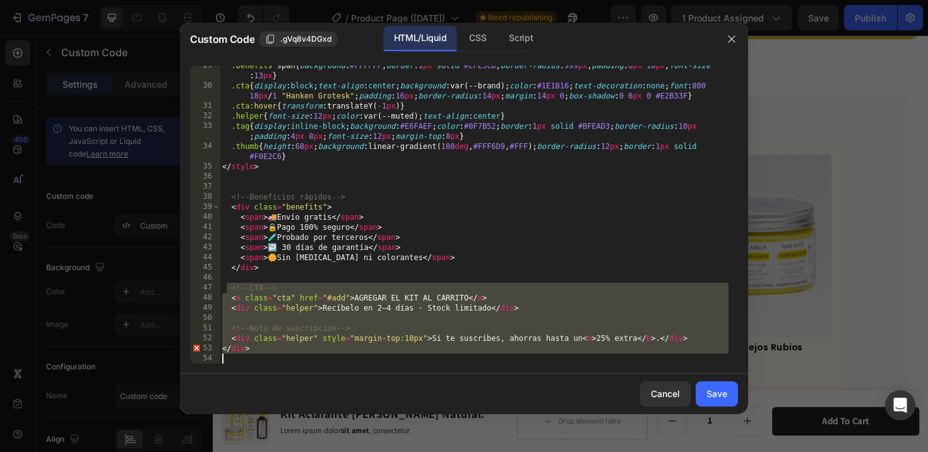
drag, startPoint x: 227, startPoint y: 290, endPoint x: 497, endPoint y: 359, distance: 278.9
click at [497, 359] on div ".benefits span { background : #FFFFFF ; border : 1 px solid #EFE3CD ; border-ra…" at bounding box center [474, 225] width 509 height 328
type textarea "</div>"
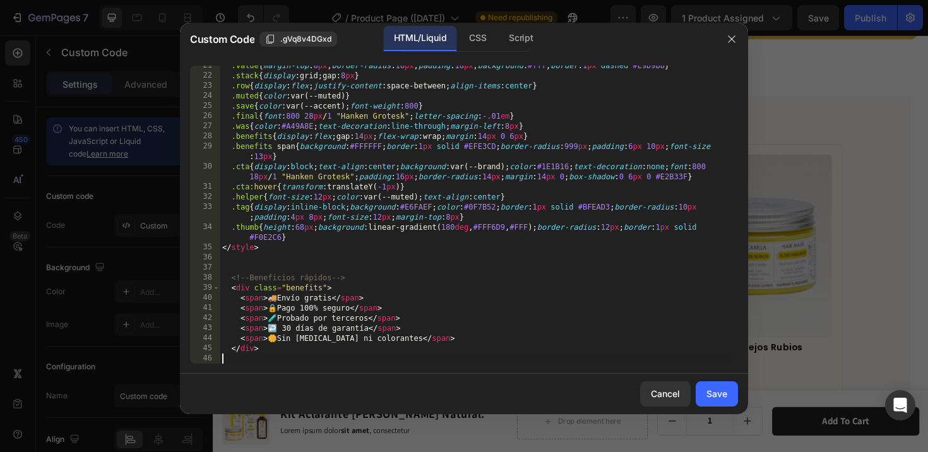
scroll to position [227, 0]
click at [720, 395] on div "Save" at bounding box center [717, 393] width 21 height 13
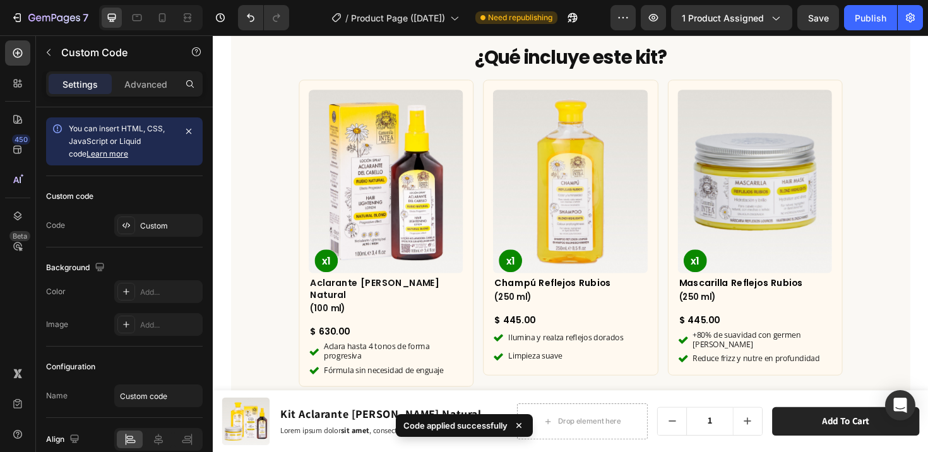
scroll to position [2977, 0]
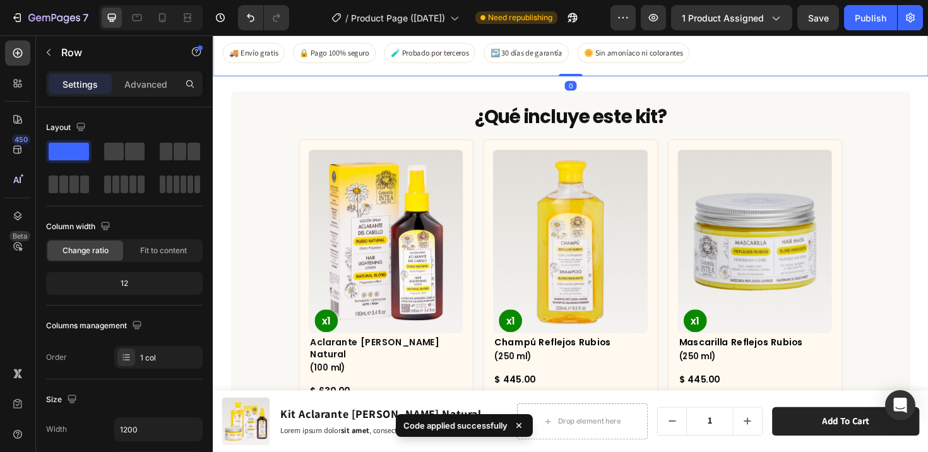
click at [446, 78] on div "🚚 Envío gratis 🔒 Pago 100% seguro 🧪 Probado por terceros ↩️ 30 días de garantía…" at bounding box center [592, 51] width 758 height 54
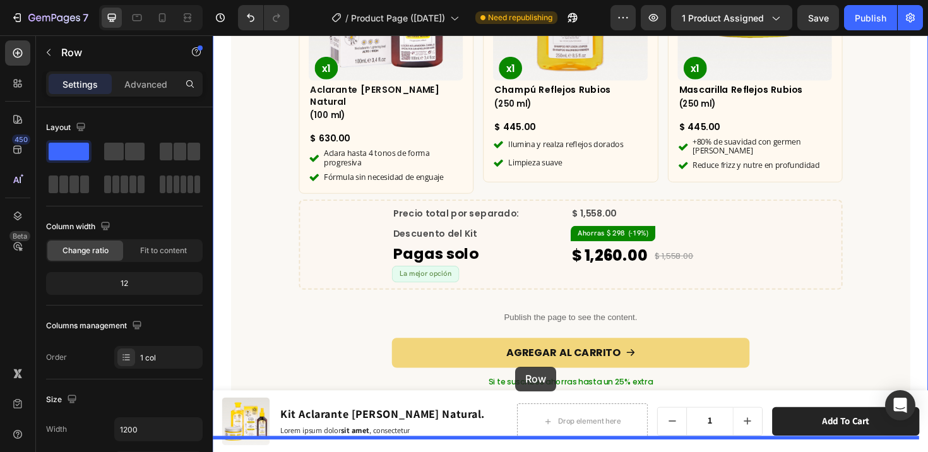
scroll to position [3538, 0]
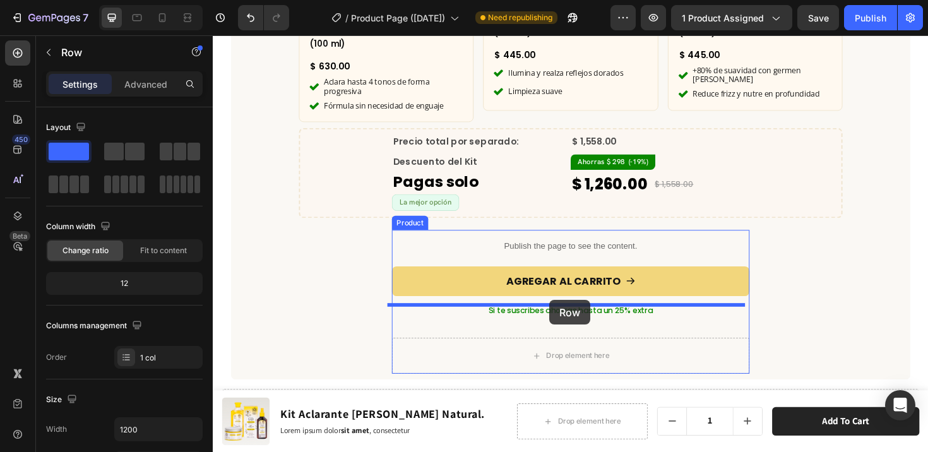
drag, startPoint x: 222, startPoint y: 232, endPoint x: 569, endPoint y: 316, distance: 357.2
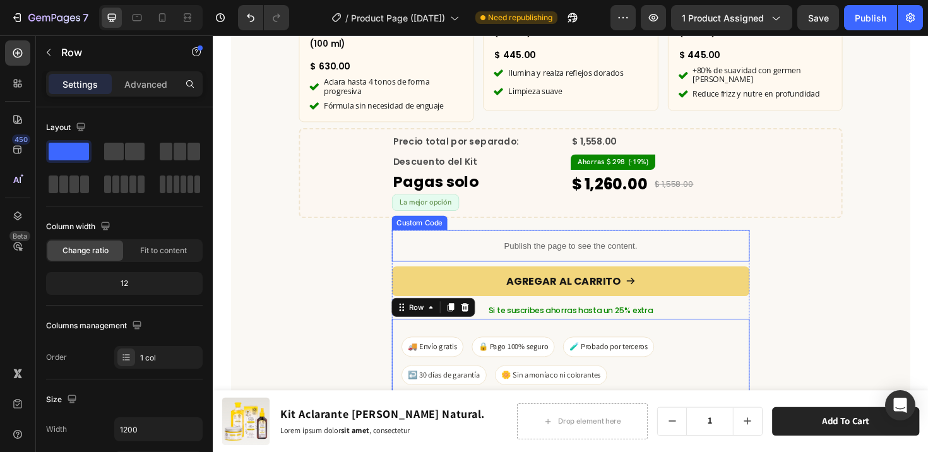
click at [419, 251] on p "Publish the page to see the content." at bounding box center [591, 257] width 379 height 13
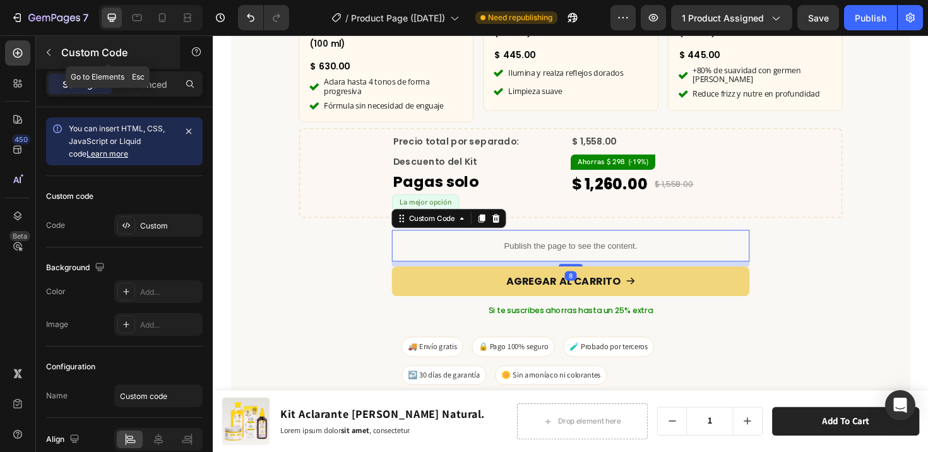
click at [49, 46] on button "button" at bounding box center [49, 52] width 20 height 20
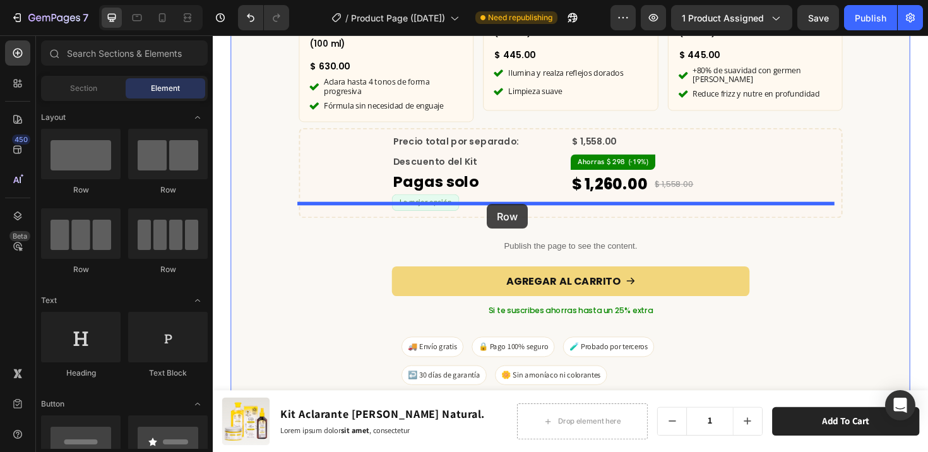
drag, startPoint x: 280, startPoint y: 184, endPoint x: 503, endPoint y: 214, distance: 224.9
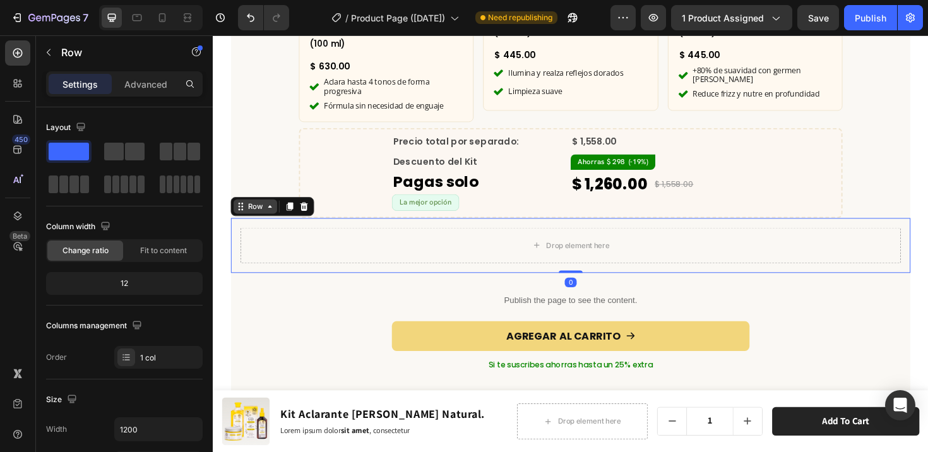
click at [258, 211] on div "Row" at bounding box center [258, 216] width 21 height 11
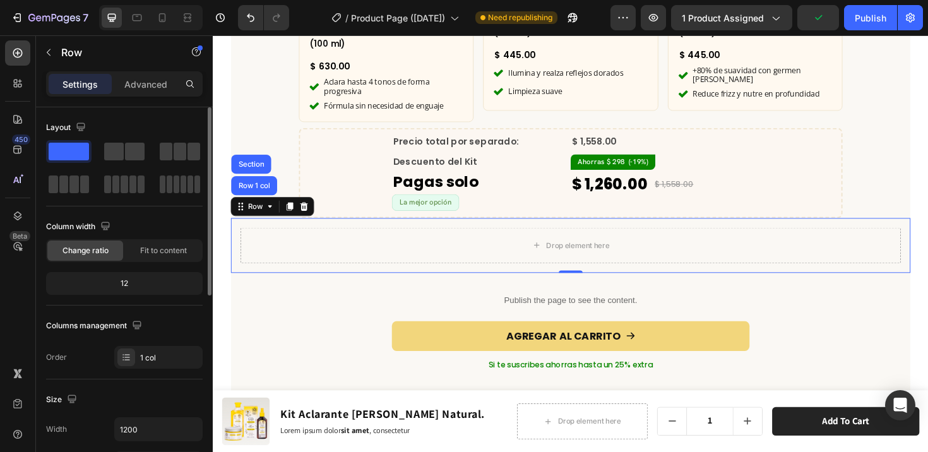
scroll to position [44, 0]
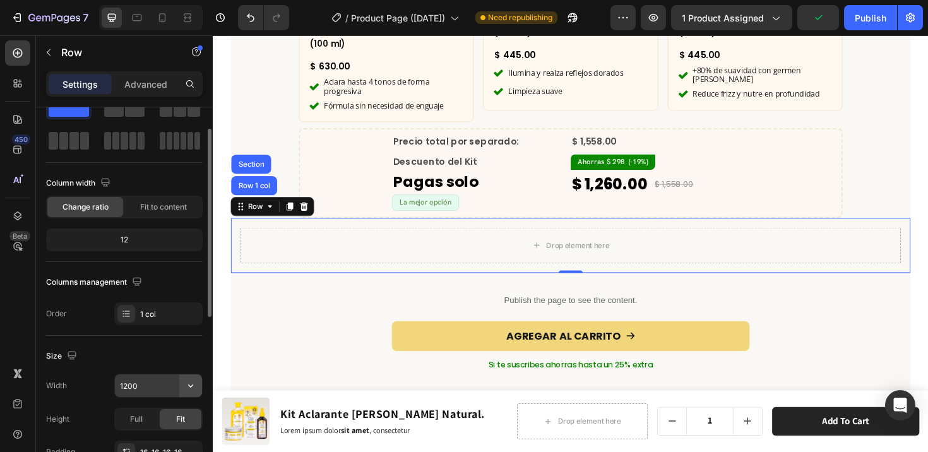
click at [188, 388] on icon "button" at bounding box center [190, 386] width 13 height 13
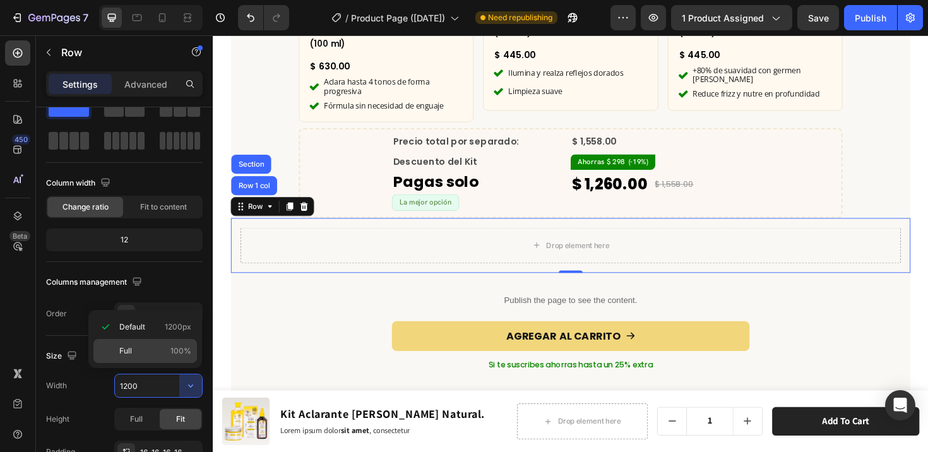
click at [167, 347] on p "Full 100%" at bounding box center [155, 350] width 72 height 11
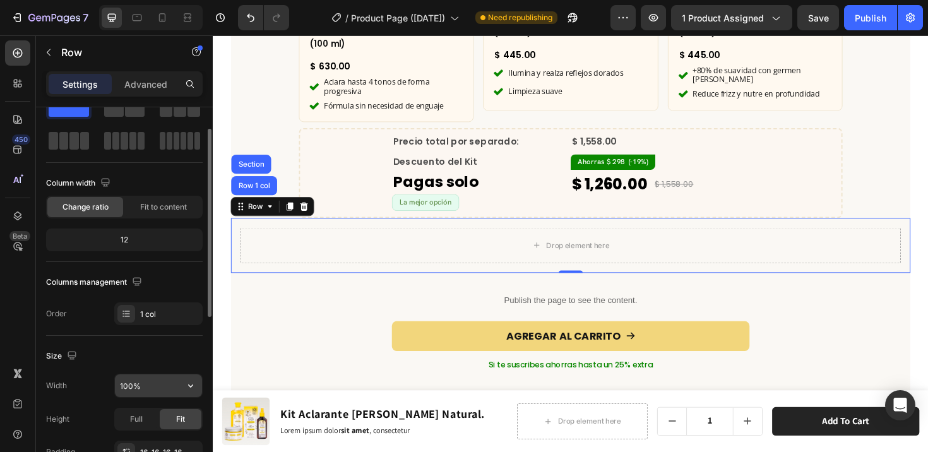
click at [130, 385] on input "100%" at bounding box center [158, 385] width 87 height 23
type input "80%"
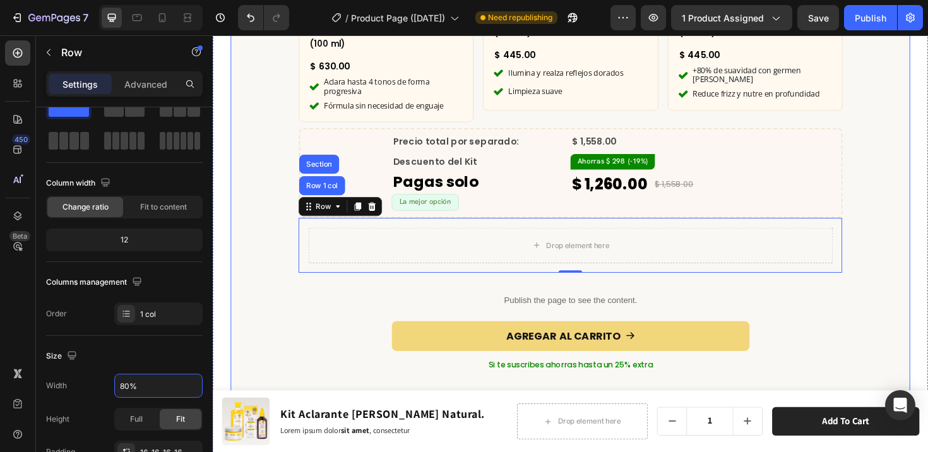
click at [331, 326] on div "¿Qué incluye este kit? Heading Row Product Images x1 Product Badge Aclarante [P…" at bounding box center [592, 143] width 720 height 786
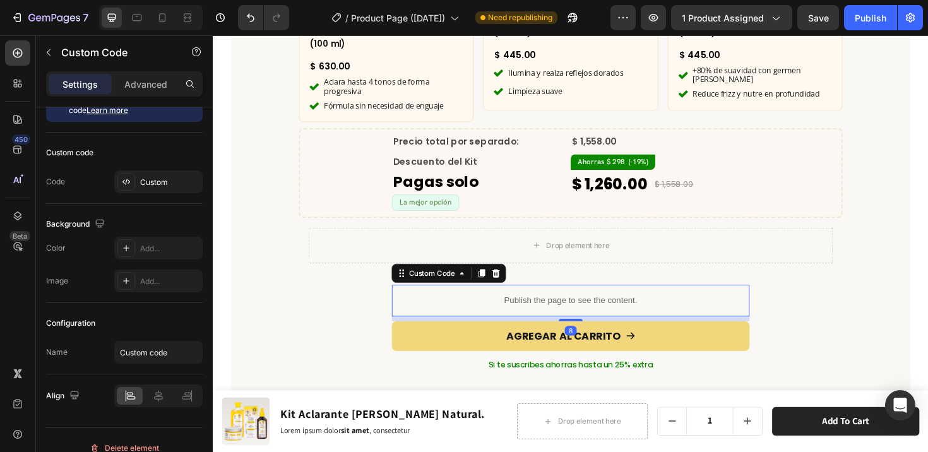
click at [565, 309] on p "Publish the page to see the content." at bounding box center [591, 315] width 379 height 13
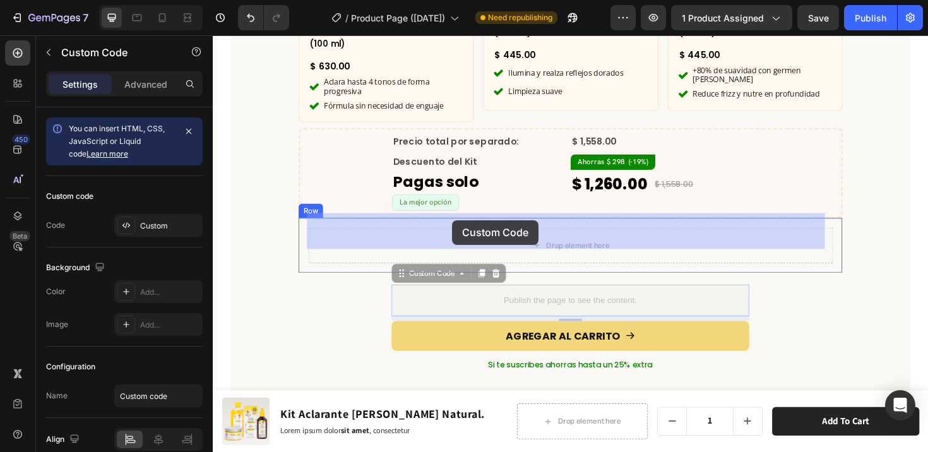
drag, startPoint x: 422, startPoint y: 273, endPoint x: 466, endPoint y: 231, distance: 60.7
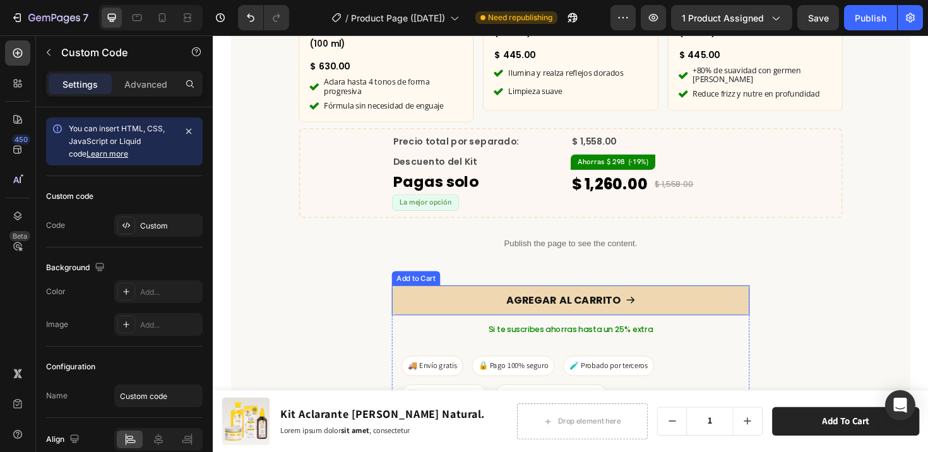
click at [611, 300] on button "AGREGAR AL CARRITO" at bounding box center [591, 316] width 379 height 32
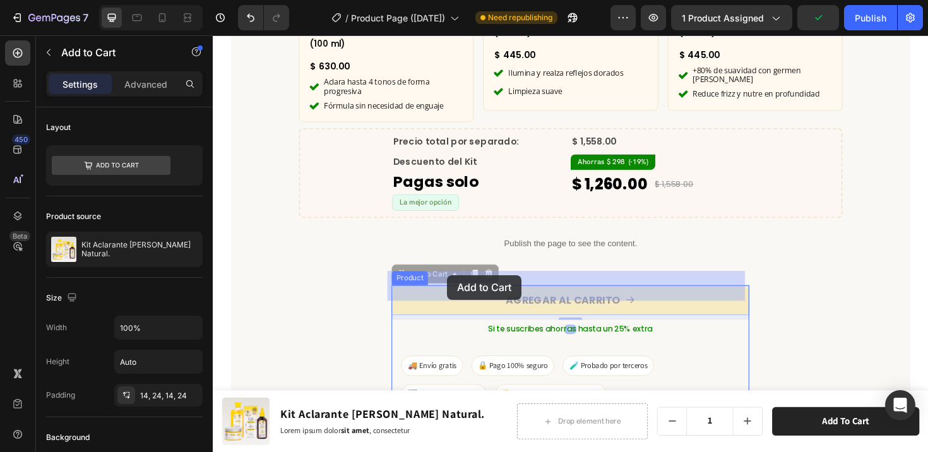
drag, startPoint x: 413, startPoint y: 272, endPoint x: 461, endPoint y: 289, distance: 51.1
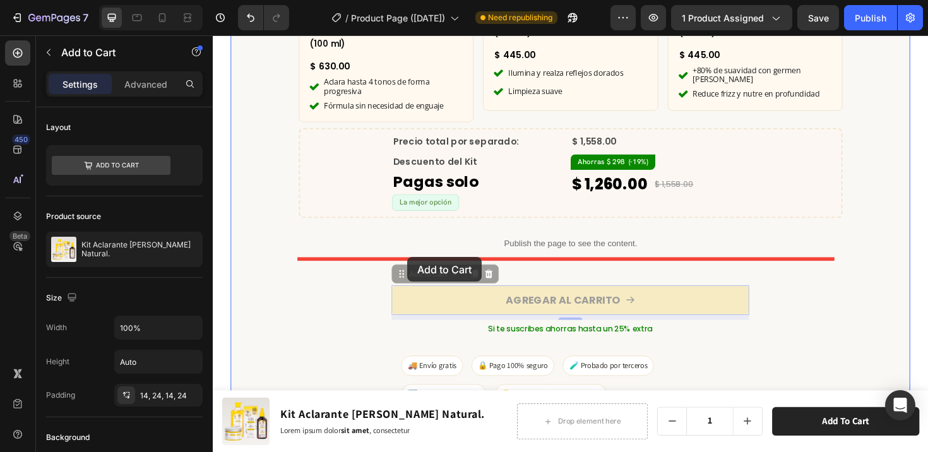
drag, startPoint x: 407, startPoint y: 276, endPoint x: 419, endPoint y: 270, distance: 12.7
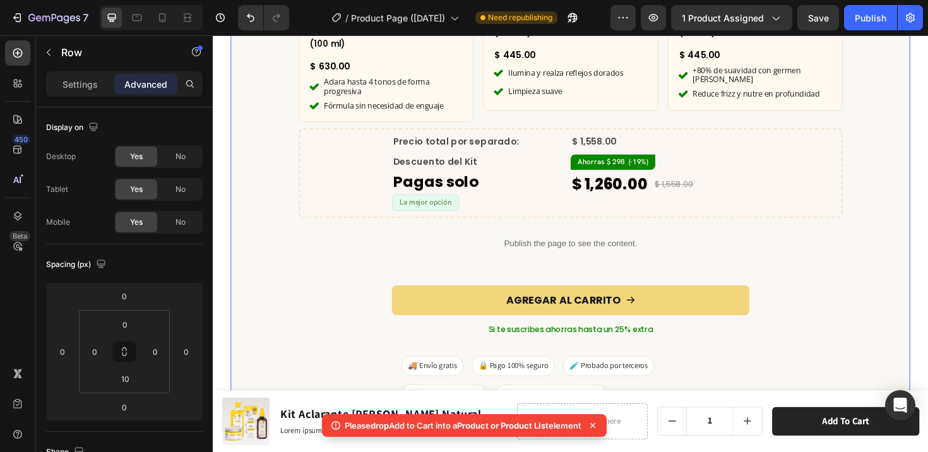
click at [566, 281] on div "¿Qué incluye este kit? Heading Row Product Images x1 Product Badge Aclarante [P…" at bounding box center [592, 124] width 720 height 748
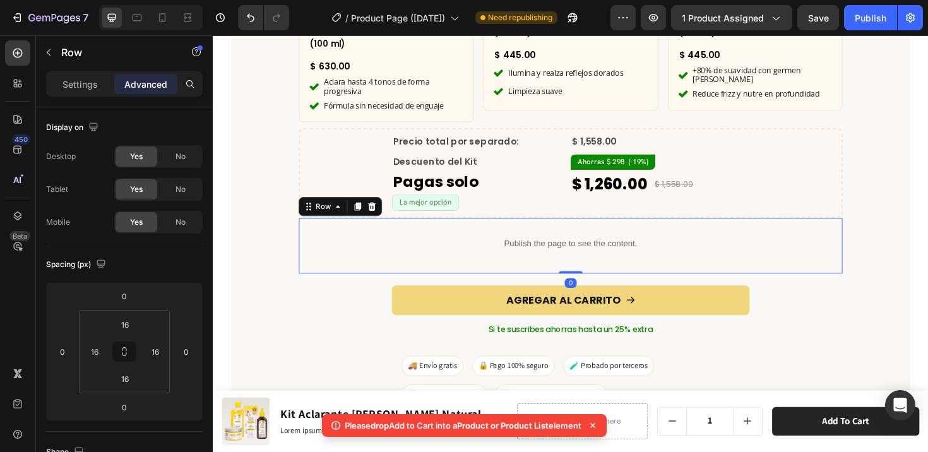
click at [581, 268] on div "Publish the page to see the content. Custom Code Row 0" at bounding box center [592, 258] width 576 height 59
click at [756, 338] on p "Si te suscribes ahorras hasta un 25% extra" at bounding box center [592, 346] width 376 height 17
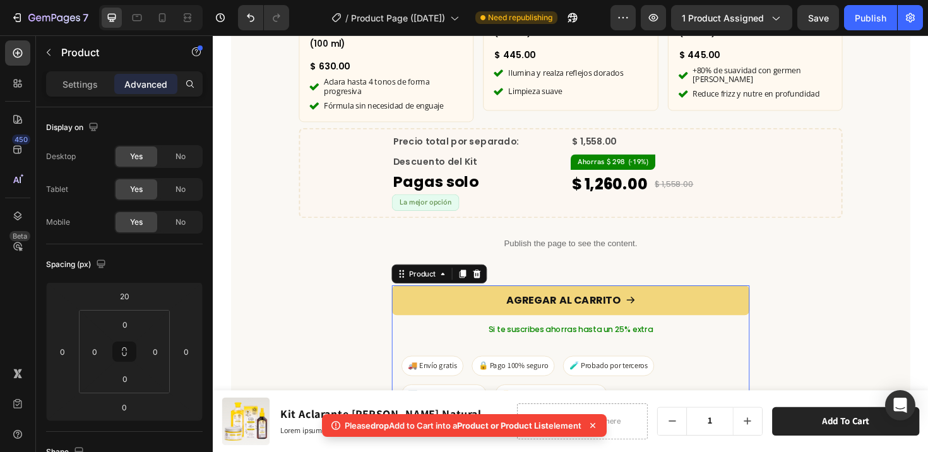
click at [755, 317] on div "AGREGAR AL CARRITO Add to Cart" at bounding box center [591, 318] width 379 height 37
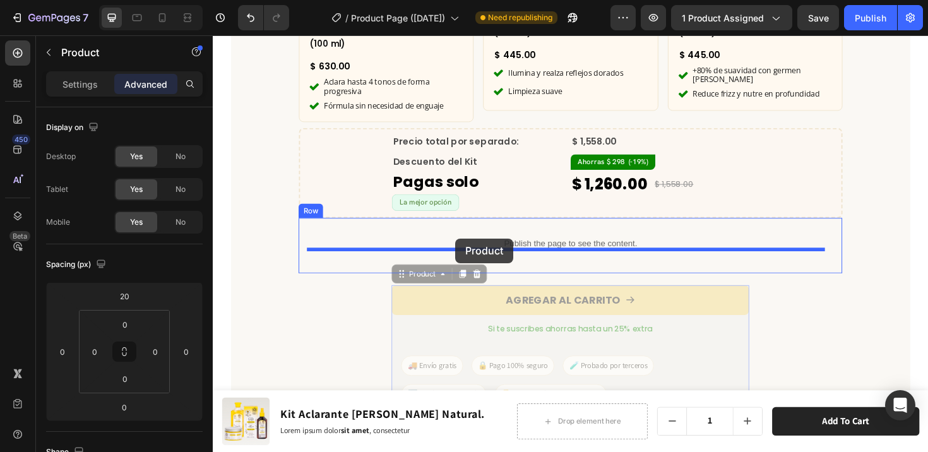
drag, startPoint x: 411, startPoint y: 275, endPoint x: 470, endPoint y: 251, distance: 63.4
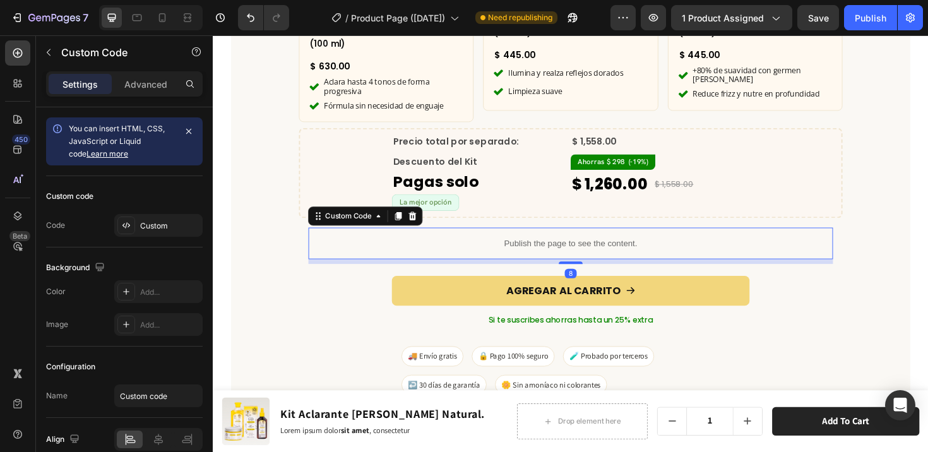
click at [598, 246] on div "Publish the page to see the content." at bounding box center [592, 255] width 556 height 33
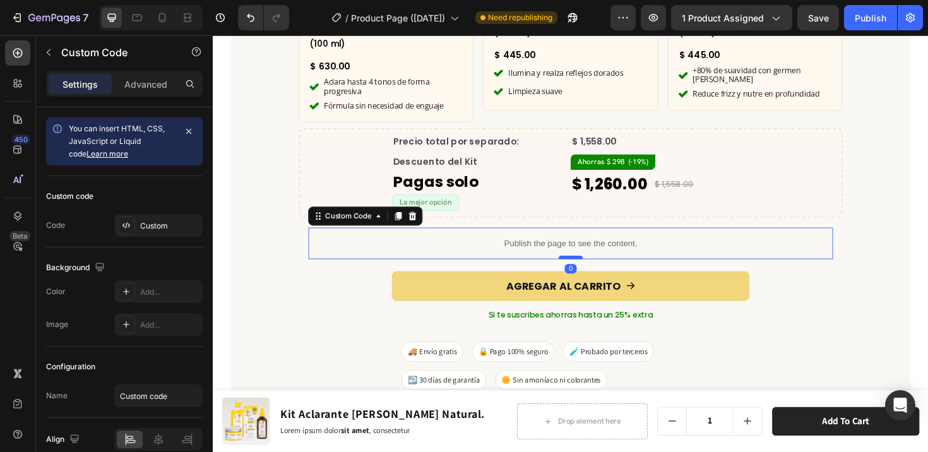
click at [588, 268] on div at bounding box center [591, 270] width 25 height 4
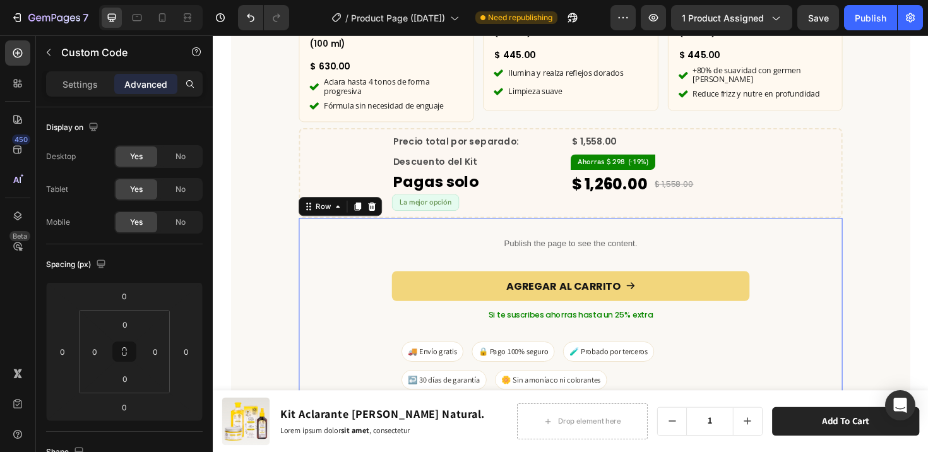
click at [633, 267] on div "Publish the page to see the content. Custom Code AGREGAR AL CARRITO Add to Cart…" at bounding box center [592, 361] width 556 height 244
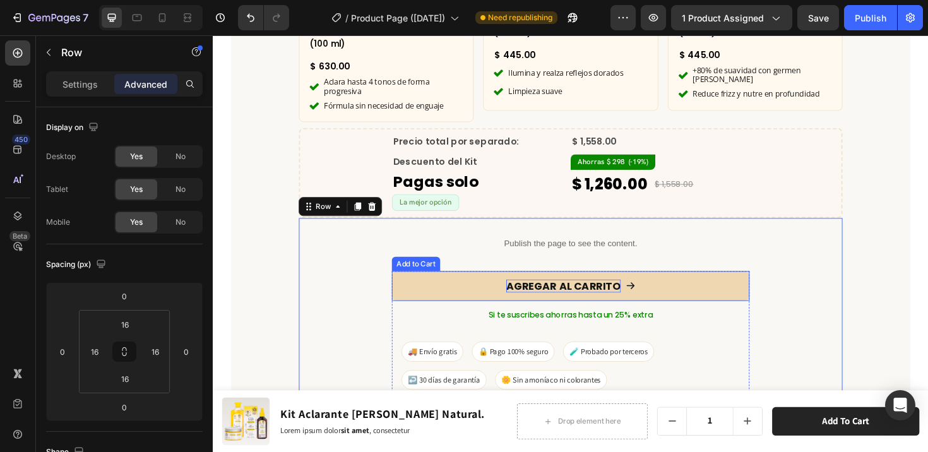
click at [633, 294] on div "AGREGAR AL CARRITO" at bounding box center [584, 301] width 121 height 14
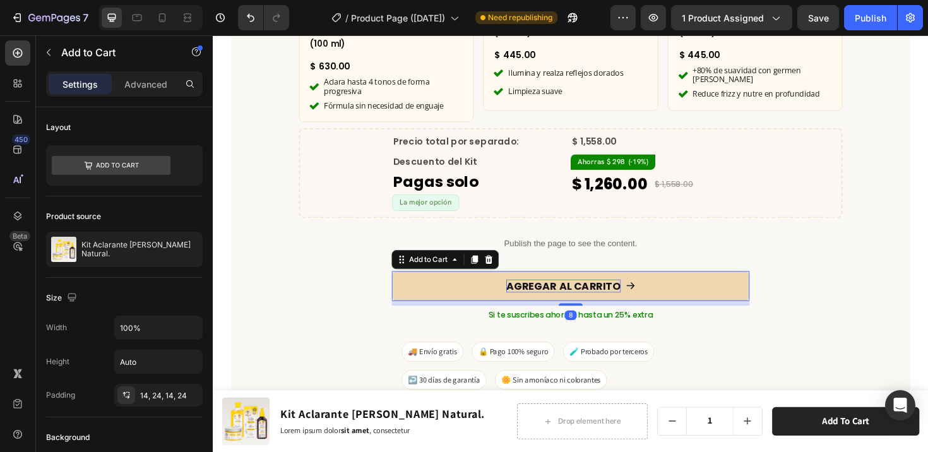
click at [582, 294] on div "AGREGAR AL CARRITO" at bounding box center [584, 301] width 121 height 14
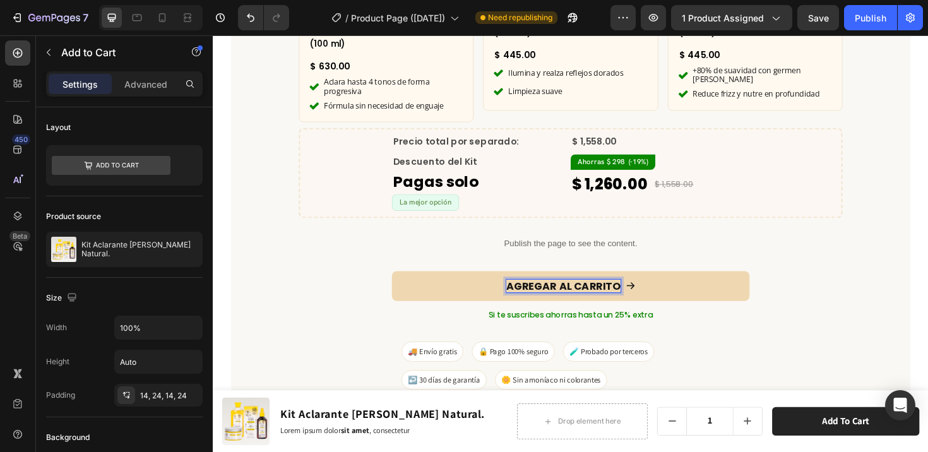
click at [575, 294] on p "AGREGAR AL CARRITO" at bounding box center [584, 301] width 121 height 14
click at [402, 285] on button "AGREGAR KITAL CARRITO" at bounding box center [591, 301] width 379 height 32
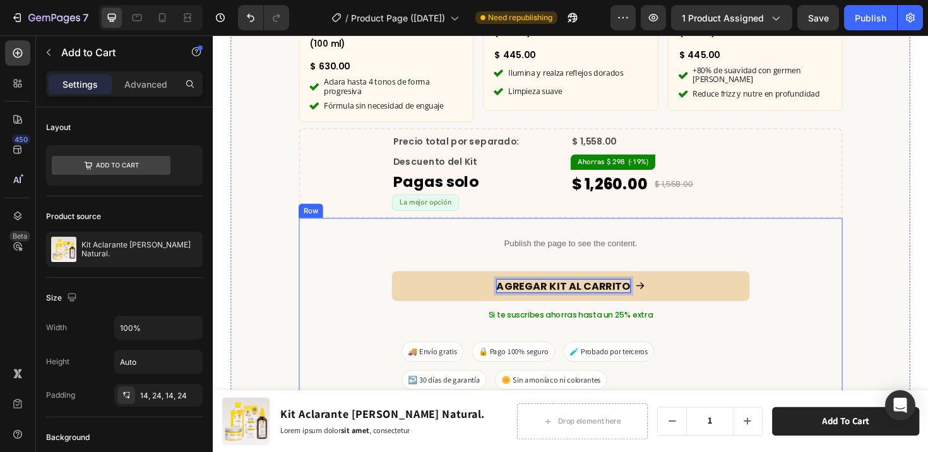
click at [824, 283] on div "Publish the page to see the content. Custom Code AGREGAR KIT AL CARRITO Add to …" at bounding box center [592, 361] width 556 height 244
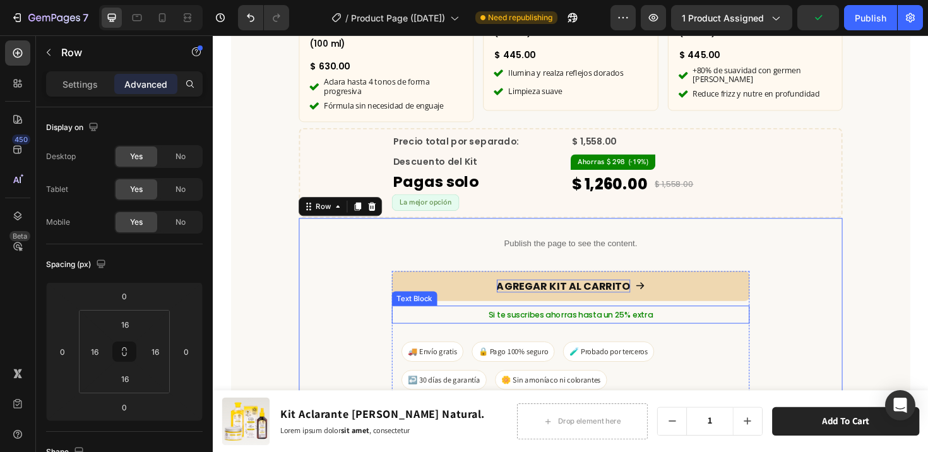
click at [731, 323] on p "Si te suscribes ahorras hasta un 25% extra" at bounding box center [592, 331] width 376 height 17
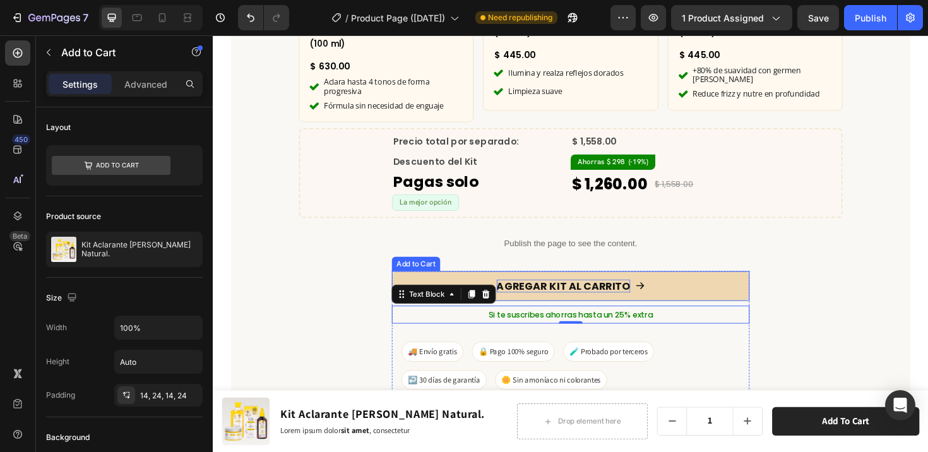
click at [760, 285] on button "AGREGAR KIT AL CARRITO" at bounding box center [591, 301] width 379 height 32
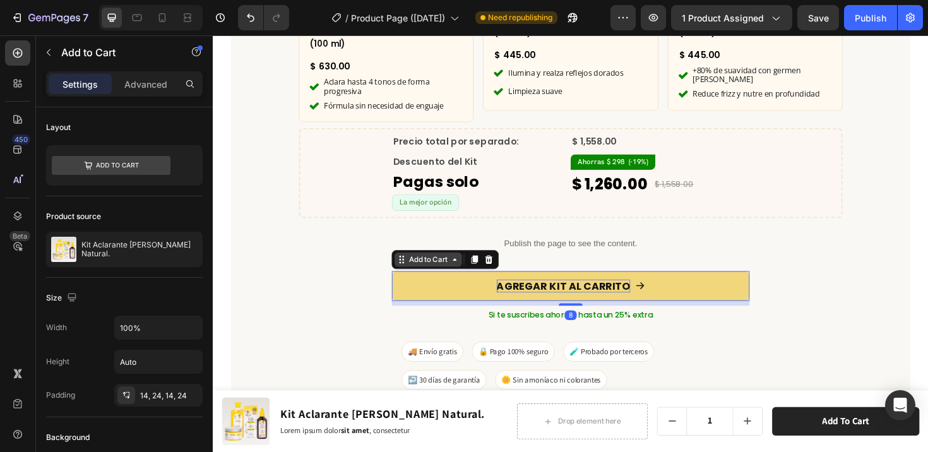
click at [436, 267] on div "Add to Cart" at bounding box center [441, 272] width 46 height 11
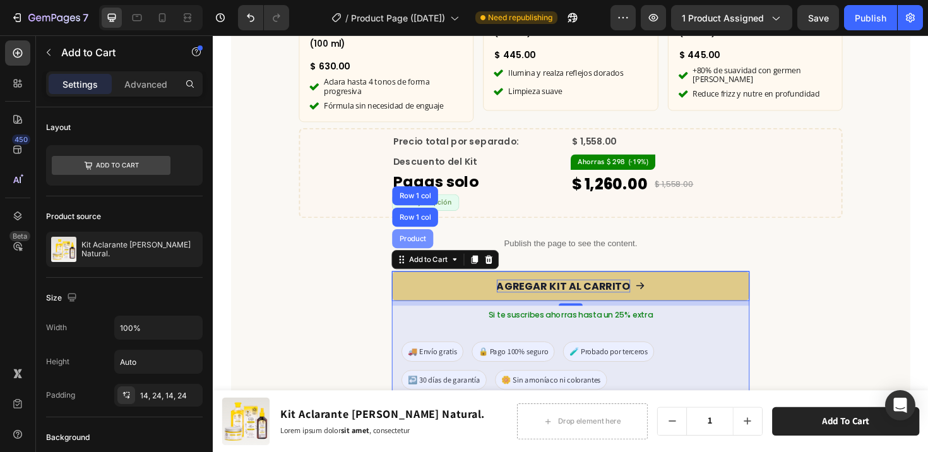
click at [412, 247] on div "Product" at bounding box center [424, 251] width 33 height 8
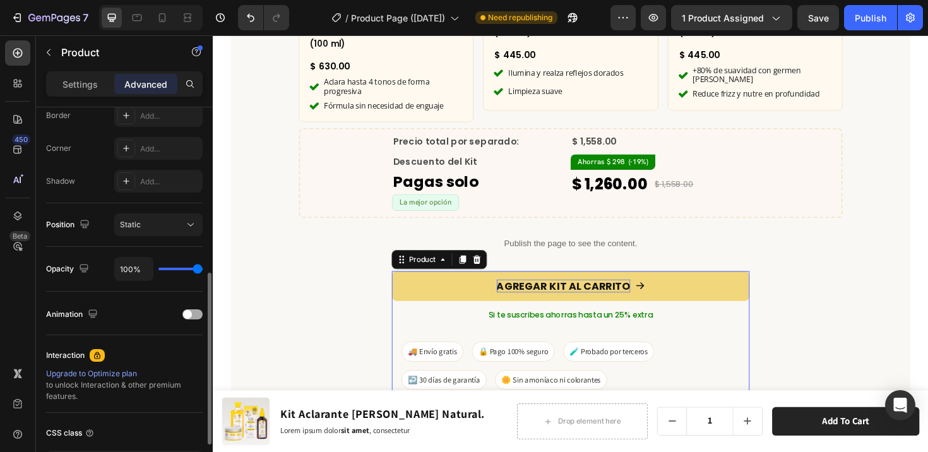
scroll to position [144, 0]
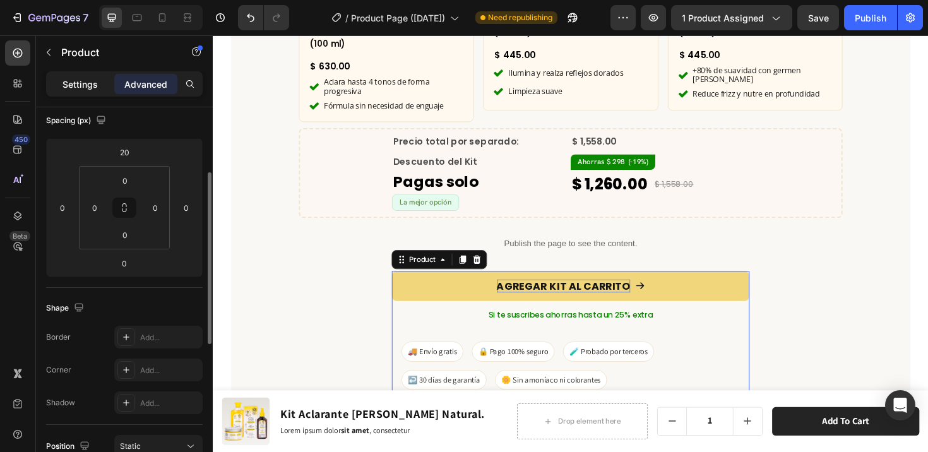
click at [76, 81] on p "Settings" at bounding box center [80, 84] width 35 height 13
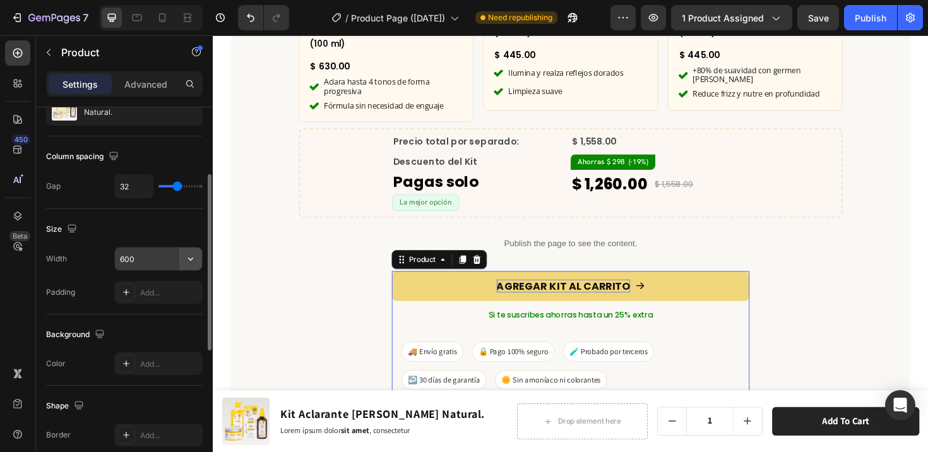
click at [195, 258] on icon "button" at bounding box center [190, 259] width 13 height 13
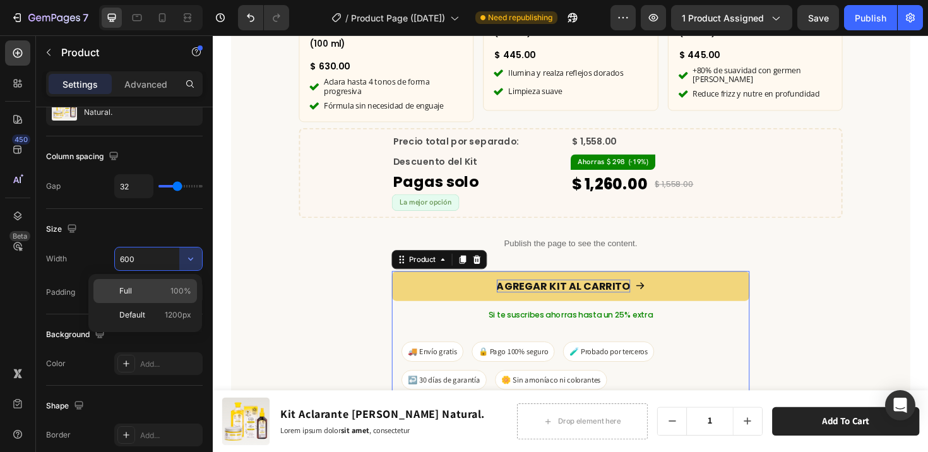
click at [174, 285] on span "100%" at bounding box center [181, 290] width 21 height 11
type input "100%"
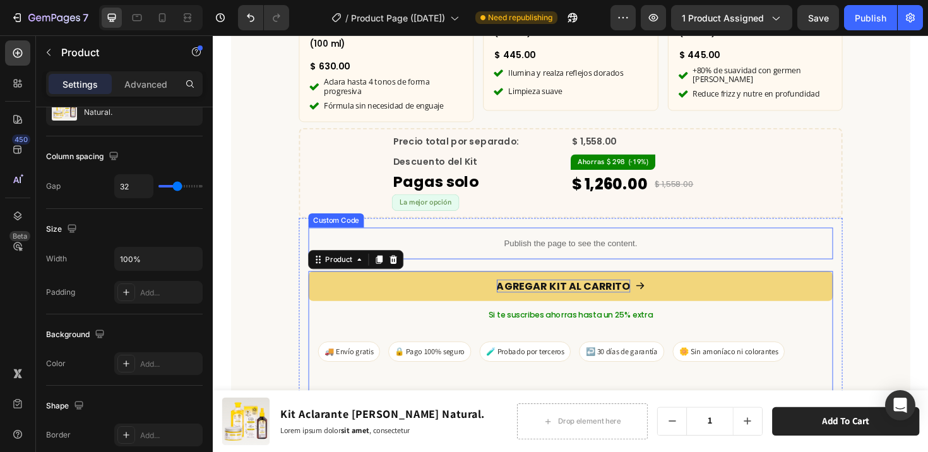
click at [782, 249] on p "Publish the page to see the content." at bounding box center [592, 255] width 556 height 13
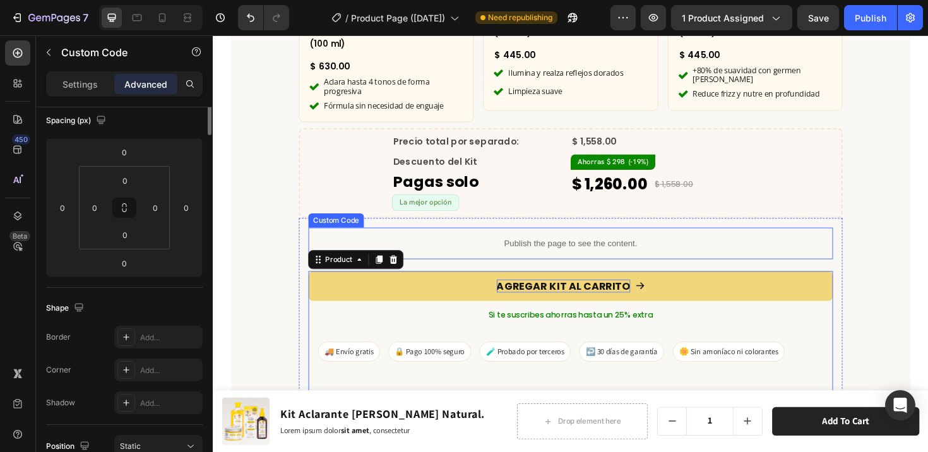
scroll to position [0, 0]
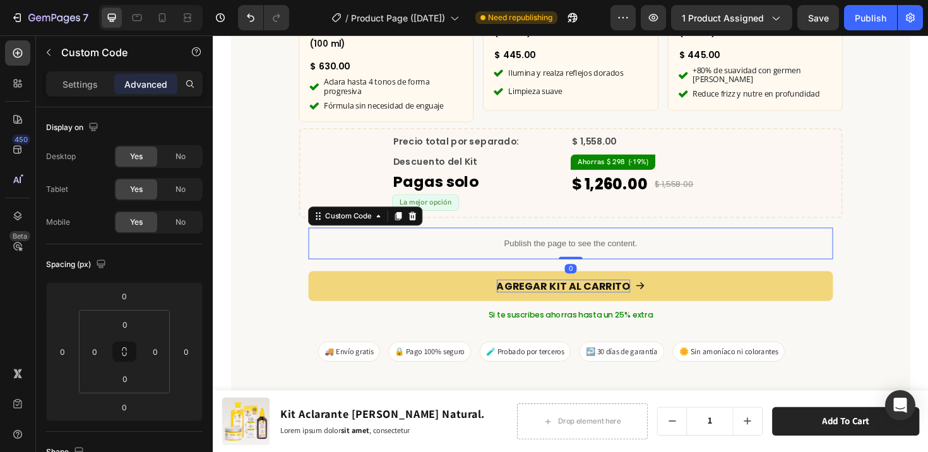
click at [728, 256] on div "Publish the page to see the content." at bounding box center [592, 255] width 556 height 33
click at [720, 266] on div "Publish the page to see the content. Custom Code 0 AGREGAR KIT AL CARRITO Add t…" at bounding box center [592, 346] width 556 height 214
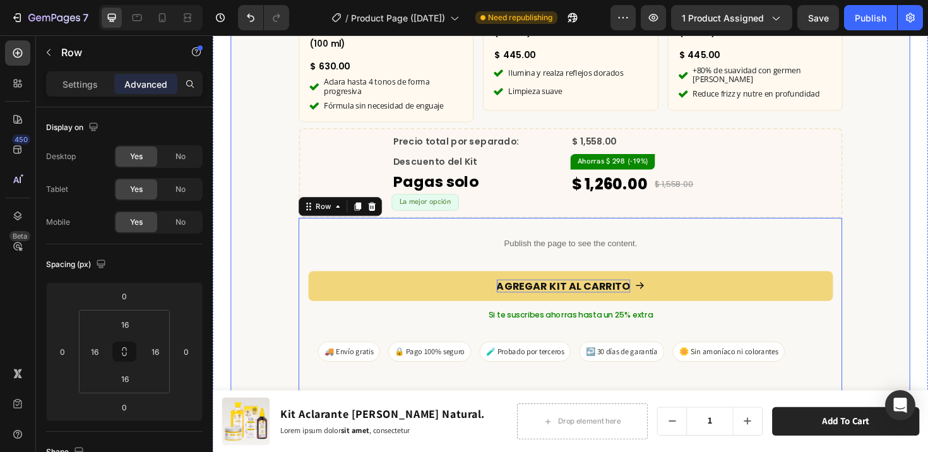
click at [921, 285] on div "¿Qué incluye este kit? Heading Row Product Images x1 Product Badge Aclarante [P…" at bounding box center [592, 106] width 720 height 713
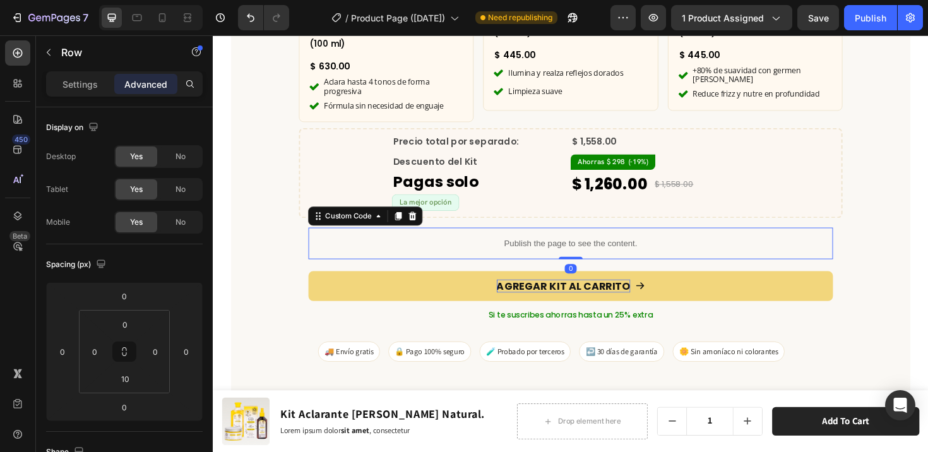
click at [722, 251] on div "Publish the page to see the content." at bounding box center [592, 255] width 556 height 33
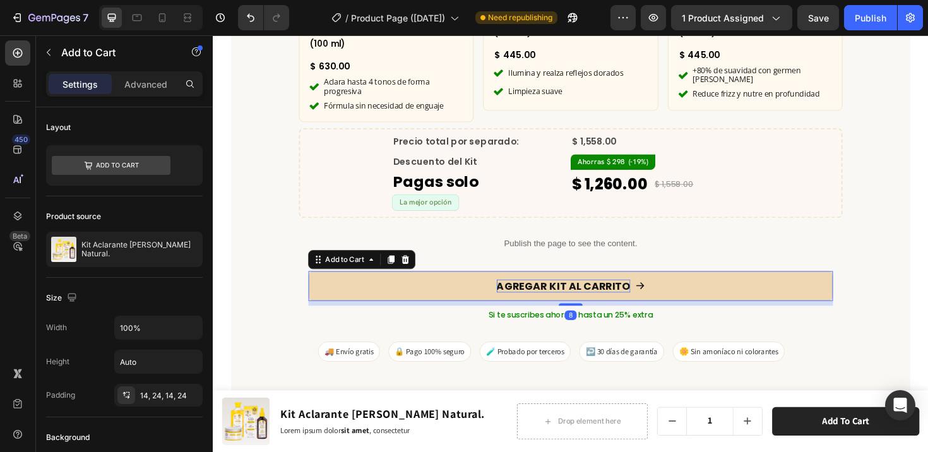
click at [483, 285] on button "AGREGAR KIT AL CARRITO" at bounding box center [592, 301] width 556 height 32
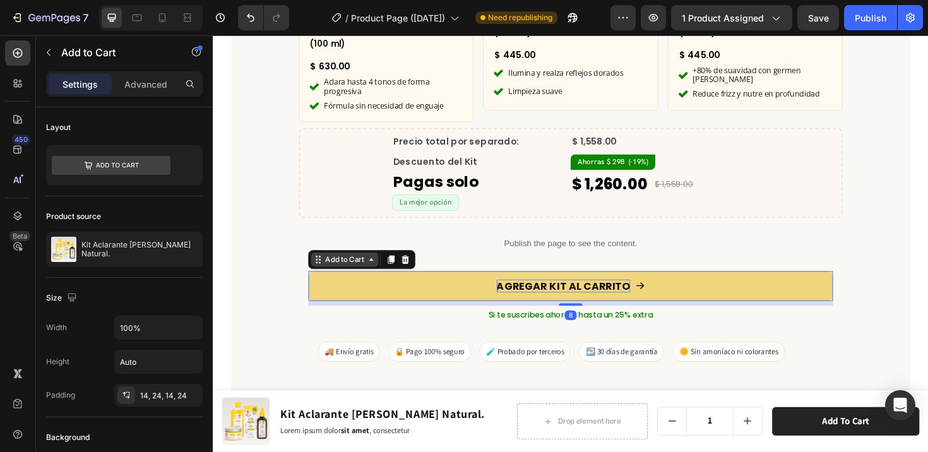
click at [355, 267] on div "Add to Cart" at bounding box center [353, 272] width 46 height 11
click at [157, 92] on div "Advanced" at bounding box center [145, 84] width 63 height 20
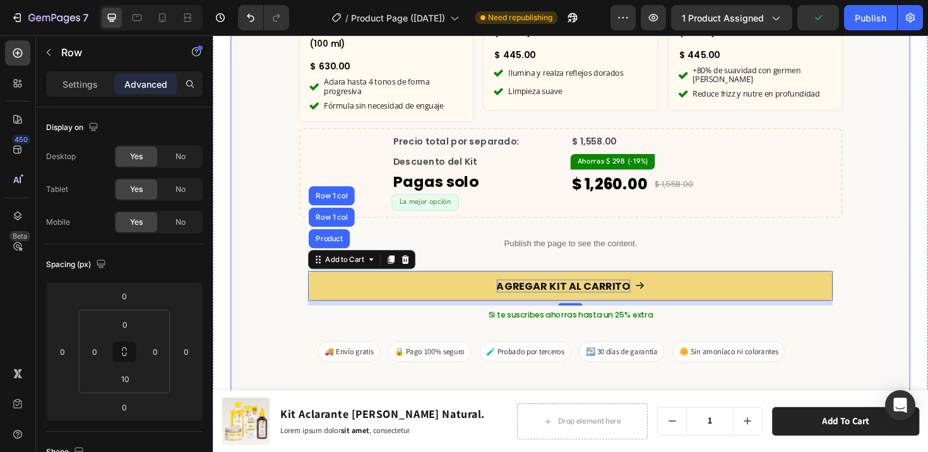
click at [913, 333] on div "¿Qué incluye este kit? Heading Row Product Images x1 Product Badge Aclarante [P…" at bounding box center [592, 106] width 720 height 713
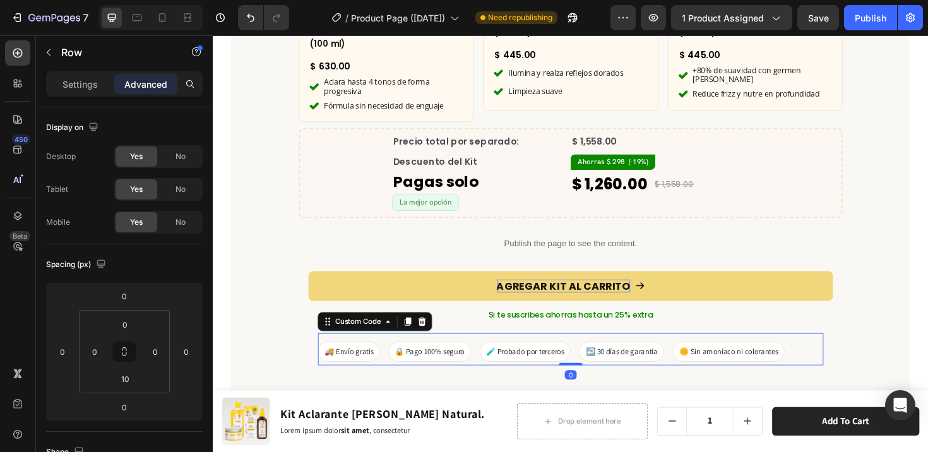
click at [826, 359] on div "🚚 Envío gratis 🔒 Pago 100% seguro 🧪 Probado por terceros ↩️ 30 días de garantía…" at bounding box center [592, 369] width 536 height 21
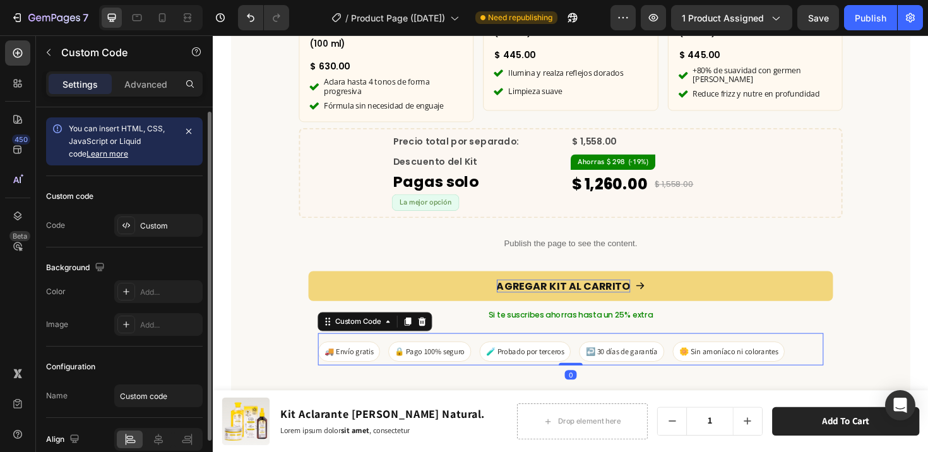
scroll to position [59, 0]
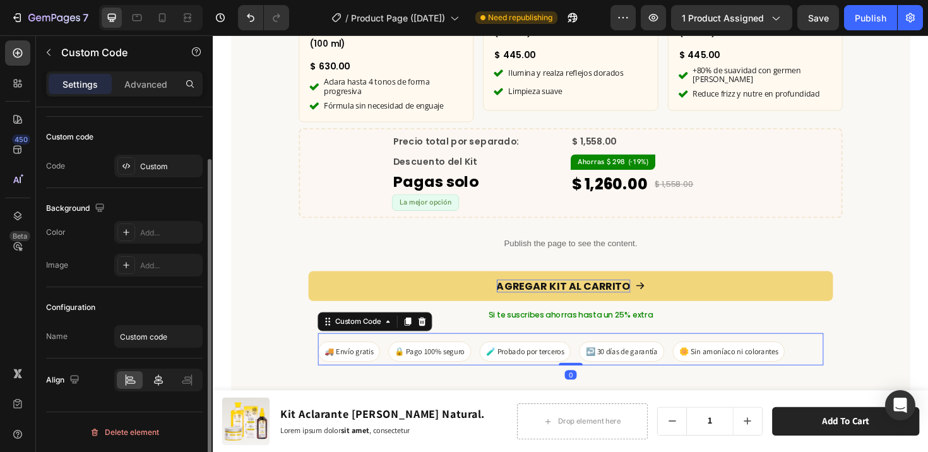
click at [159, 373] on div at bounding box center [158, 380] width 26 height 18
click at [160, 376] on icon at bounding box center [158, 380] width 13 height 13
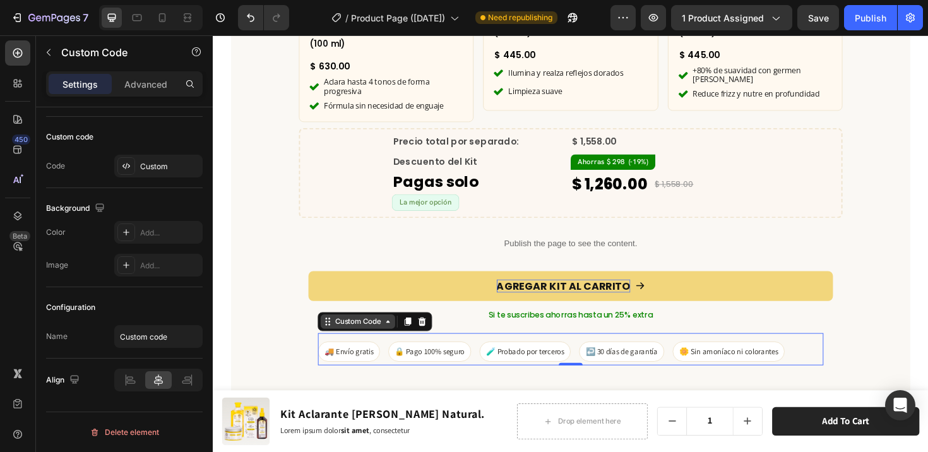
click at [365, 333] on div "Custom Code" at bounding box center [367, 338] width 54 height 11
click at [390, 350] on div "🚚 Envío gratis 🔒 Pago 100% seguro 🧪 Probado por terceros ↩️ 30 días de garantía…" at bounding box center [592, 367] width 536 height 34
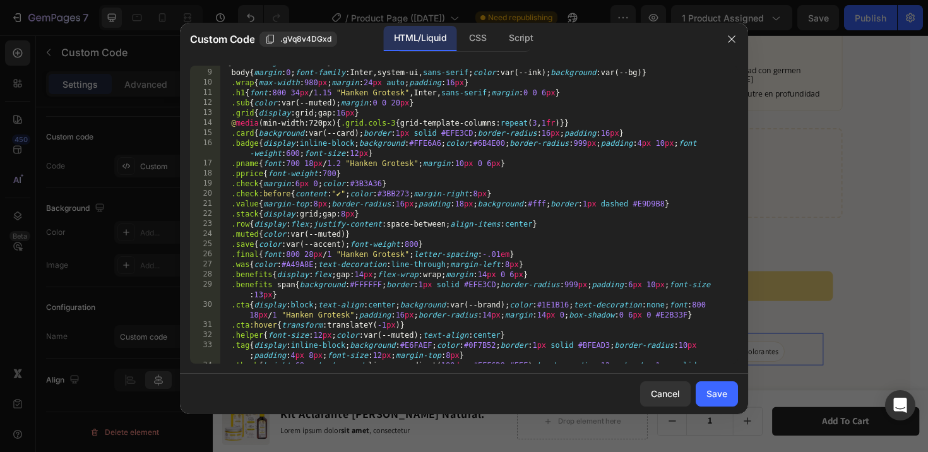
scroll to position [0, 0]
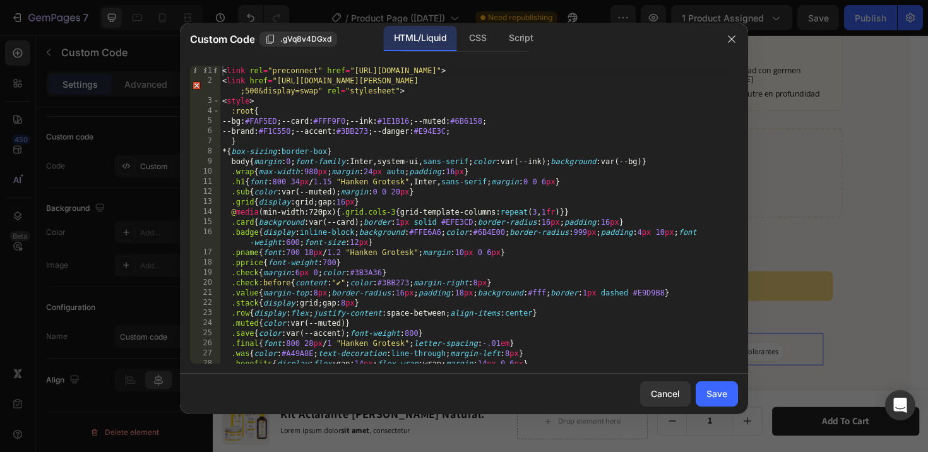
type textarea ".sub{color:var(--muted);margin:0 0 20px}"
click at [378, 193] on div "< link rel = "preconnect" href = "https://fonts.googleapis.com" > < link href =…" at bounding box center [474, 230] width 509 height 328
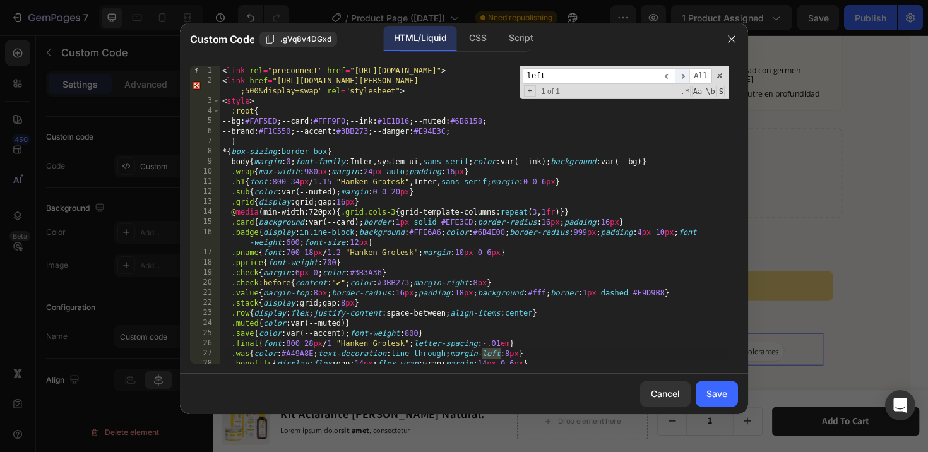
type input "left"
click at [680, 77] on span "​" at bounding box center [682, 76] width 15 height 16
click at [670, 74] on span "​" at bounding box center [667, 76] width 15 height 16
click at [652, 137] on div "< link rel = "preconnect" href = "https://fonts.googleapis.com" > < link href =…" at bounding box center [474, 230] width 509 height 328
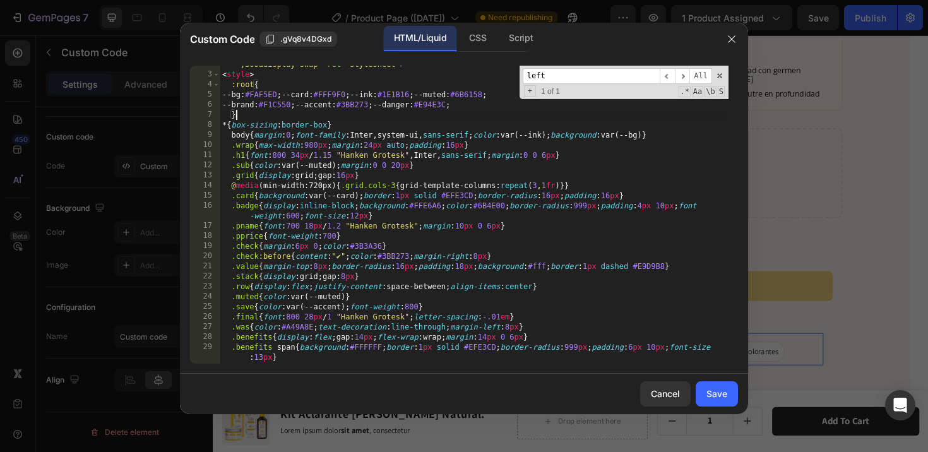
scroll to position [27, 0]
click at [498, 330] on div "< link href = "https://fonts.googleapis.com/css2?family=Hanken+Grotesk:wght@400…" at bounding box center [474, 218] width 509 height 338
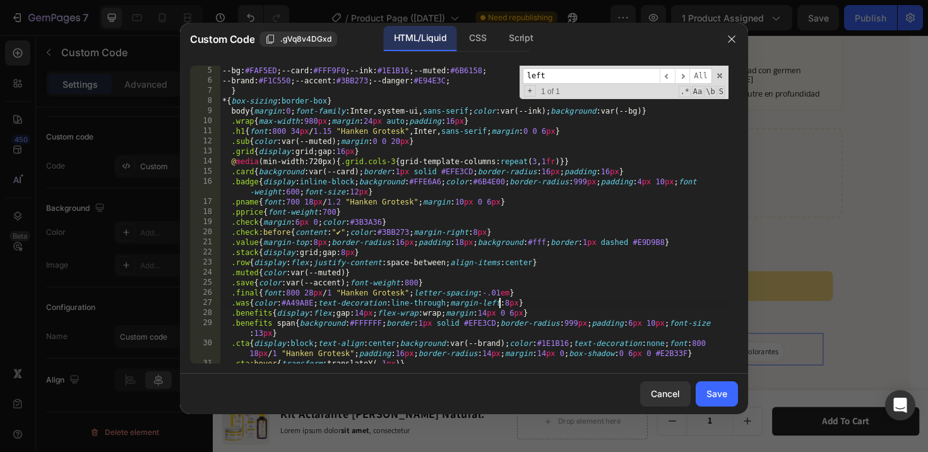
scroll to position [56, 0]
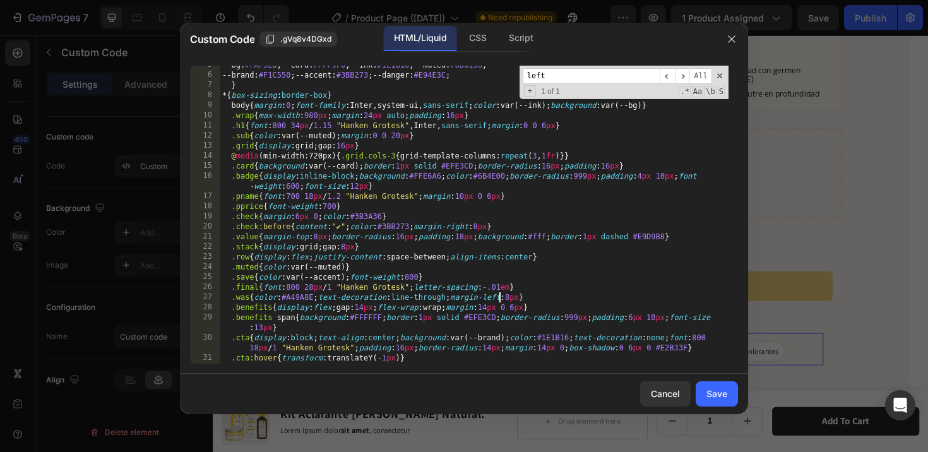
click at [521, 319] on div "--bg : #FAF5ED ; --card : #FFF9F0 ; --ink : #1E1B16 ; --muted : #6B6158 ; --bra…" at bounding box center [474, 219] width 509 height 318
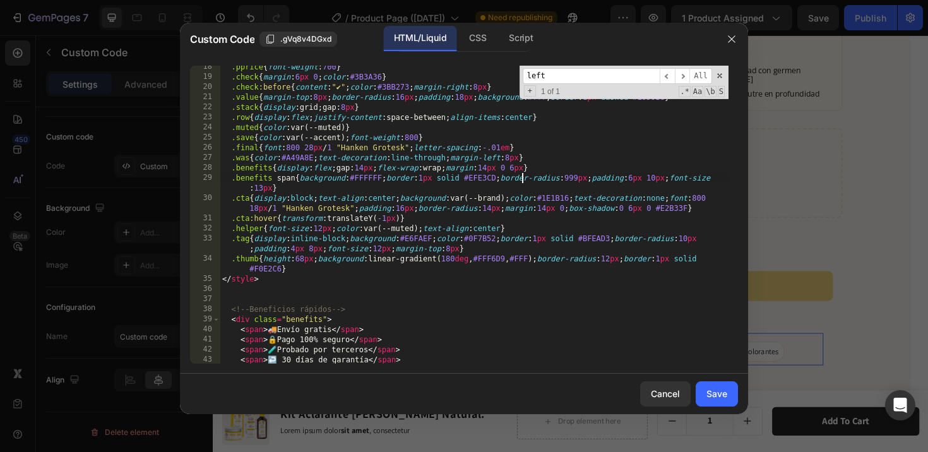
scroll to position [227, 0]
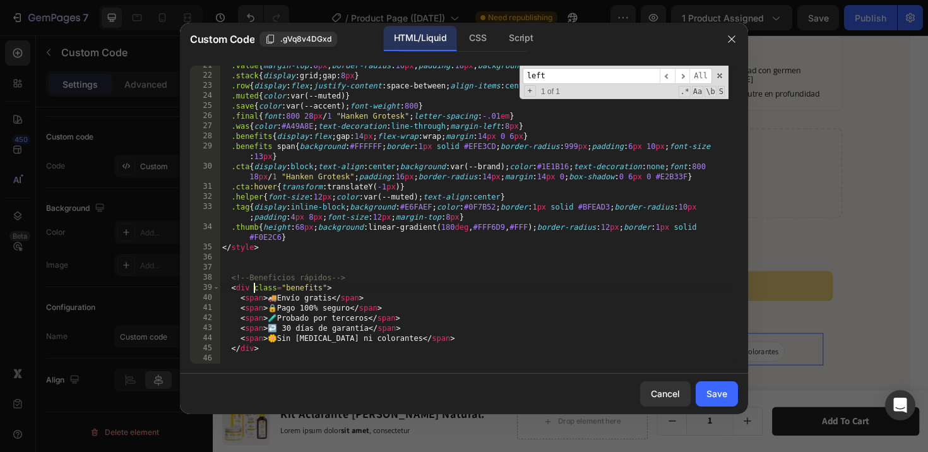
click at [253, 288] on div ".value { margin-top : 8 px ; border-radius : 16 px ; padding : 18 px ; backgrou…" at bounding box center [474, 220] width 509 height 318
click at [327, 289] on div ".value { margin-top : 8 px ; border-radius : 16 px ; padding : 18 px ; backgrou…" at bounding box center [474, 220] width 509 height 318
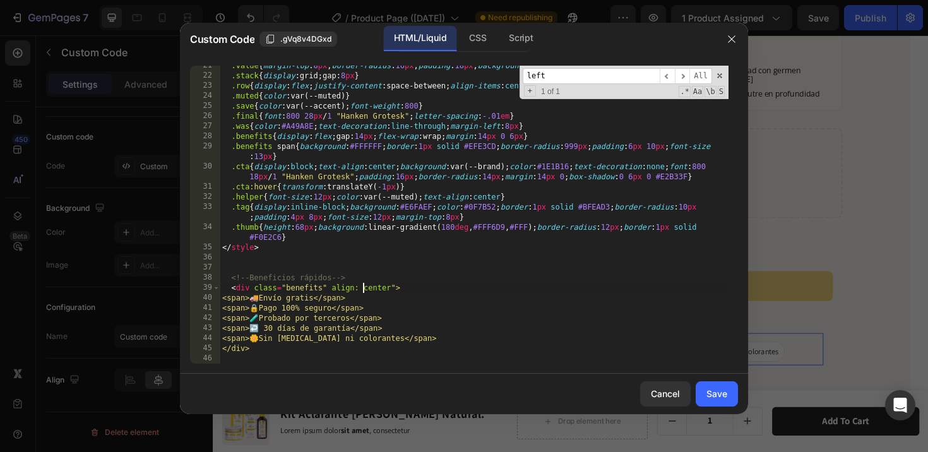
click at [364, 289] on div ".value { margin-top : 8 px ; border-radius : 16 px ; padding : 18 px ; backgrou…" at bounding box center [474, 220] width 509 height 318
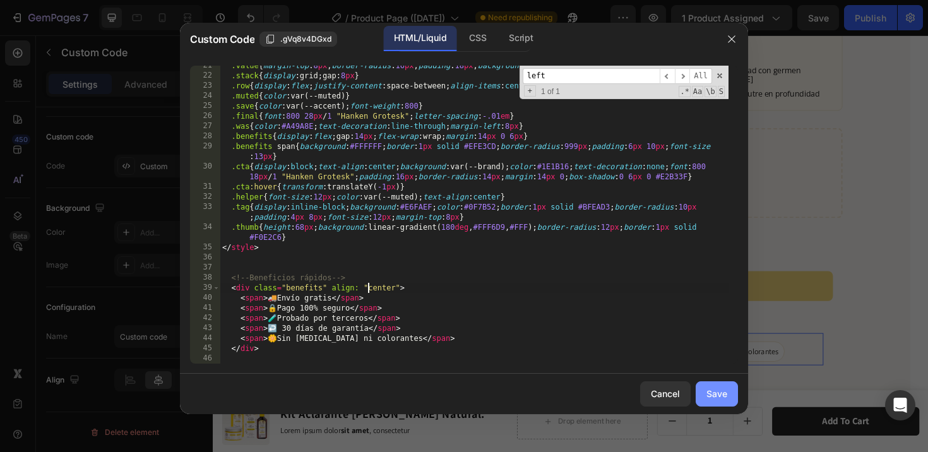
type textarea "<div class="benefits" align: "center">"
click at [707, 389] on div "Save" at bounding box center [717, 393] width 21 height 13
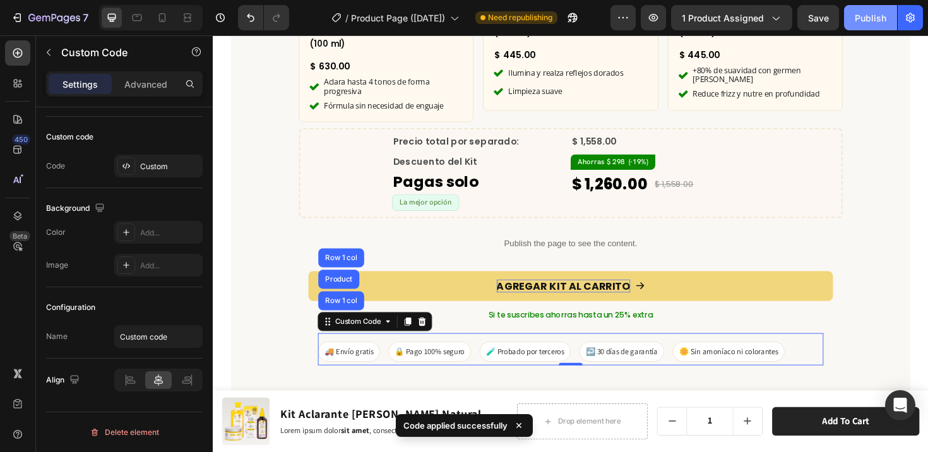
click at [868, 15] on div "Publish" at bounding box center [871, 17] width 32 height 13
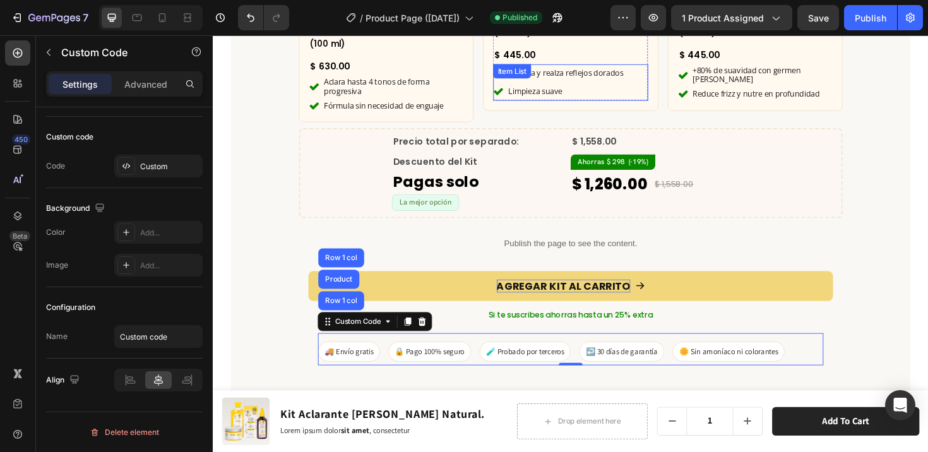
click at [644, 73] on p "Ilumina y realza reflejos dorados" at bounding box center [586, 75] width 122 height 15
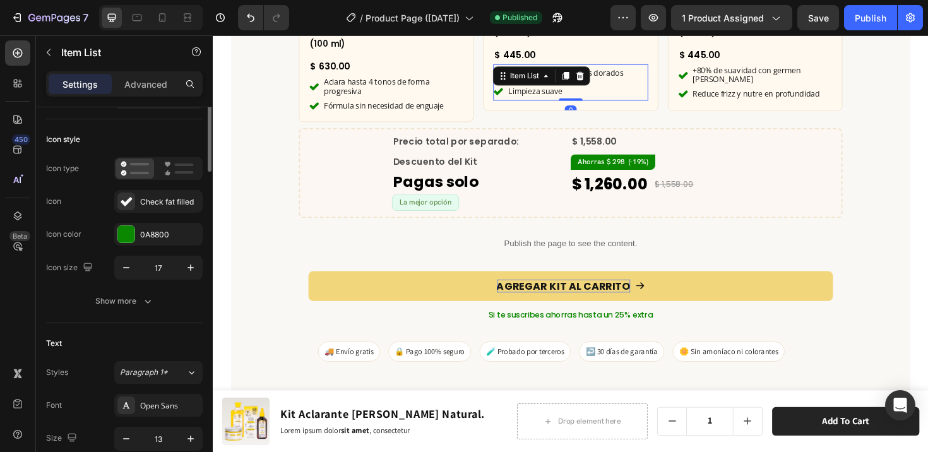
scroll to position [0, 0]
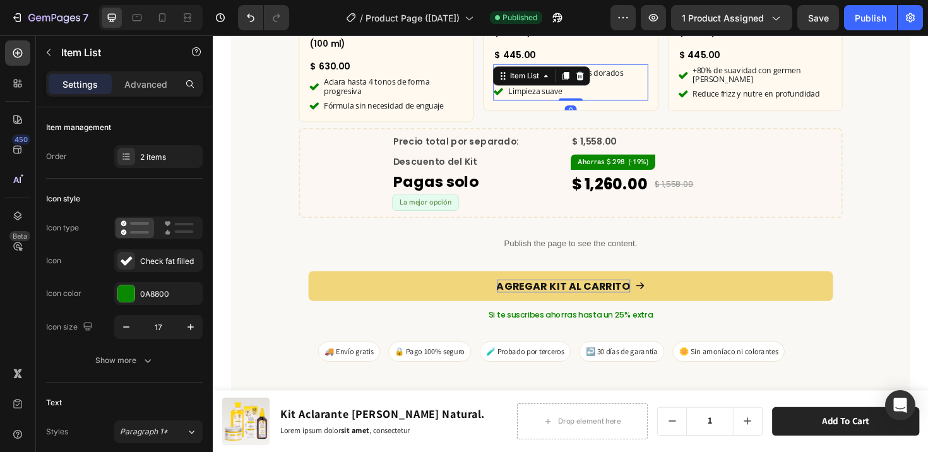
click at [650, 75] on div "Ilumina y realza reflejos dorados Limpieza suave" at bounding box center [592, 85] width 164 height 39
click at [635, 71] on p "Ilumina y realza reflejos dorados" at bounding box center [586, 75] width 122 height 15
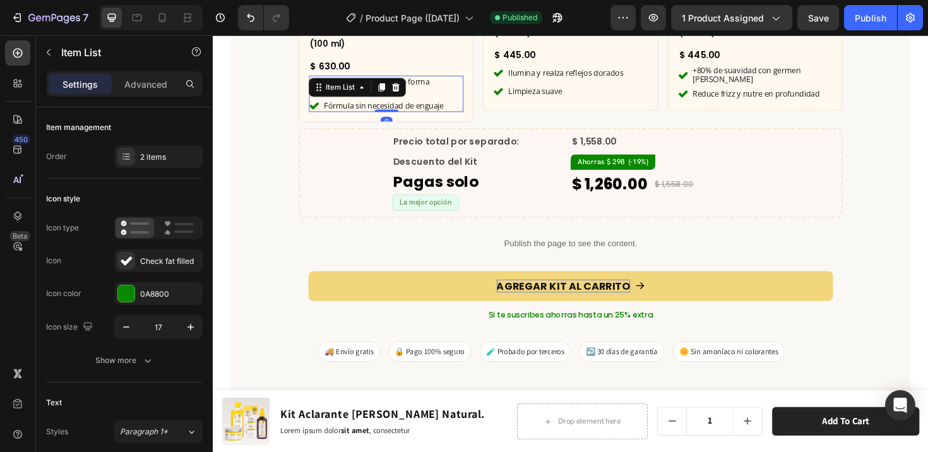
click at [443, 80] on p "Aclara hasta 4 tonos de forma progresiva" at bounding box center [403, 90] width 146 height 20
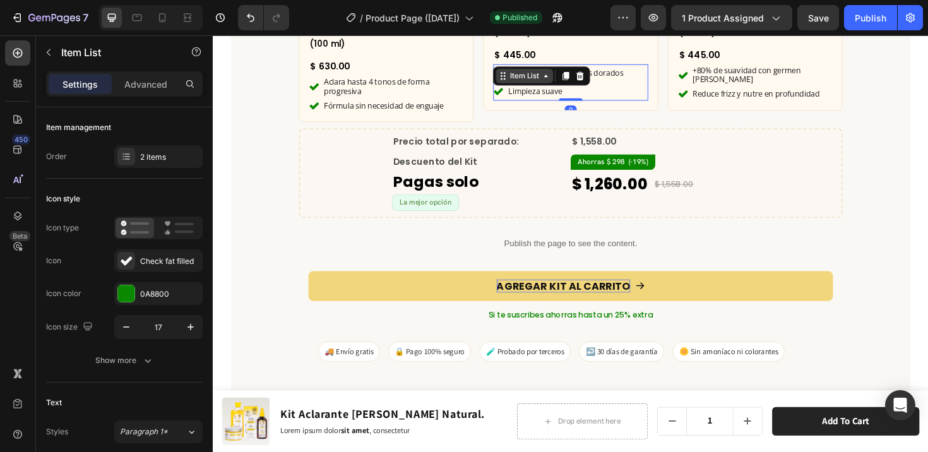
click at [548, 71] on div "Ilumina y realza reflejos dorados Limpieza suave Item List 0" at bounding box center [592, 85] width 164 height 39
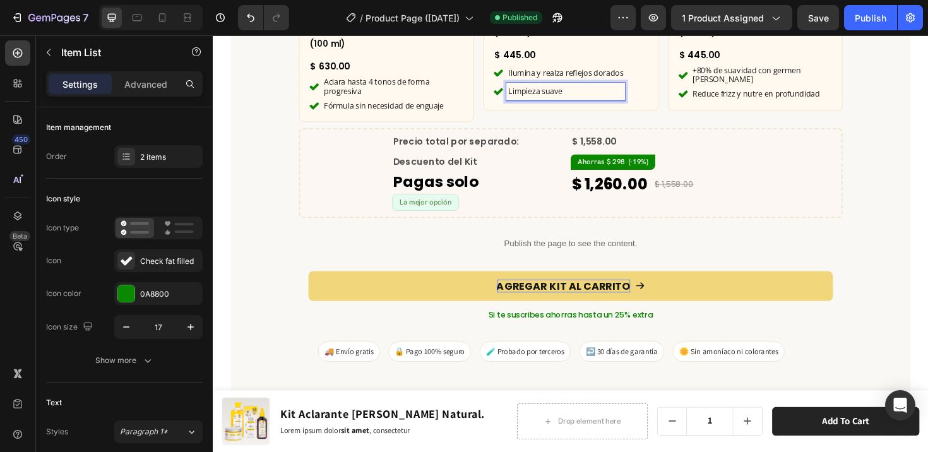
click at [637, 76] on p "Ilumina y realza reflejos dorados" at bounding box center [586, 75] width 122 height 15
click at [616, 97] on p "Limpieza suave" at bounding box center [586, 94] width 122 height 15
click at [426, 105] on p "Fórmula sin necesidad de enguaje" at bounding box center [403, 110] width 146 height 10
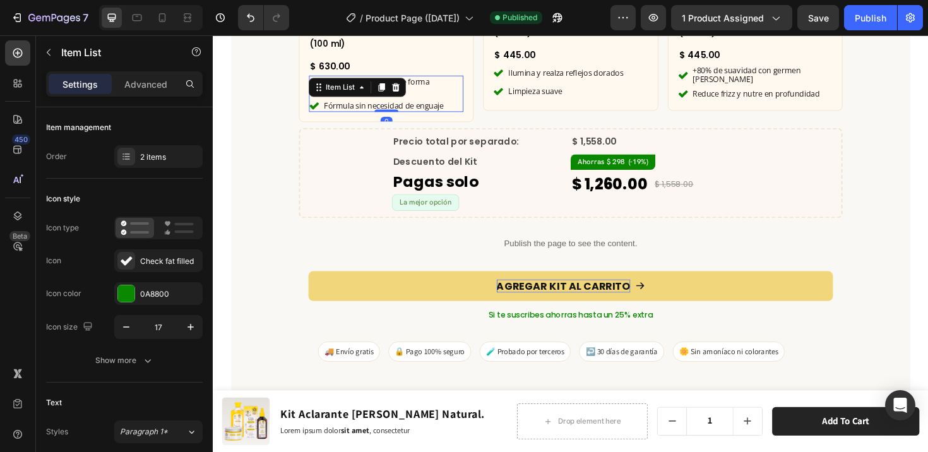
click at [437, 105] on p "Fórmula sin necesidad de enguaje" at bounding box center [403, 110] width 146 height 10
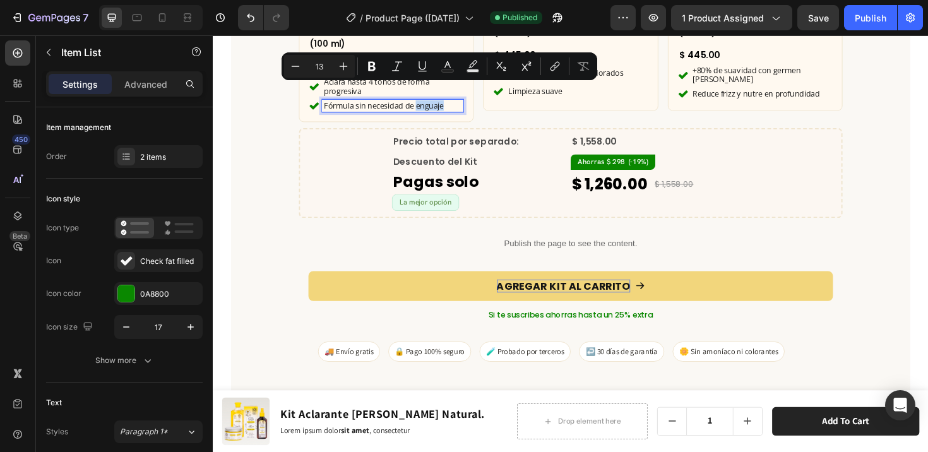
click at [316, 103] on div "Fórmula sin necesidad de enguaje" at bounding box center [396, 110] width 164 height 14
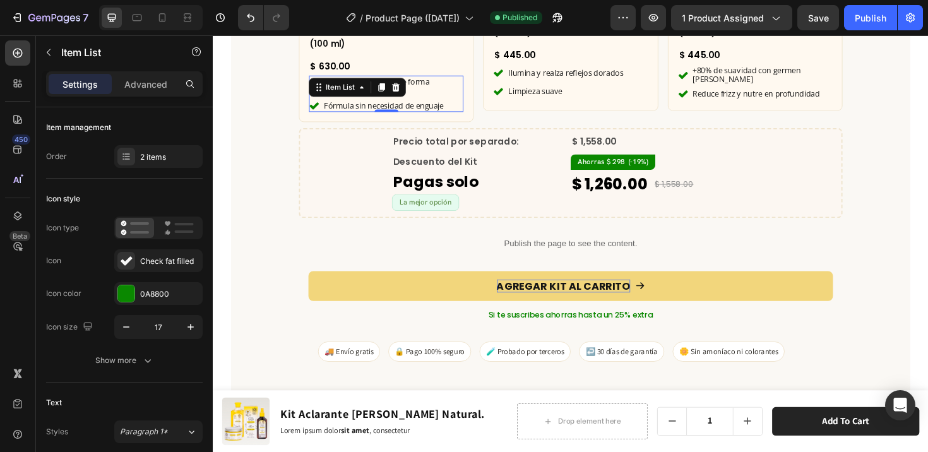
click at [359, 105] on p "Fórmula sin necesidad de enguaje" at bounding box center [403, 110] width 146 height 10
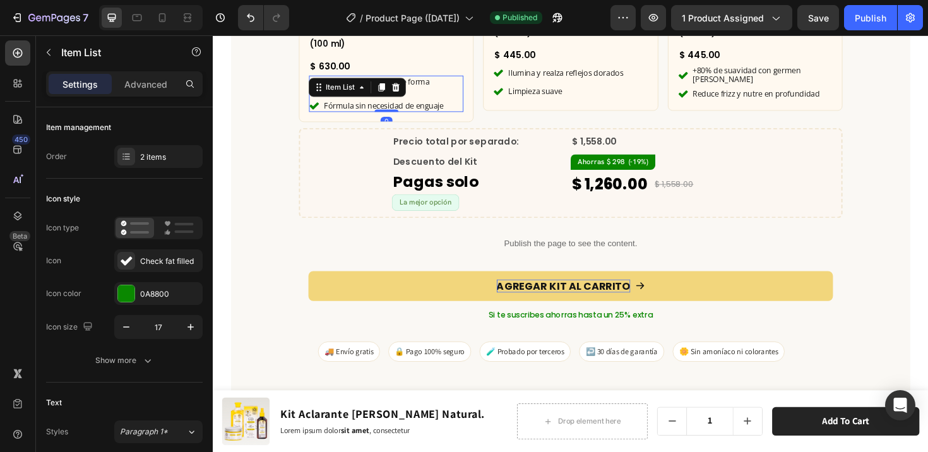
click at [333, 105] on p "Fórmula sin necesidad de enguaje" at bounding box center [403, 110] width 146 height 10
click at [339, 85] on div "Item List" at bounding box center [347, 90] width 35 height 11
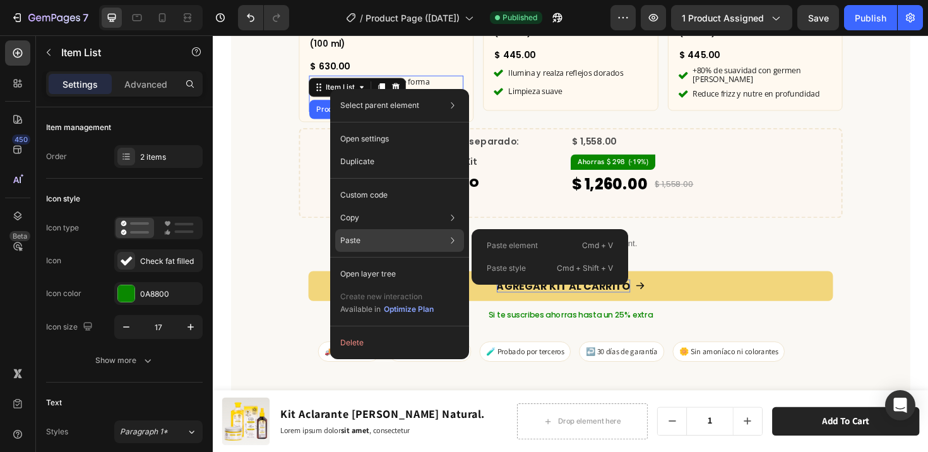
drag, startPoint x: 508, startPoint y: 244, endPoint x: 328, endPoint y: 157, distance: 199.4
click at [508, 244] on p "Paste element" at bounding box center [512, 245] width 51 height 11
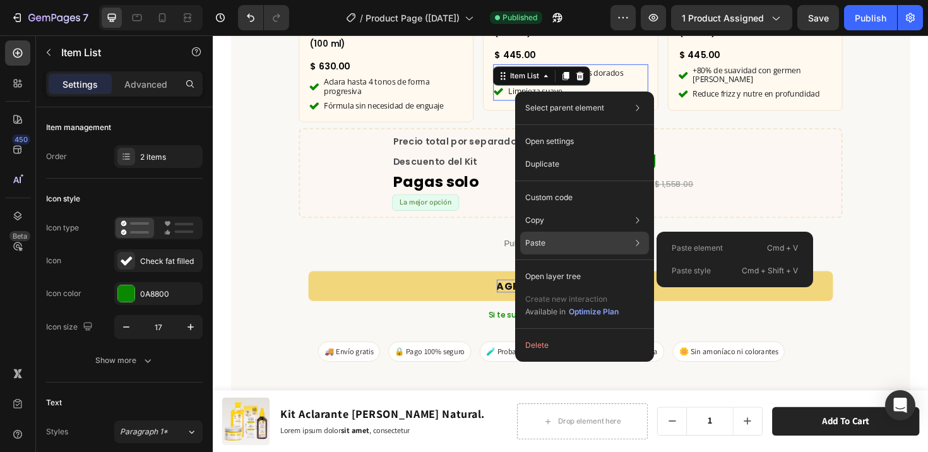
click at [676, 268] on p "Paste style" at bounding box center [691, 270] width 39 height 11
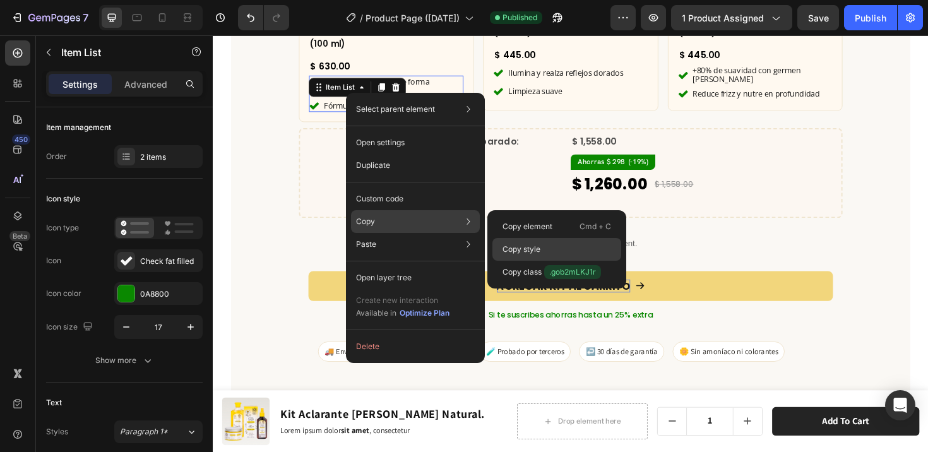
click at [521, 249] on p "Copy style" at bounding box center [522, 249] width 38 height 11
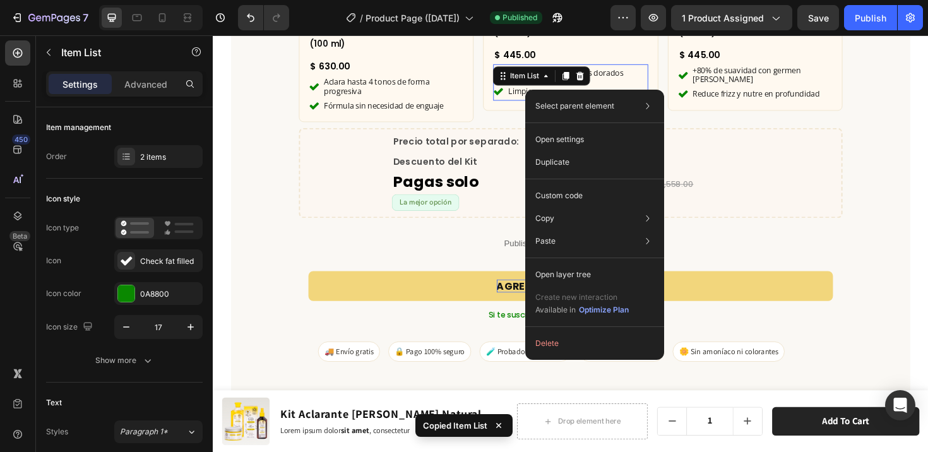
drag, startPoint x: 566, startPoint y: 93, endPoint x: 760, endPoint y: 125, distance: 195.9
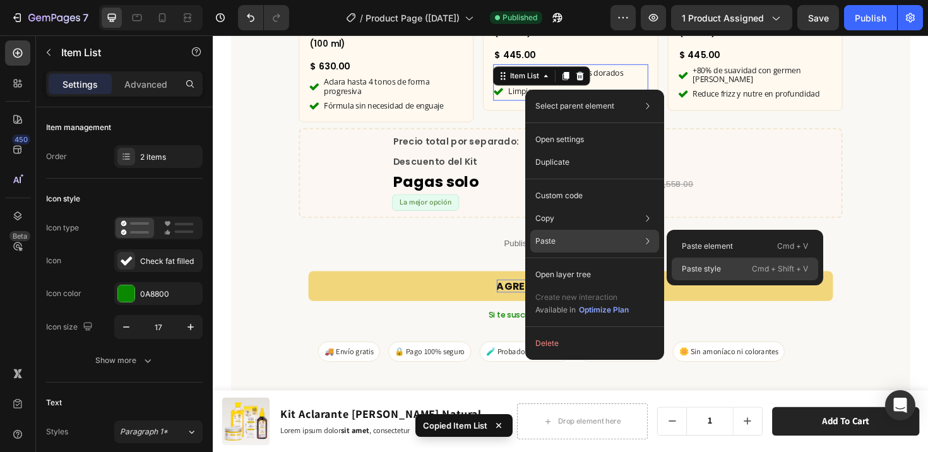
click at [700, 266] on p "Paste style" at bounding box center [701, 268] width 39 height 11
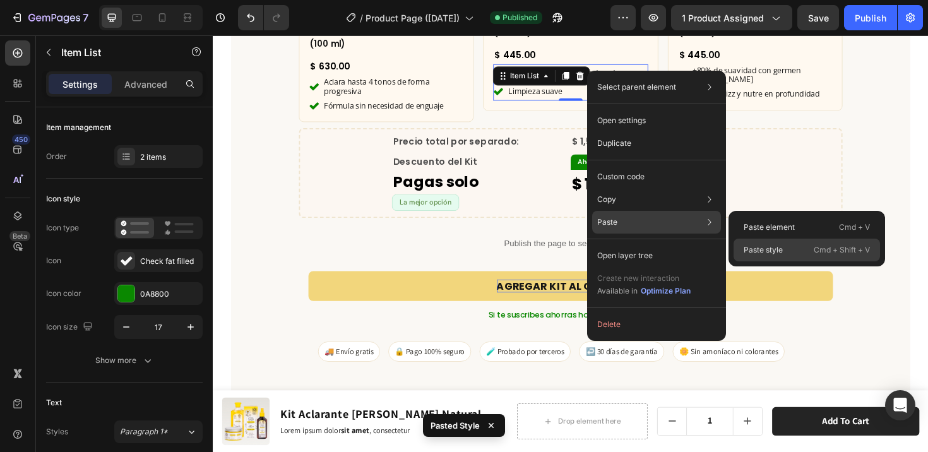
click at [772, 253] on p "Paste style" at bounding box center [763, 249] width 39 height 11
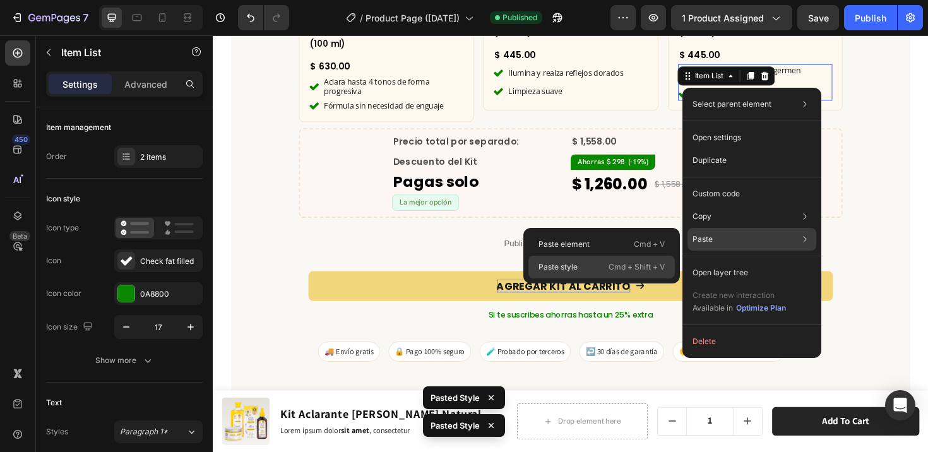
click at [596, 263] on div "Paste style Cmd + Shift + V" at bounding box center [602, 267] width 147 height 23
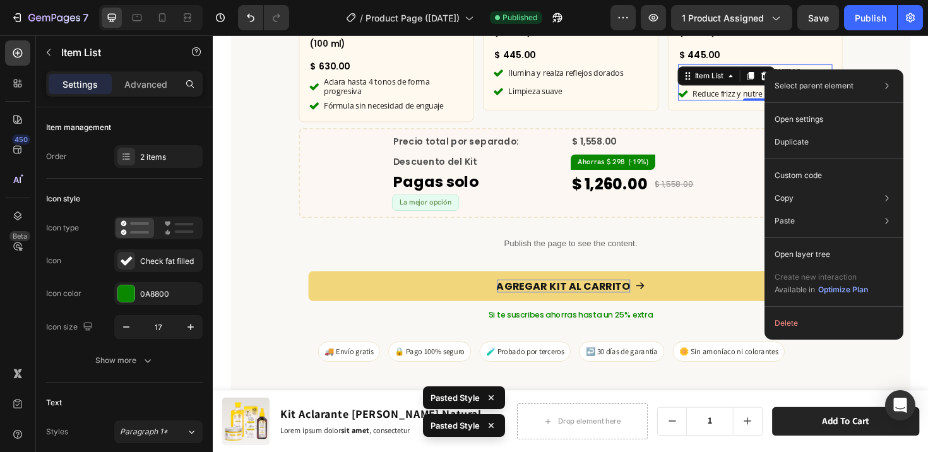
drag, startPoint x: 820, startPoint y: 71, endPoint x: 997, endPoint y: 105, distance: 180.0
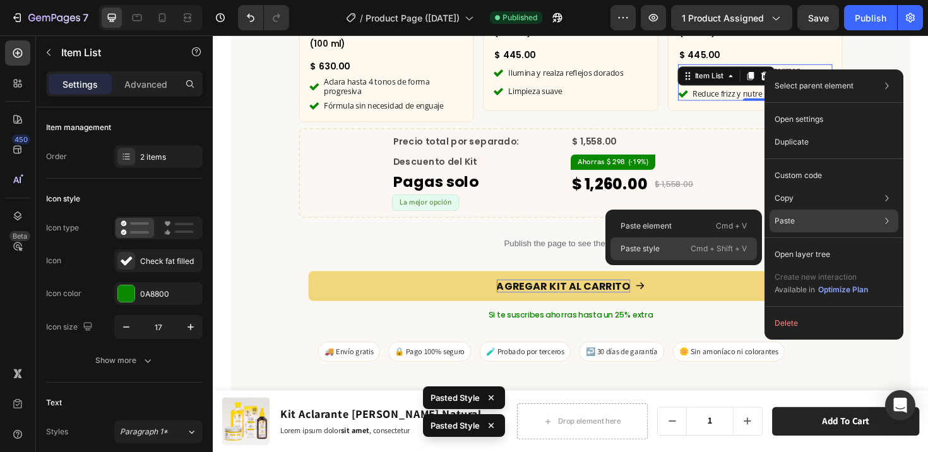
click at [640, 247] on p "Paste style" at bounding box center [640, 248] width 39 height 11
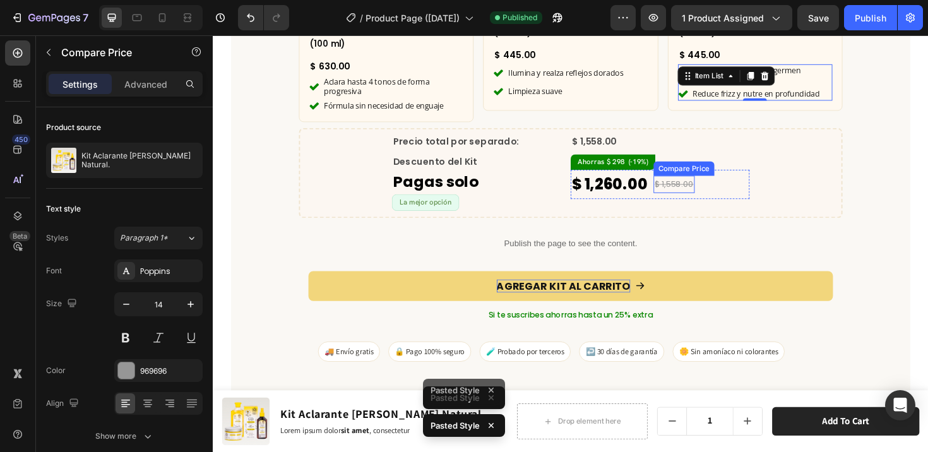
click at [707, 184] on div "$ 1,558.00" at bounding box center [702, 193] width 44 height 18
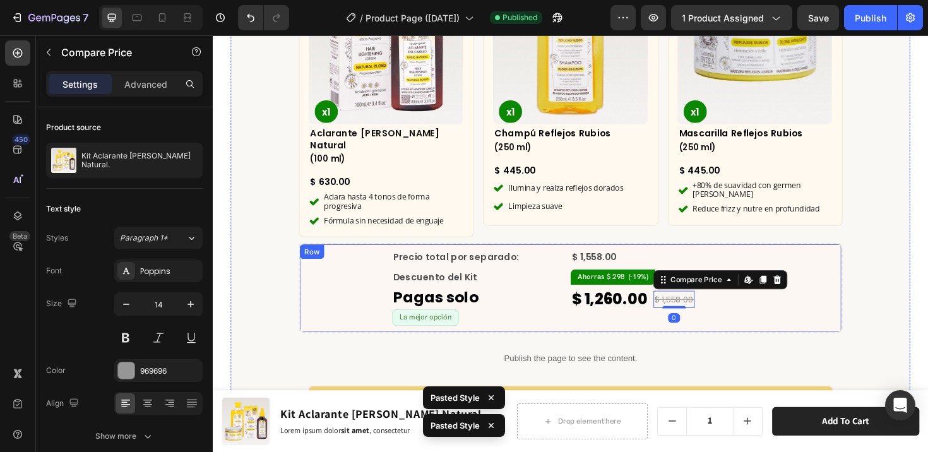
scroll to position [3372, 0]
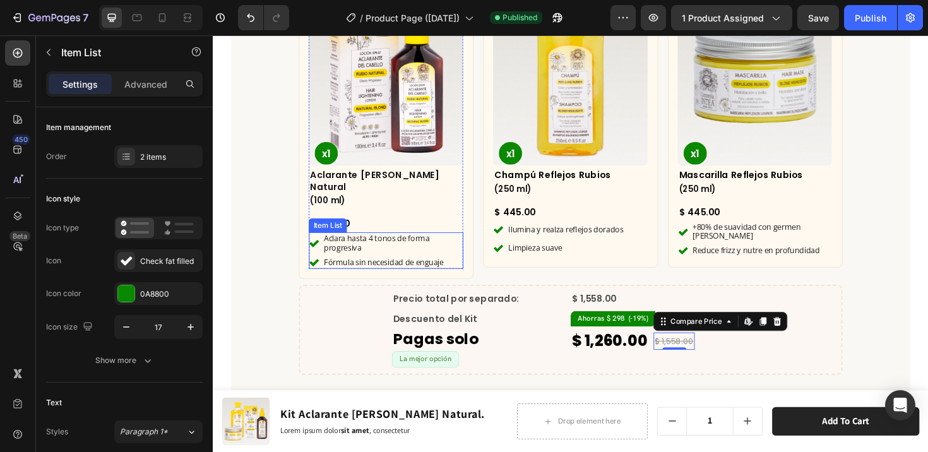
click at [393, 246] on p "Aclara hasta 4 tonos de forma progresiva" at bounding box center [403, 256] width 146 height 20
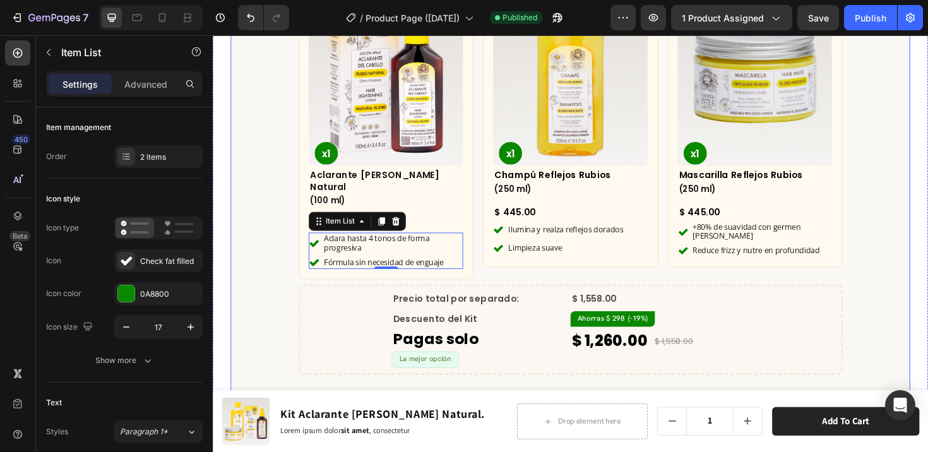
click at [899, 318] on div "¿Qué incluye este kit? Heading Row Product Images x1 Product Badge Aclarante Ru…" at bounding box center [592, 272] width 720 height 713
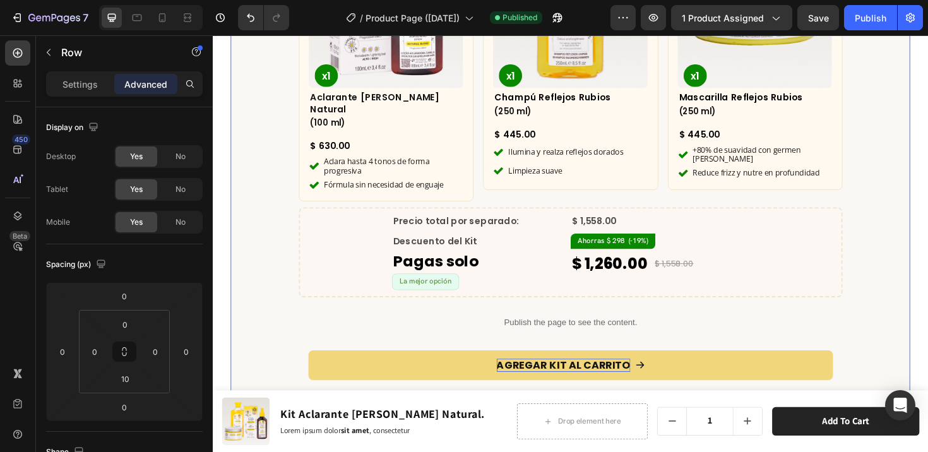
scroll to position [3454, 0]
click at [632, 244] on pre "Ahorras $ 298 (-19%)" at bounding box center [637, 252] width 90 height 16
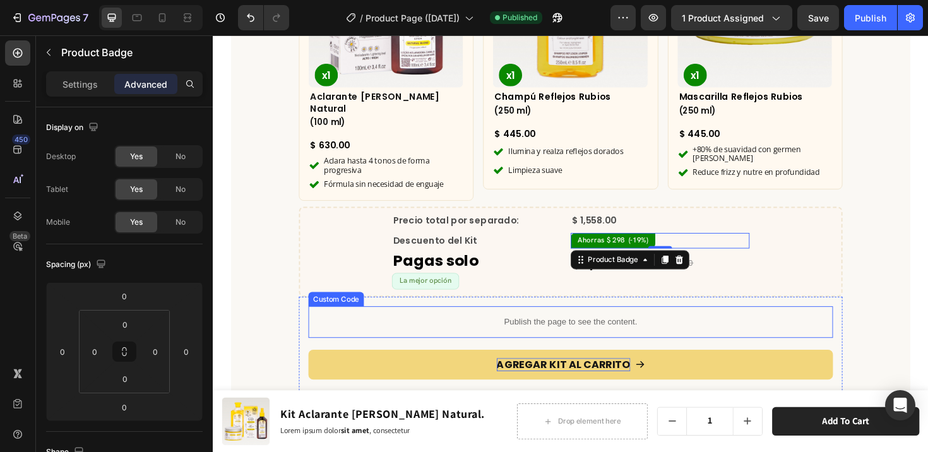
click at [487, 333] on div "Publish the page to see the content." at bounding box center [592, 338] width 556 height 33
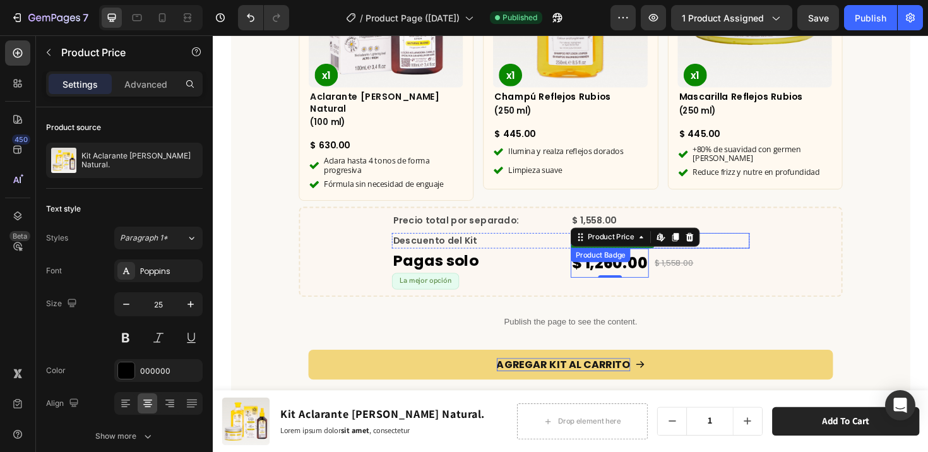
click at [614, 244] on div "Precio total por separado: Text Block $ 1,558.00 Compare Price Compare Price Ro…" at bounding box center [591, 264] width 379 height 80
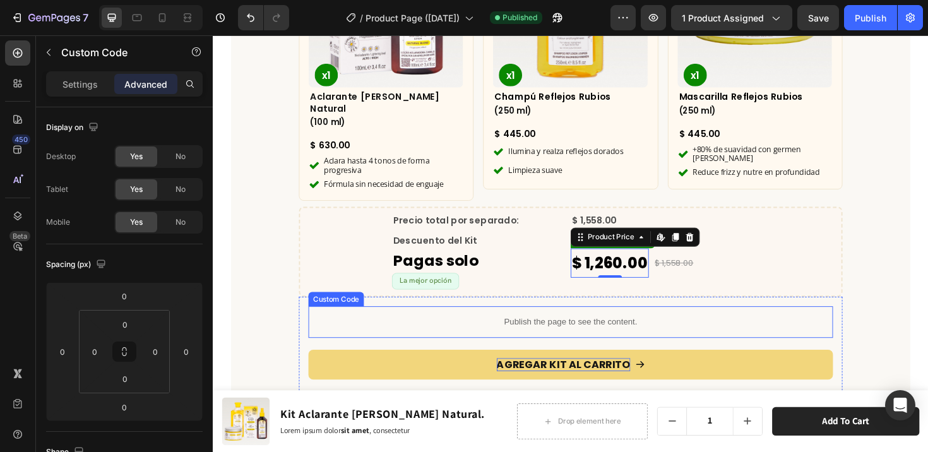
click at [526, 332] on p "Publish the page to see the content." at bounding box center [592, 338] width 556 height 13
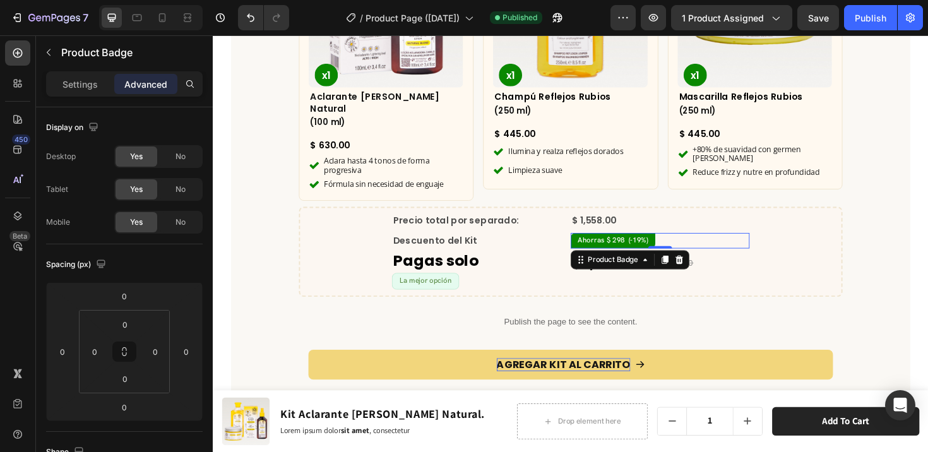
click at [664, 244] on pre "Ahorras $ 298 (-19%)" at bounding box center [637, 252] width 90 height 16
click at [85, 85] on p "Settings" at bounding box center [80, 84] width 35 height 13
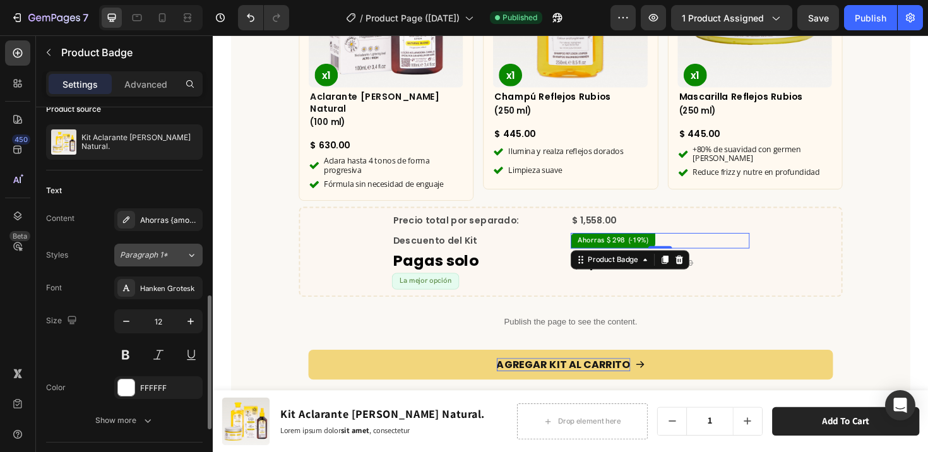
scroll to position [219, 0]
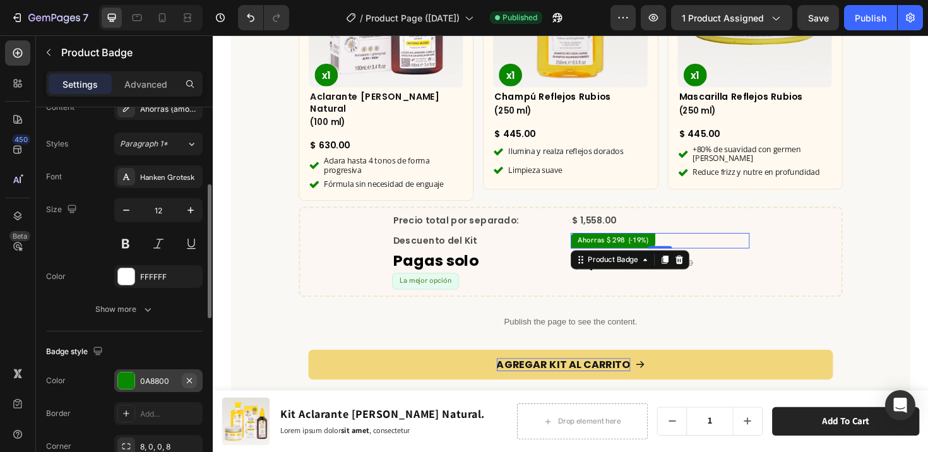
click at [189, 378] on icon "button" at bounding box center [189, 381] width 10 height 10
click at [128, 274] on div at bounding box center [126, 276] width 16 height 16
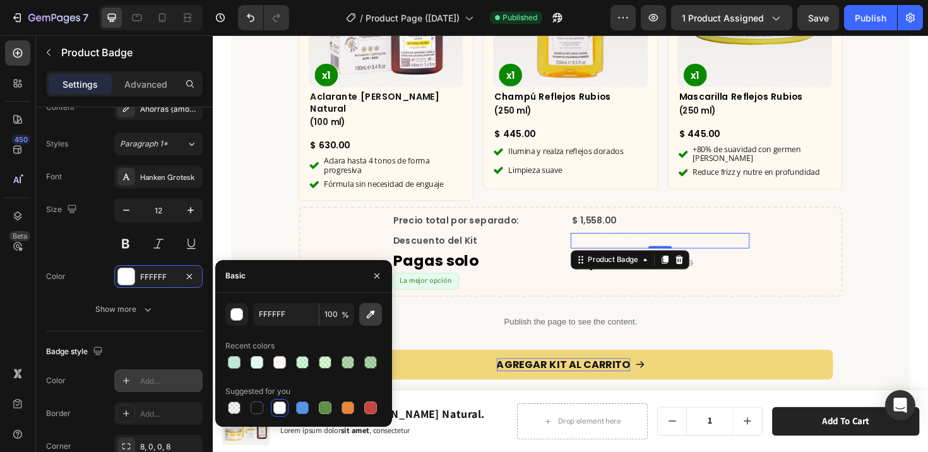
click at [374, 316] on icon "button" at bounding box center [370, 314] width 13 height 13
type input "0C8800"
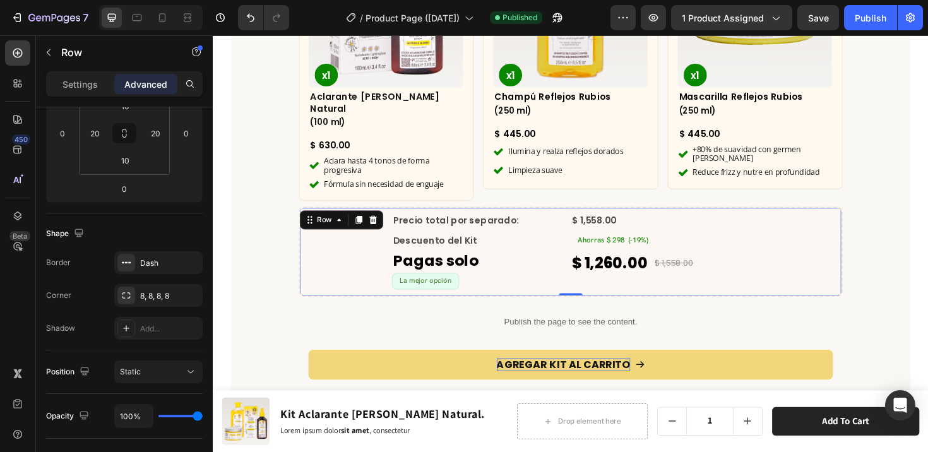
click at [560, 291] on div "Precio total por separado: Text Block $ 1,558.00 Compare Price Compare Price Ro…" at bounding box center [592, 264] width 576 height 95
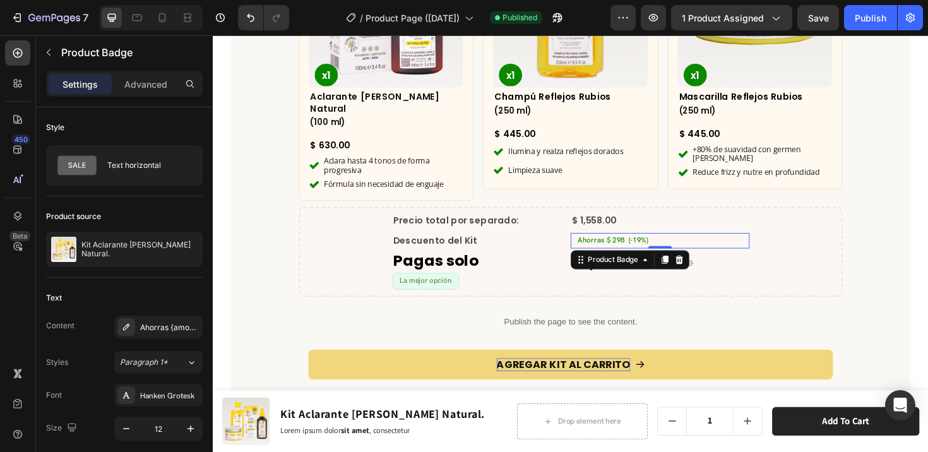
click at [656, 244] on pre "Ahorras $ 298 (-19%)" at bounding box center [637, 252] width 90 height 16
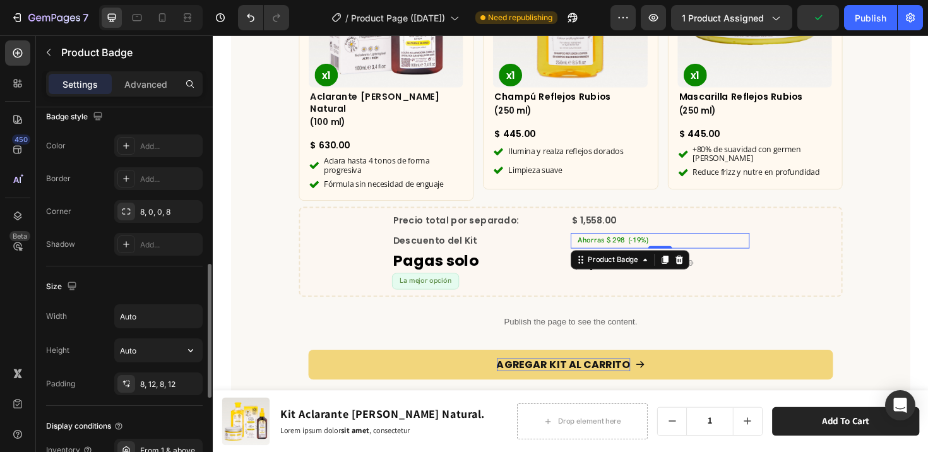
scroll to position [451, 0]
click at [147, 387] on div "8, 12, 8, 12" at bounding box center [158, 386] width 37 height 11
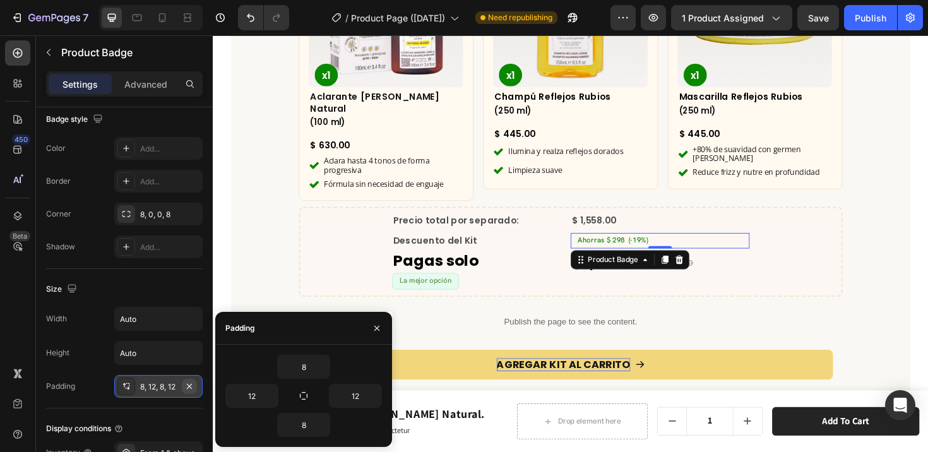
click at [189, 386] on icon "button" at bounding box center [189, 385] width 5 height 5
type input "0"
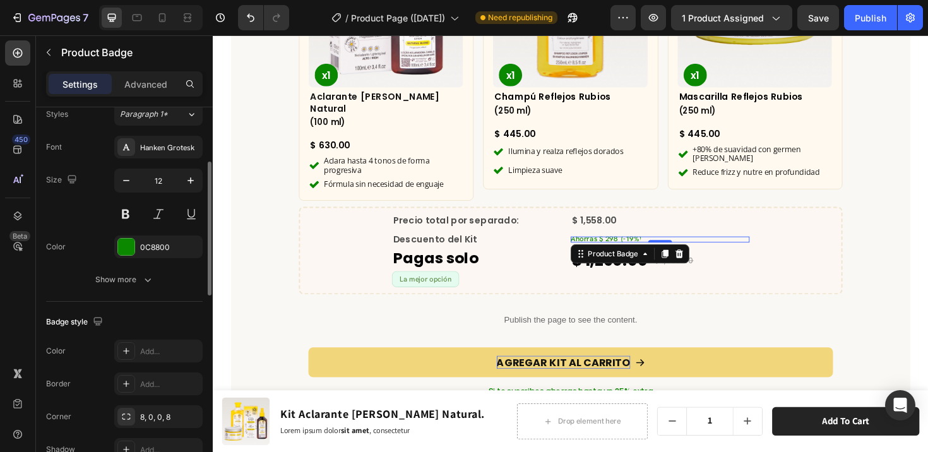
scroll to position [224, 0]
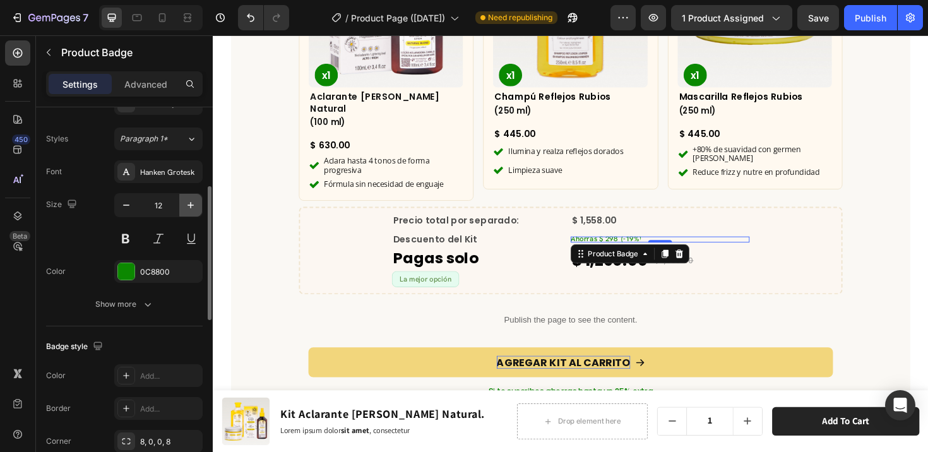
click at [193, 199] on icon "button" at bounding box center [190, 205] width 13 height 13
click at [193, 200] on icon "button" at bounding box center [190, 205] width 13 height 13
type input "15"
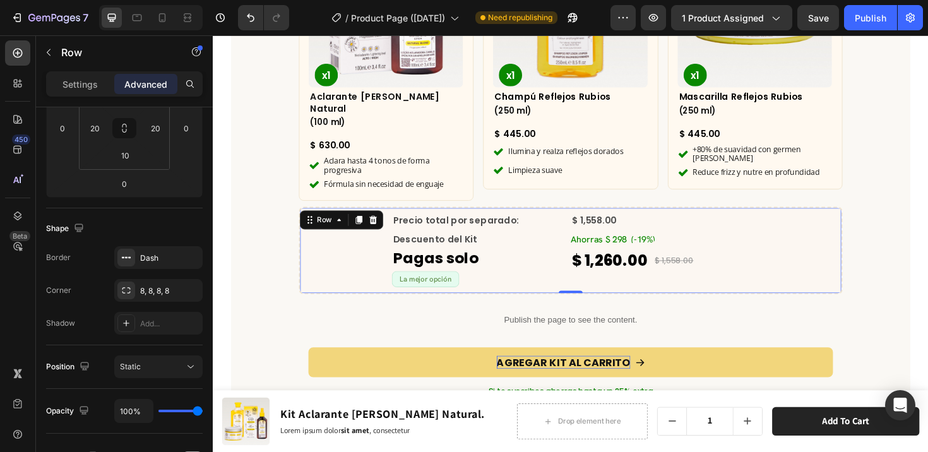
click at [355, 235] on div "Precio total por separado: Text Block $ 1,558.00 Compare Price Compare Price Ro…" at bounding box center [592, 263] width 548 height 78
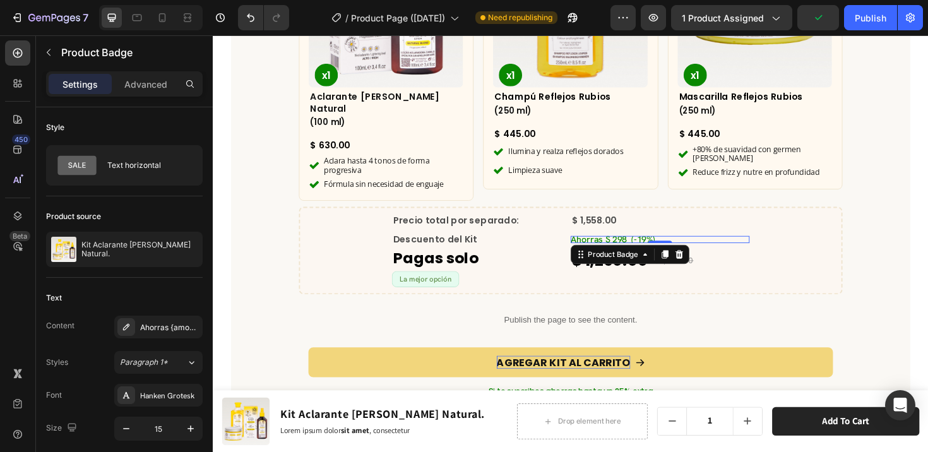
click at [661, 248] on pre "Ahorras $ 298 (-19%)" at bounding box center [637, 252] width 90 height 8
click at [685, 251] on div at bounding box center [686, 253] width 25 height 4
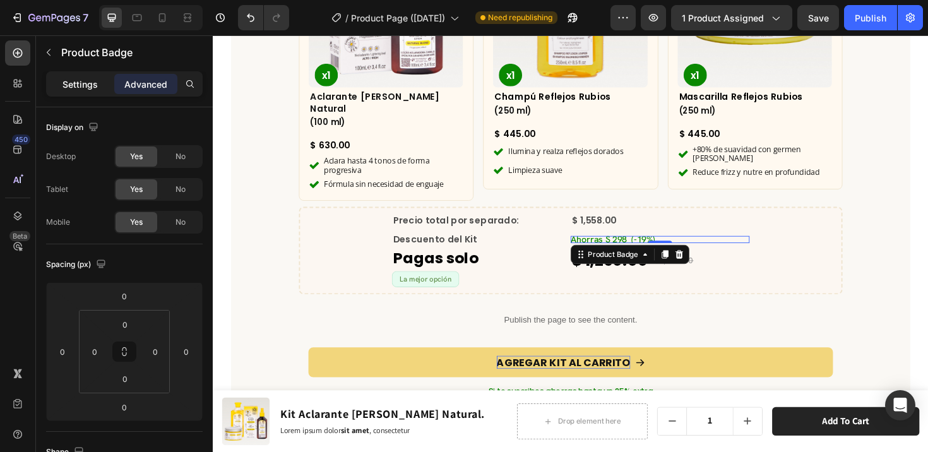
click at [85, 87] on p "Settings" at bounding box center [80, 84] width 35 height 13
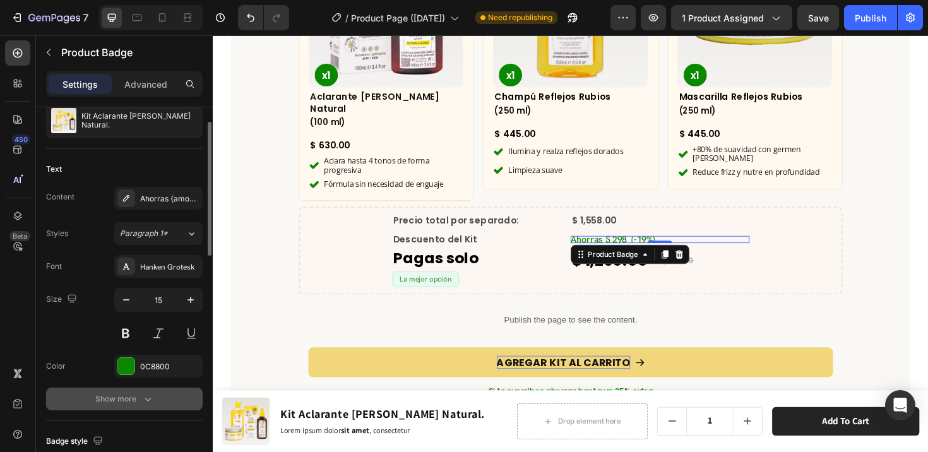
scroll to position [181, 0]
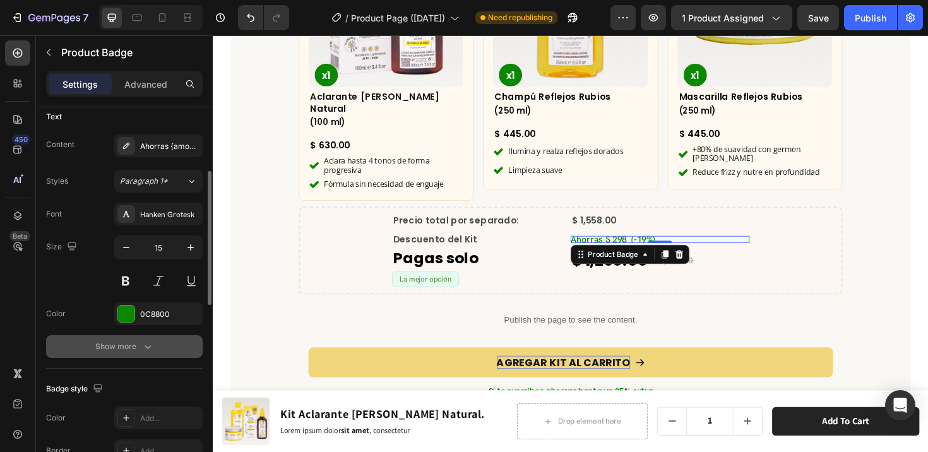
click at [153, 341] on icon "button" at bounding box center [147, 346] width 13 height 13
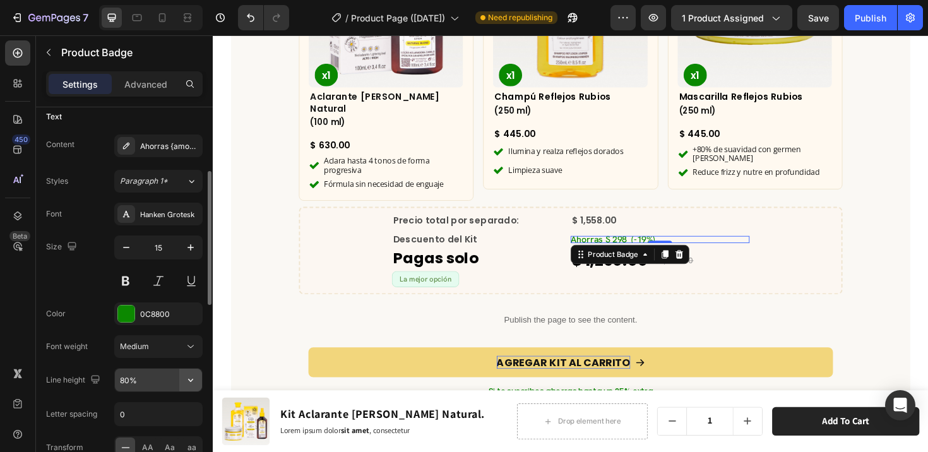
click at [189, 381] on icon "button" at bounding box center [190, 380] width 13 height 13
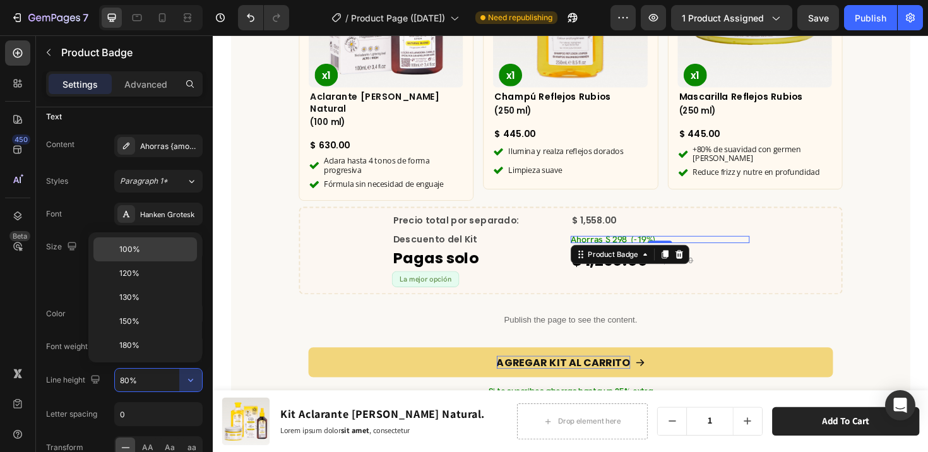
click at [133, 256] on div "100%" at bounding box center [145, 249] width 104 height 24
type input "100%"
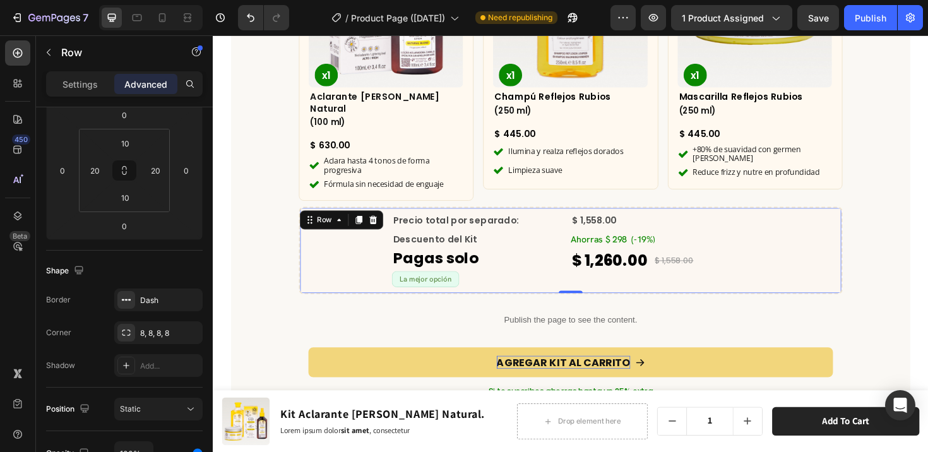
click at [310, 271] on div "Precio total por separado: Text Block $ 1,558.00 Compare Price Compare Price Ro…" at bounding box center [592, 263] width 576 height 93
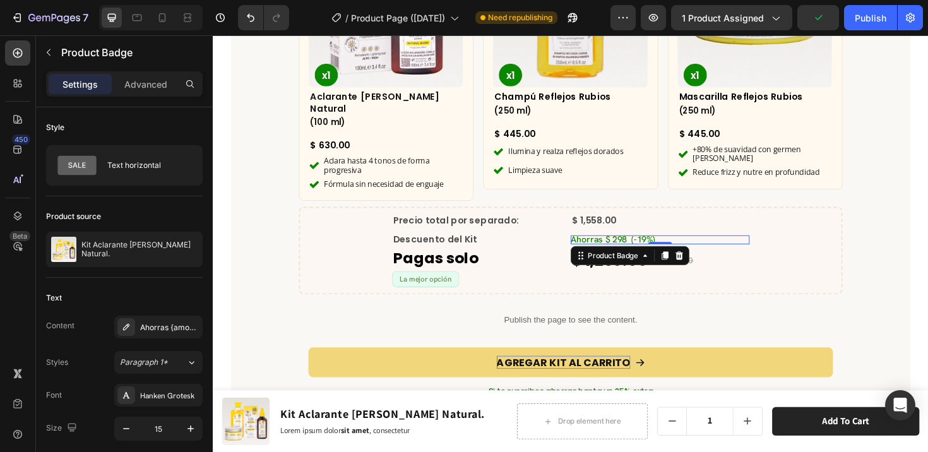
click at [665, 247] on pre "Ahorras $ 298 (-19%)" at bounding box center [637, 251] width 90 height 9
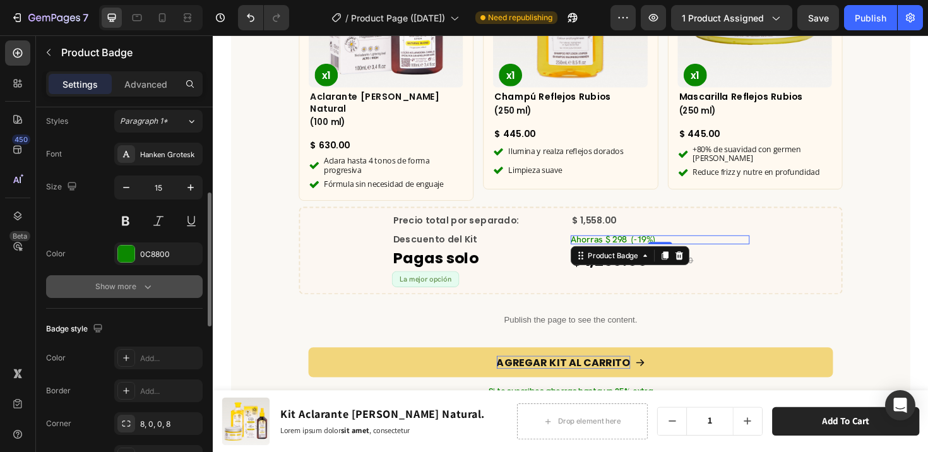
click at [151, 279] on button "Show more" at bounding box center [124, 286] width 157 height 23
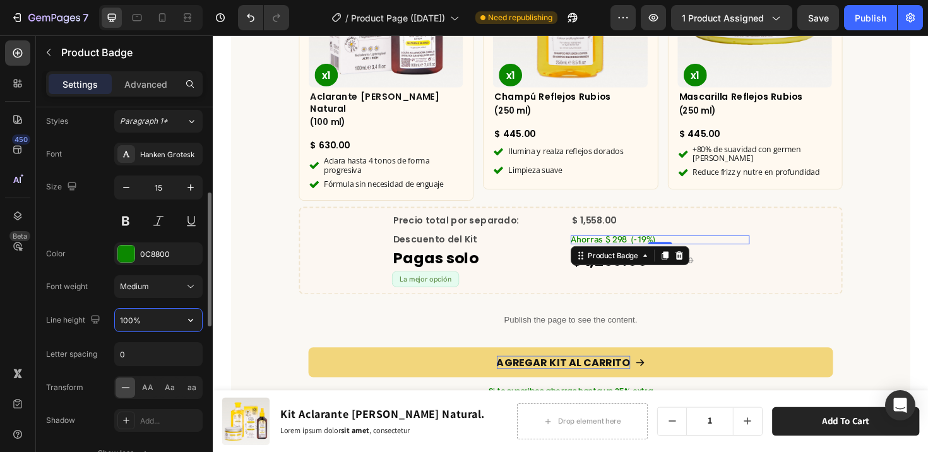
click at [162, 323] on input "100%" at bounding box center [158, 320] width 87 height 23
click at [198, 322] on button "button" at bounding box center [190, 320] width 23 height 23
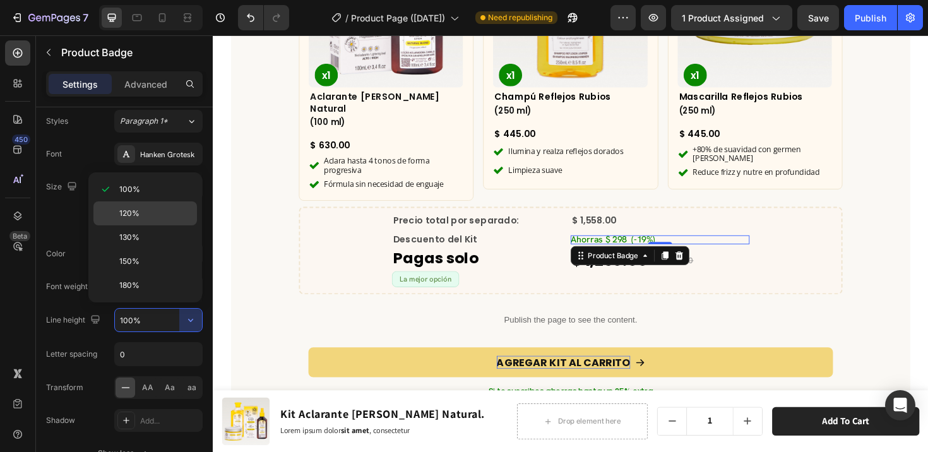
click at [136, 217] on span "120%" at bounding box center [129, 213] width 20 height 11
type input "120%"
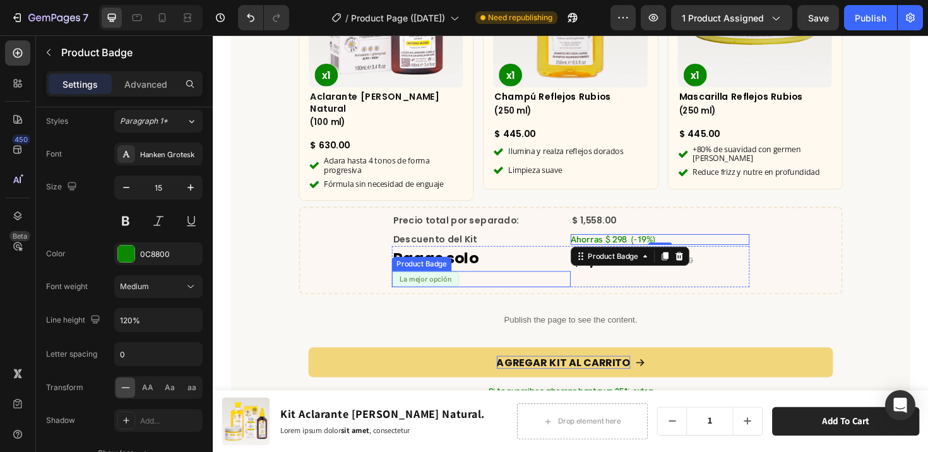
click at [564, 285] on div "La mejor opción" at bounding box center [496, 294] width 189 height 18
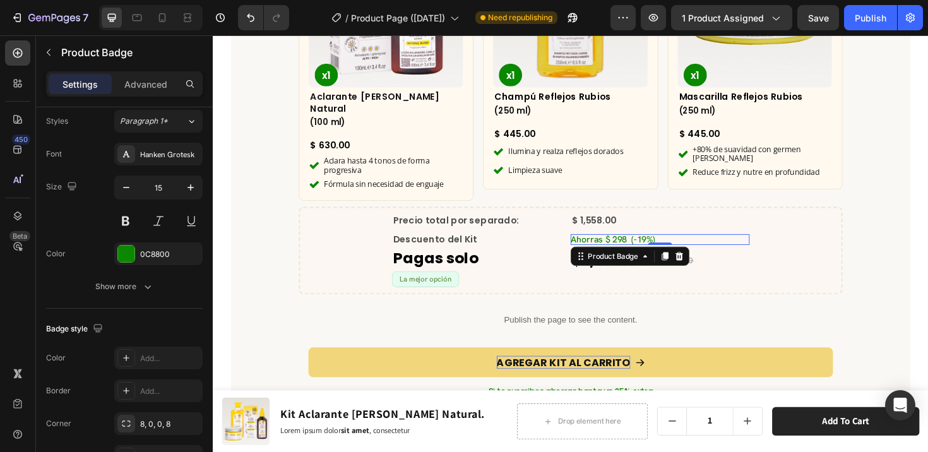
click at [681, 246] on div "Ahorras $ 298 (-19%)" at bounding box center [686, 251] width 189 height 11
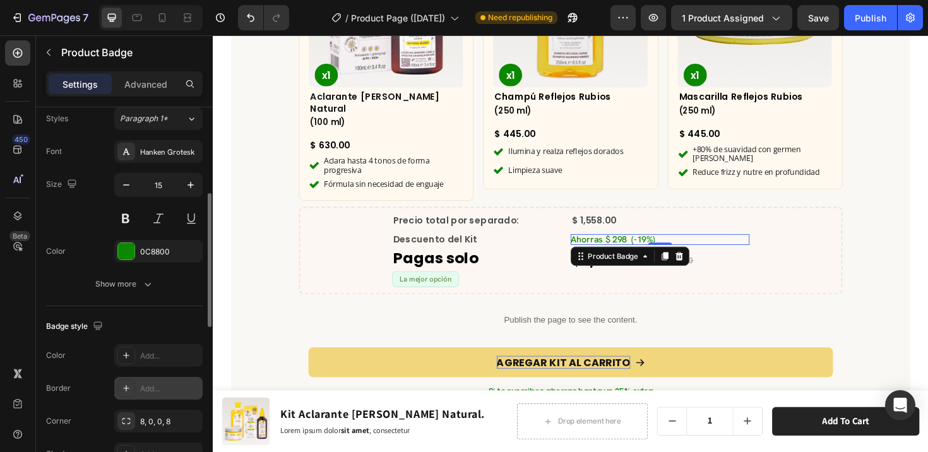
scroll to position [263, 0]
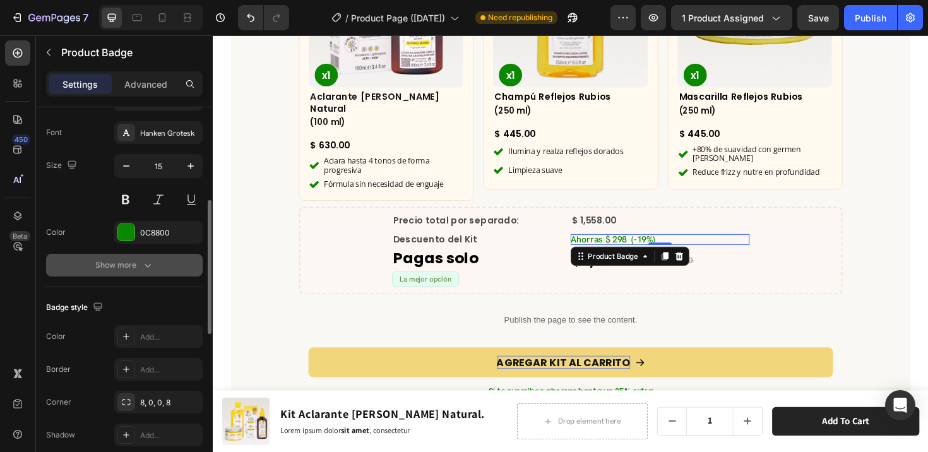
click at [141, 267] on icon "button" at bounding box center [147, 265] width 13 height 13
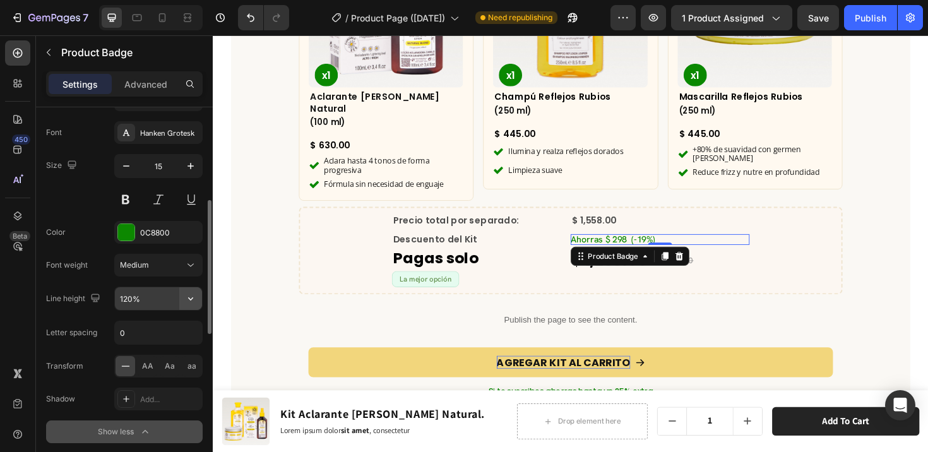
click at [195, 302] on icon "button" at bounding box center [190, 298] width 13 height 13
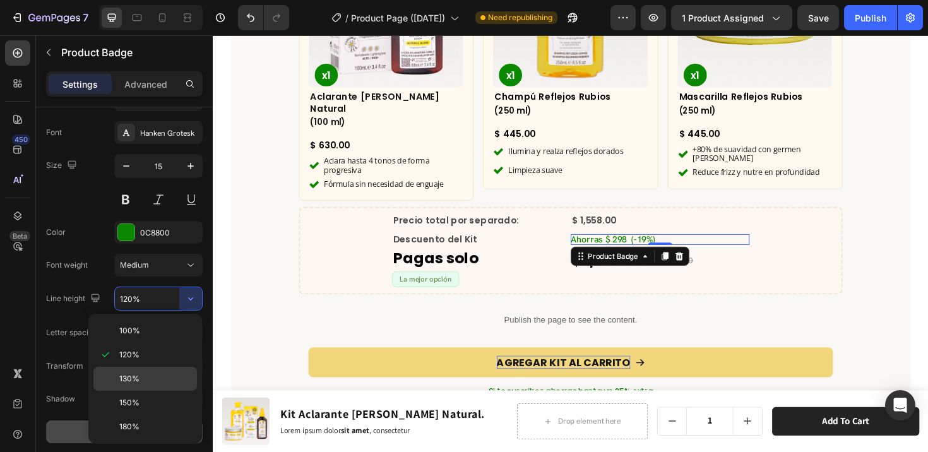
click at [130, 379] on span "130%" at bounding box center [129, 378] width 20 height 11
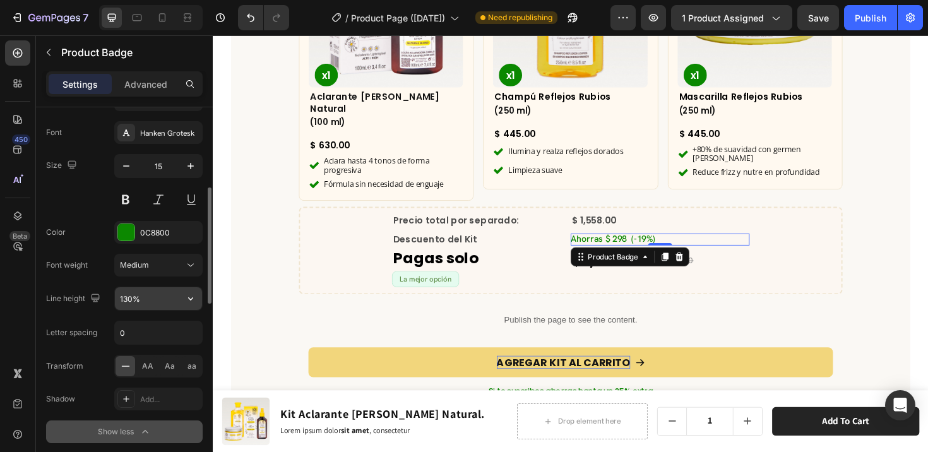
click at [160, 302] on input "130%" at bounding box center [158, 298] width 87 height 23
click at [186, 299] on icon "button" at bounding box center [190, 298] width 13 height 13
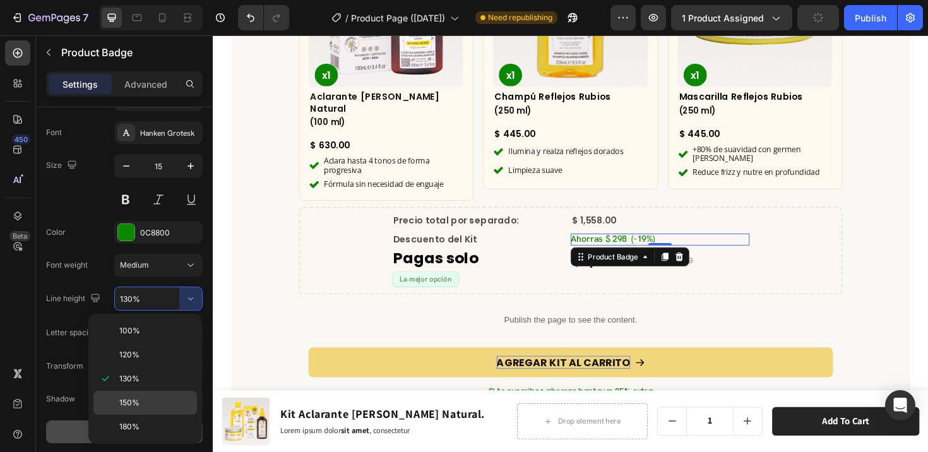
click at [126, 398] on span "150%" at bounding box center [129, 402] width 20 height 11
type input "150%"
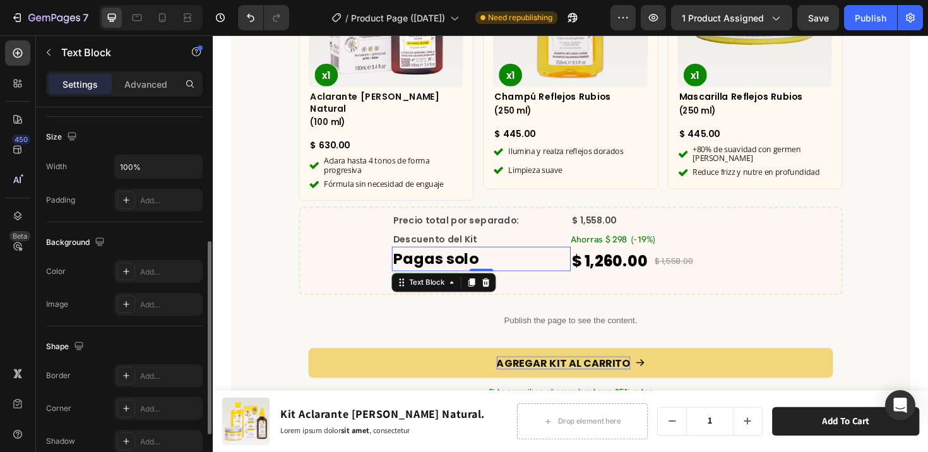
click at [538, 260] on p "Pagas solo" at bounding box center [497, 272] width 187 height 24
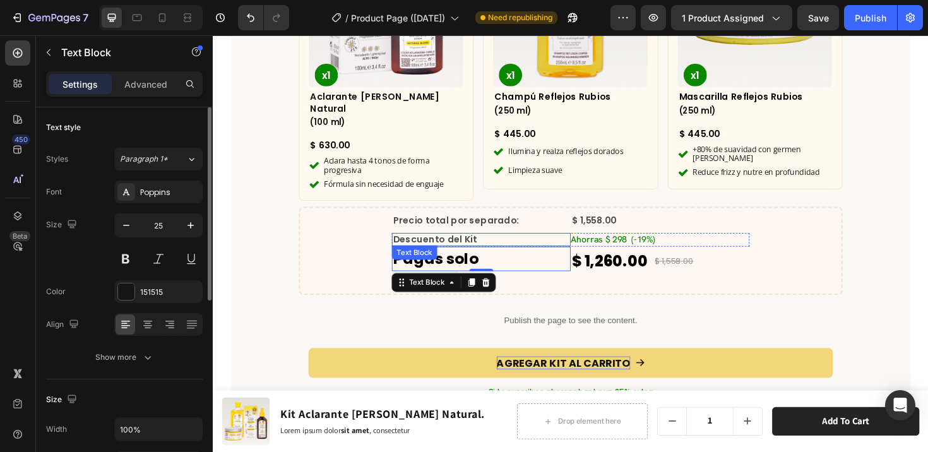
click at [554, 246] on p "Descuento del Kit" at bounding box center [497, 251] width 187 height 11
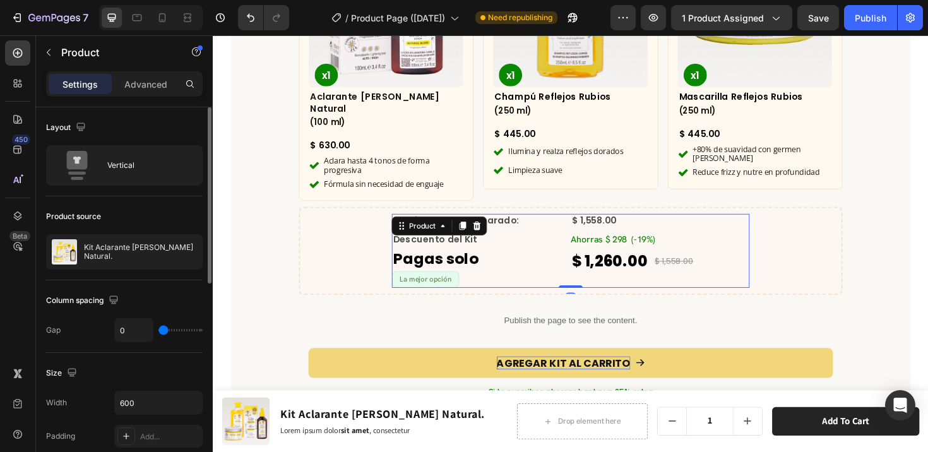
click at [632, 224] on div "Precio total por separado: Text Block $ 1,558.00 Compare Price Compare Price Ro…" at bounding box center [591, 241] width 379 height 35
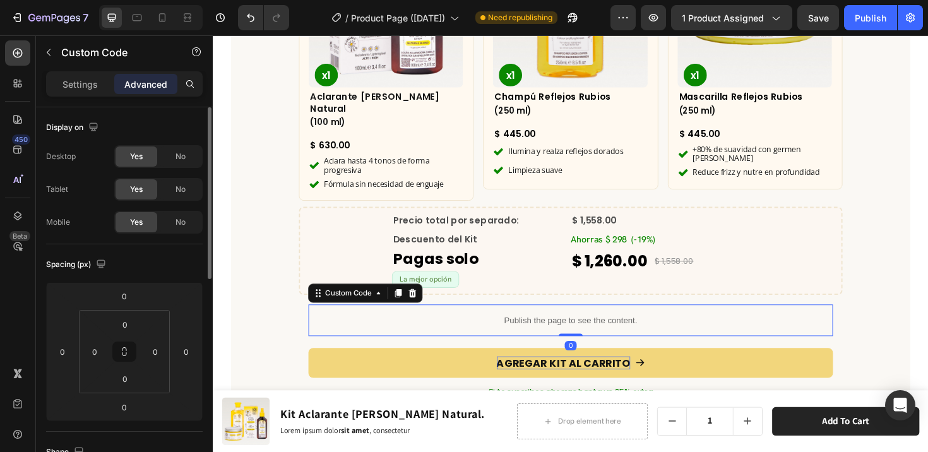
click at [683, 320] on div "Publish the page to see the content." at bounding box center [592, 336] width 556 height 33
click at [682, 244] on div "Ahorras $ 298 (-19%)" at bounding box center [686, 251] width 189 height 15
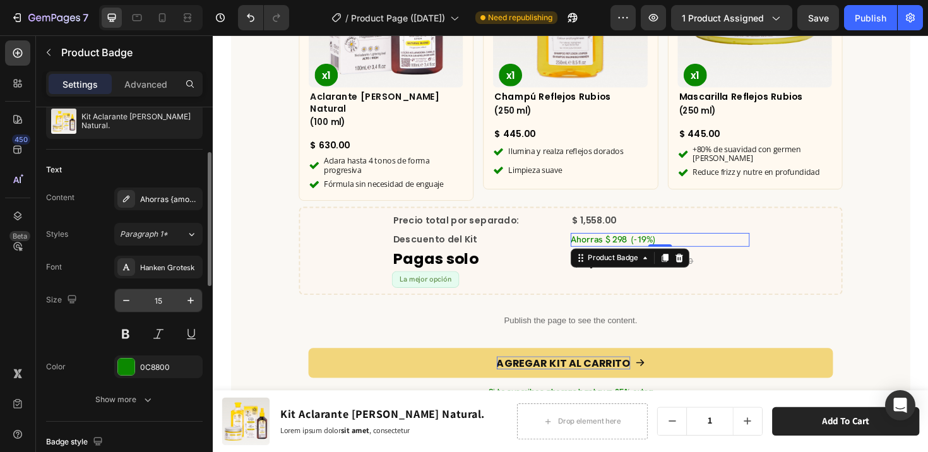
scroll to position [147, 0]
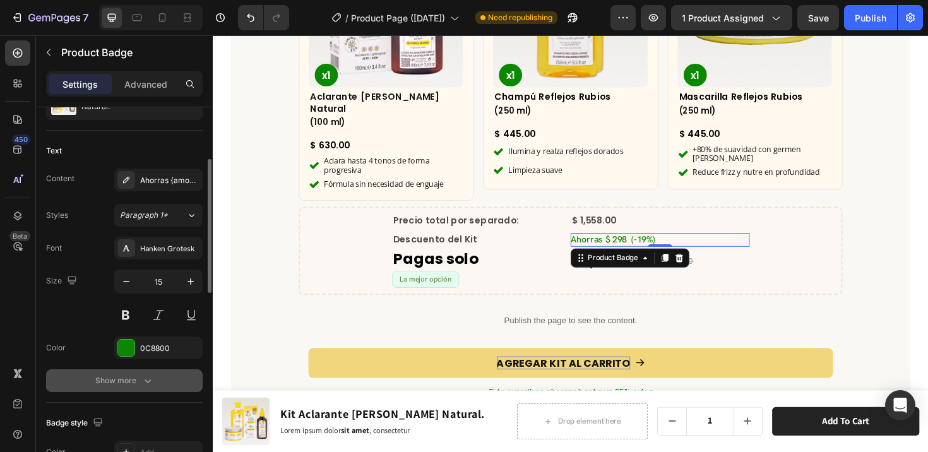
click at [150, 386] on icon "button" at bounding box center [147, 380] width 13 height 13
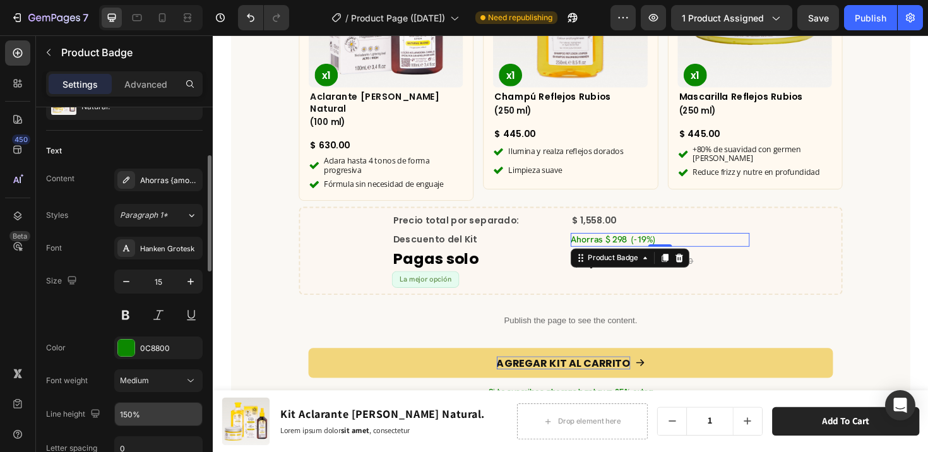
scroll to position [255, 0]
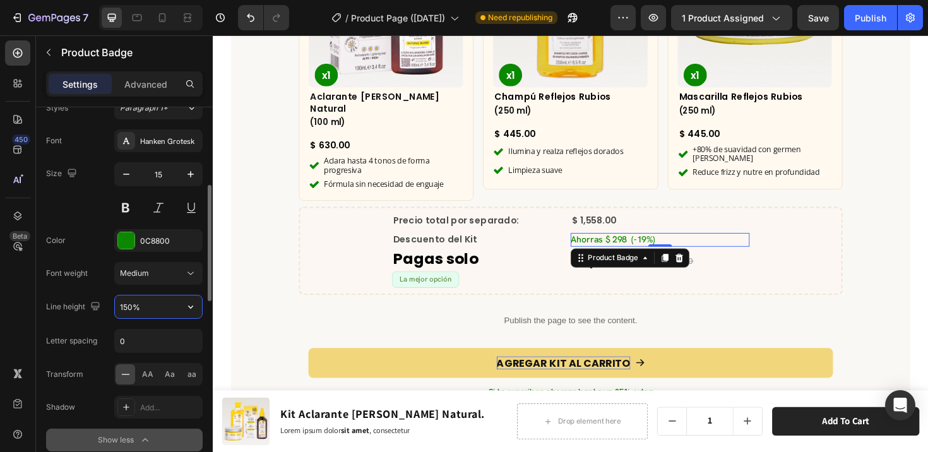
click at [154, 306] on input "150%" at bounding box center [158, 307] width 87 height 23
click at [160, 340] on input "0" at bounding box center [158, 341] width 87 height 23
click at [110, 332] on div "Letter spacing 0" at bounding box center [124, 341] width 157 height 24
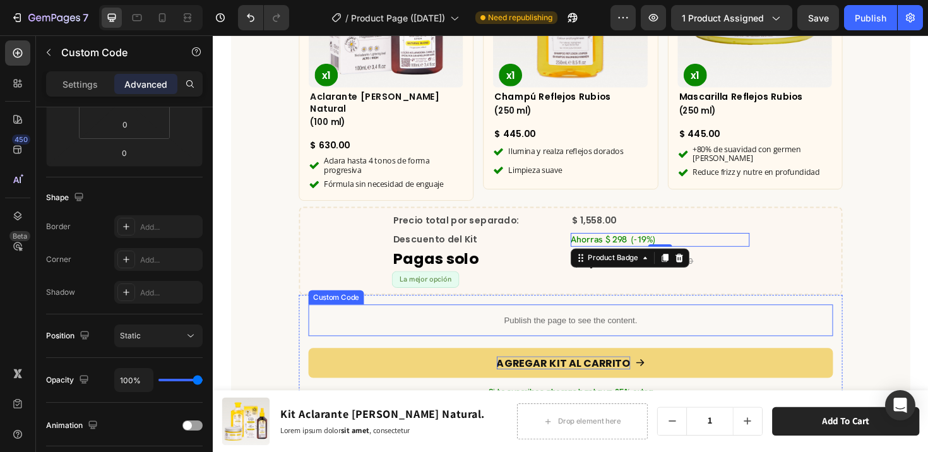
click at [510, 332] on div "Publish the page to see the content." at bounding box center [592, 336] width 556 height 33
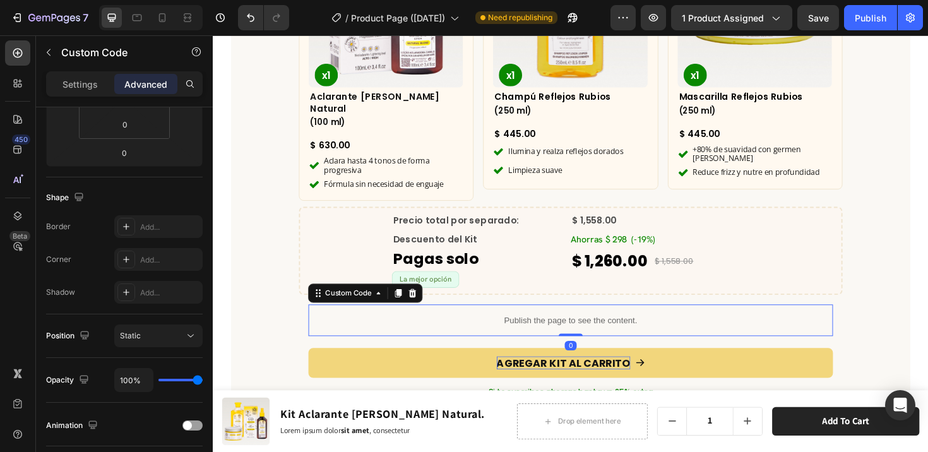
scroll to position [0, 0]
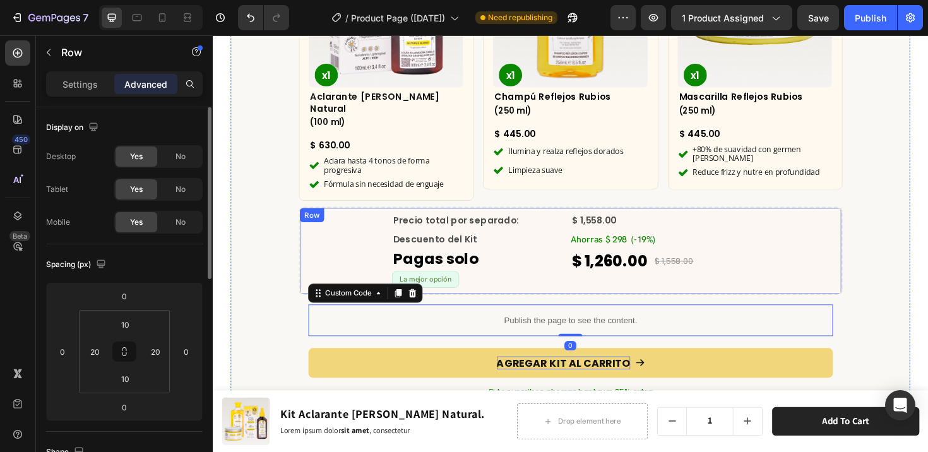
click at [778, 276] on div "Precio total por separado: Text Block $ 1,558.00 Compare Price Compare Price Ro…" at bounding box center [592, 263] width 548 height 78
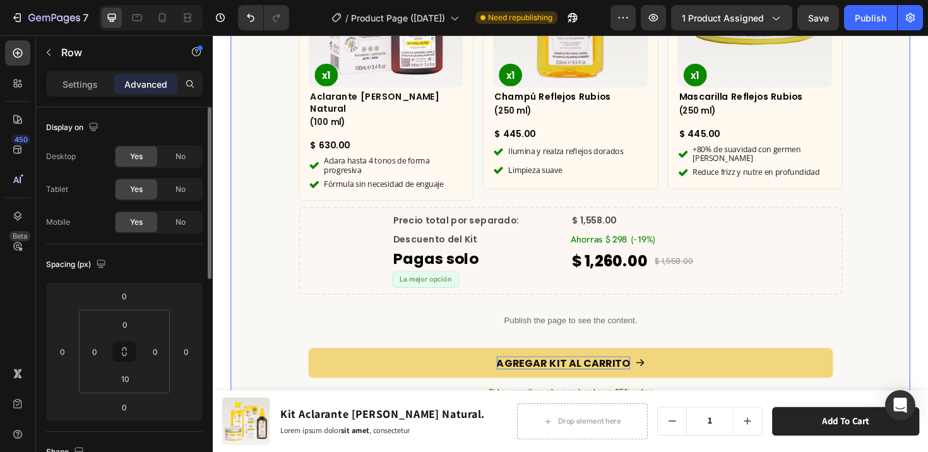
click at [926, 280] on div "¿Qué incluye este kit? Heading Row Product Images x1 Product Badge Aclarante [P…" at bounding box center [592, 188] width 720 height 710
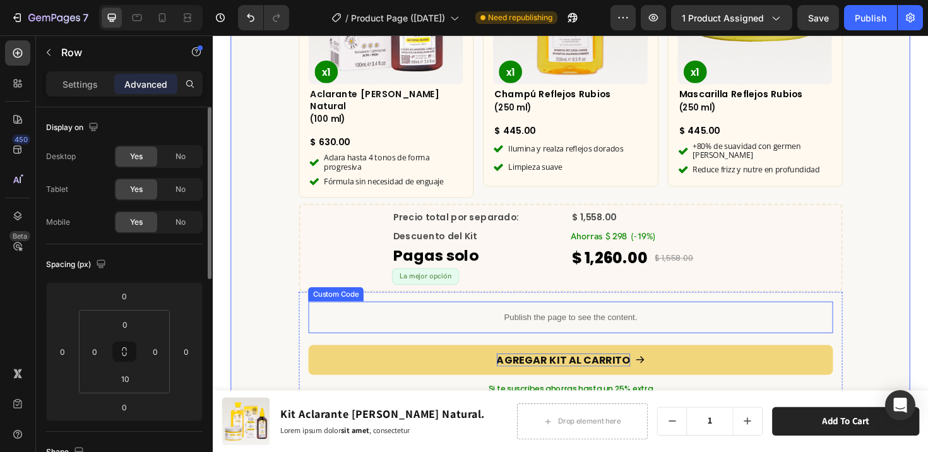
scroll to position [3459, 0]
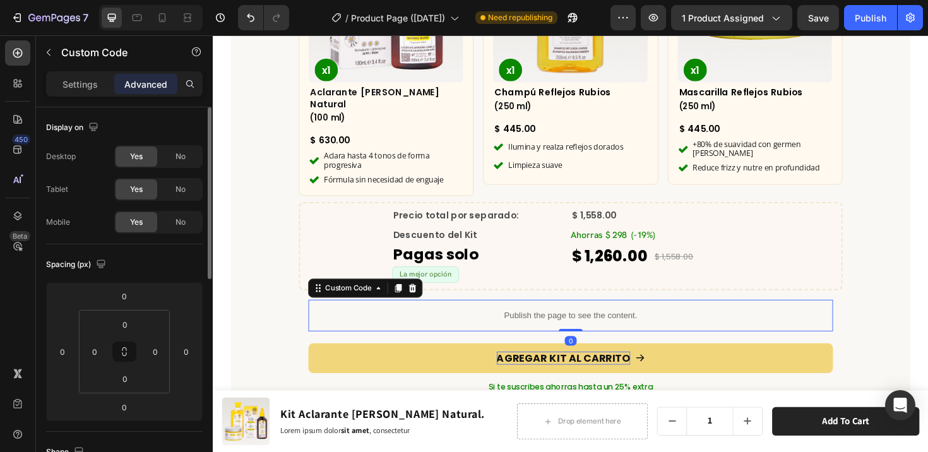
click at [642, 325] on p "Publish the page to see the content." at bounding box center [592, 331] width 556 height 13
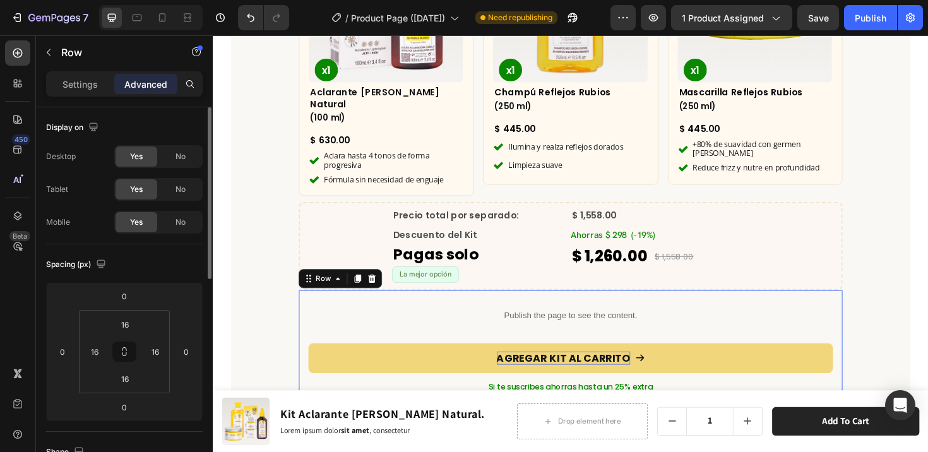
click at [645, 339] on div "Publish the page to see the content. Custom Code AGREGAR KIT AL CARRITO Add to …" at bounding box center [592, 422] width 556 height 214
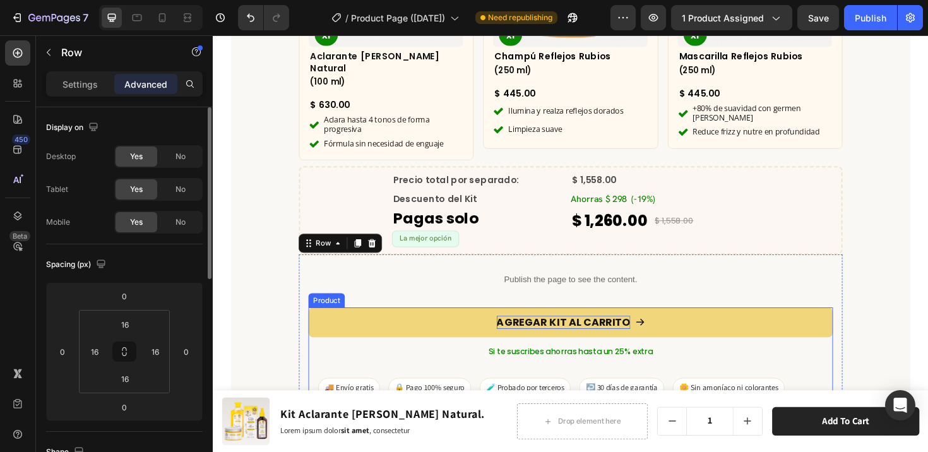
scroll to position [3574, 0]
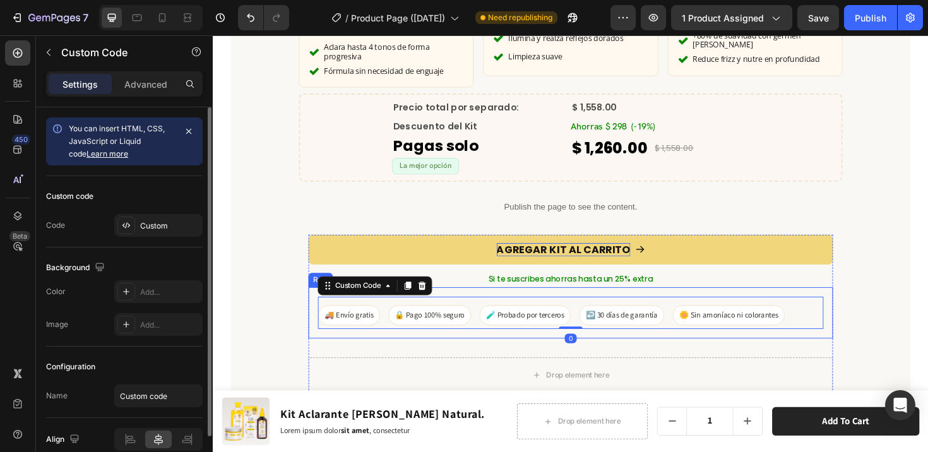
click at [586, 302] on div "🚚 Envío gratis 🔒 Pago 100% seguro 🧪 Probado por terceros ↩️ 30 días de garantía…" at bounding box center [592, 329] width 556 height 54
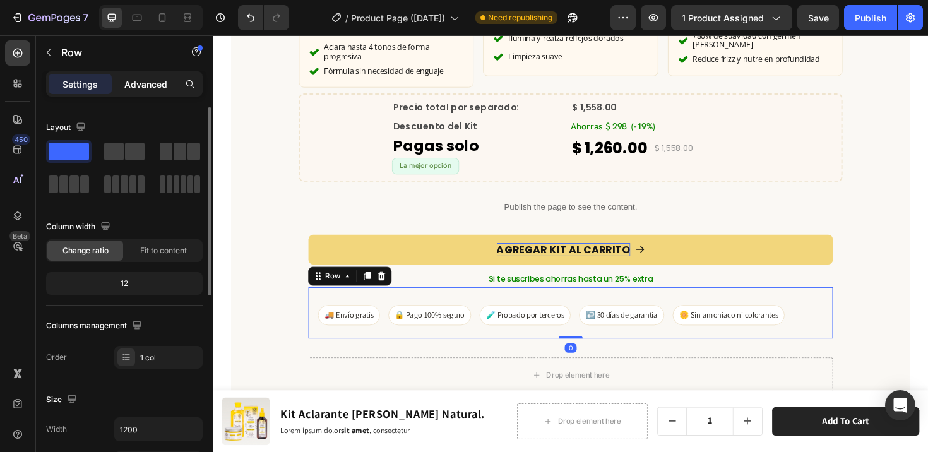
click at [145, 83] on p "Advanced" at bounding box center [145, 84] width 43 height 13
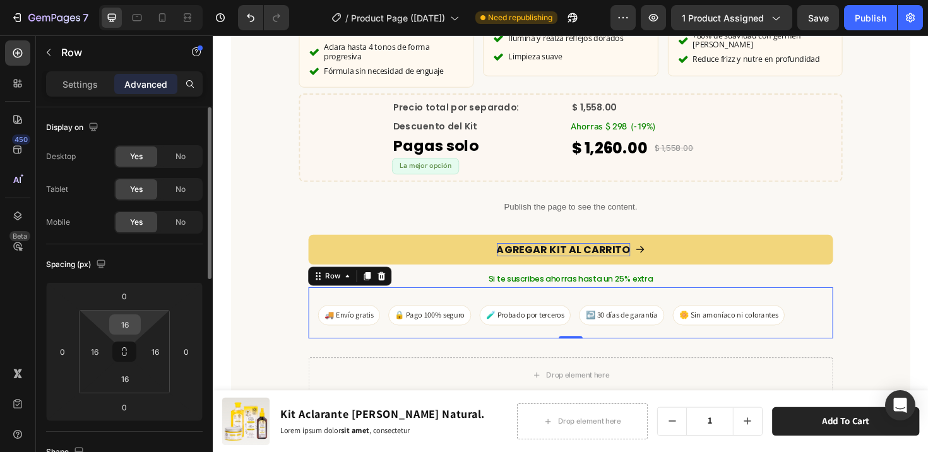
click at [129, 332] on input "16" at bounding box center [124, 324] width 25 height 19
type input "0"
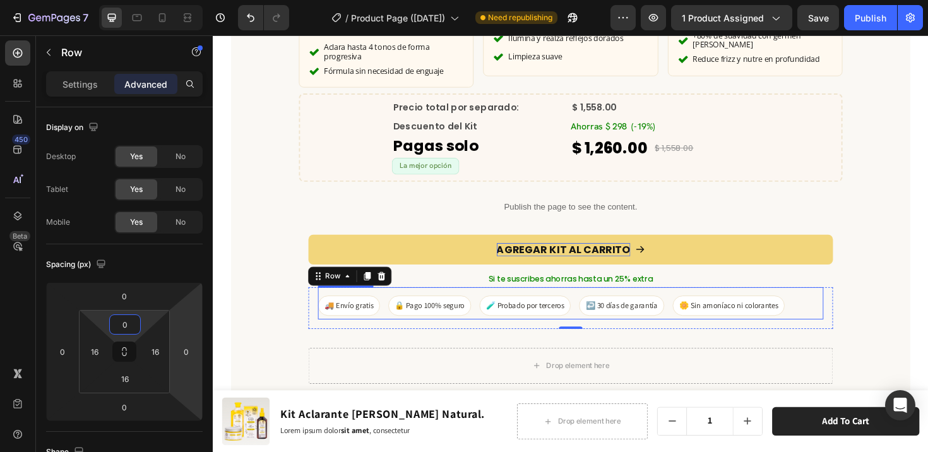
click at [821, 313] on div "🚚 Envío gratis 🔒 Pago 100% seguro 🧪 Probado por terceros ↩️ 30 días de garantía…" at bounding box center [592, 321] width 536 height 21
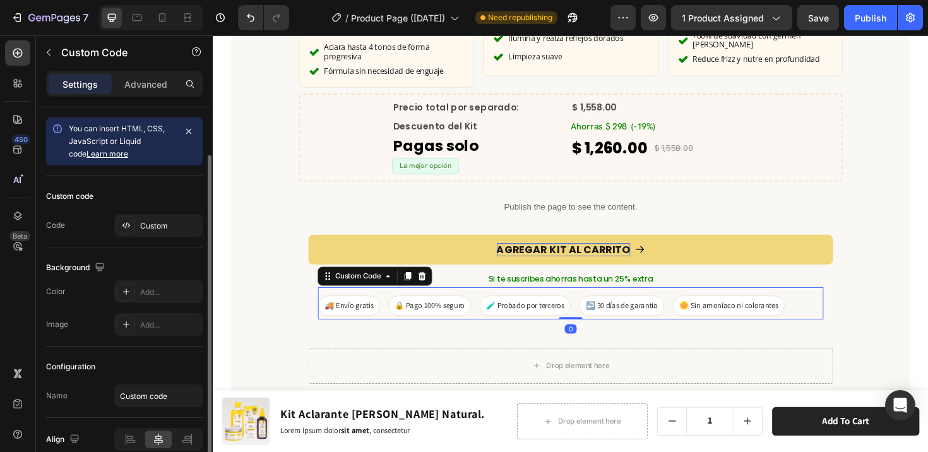
scroll to position [59, 0]
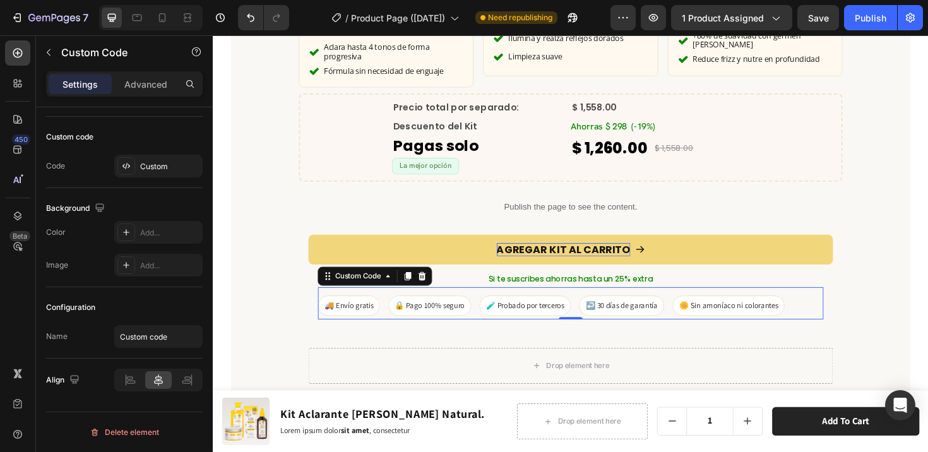
click at [392, 302] on div "🚚 Envío gratis 🔒 Pago 100% seguro 🧪 Probado por terceros ↩️ 30 días de garantía…" at bounding box center [592, 319] width 536 height 34
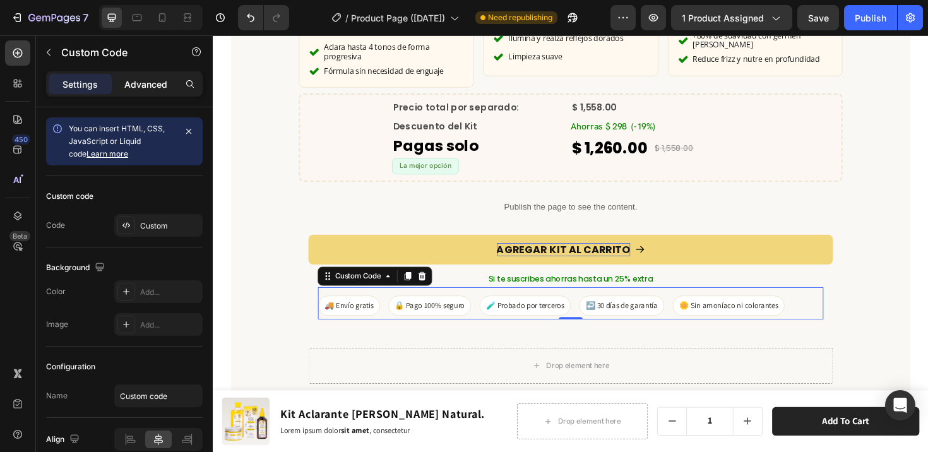
click at [146, 88] on p "Advanced" at bounding box center [145, 84] width 43 height 13
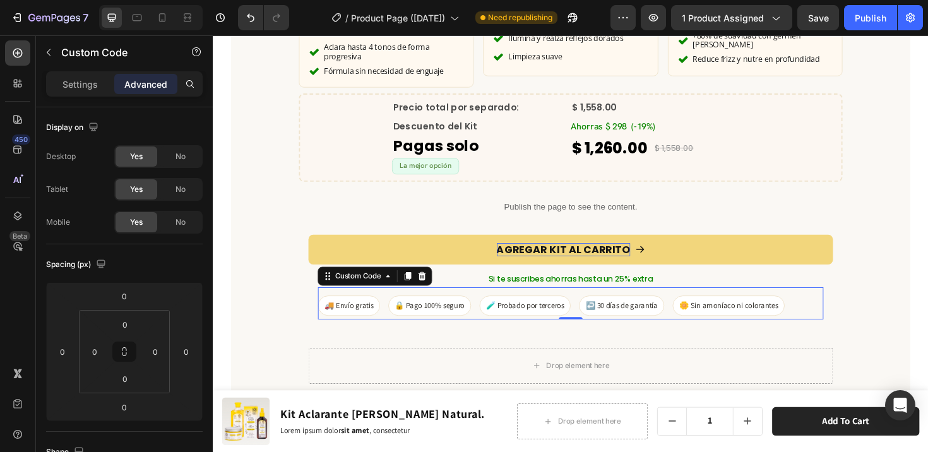
click at [481, 311] on div "🚚 Envío gratis 🔒 Pago 100% seguro 🧪 Probado por terceros ↩️ 30 días de garantía…" at bounding box center [592, 321] width 536 height 21
click at [476, 311] on span "🔒 Pago 100% seguro" at bounding box center [442, 321] width 88 height 21
click at [377, 284] on div "Custom Code" at bounding box center [367, 289] width 54 height 11
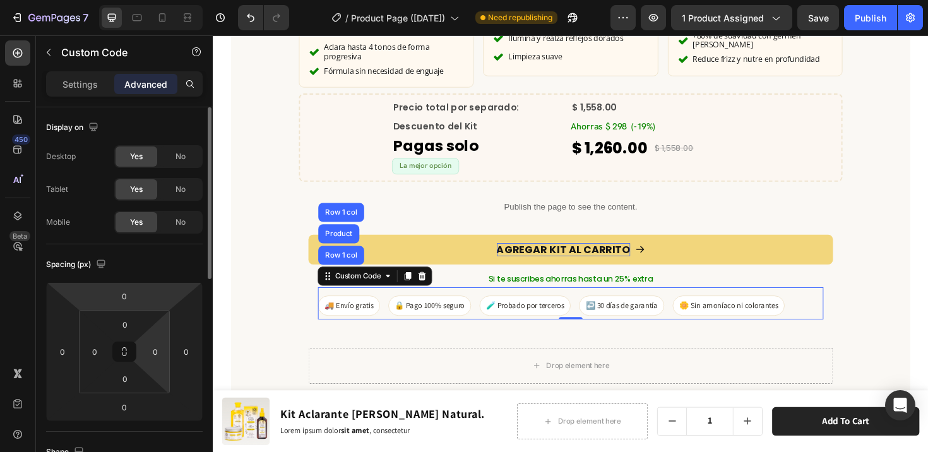
click at [176, 0] on html "7 Version history / Product Page (Mar2025) Need republishing Preview 1 product …" at bounding box center [464, 0] width 928 height 0
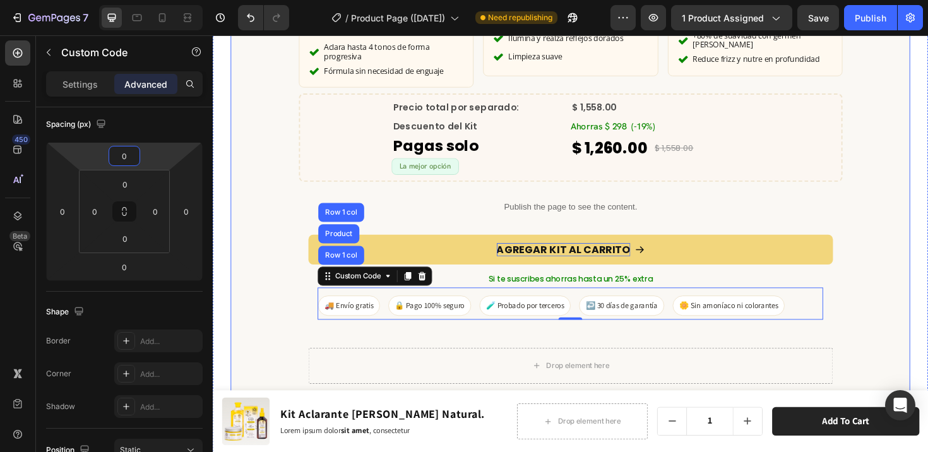
click at [259, 311] on div "¿Qué incluye este kit? Heading Row Product Images x1 Product Badge Aclarante [P…" at bounding box center [592, 63] width 720 height 700
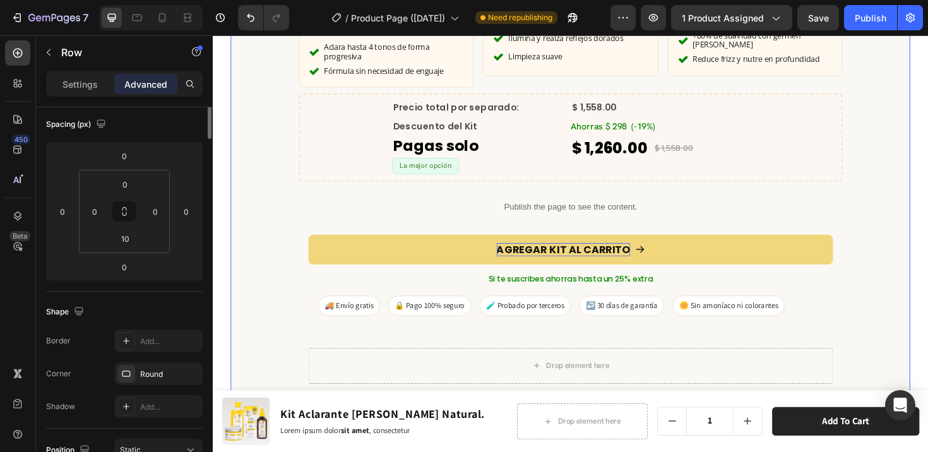
scroll to position [0, 0]
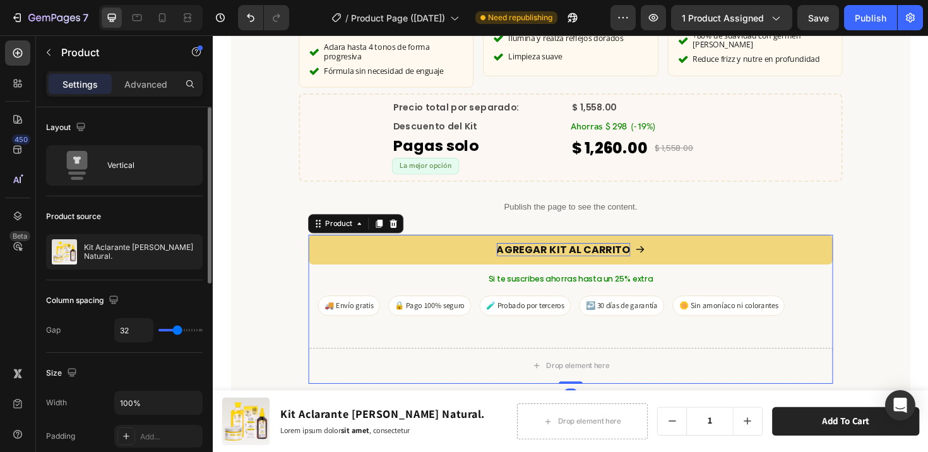
click at [733, 338] on div "AGREGAR KIT AL CARRITO Add to Cart Si te suscribes ahorras hasta un 25% extra T…" at bounding box center [592, 325] width 556 height 158
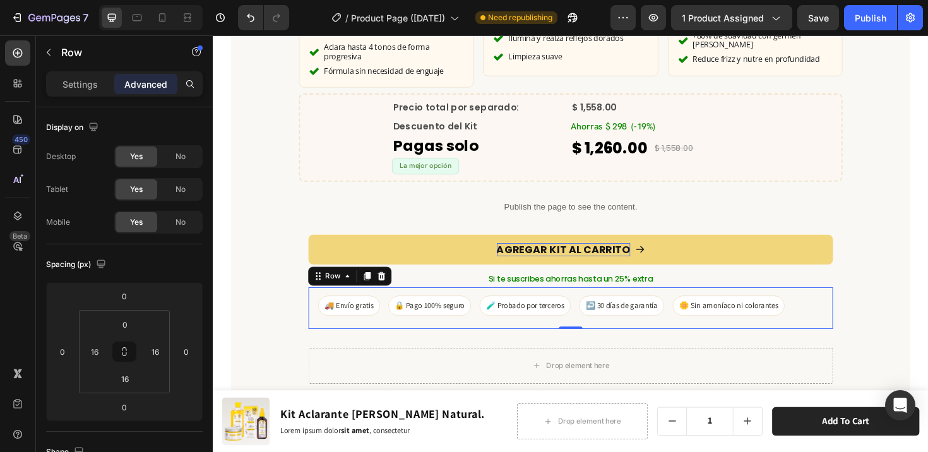
click at [683, 328] on div "🚚 Envío gratis 🔒 Pago 100% seguro 🧪 Probado por terceros ↩️ 30 días de garantía…" at bounding box center [592, 324] width 556 height 44
click at [680, 321] on div "🚚 Envío gratis 🔒 Pago 100% seguro 🧪 Probado por terceros ↩️ 30 días de garantía…" at bounding box center [592, 324] width 556 height 44
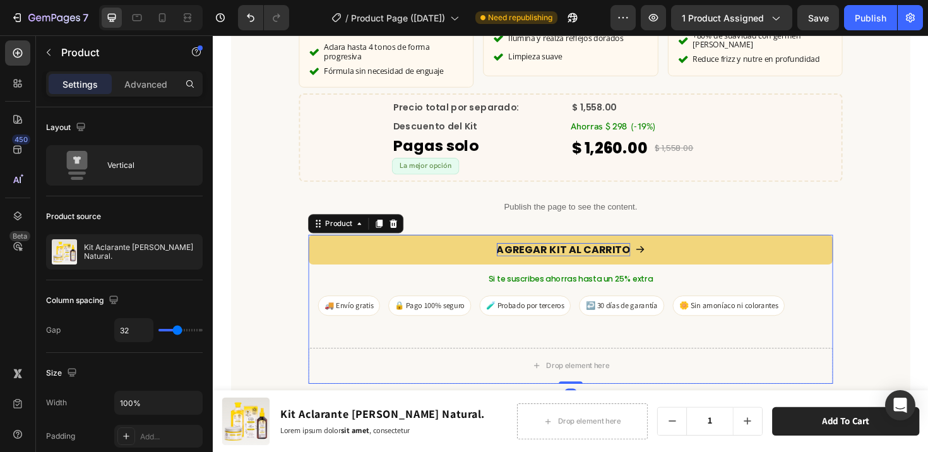
click at [597, 346] on div "AGREGAR KIT AL CARRITO Add to Cart Si te suscribes ahorras hasta un 25% extra T…" at bounding box center [592, 325] width 556 height 158
click at [596, 366] on div "Drop element here" at bounding box center [592, 385] width 556 height 38
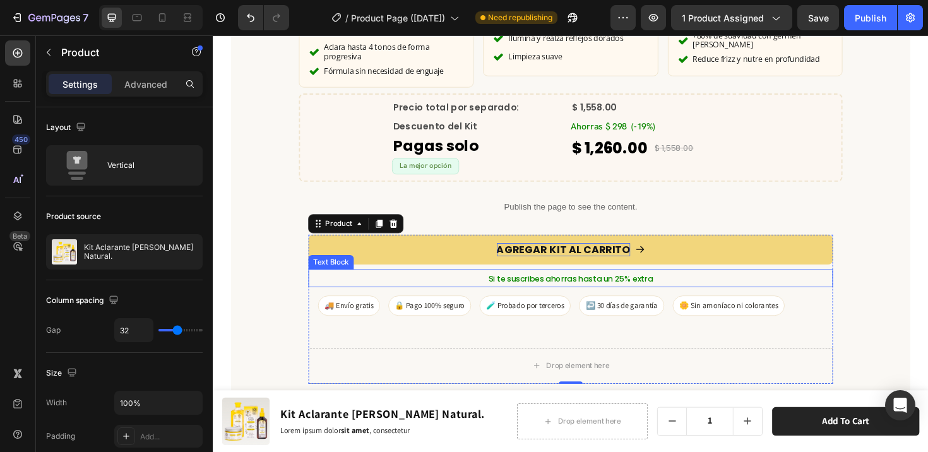
click at [644, 287] on span "Si te suscribes ahorras hasta un 25% extra" at bounding box center [592, 293] width 174 height 12
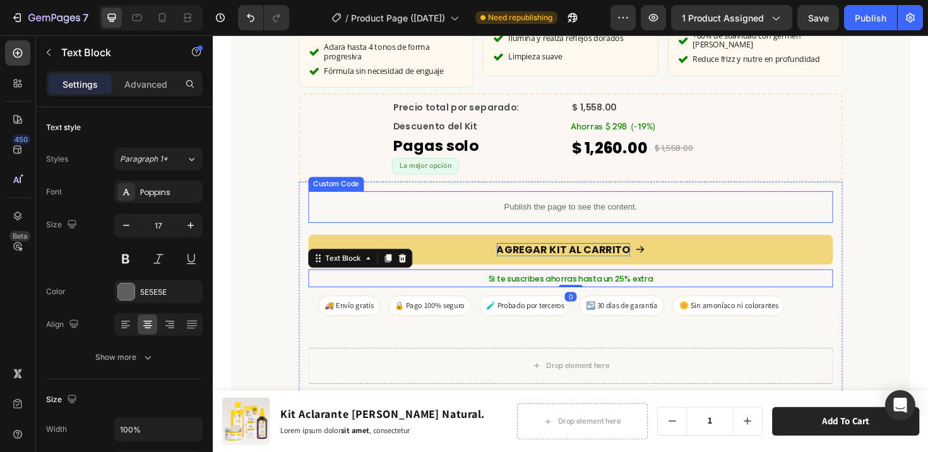
click at [742, 215] on div "Publish the page to see the content." at bounding box center [592, 216] width 556 height 33
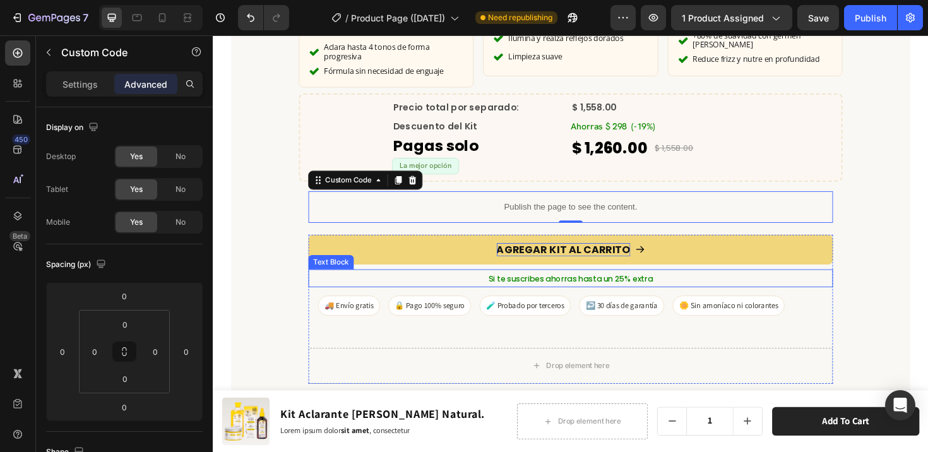
click at [692, 284] on p "Si te suscribes ahorras hasta un 25% extra" at bounding box center [591, 292] width 553 height 17
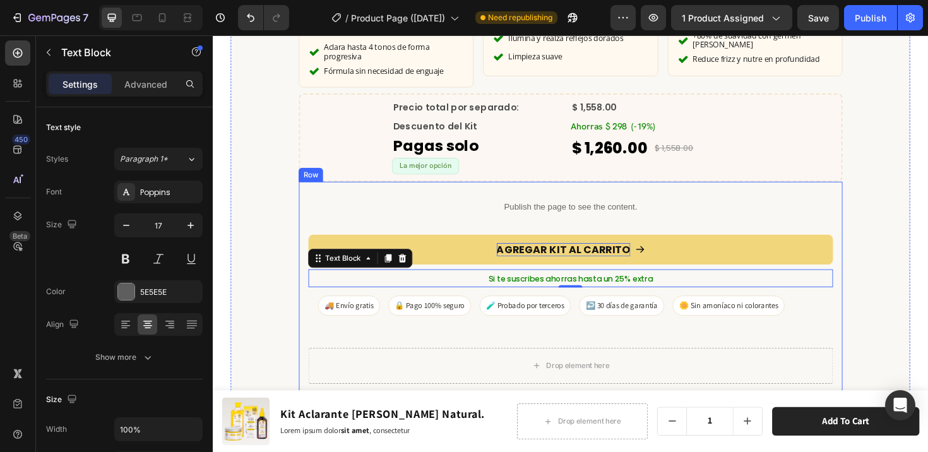
click at [764, 190] on div "Publish the page to see the content. Custom Code AGREGAR KIT AL CARRITO Add to …" at bounding box center [592, 302] width 576 height 224
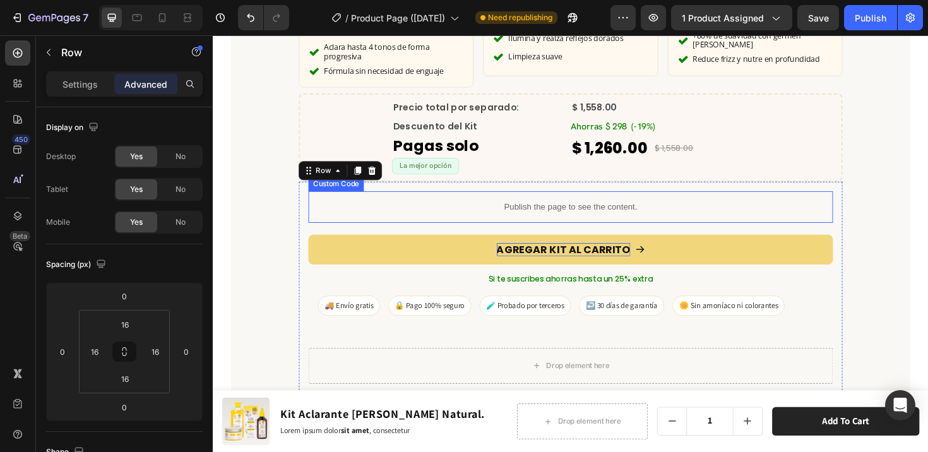
click at [756, 210] on div "Publish the page to see the content." at bounding box center [592, 216] width 556 height 33
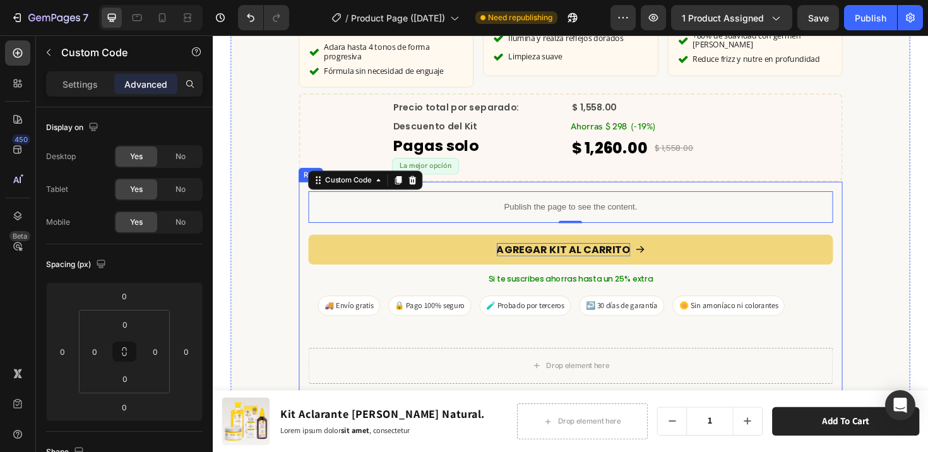
click at [635, 226] on div "Publish the page to see the content. Custom Code 0 AGREGAR KIT AL CARRITO Add t…" at bounding box center [592, 302] width 556 height 204
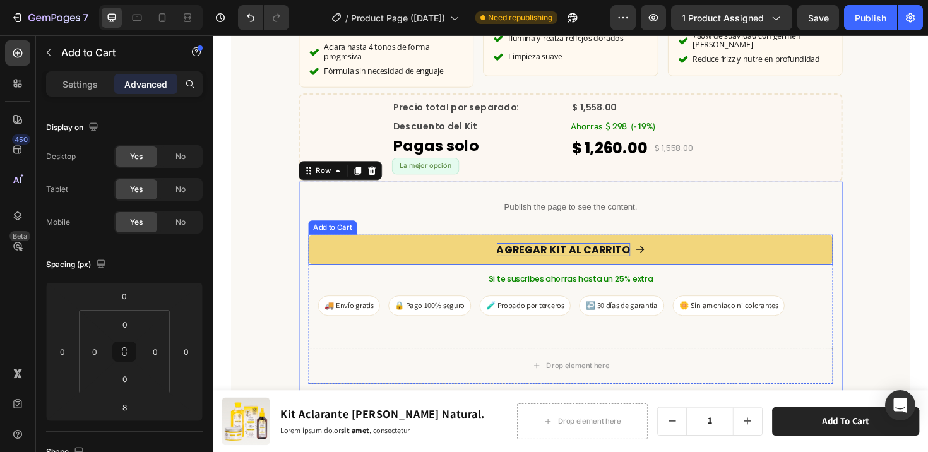
click at [634, 255] on p "AGREGAR KIT AL CARRITO" at bounding box center [583, 262] width 141 height 14
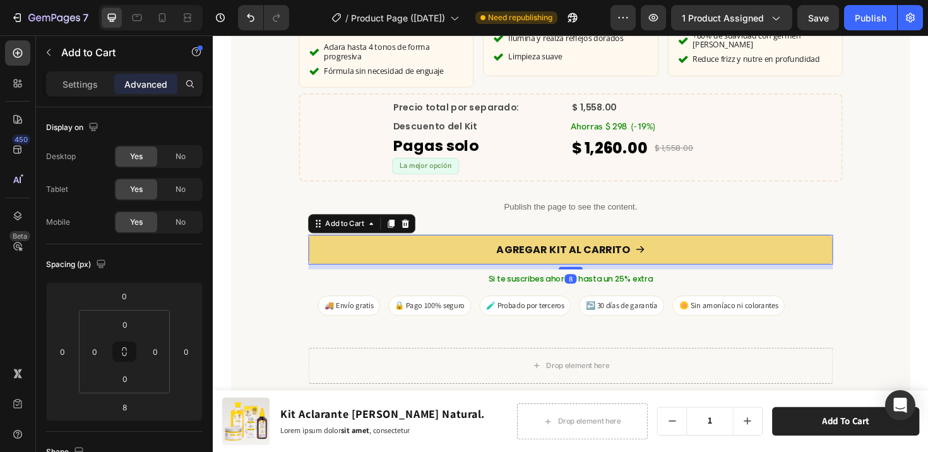
click at [694, 246] on button "AGREGAR KIT AL CARRITO" at bounding box center [592, 262] width 556 height 32
click at [859, 18] on div "Publish" at bounding box center [871, 17] width 32 height 13
click at [166, 16] on icon at bounding box center [162, 17] width 13 height 13
type input "15"
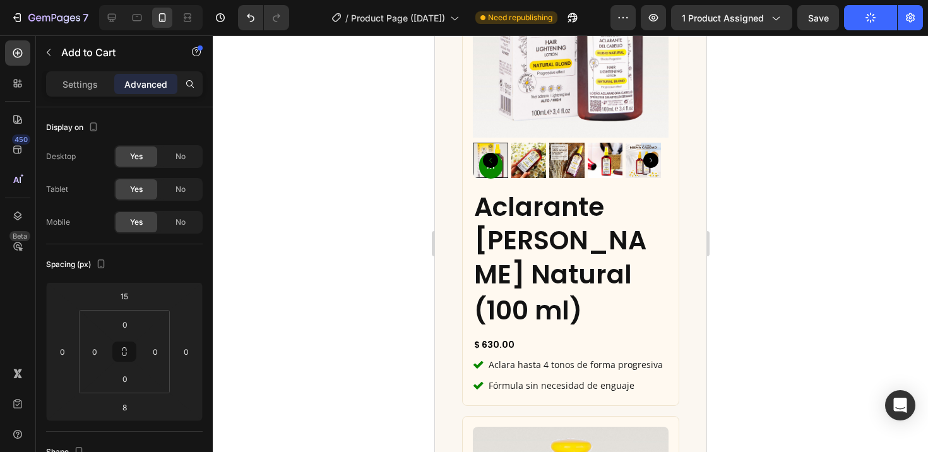
scroll to position [2665, 0]
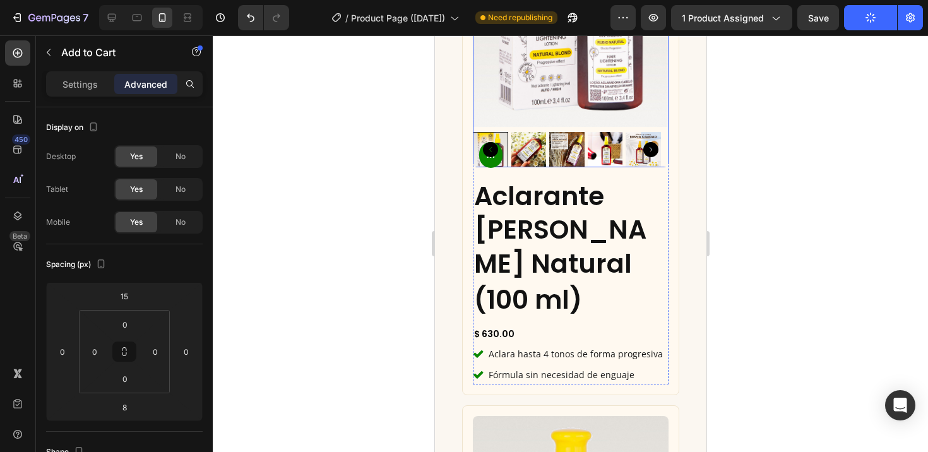
click at [649, 128] on img at bounding box center [570, 11] width 196 height 233
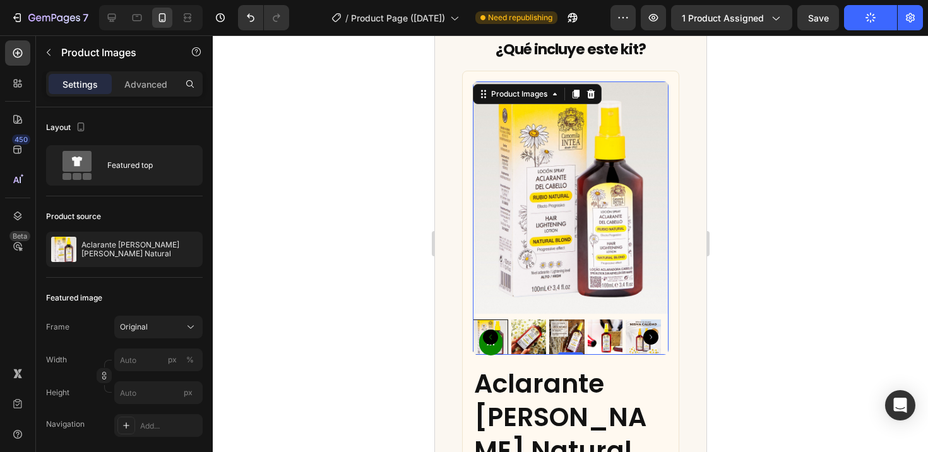
scroll to position [2769, 0]
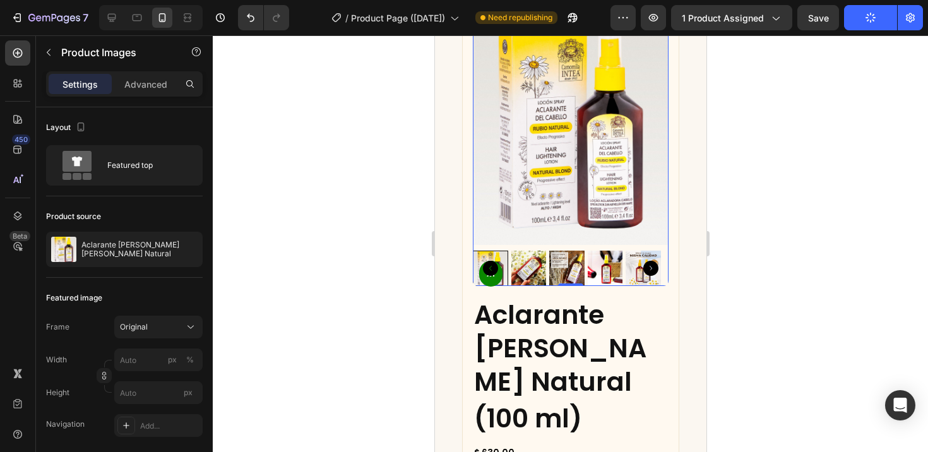
click at [616, 222] on img at bounding box center [570, 129] width 196 height 233
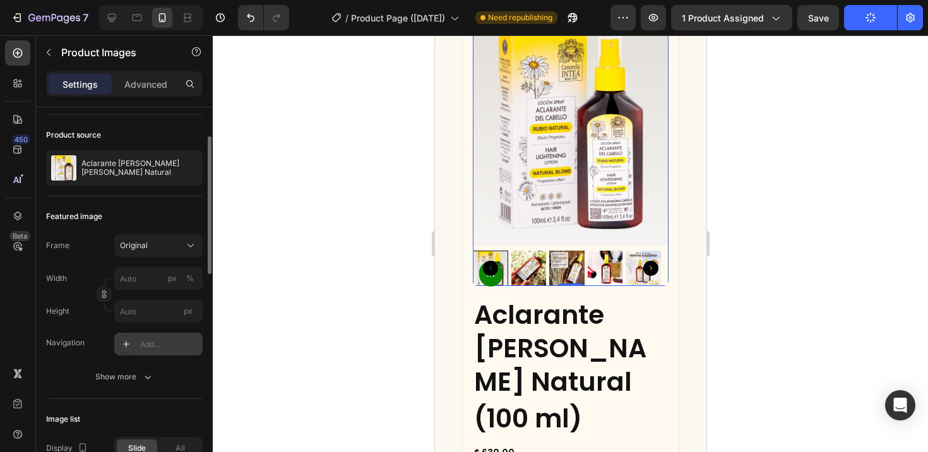
scroll to position [0, 0]
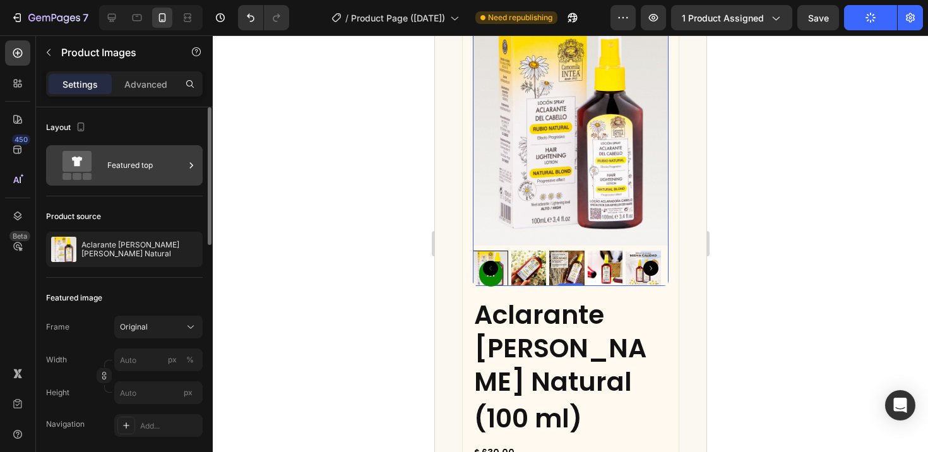
click at [123, 176] on div "Featured top" at bounding box center [145, 165] width 77 height 29
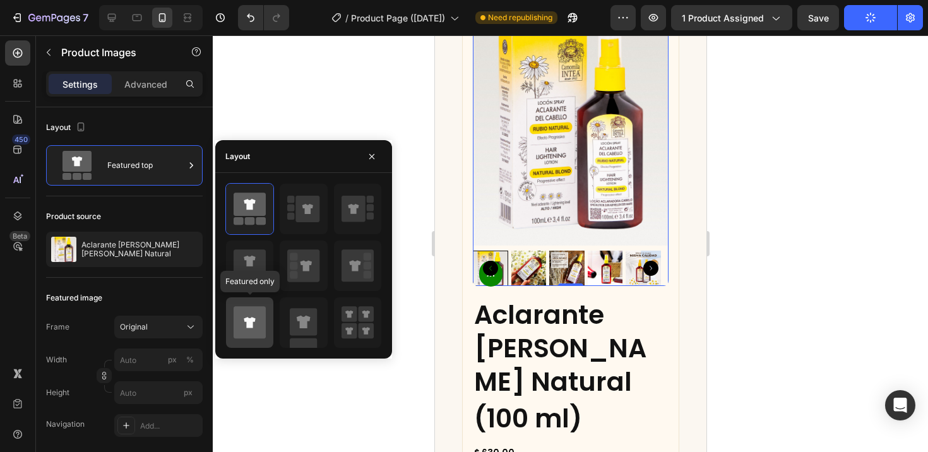
click at [260, 316] on icon at bounding box center [250, 322] width 32 height 32
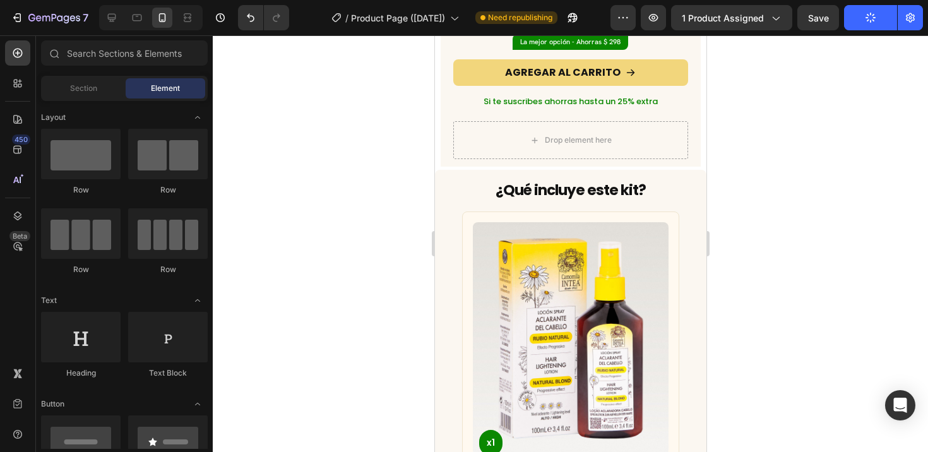
scroll to position [2542, 0]
